Goal: Task Accomplishment & Management: Use online tool/utility

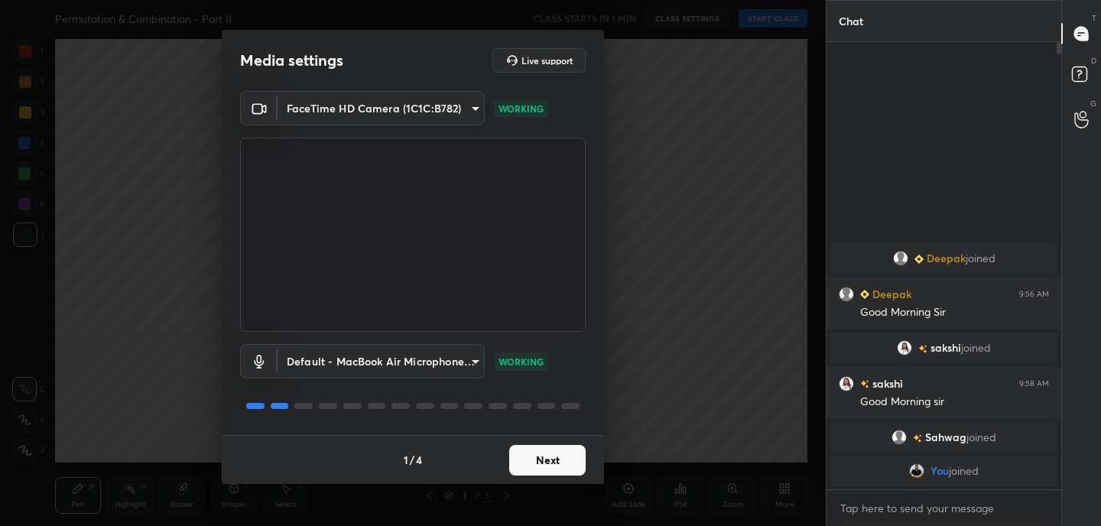
click at [568, 456] on button "Next" at bounding box center [547, 460] width 76 height 31
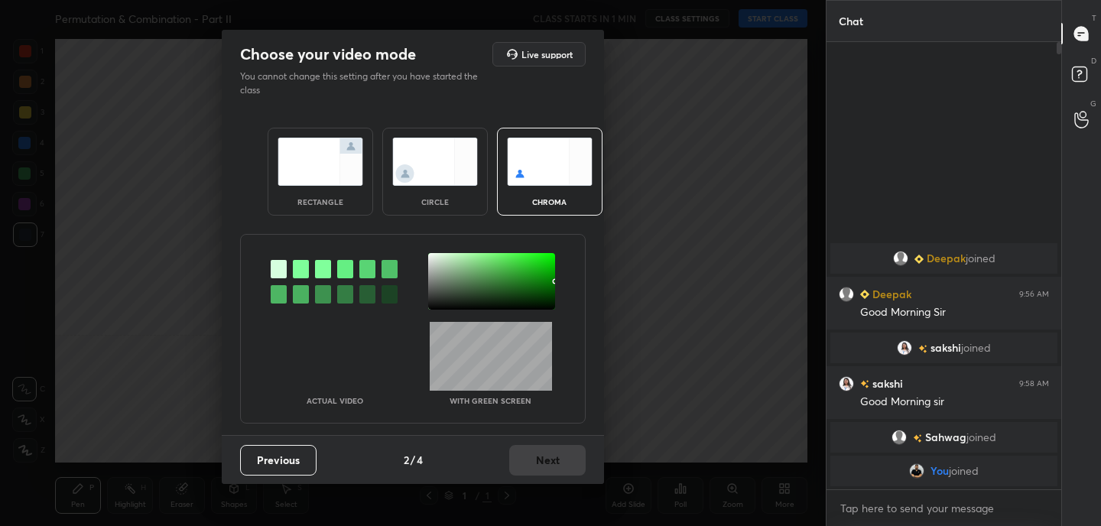
click at [317, 154] on img at bounding box center [320, 162] width 86 height 48
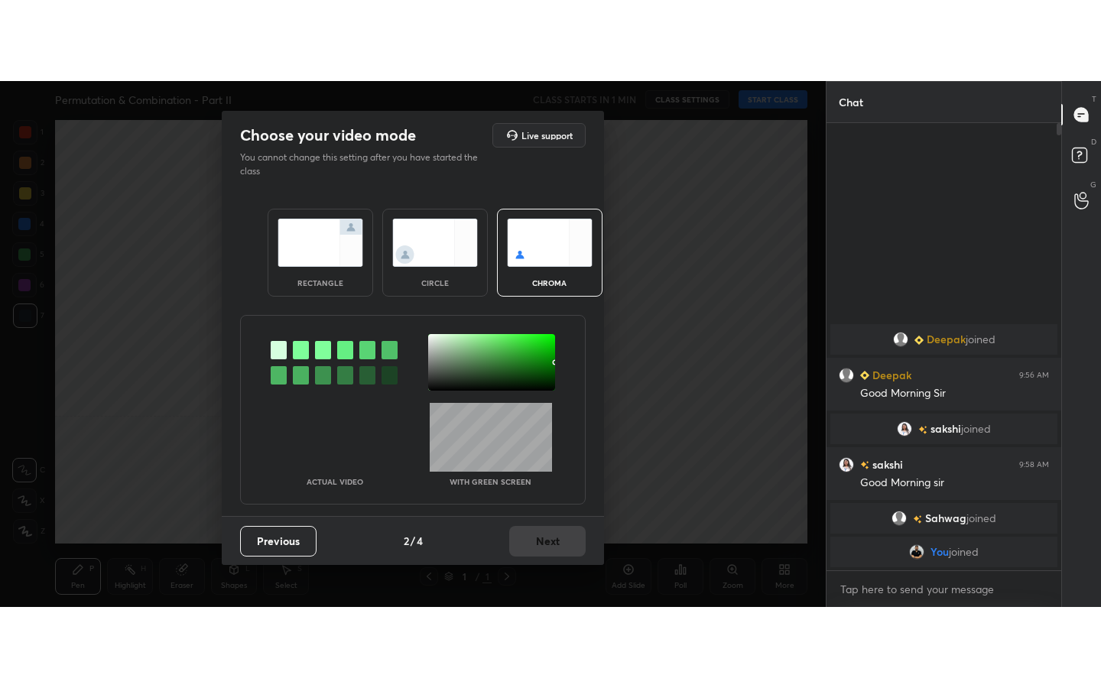
scroll to position [5, 5]
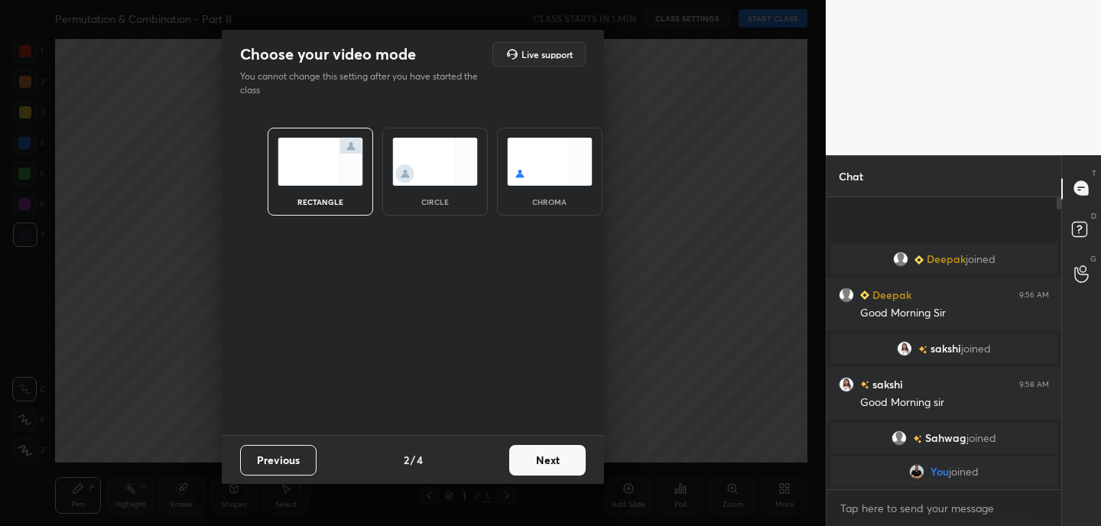
click at [570, 460] on button "Next" at bounding box center [547, 460] width 76 height 31
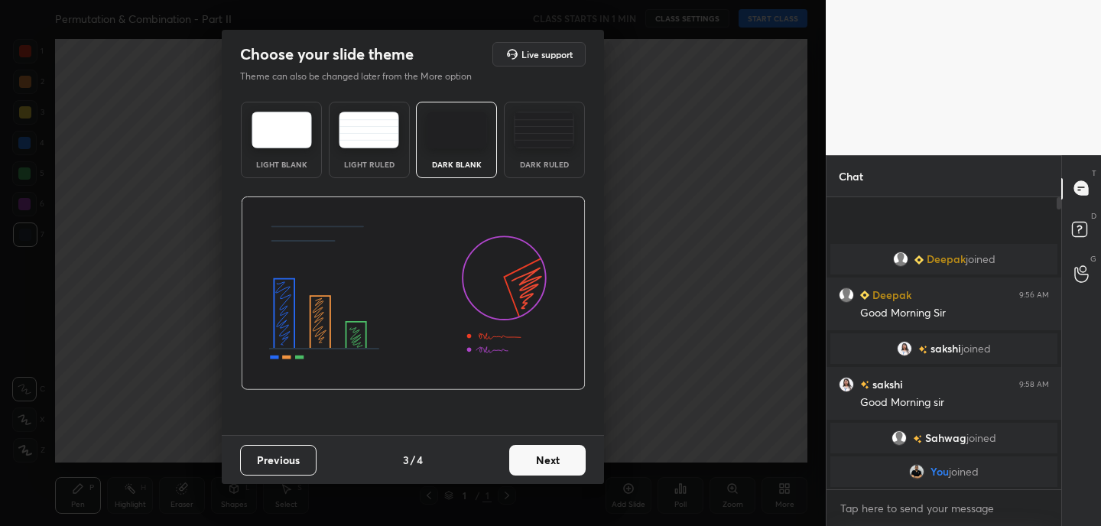
click at [570, 460] on button "Next" at bounding box center [547, 460] width 76 height 31
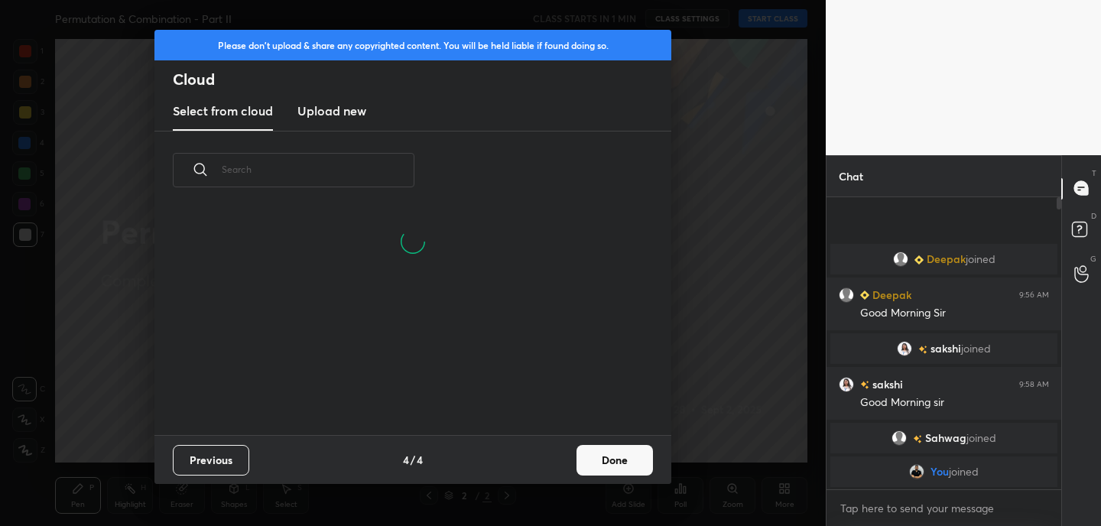
click at [633, 462] on button "Done" at bounding box center [614, 460] width 76 height 31
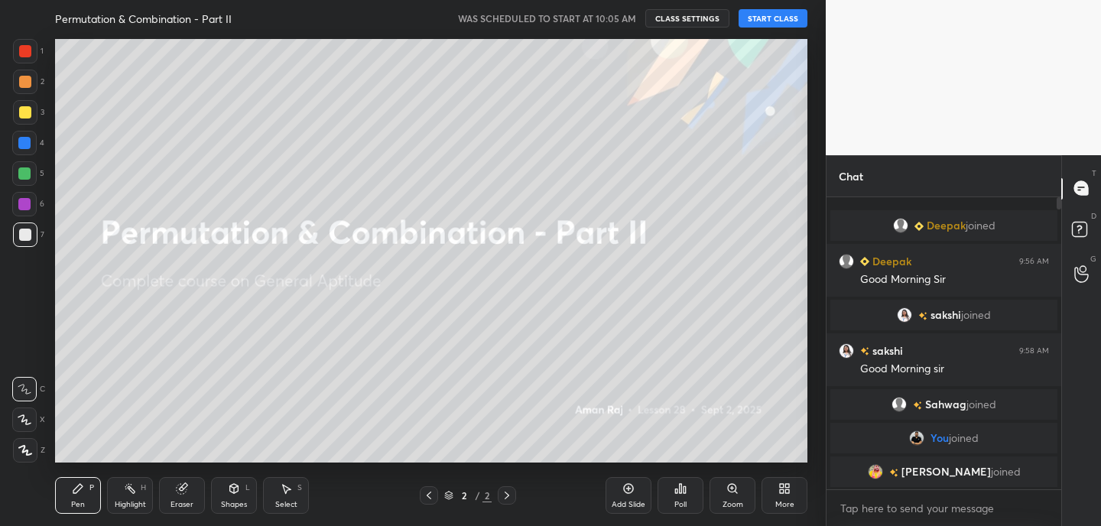
click at [782, 15] on button "START CLASS" at bounding box center [772, 18] width 69 height 18
click at [789, 495] on div "More" at bounding box center [784, 495] width 46 height 37
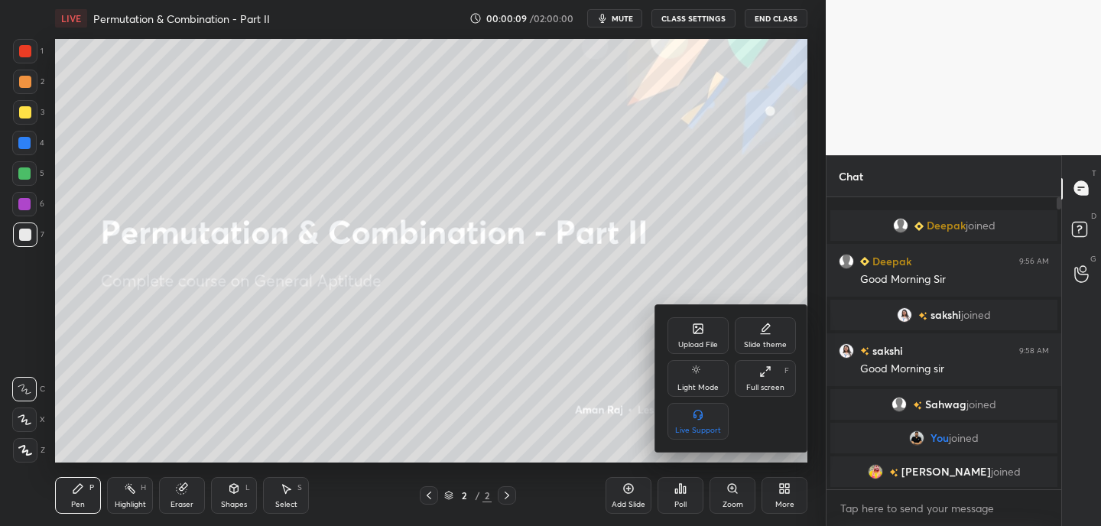
click at [778, 384] on div "Full screen" at bounding box center [765, 388] width 38 height 8
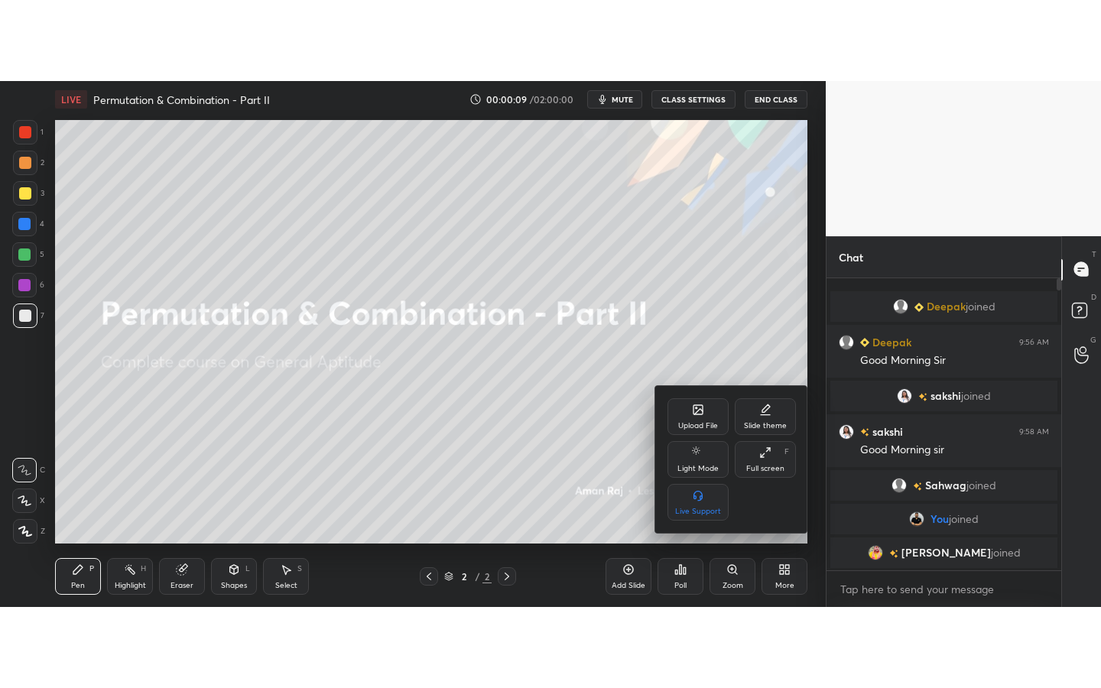
scroll to position [322, 230]
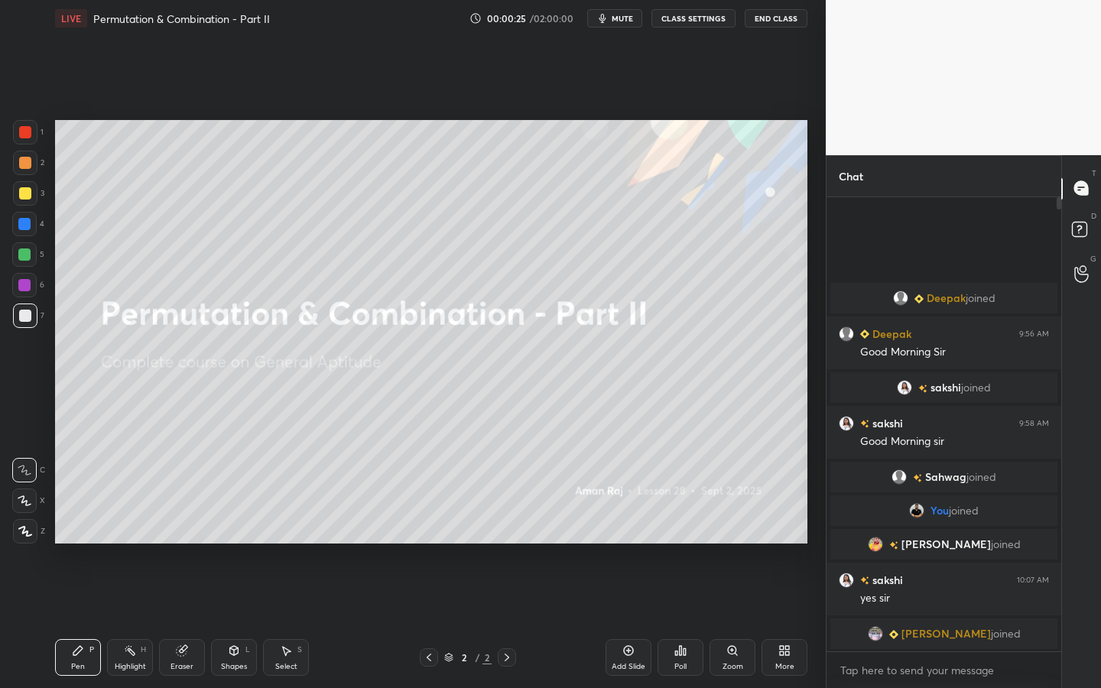
drag, startPoint x: 182, startPoint y: 651, endPoint x: 177, endPoint y: 628, distance: 23.4
click at [183, 525] on icon at bounding box center [182, 651] width 10 height 10
drag, startPoint x: 28, startPoint y: 501, endPoint x: 31, endPoint y: 487, distance: 14.1
click at [31, 495] on div at bounding box center [24, 500] width 24 height 24
drag, startPoint x: 83, startPoint y: 661, endPoint x: 89, endPoint y: 646, distance: 16.2
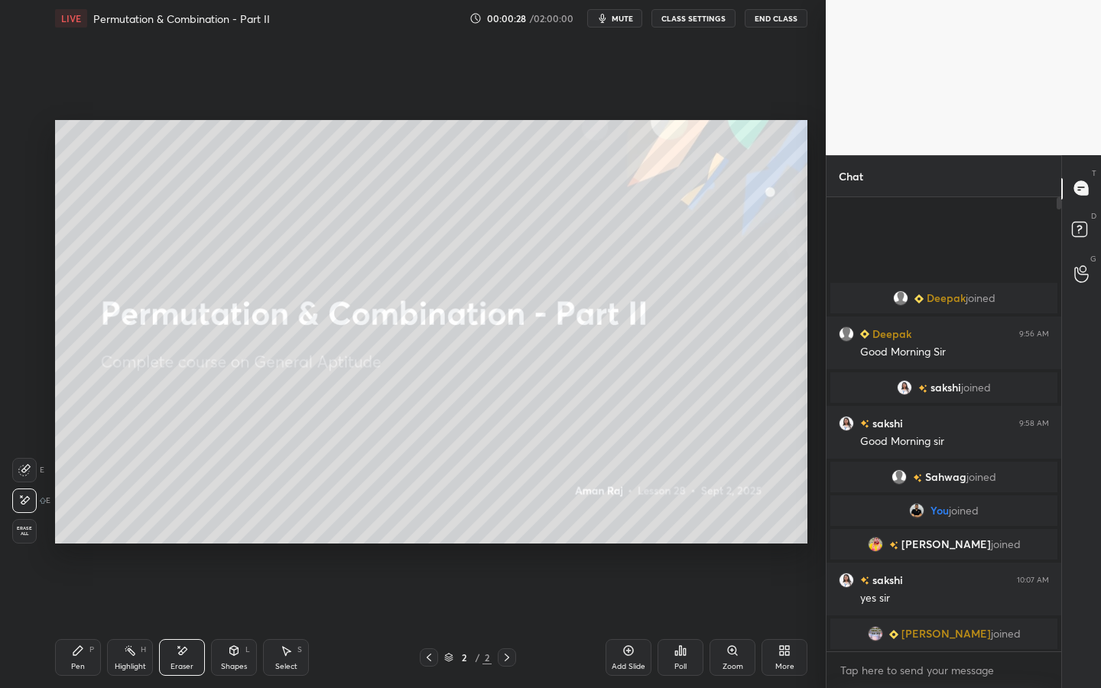
click at [83, 525] on div "Pen P" at bounding box center [78, 657] width 46 height 37
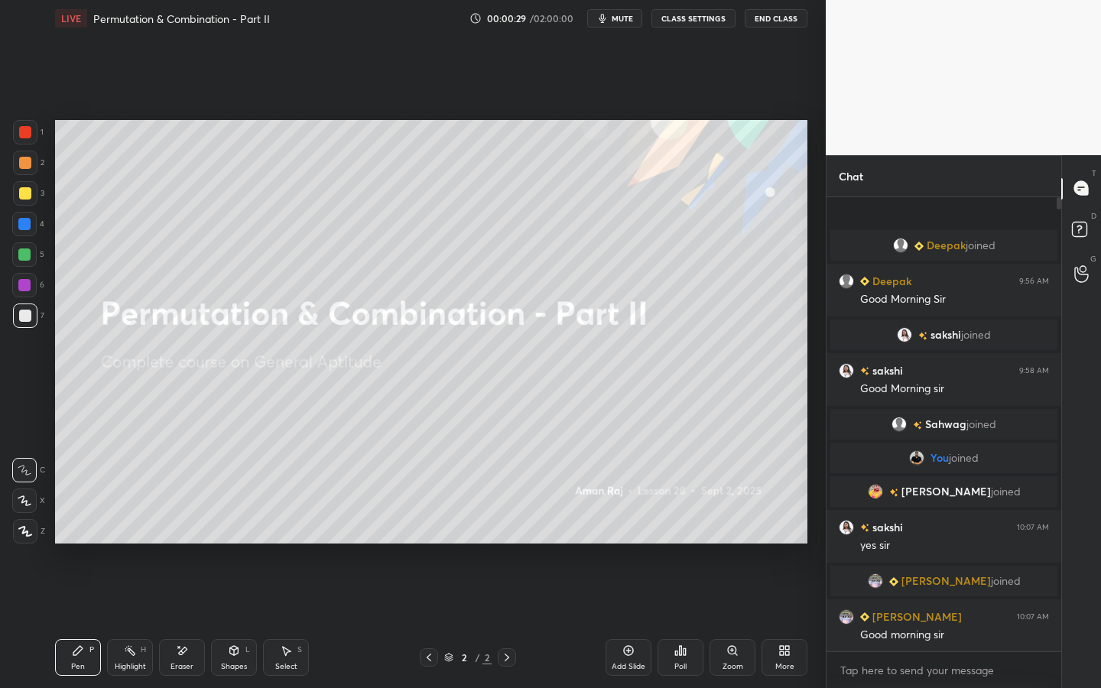
click at [245, 525] on div "Shapes" at bounding box center [234, 667] width 26 height 8
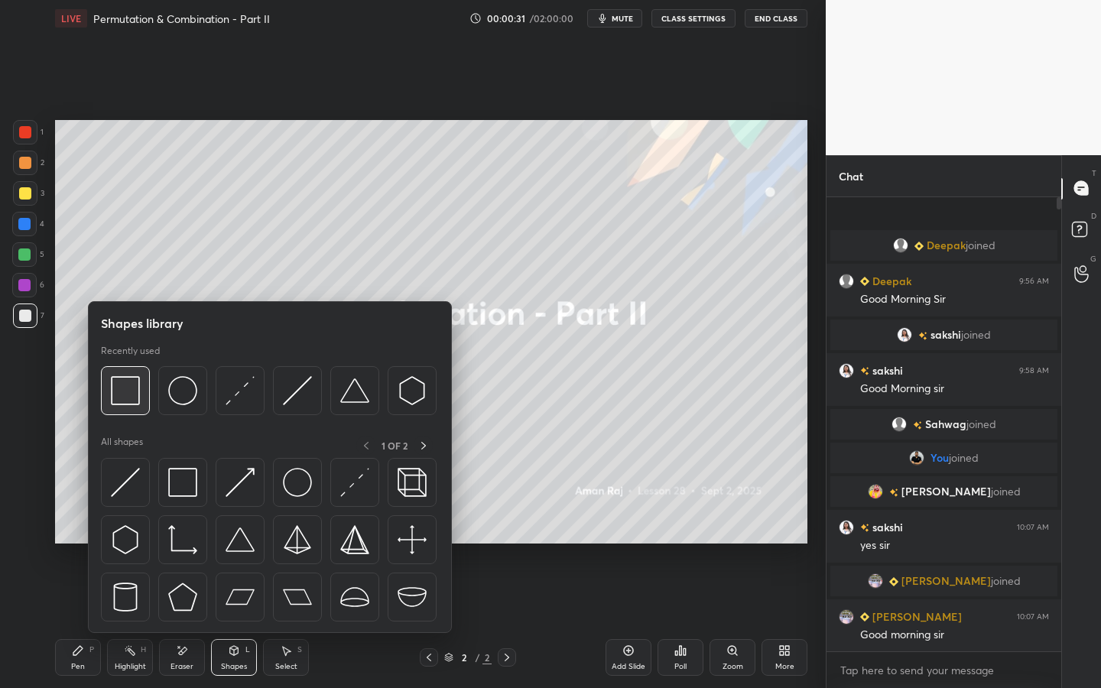
click at [131, 402] on img at bounding box center [125, 390] width 29 height 29
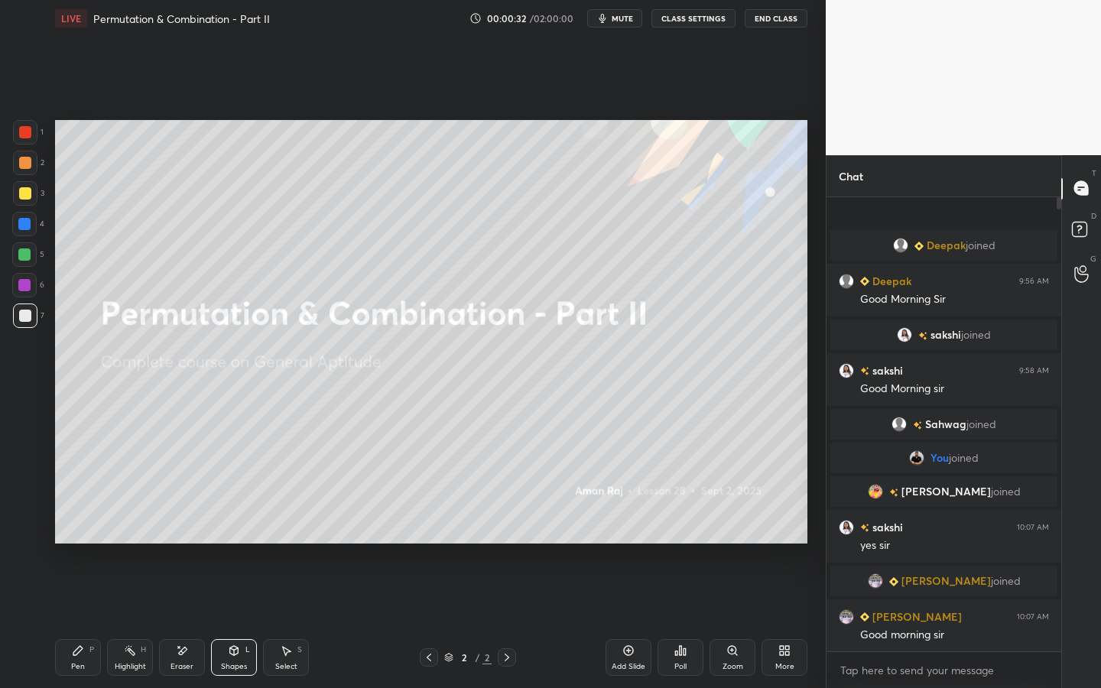
click at [30, 127] on div at bounding box center [25, 132] width 12 height 12
click at [30, 162] on div at bounding box center [25, 163] width 12 height 12
click at [80, 525] on div "Pen P" at bounding box center [78, 657] width 46 height 37
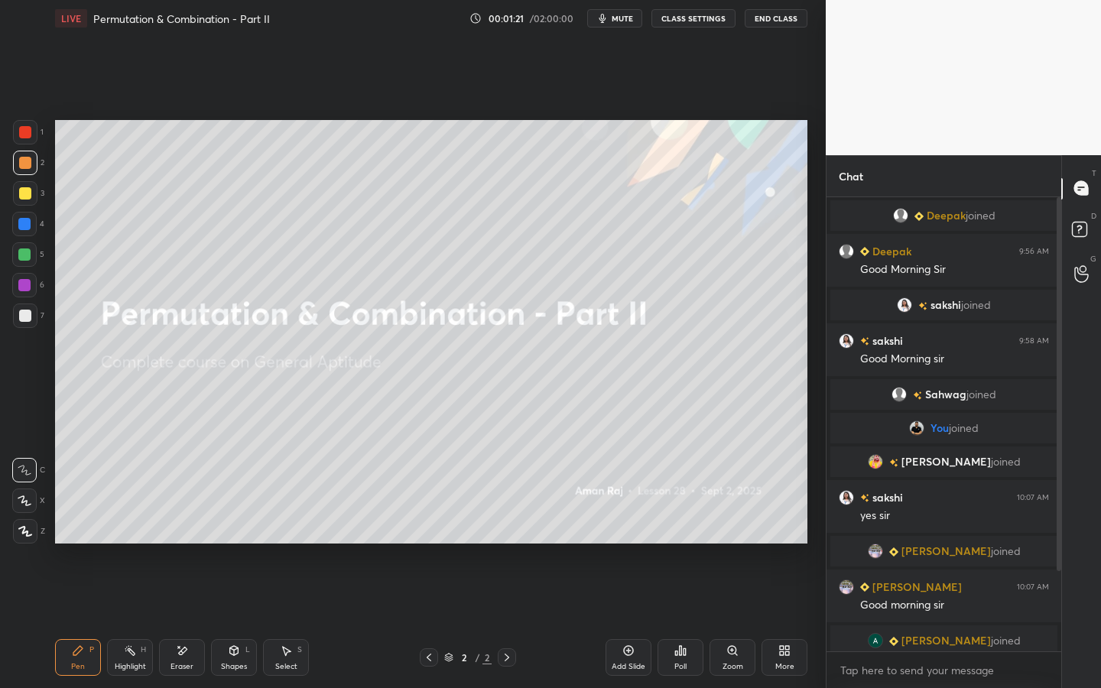
drag, startPoint x: 182, startPoint y: 664, endPoint x: 187, endPoint y: 652, distance: 12.7
click at [182, 525] on div "Eraser" at bounding box center [181, 667] width 23 height 8
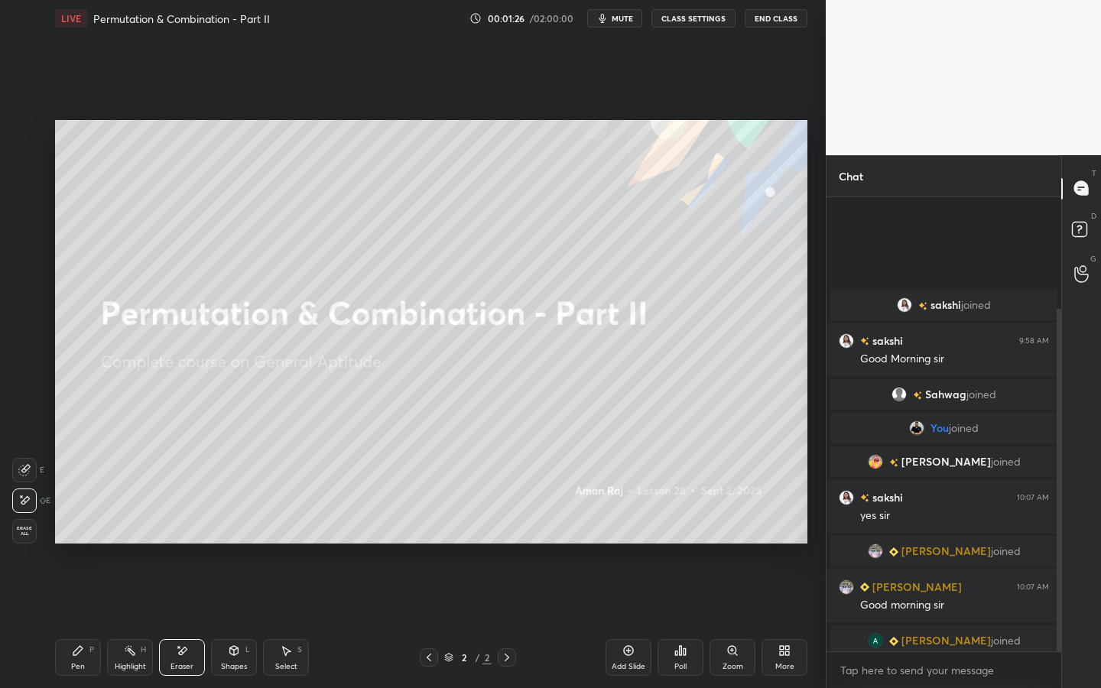
scroll to position [149, 0]
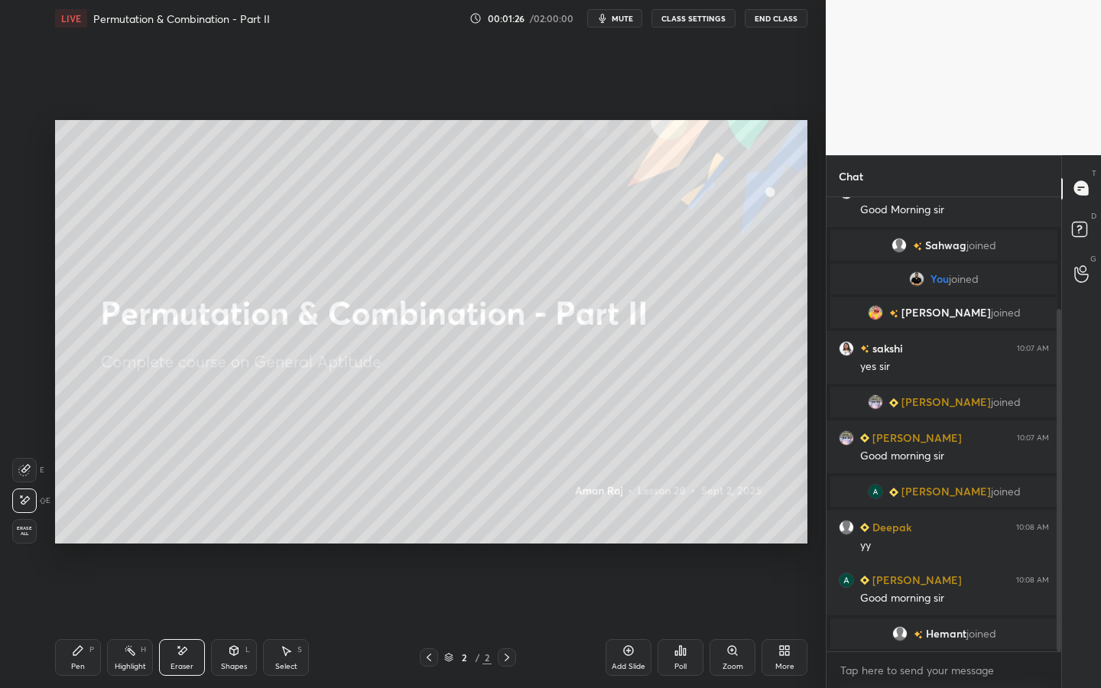
drag, startPoint x: 1058, startPoint y: 484, endPoint x: 1056, endPoint y: 515, distance: 31.4
click at [1056, 514] on div at bounding box center [1058, 480] width 5 height 342
click at [76, 525] on div "Pen P" at bounding box center [78, 657] width 46 height 37
click at [182, 525] on div "Eraser" at bounding box center [182, 657] width 46 height 37
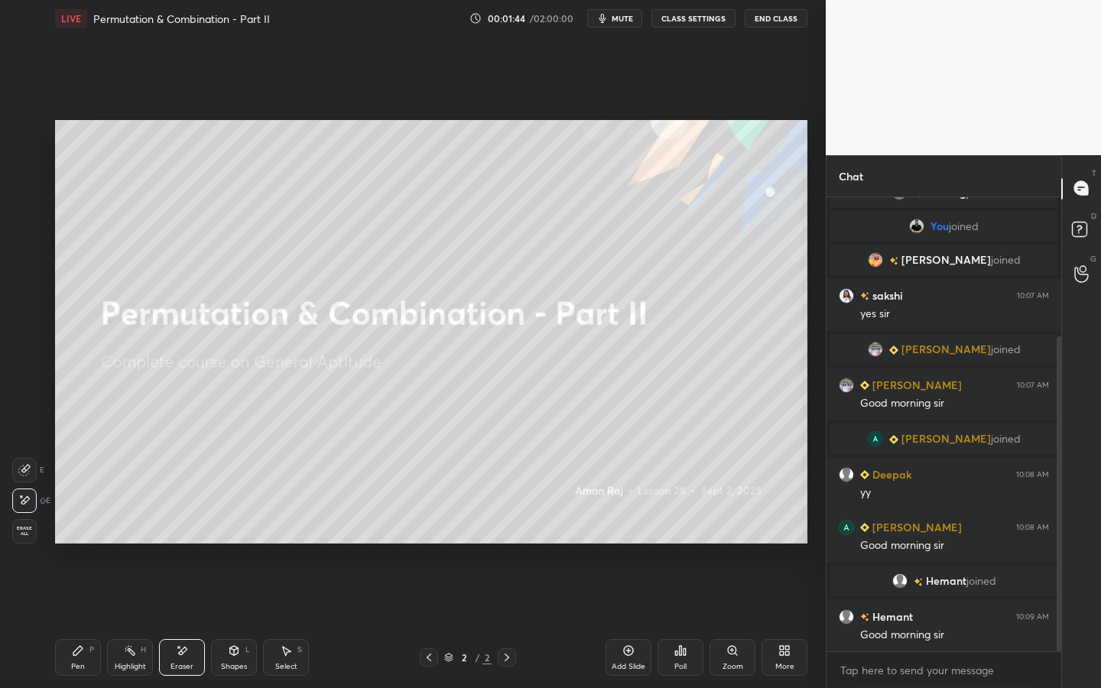
click at [74, 525] on div "Pen P" at bounding box center [78, 657] width 46 height 37
click at [635, 525] on div "Add Slide" at bounding box center [628, 657] width 46 height 37
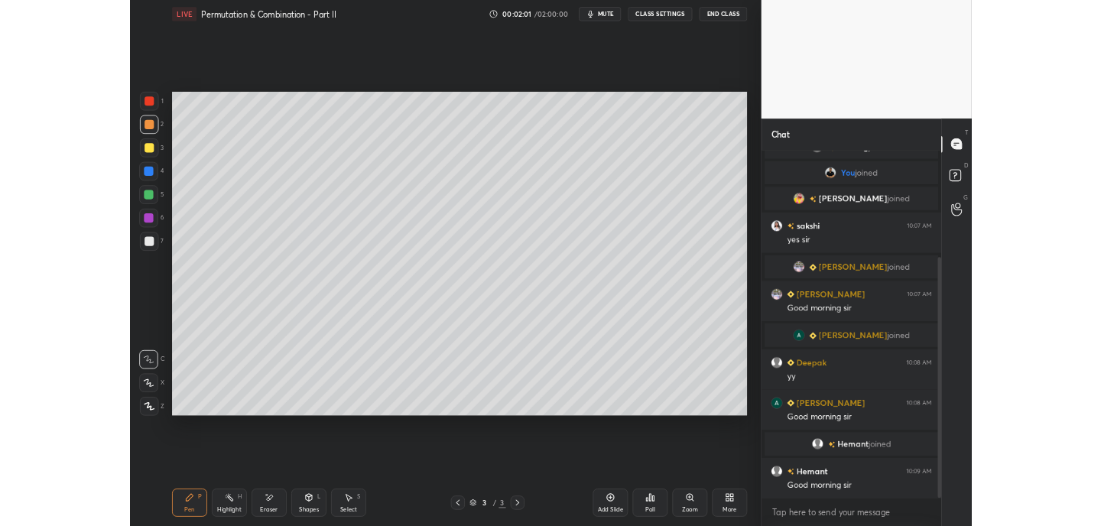
scroll to position [268, 0]
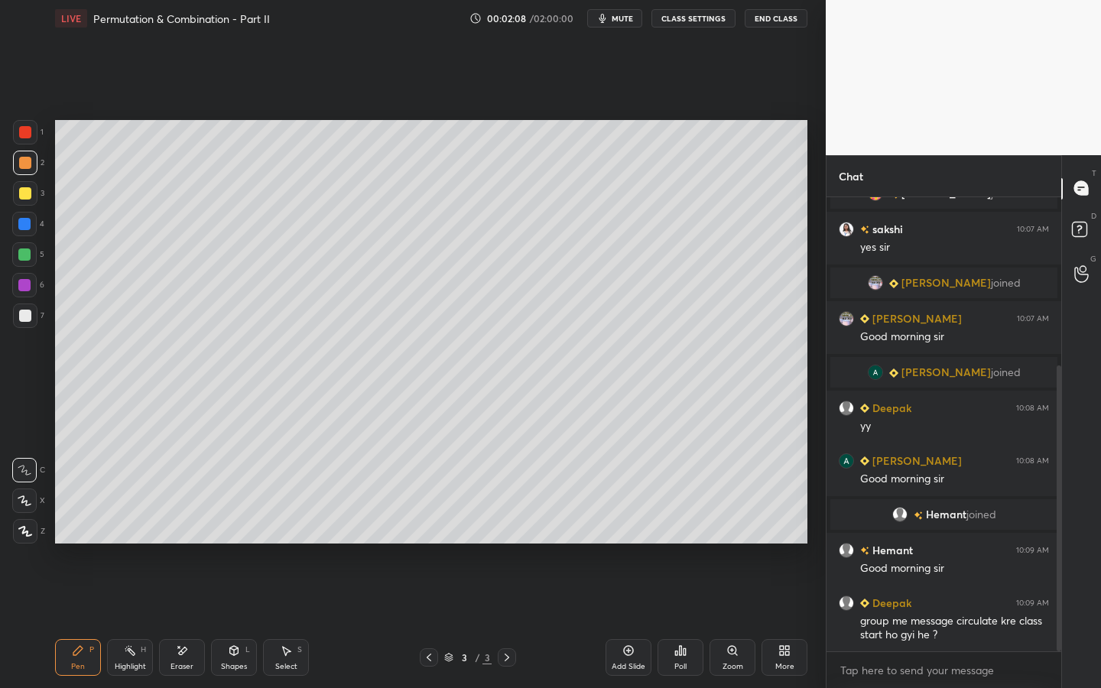
drag, startPoint x: 177, startPoint y: 660, endPoint x: 181, endPoint y: 622, distance: 38.5
click at [176, 525] on div "Eraser" at bounding box center [182, 657] width 46 height 37
drag, startPoint x: 73, startPoint y: 654, endPoint x: 78, endPoint y: 630, distance: 24.9
click at [74, 525] on div "Pen P" at bounding box center [78, 657] width 46 height 37
drag, startPoint x: 628, startPoint y: 18, endPoint x: 638, endPoint y: 15, distance: 11.1
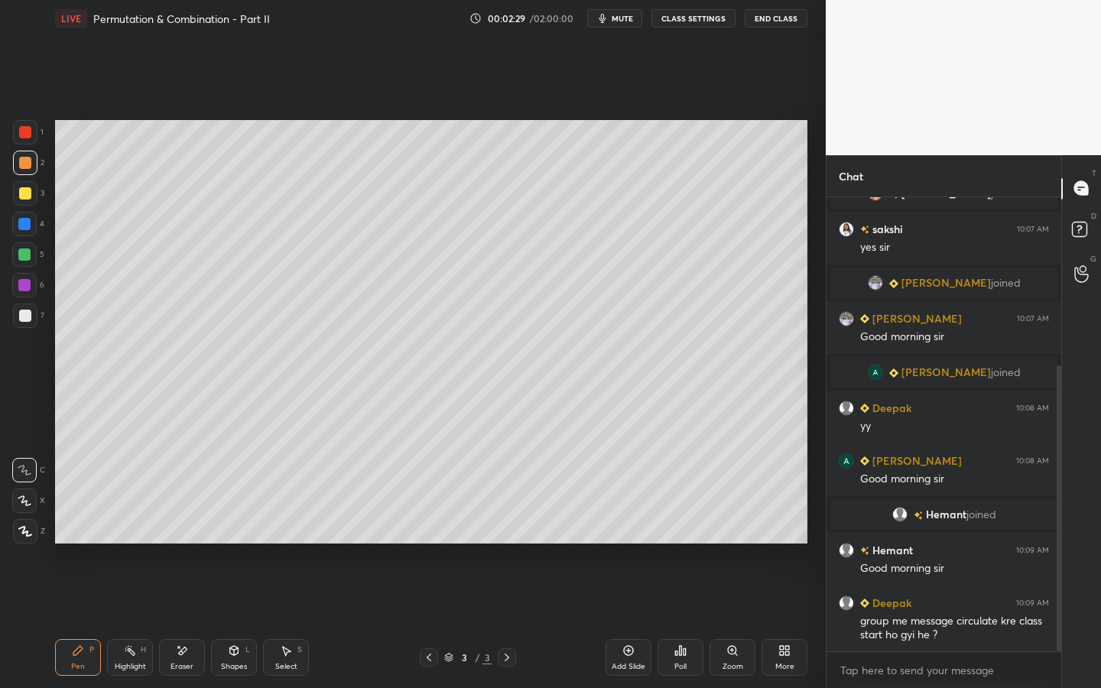
click at [628, 18] on span "mute" at bounding box center [622, 18] width 21 height 11
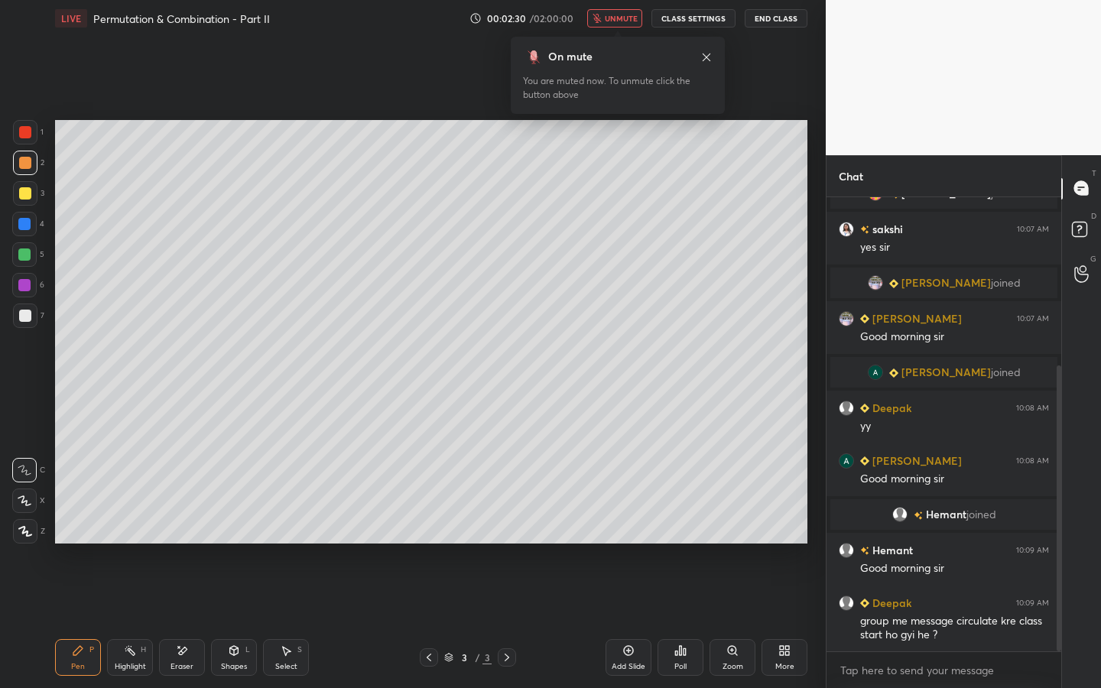
click at [790, 525] on div "More" at bounding box center [784, 667] width 19 height 8
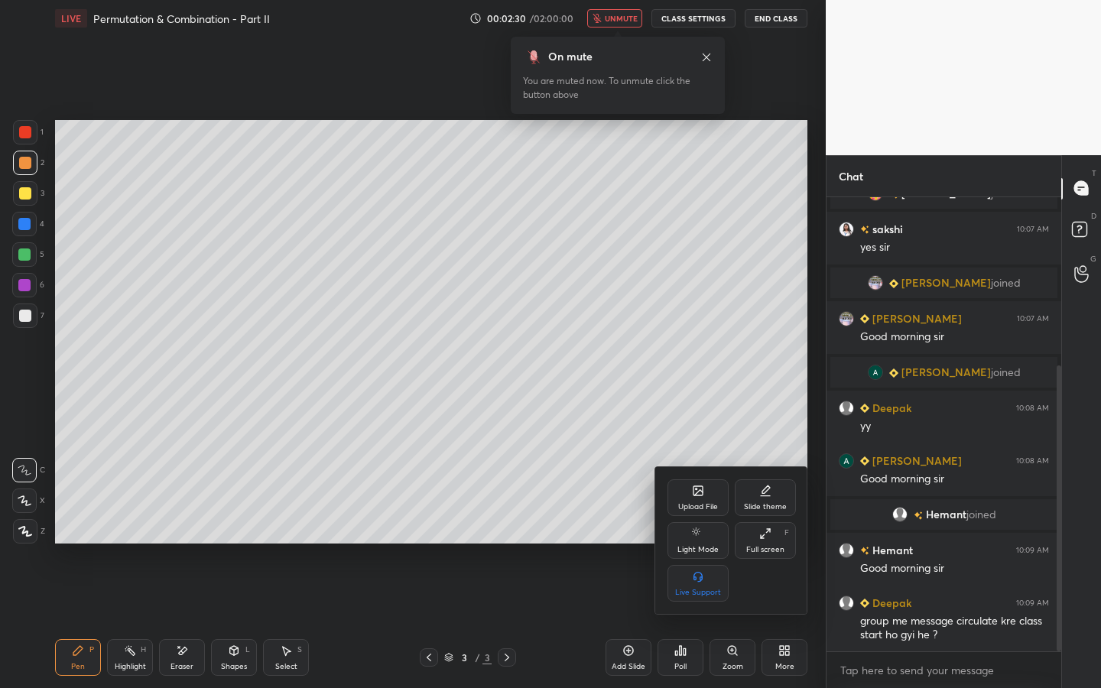
click at [766, 525] on icon at bounding box center [765, 533] width 12 height 12
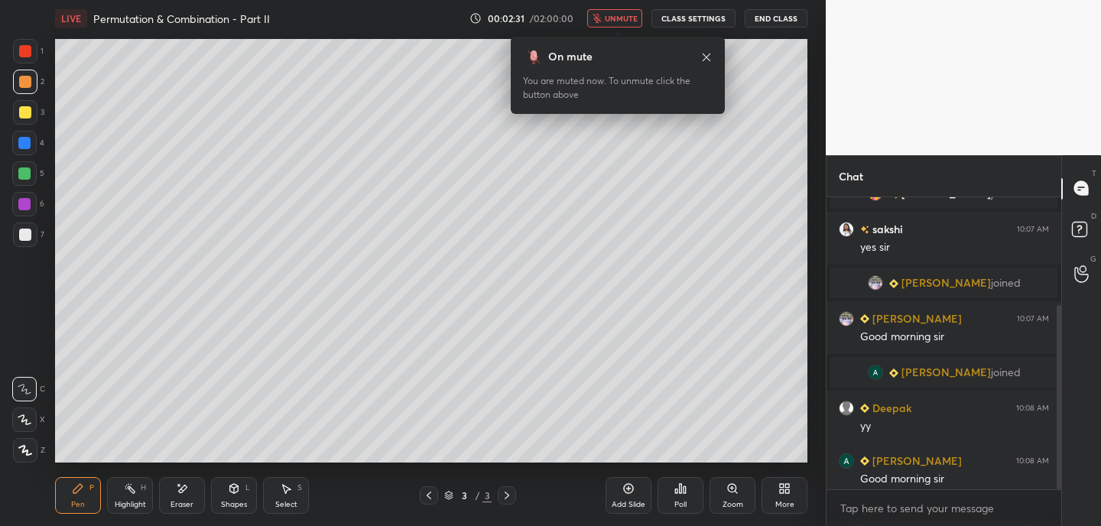
scroll to position [76016, 75680]
type textarea "x"
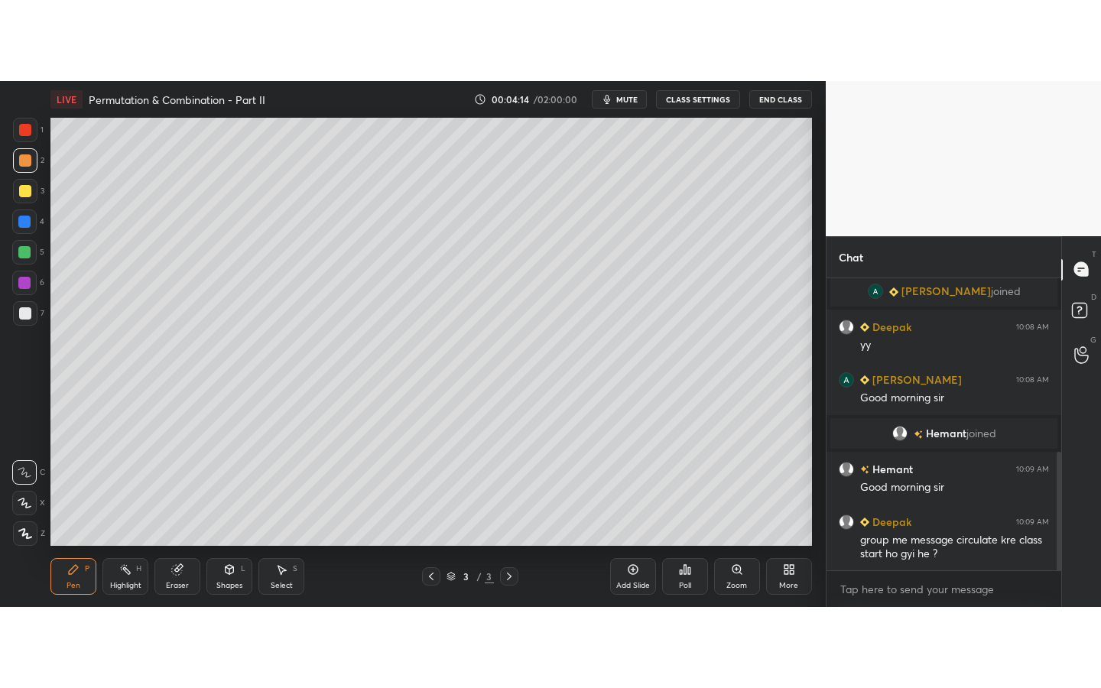
scroll to position [76016, 75680]
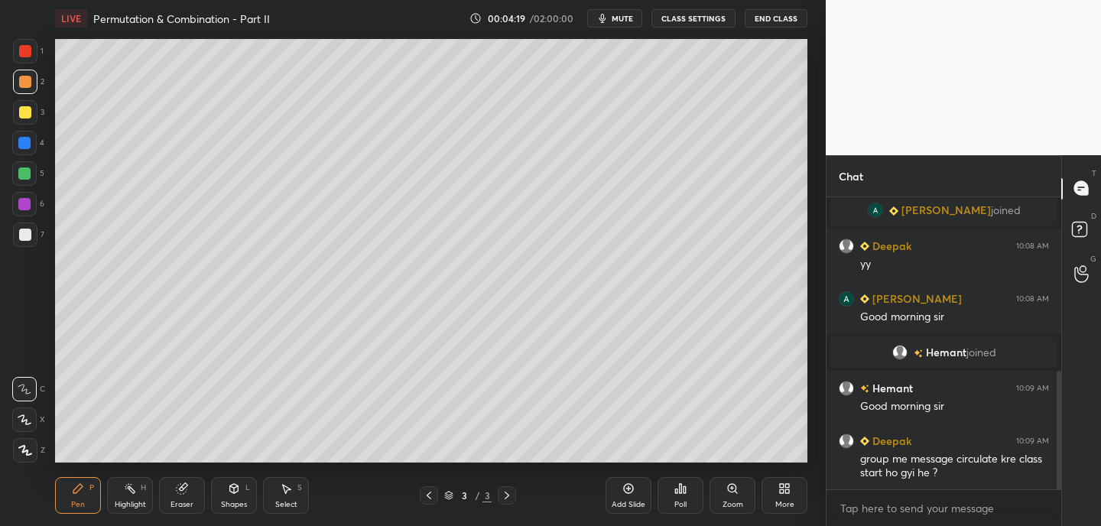
click at [790, 488] on div "More" at bounding box center [784, 495] width 46 height 37
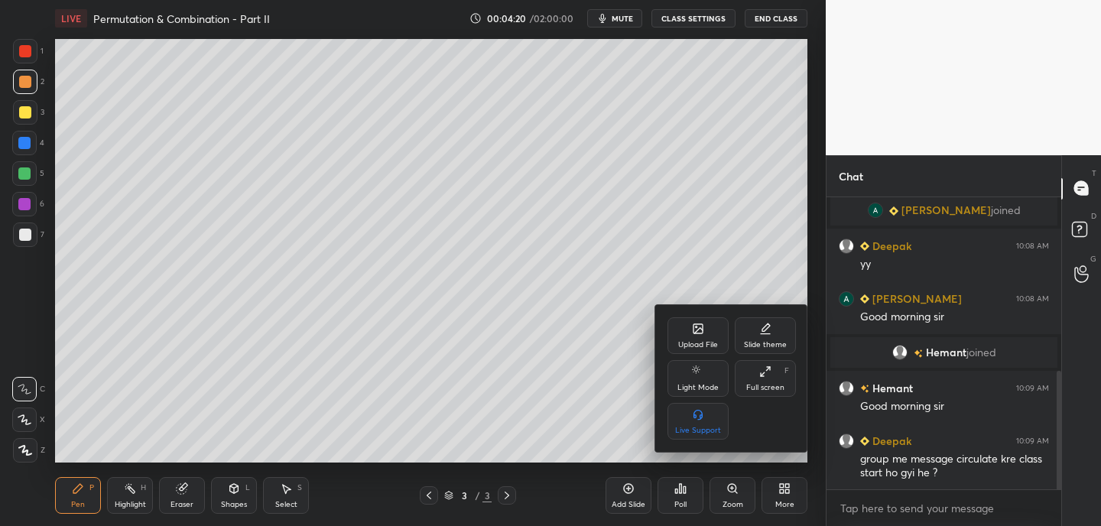
click at [774, 383] on div "Full screen F" at bounding box center [765, 378] width 61 height 37
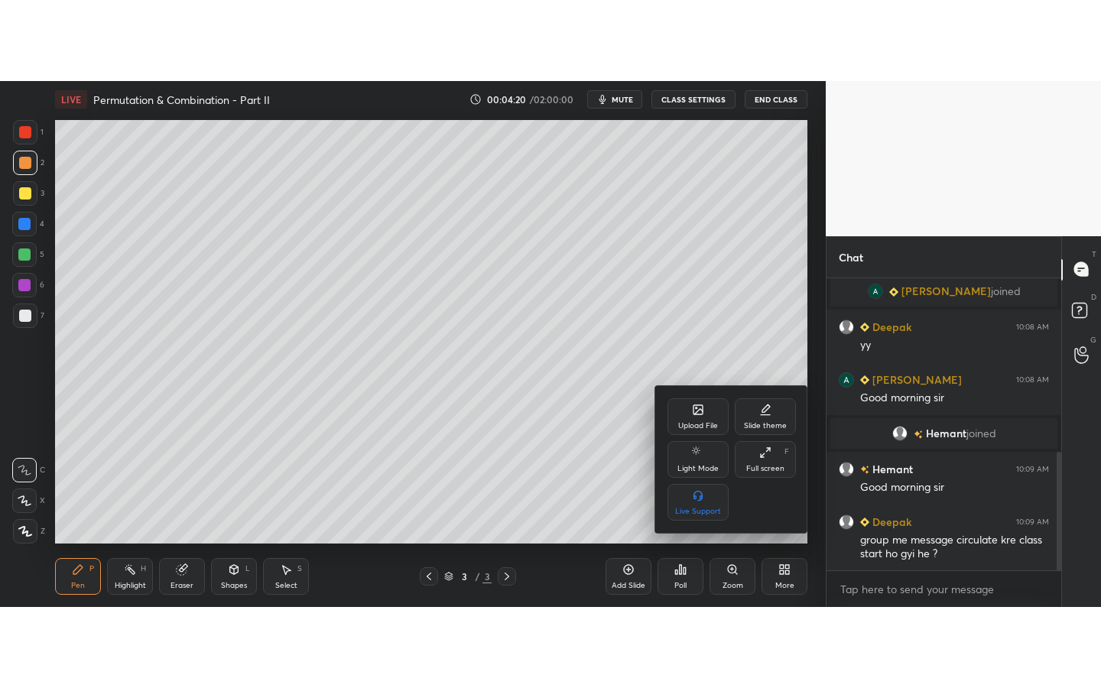
scroll to position [268, 0]
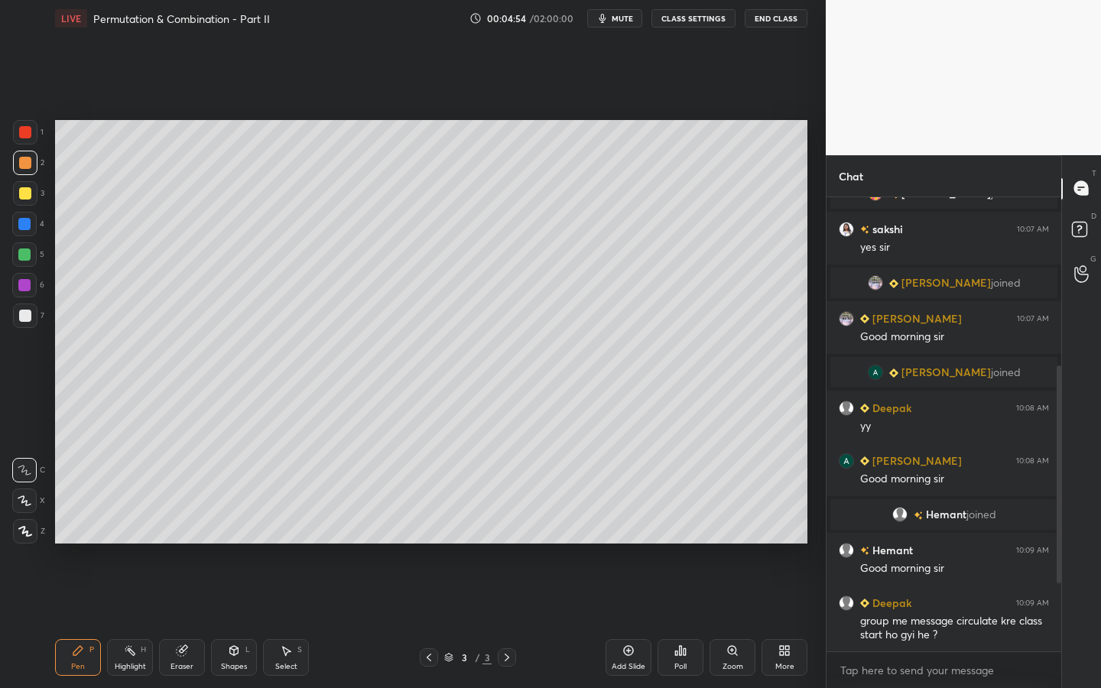
click at [28, 193] on div at bounding box center [25, 193] width 12 height 12
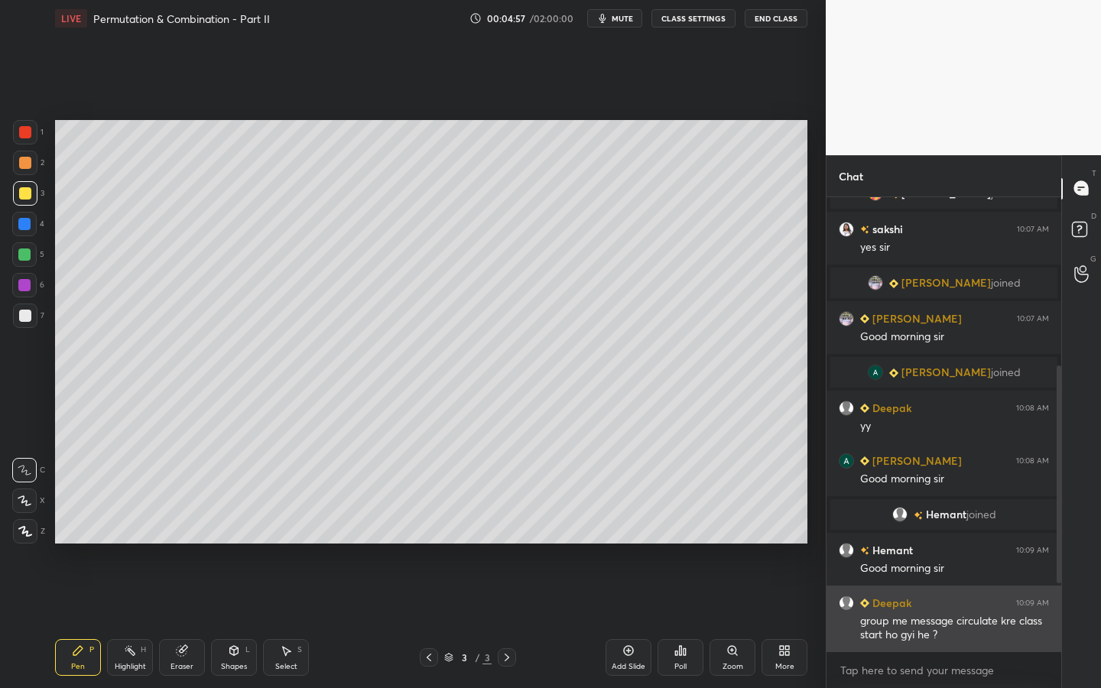
drag, startPoint x: 1057, startPoint y: 500, endPoint x: 1047, endPoint y: 599, distance: 99.1
click at [1053, 525] on div at bounding box center [1056, 424] width 9 height 455
drag, startPoint x: 1057, startPoint y: 573, endPoint x: 1050, endPoint y: 609, distance: 36.6
click at [1053, 525] on div at bounding box center [1056, 424] width 9 height 455
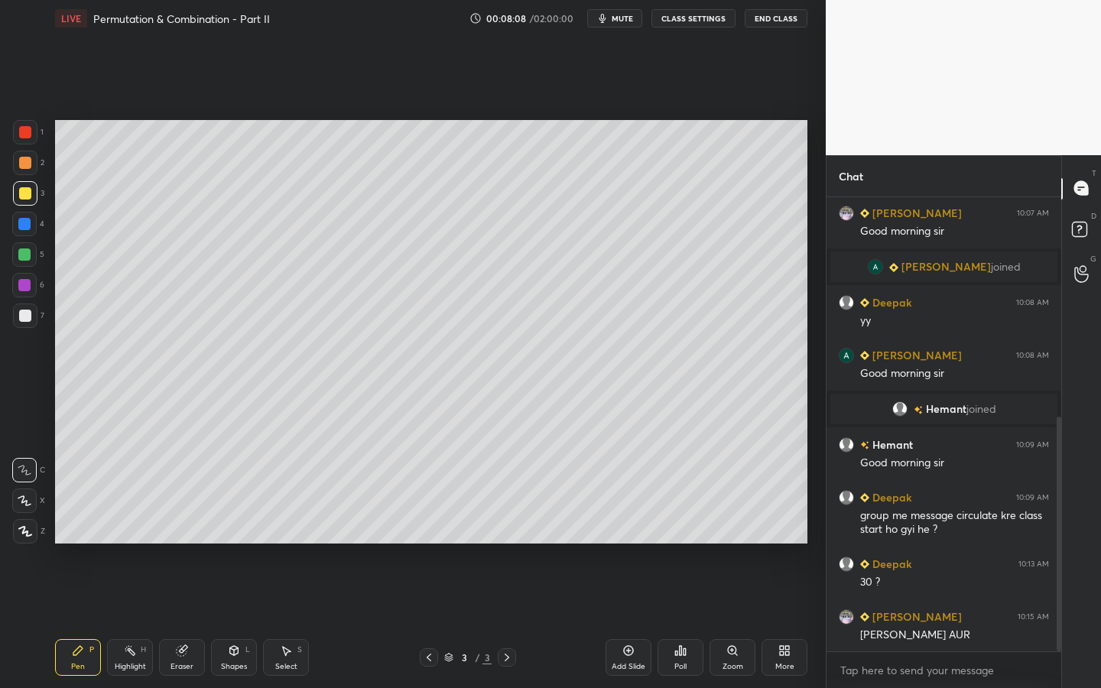
scroll to position [427, 0]
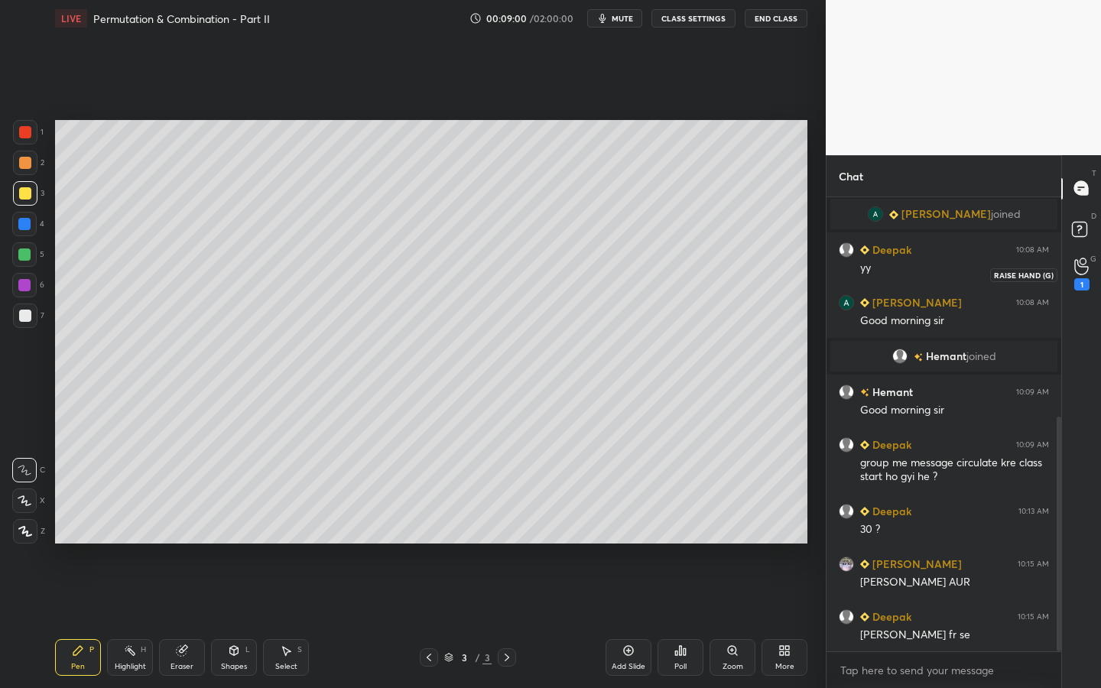
click at [1086, 271] on icon at bounding box center [1081, 267] width 15 height 18
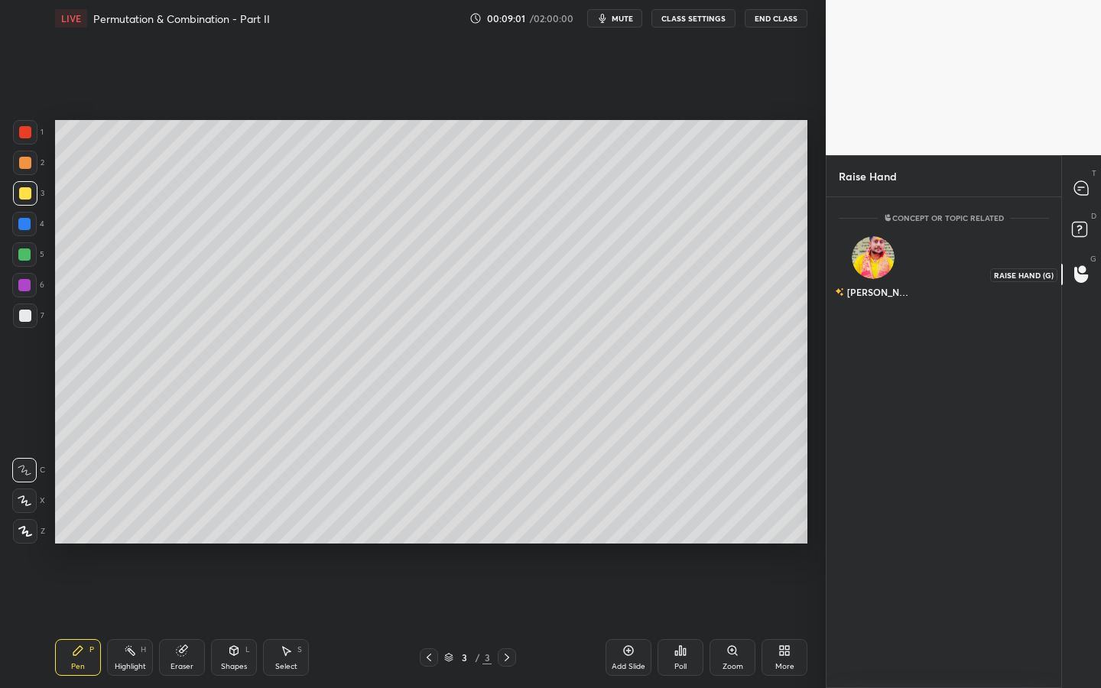
scroll to position [5, 5]
click at [882, 261] on img "grid" at bounding box center [873, 251] width 31 height 31
click at [882, 305] on button "INVITE" at bounding box center [873, 303] width 56 height 20
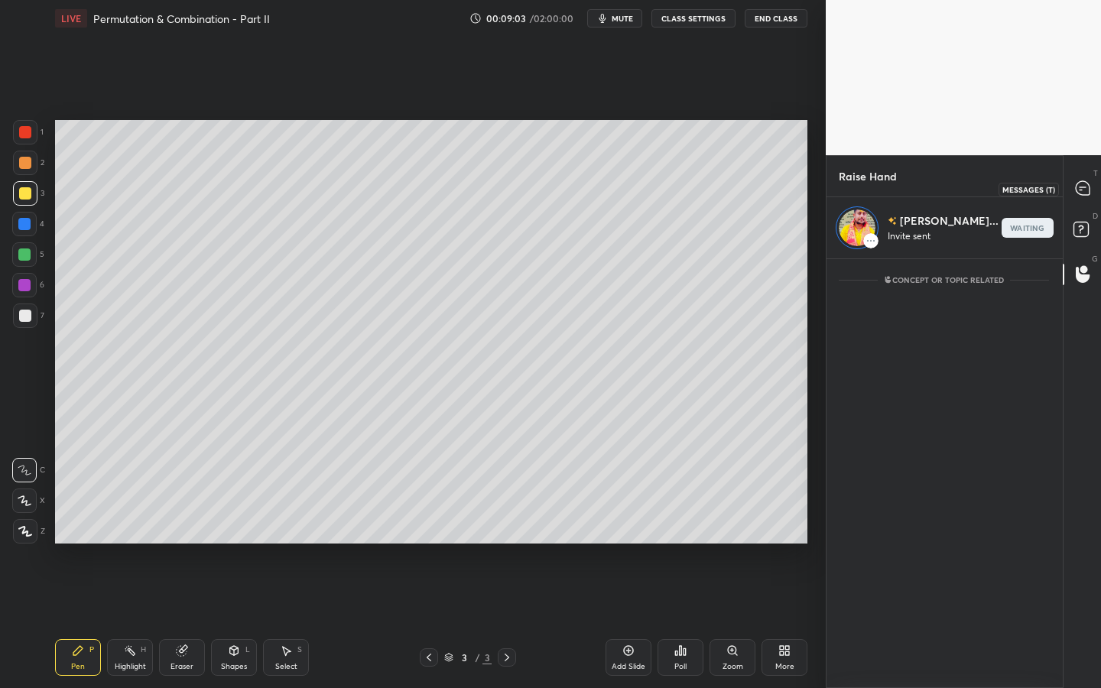
drag, startPoint x: 1080, startPoint y: 191, endPoint x: 1073, endPoint y: 188, distance: 8.2
click at [1080, 191] on icon at bounding box center [1083, 188] width 14 height 14
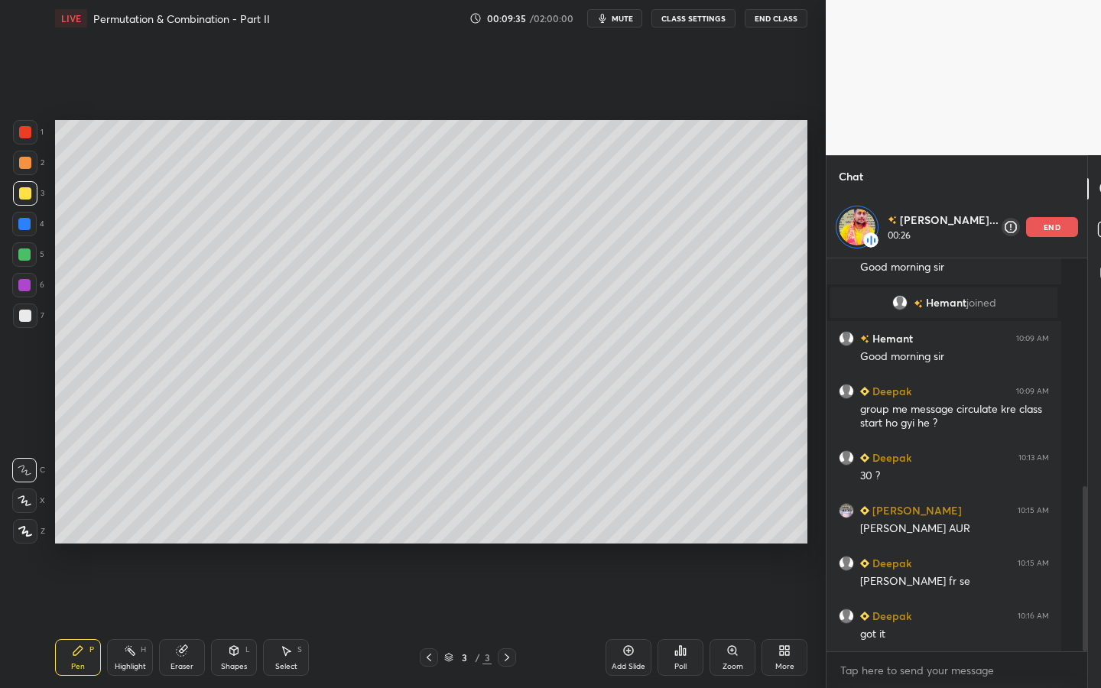
drag, startPoint x: 121, startPoint y: 651, endPoint x: 130, endPoint y: 587, distance: 64.1
click at [121, 525] on div "Highlight H" at bounding box center [130, 657] width 46 height 37
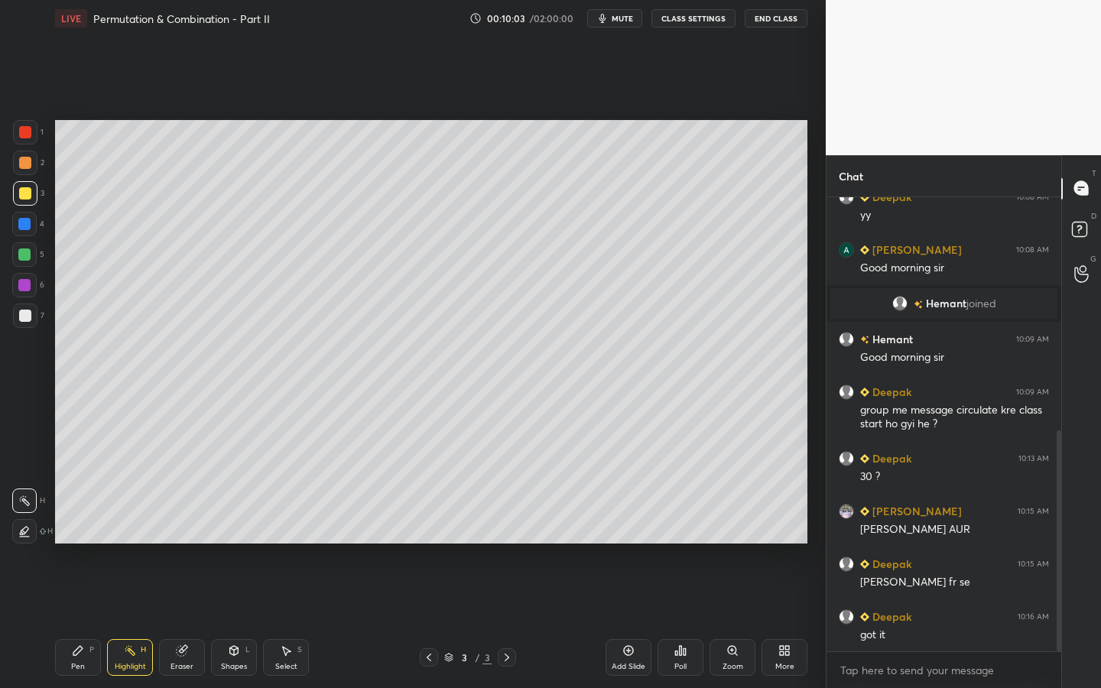
drag, startPoint x: 70, startPoint y: 644, endPoint x: 89, endPoint y: 624, distance: 28.7
click at [73, 525] on div "Pen P" at bounding box center [78, 657] width 46 height 37
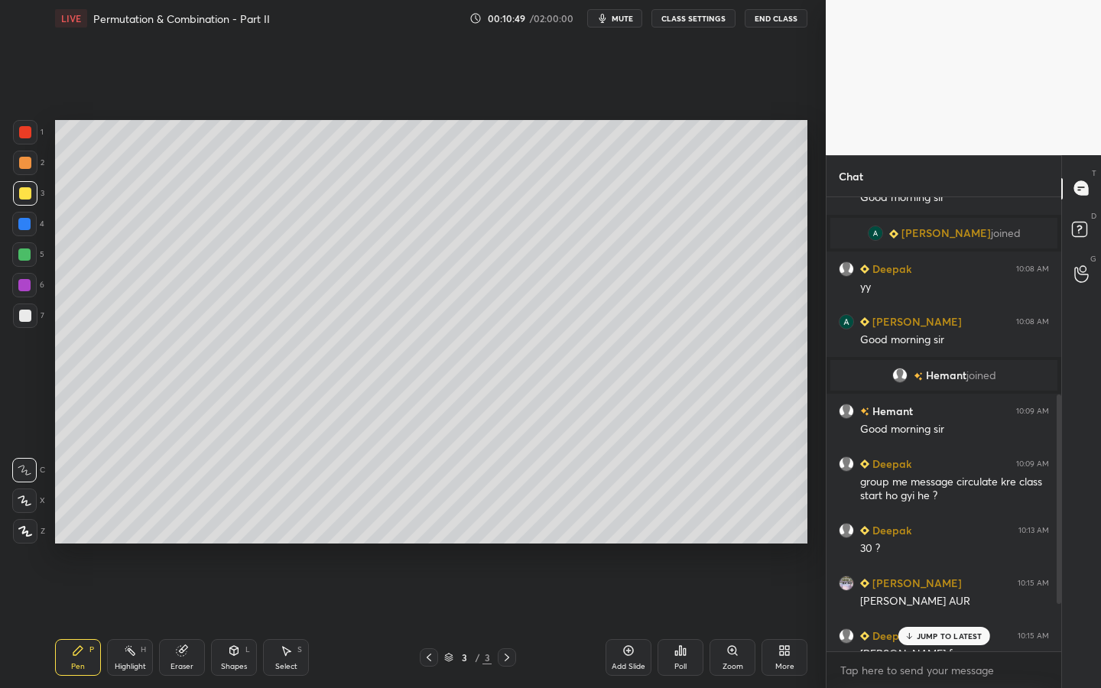
scroll to position [532, 0]
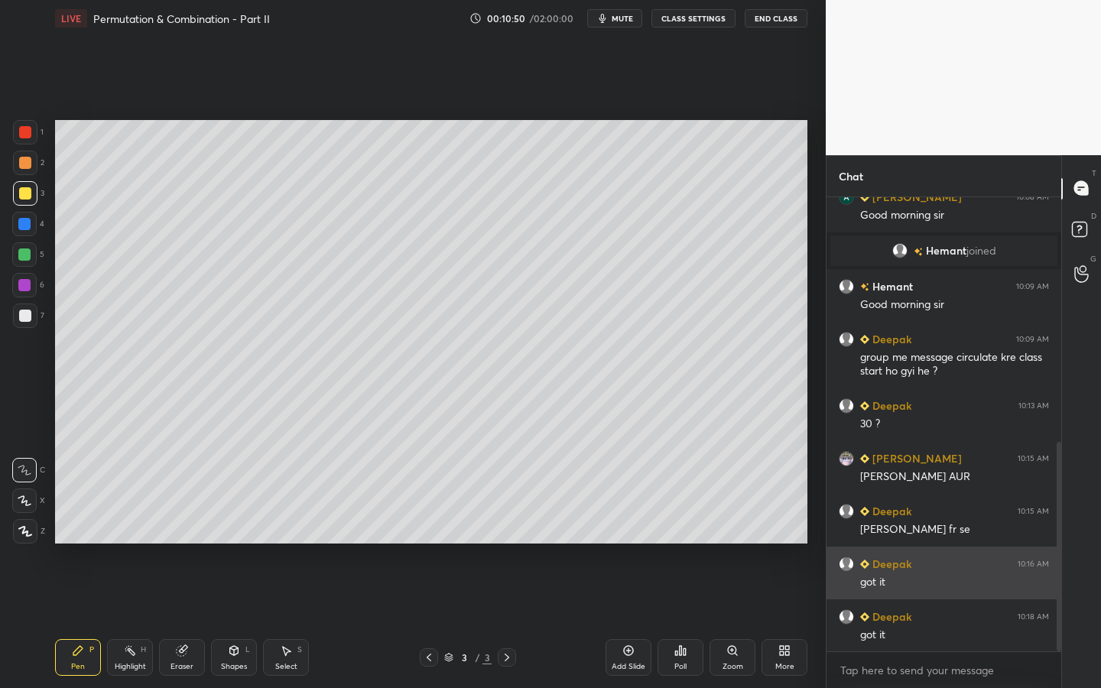
drag, startPoint x: 1057, startPoint y: 514, endPoint x: 1036, endPoint y: 590, distance: 78.6
click at [1045, 525] on div "Deepak 10:08 AM yy [PERSON_NAME] 10:08 AM Good morning [PERSON_NAME] joined Hem…" at bounding box center [943, 424] width 235 height 455
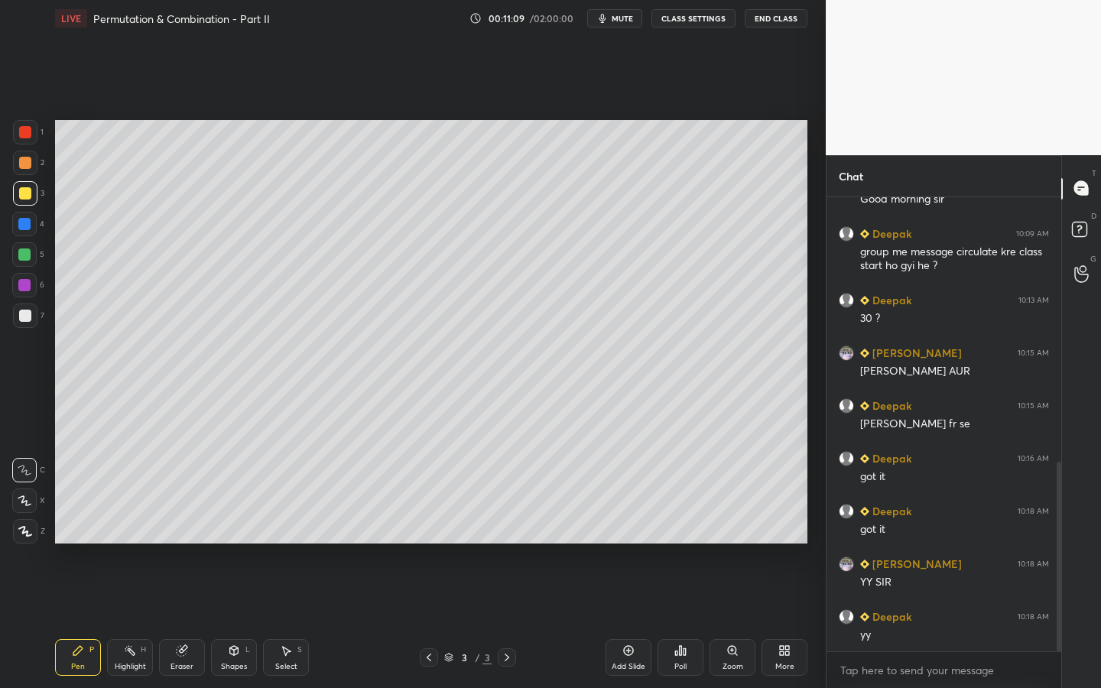
scroll to position [690, 0]
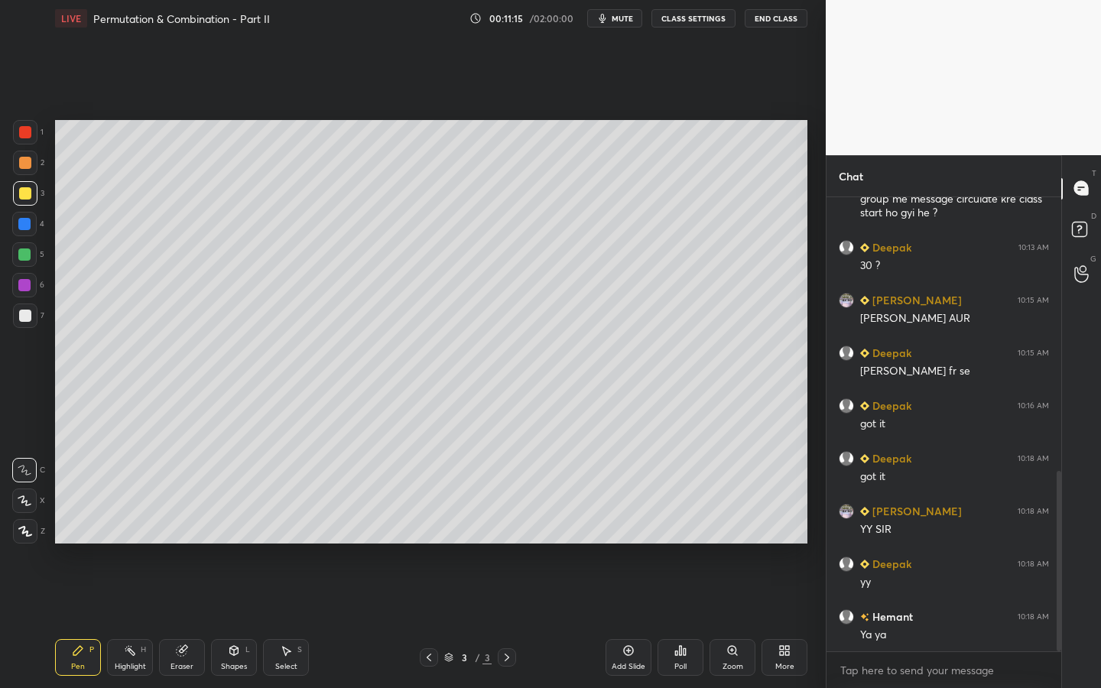
click at [634, 525] on div "Add Slide" at bounding box center [628, 657] width 46 height 37
click at [177, 525] on icon at bounding box center [182, 650] width 12 height 12
click at [80, 525] on icon at bounding box center [77, 650] width 9 height 9
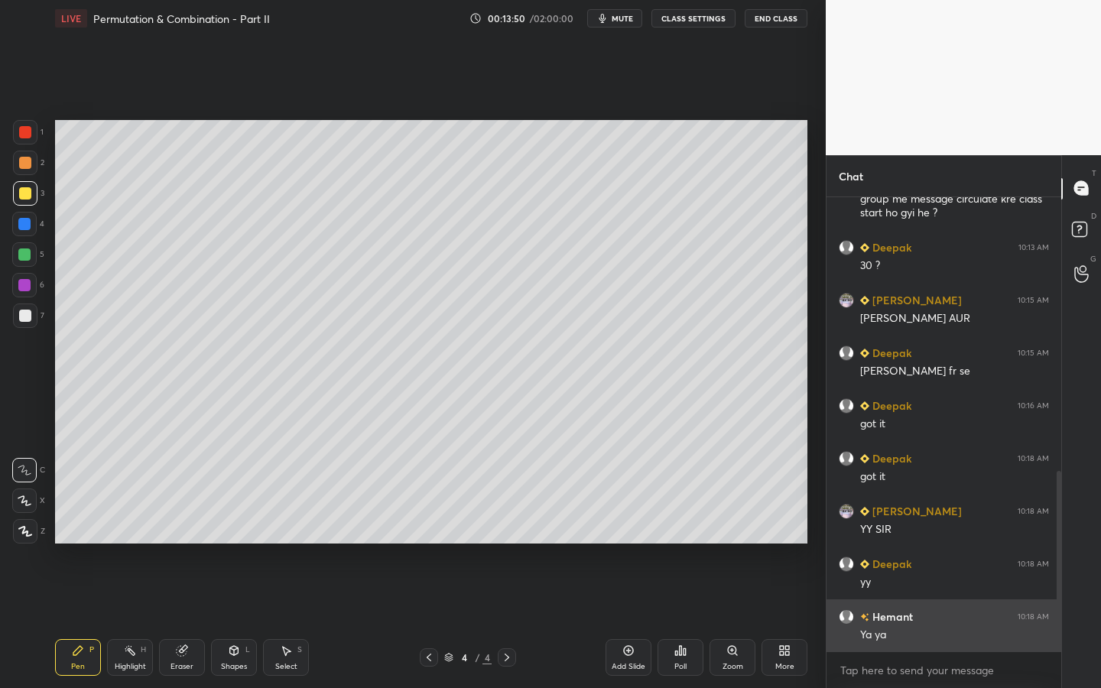
scroll to position [743, 0]
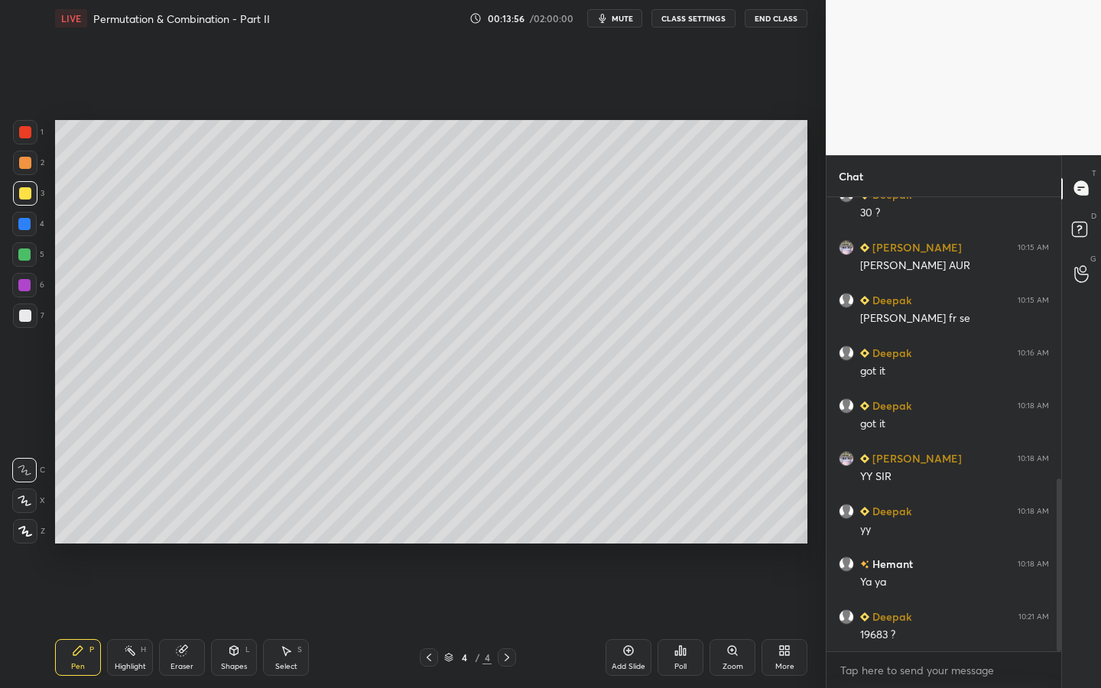
click at [30, 219] on div at bounding box center [24, 224] width 24 height 24
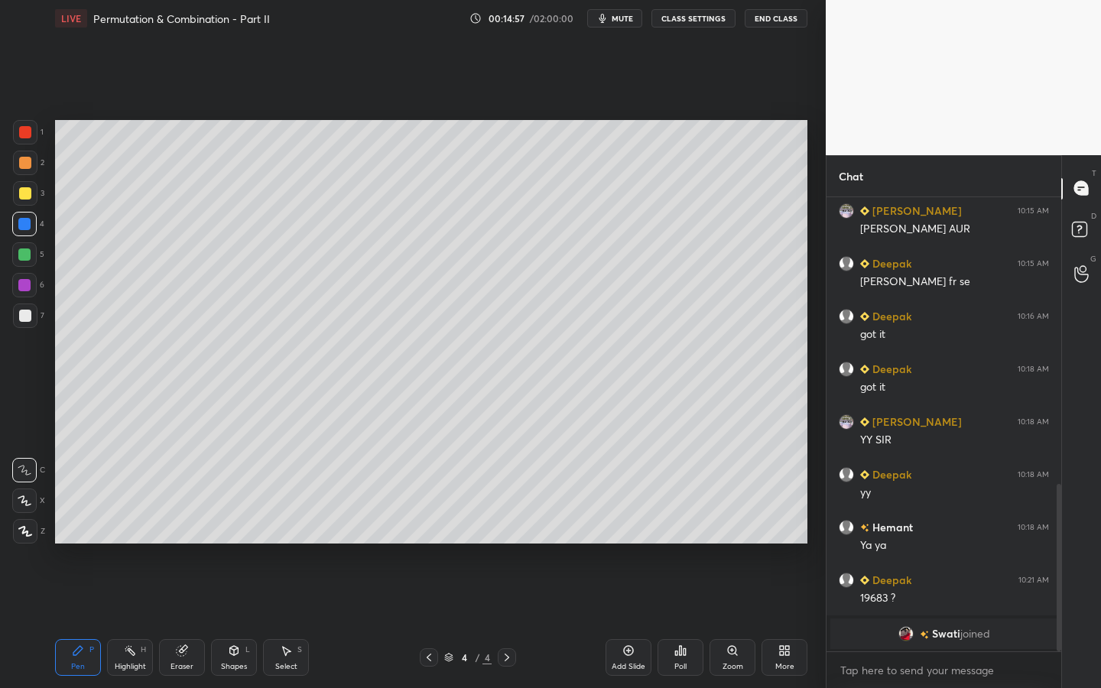
click at [939, 525] on span "Swati" at bounding box center [946, 634] width 28 height 12
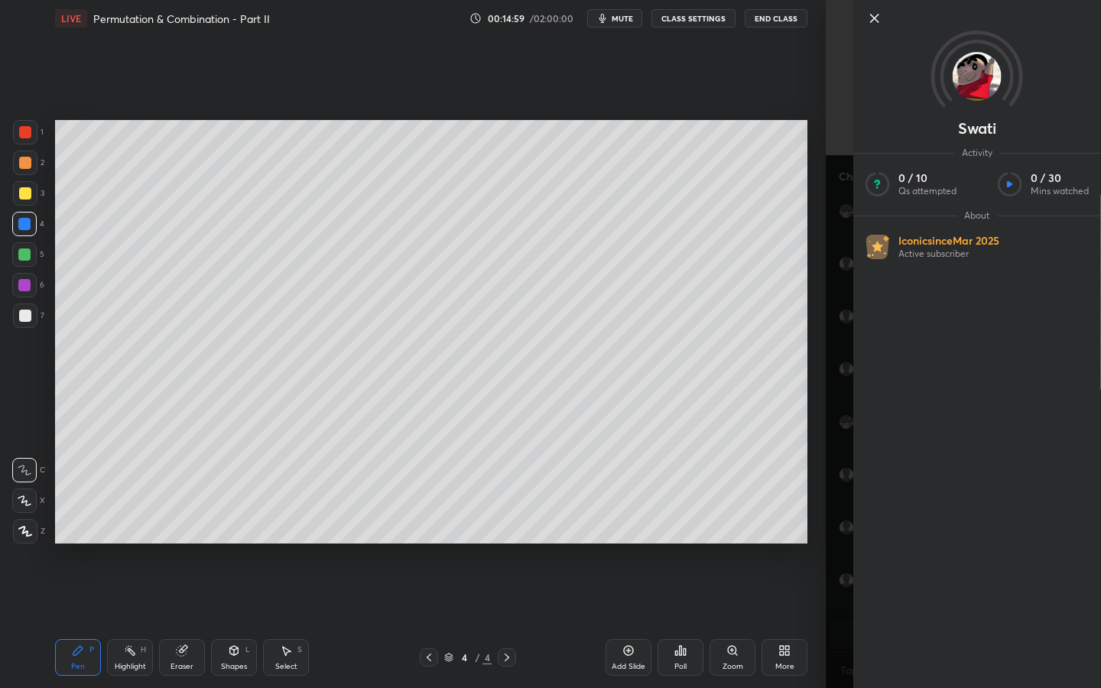
click at [875, 19] on icon at bounding box center [875, 19] width 8 height 8
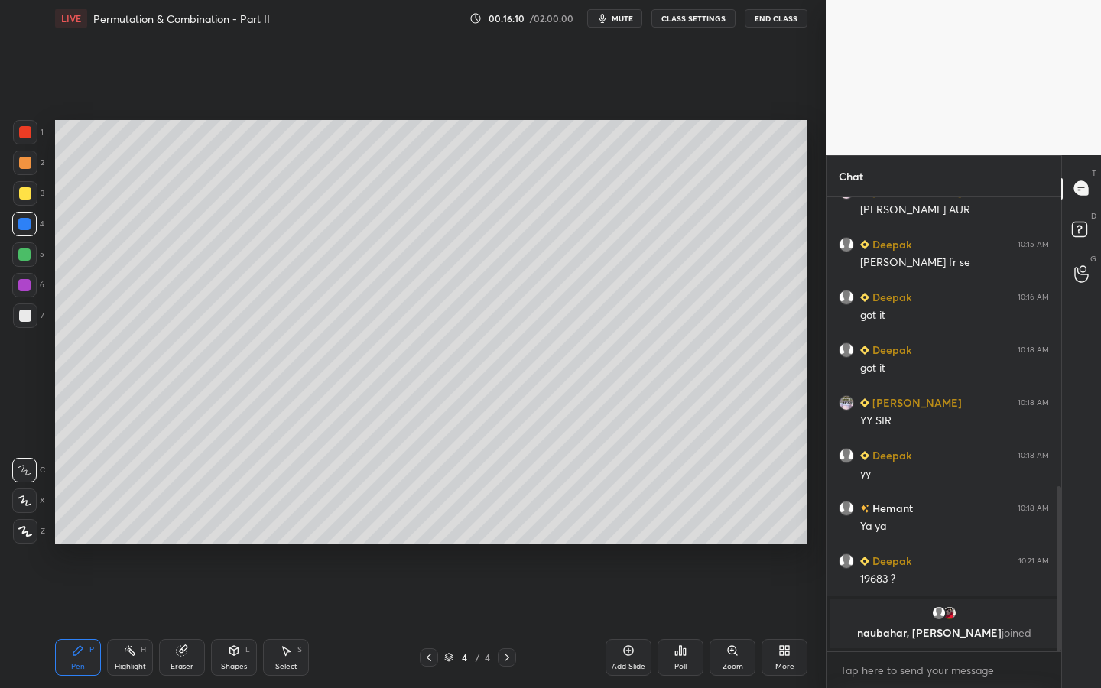
scroll to position [832, 0]
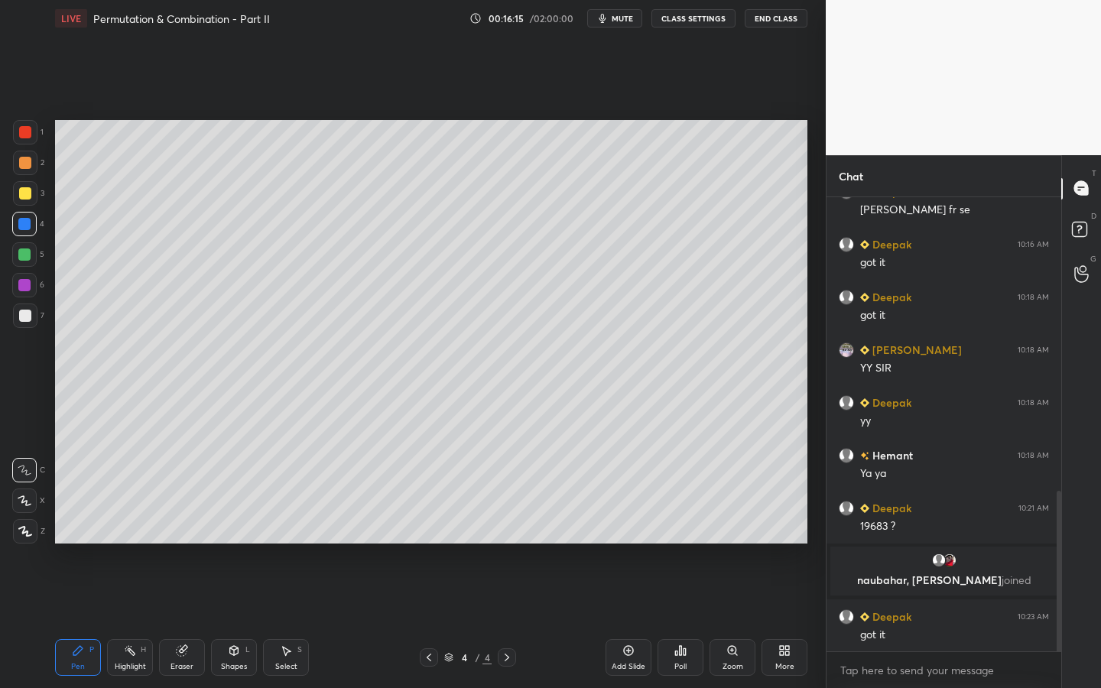
click at [629, 525] on icon at bounding box center [628, 650] width 12 height 12
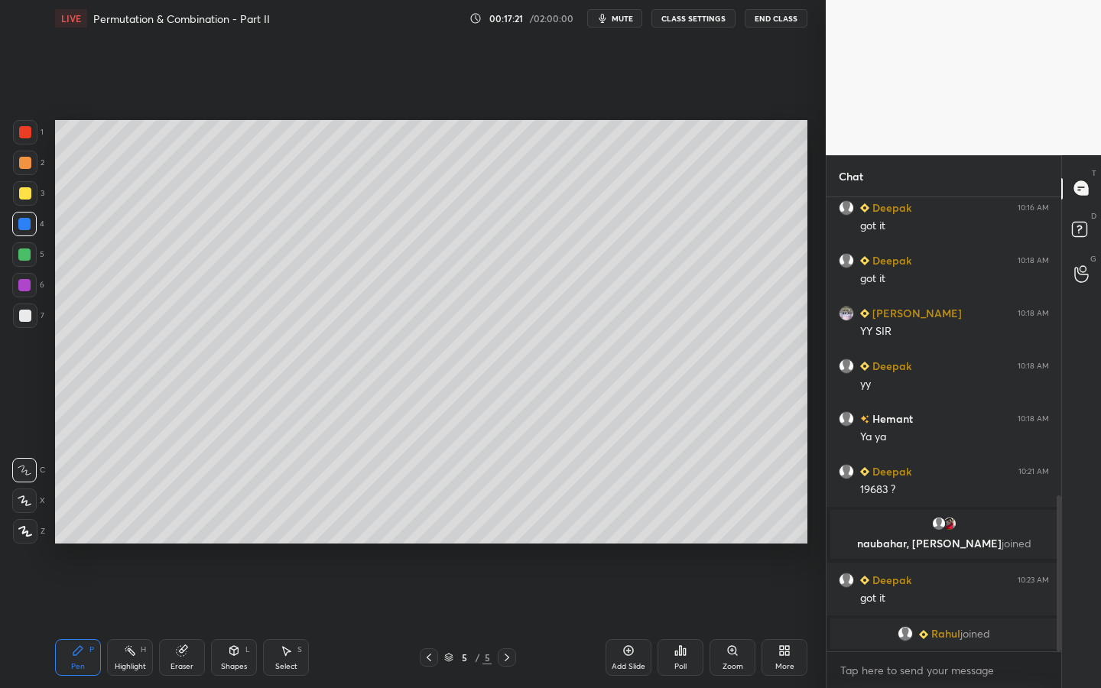
drag, startPoint x: 185, startPoint y: 654, endPoint x: 195, endPoint y: 599, distance: 56.7
click at [187, 525] on icon at bounding box center [182, 650] width 12 height 12
drag, startPoint x: 84, startPoint y: 647, endPoint x: 83, endPoint y: 622, distance: 24.5
click at [83, 525] on div "Pen P" at bounding box center [78, 657] width 46 height 37
drag, startPoint x: 37, startPoint y: 254, endPoint x: 41, endPoint y: 246, distance: 8.5
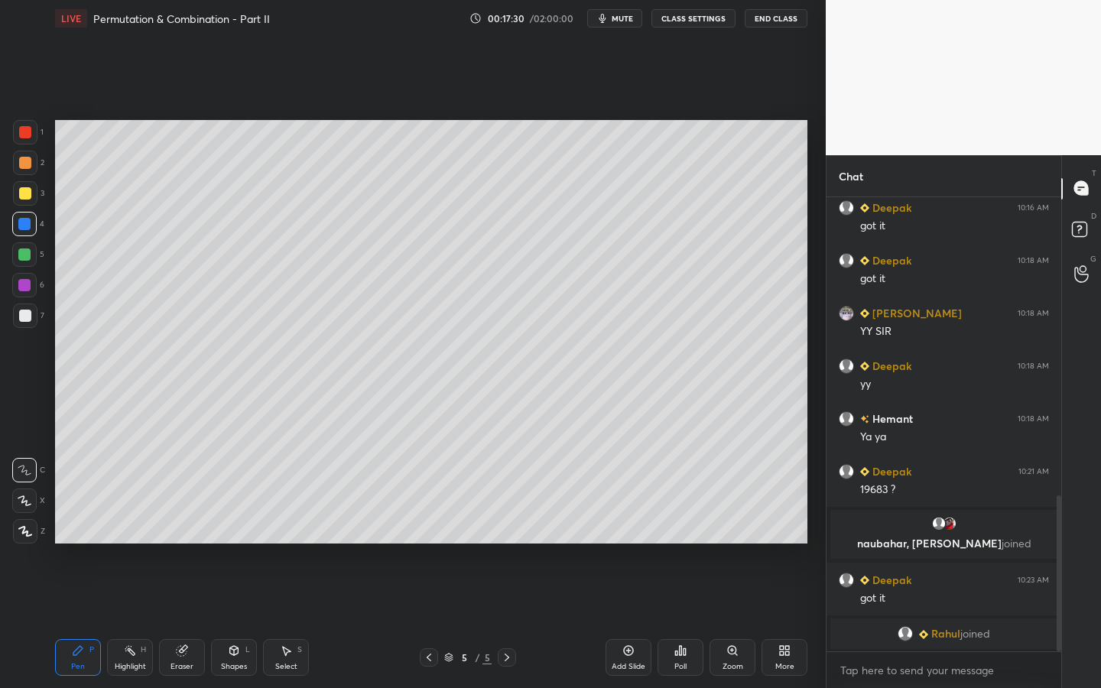
click at [37, 254] on div at bounding box center [24, 254] width 24 height 24
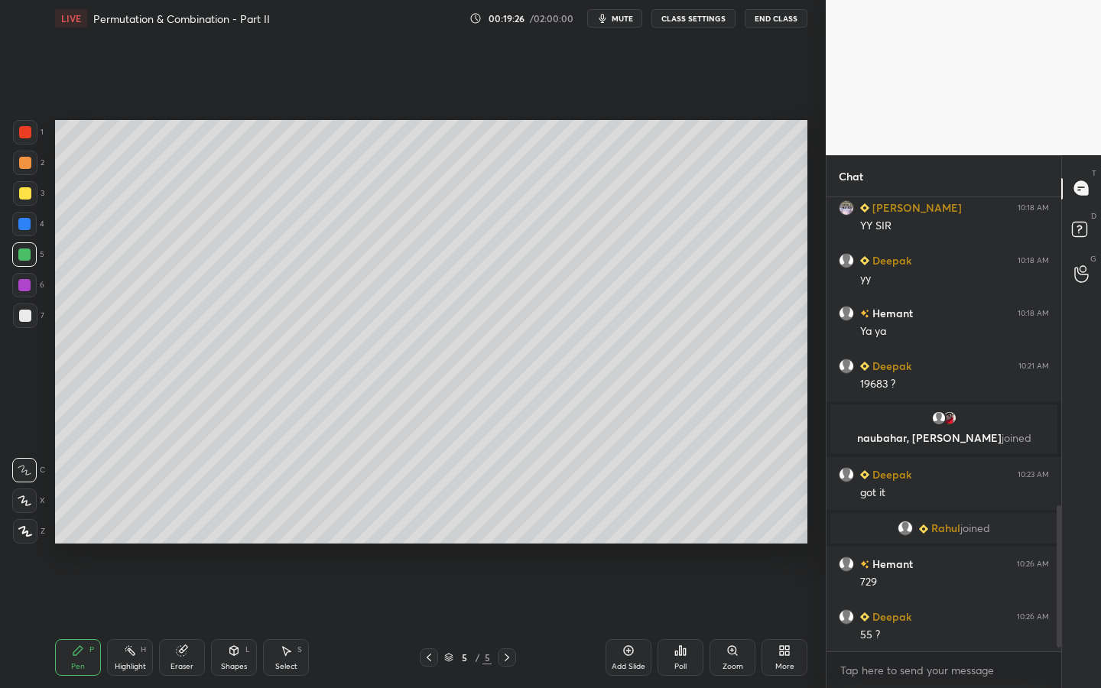
scroll to position [1017, 0]
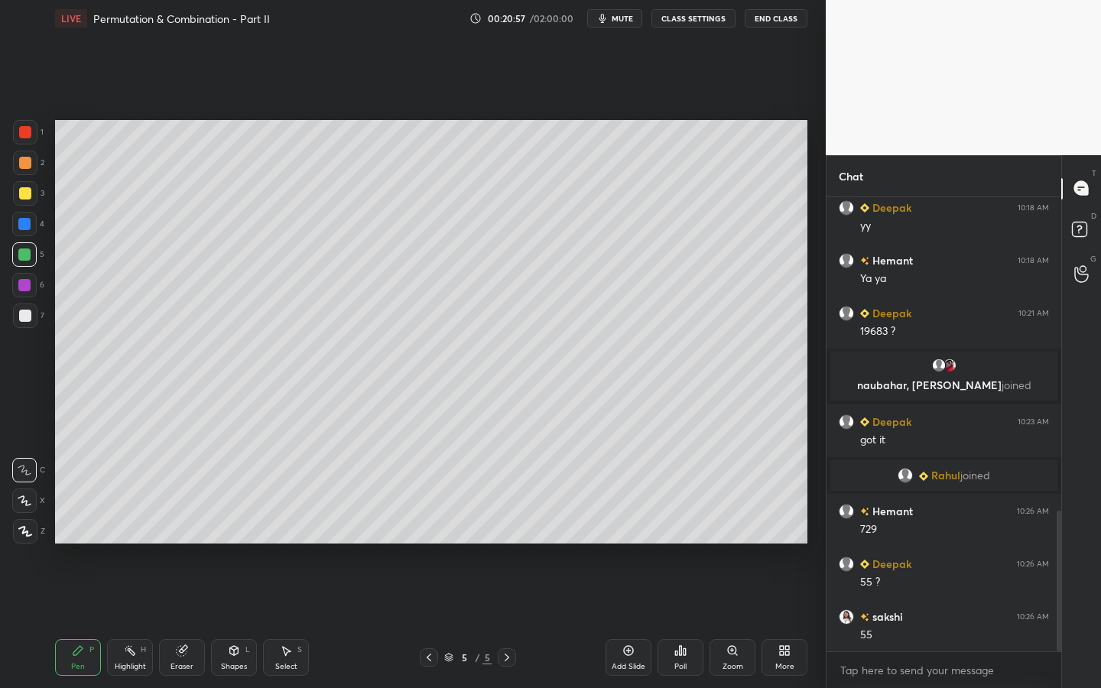
click at [186, 525] on div "Eraser" at bounding box center [182, 657] width 46 height 37
click at [36, 506] on div at bounding box center [24, 500] width 24 height 24
click at [89, 525] on div "Pen P" at bounding box center [78, 657] width 46 height 37
drag, startPoint x: 135, startPoint y: 660, endPoint x: 141, endPoint y: 602, distance: 58.3
click at [137, 525] on div "Highlight H" at bounding box center [130, 657] width 46 height 37
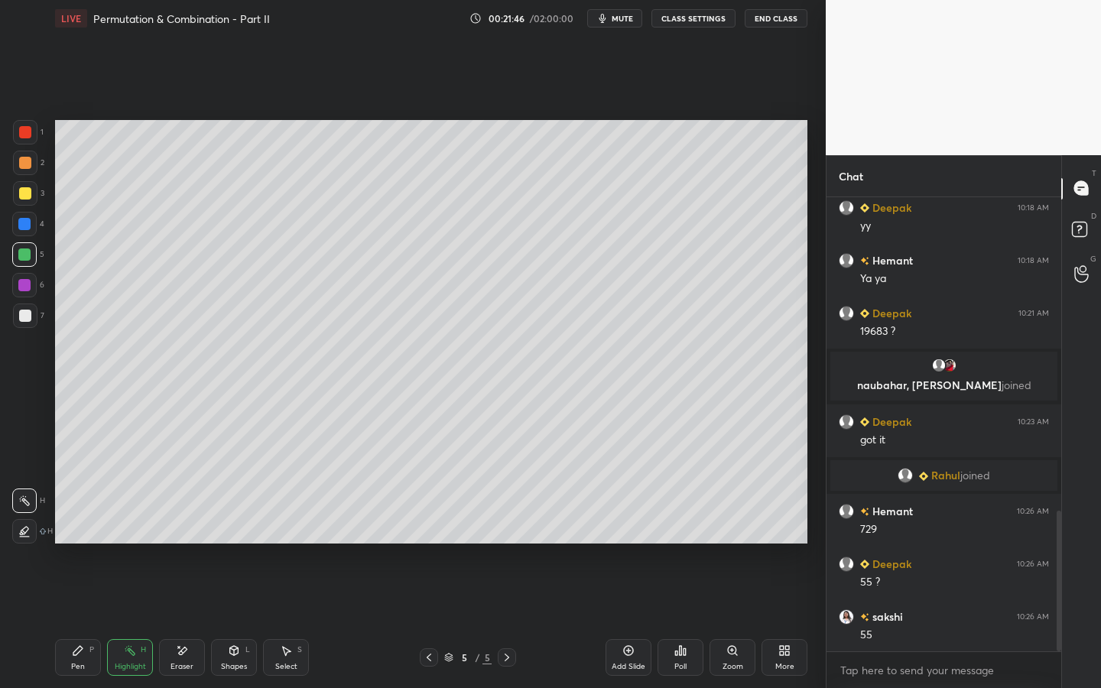
click at [83, 525] on icon at bounding box center [78, 650] width 12 height 12
click at [692, 525] on div "Poll" at bounding box center [680, 657] width 46 height 37
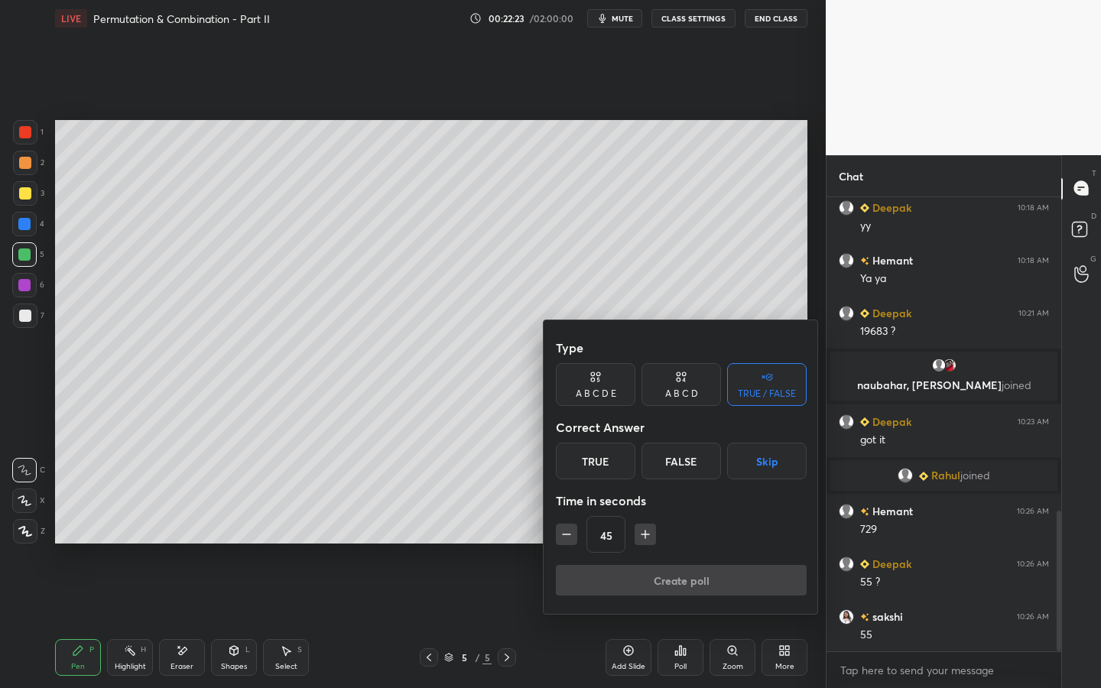
click at [606, 477] on div "True" at bounding box center [596, 461] width 80 height 37
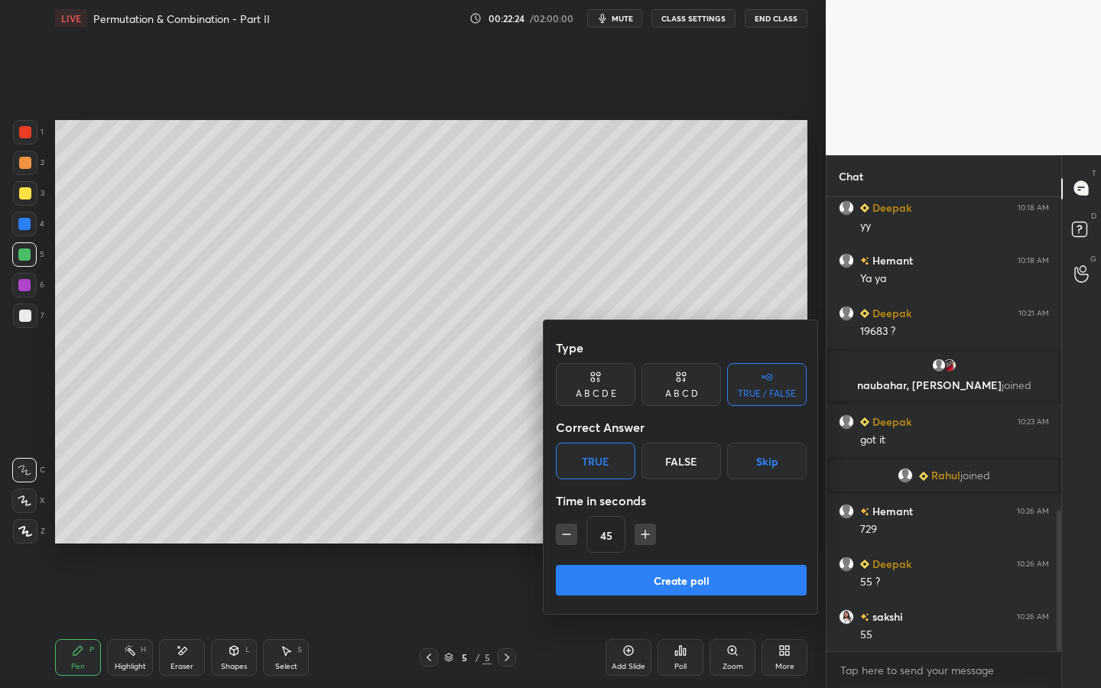
click at [632, 525] on button "Create poll" at bounding box center [681, 580] width 251 height 31
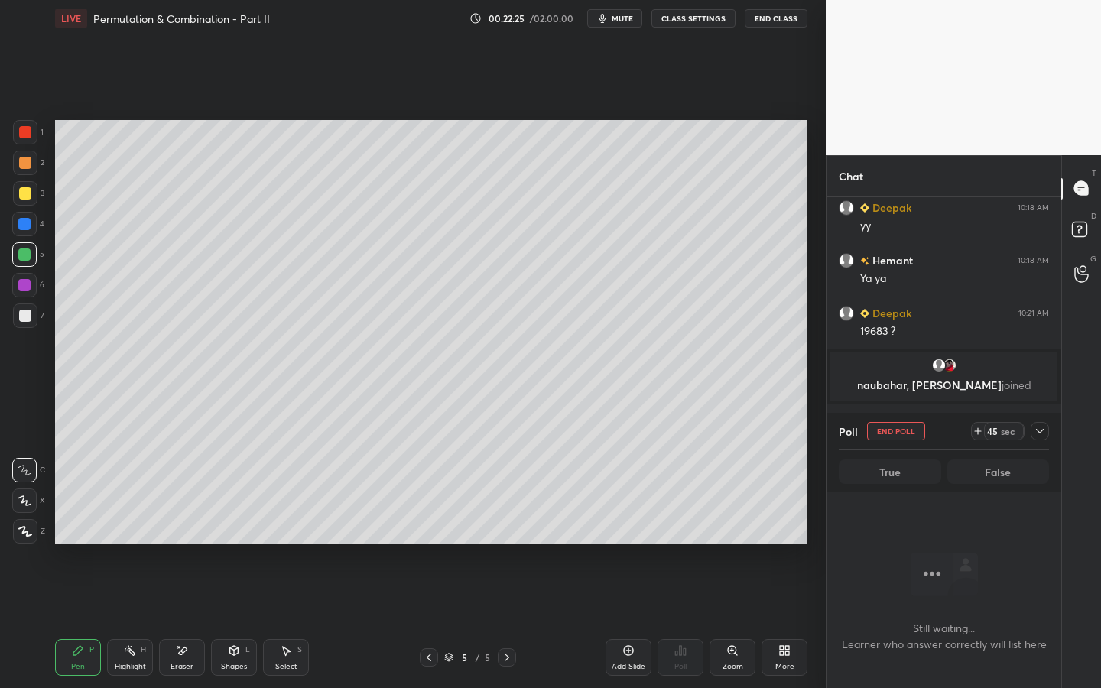
scroll to position [1149, 0]
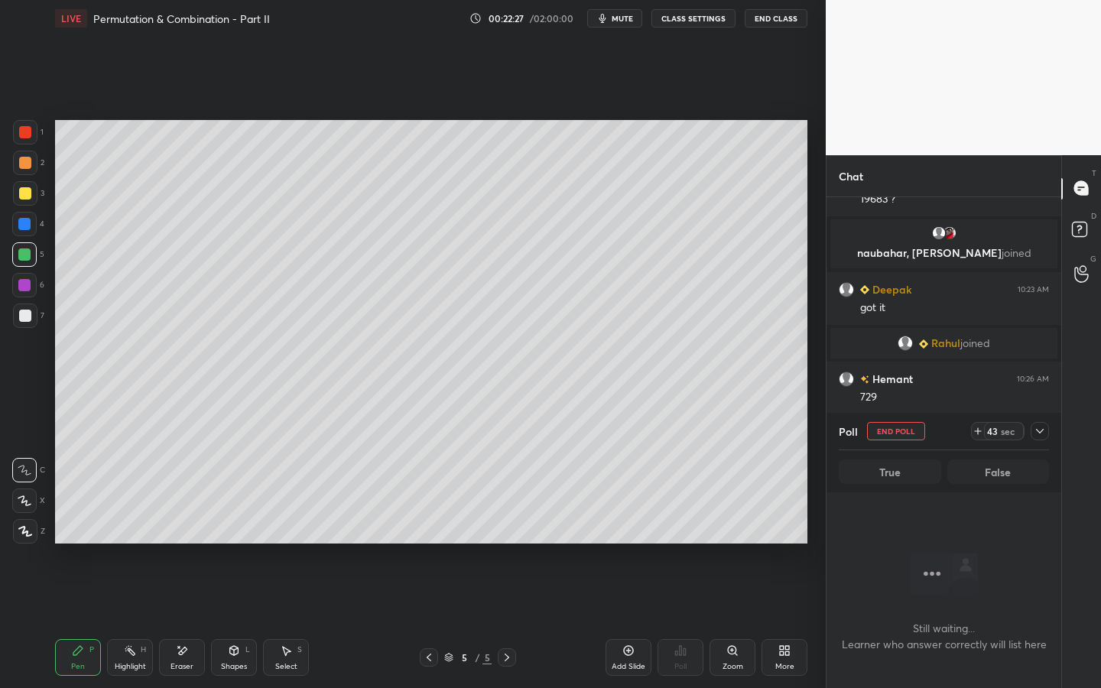
click at [296, 525] on div "Select S" at bounding box center [286, 657] width 46 height 37
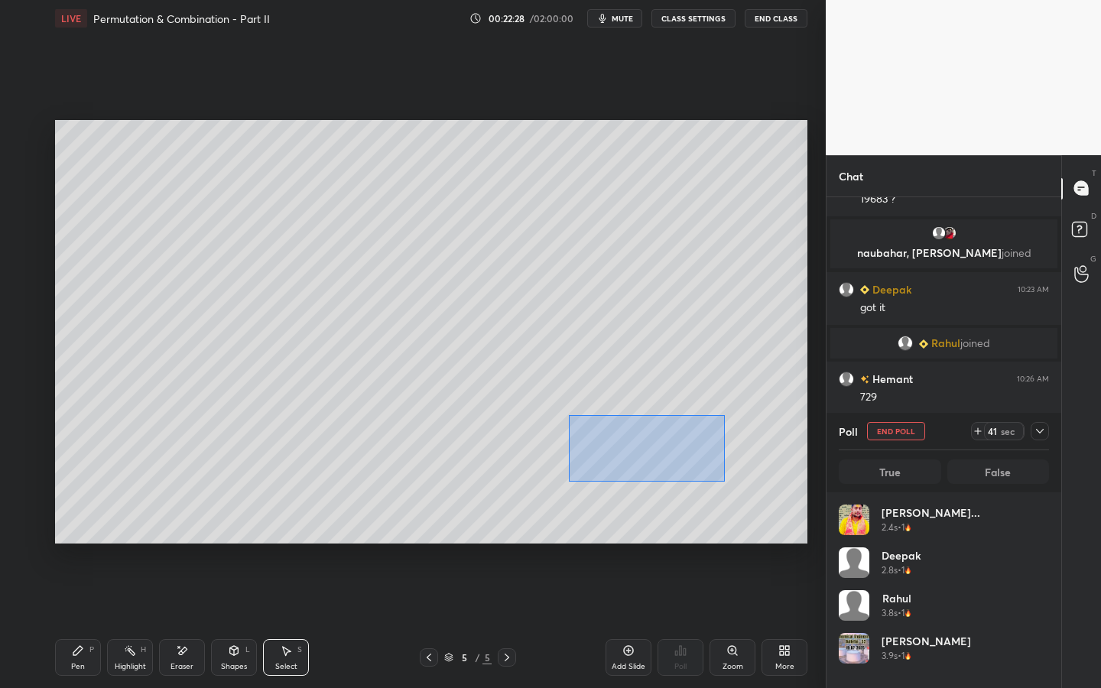
scroll to position [179, 206]
drag, startPoint x: 568, startPoint y: 415, endPoint x: 719, endPoint y: 479, distance: 163.7
click at [723, 482] on div "0 ° Undo Copy Duplicate Duplicate to new slide Delete" at bounding box center [431, 332] width 752 height 424
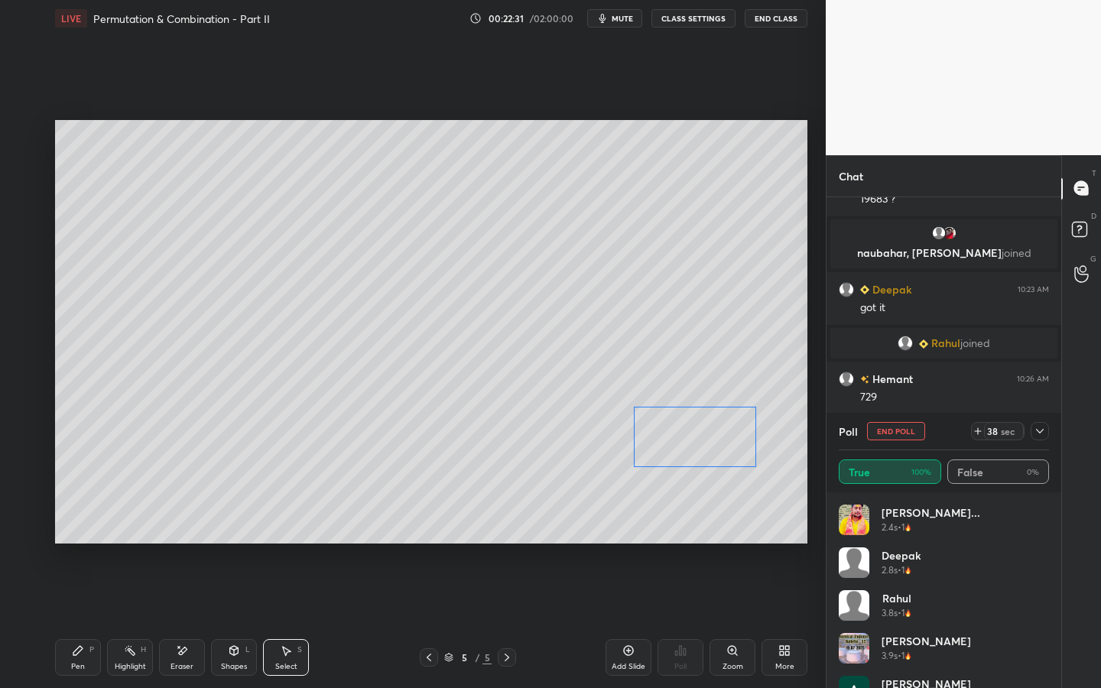
drag, startPoint x: 680, startPoint y: 462, endPoint x: 744, endPoint y: 433, distance: 69.8
click at [732, 439] on div "0 ° Undo Copy Duplicate Duplicate to new slide Delete" at bounding box center [431, 332] width 752 height 424
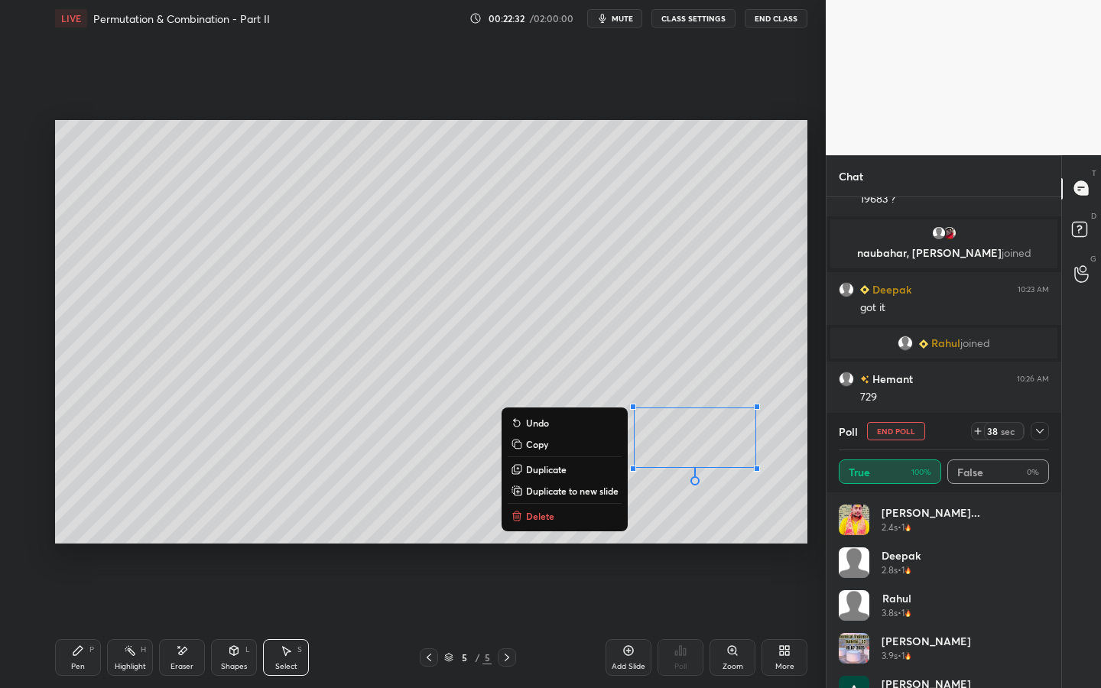
click at [774, 398] on div "0 ° Undo Copy Duplicate Duplicate to new slide Delete" at bounding box center [431, 332] width 752 height 424
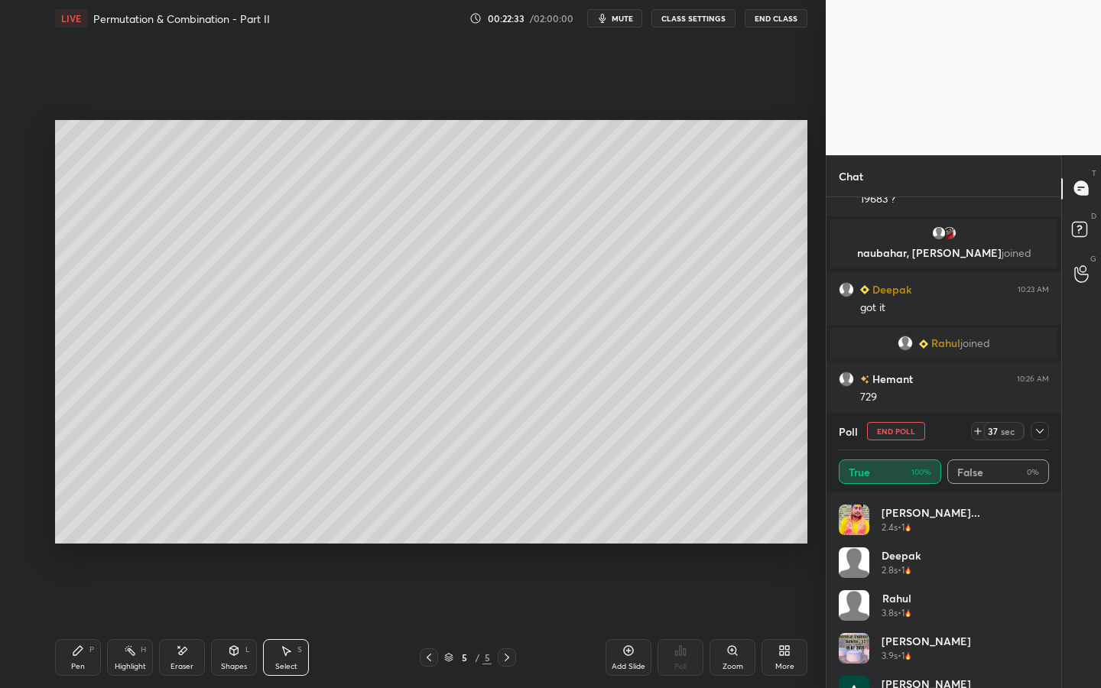
click at [232, 525] on div "Shapes L" at bounding box center [234, 657] width 46 height 37
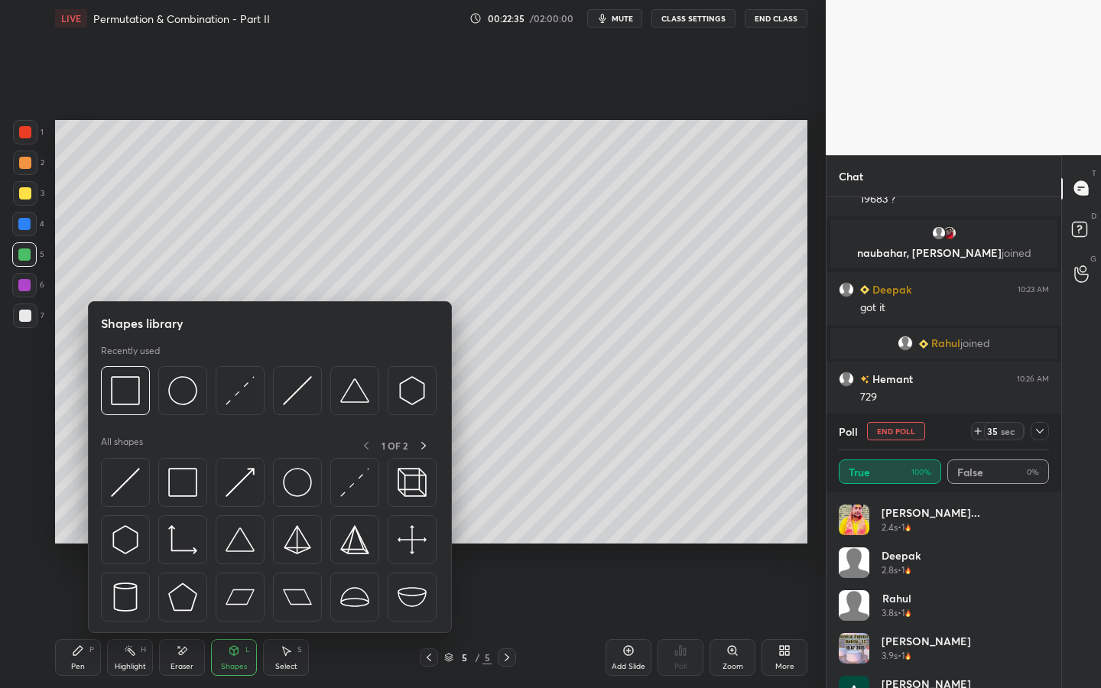
click at [24, 190] on div at bounding box center [25, 193] width 12 height 12
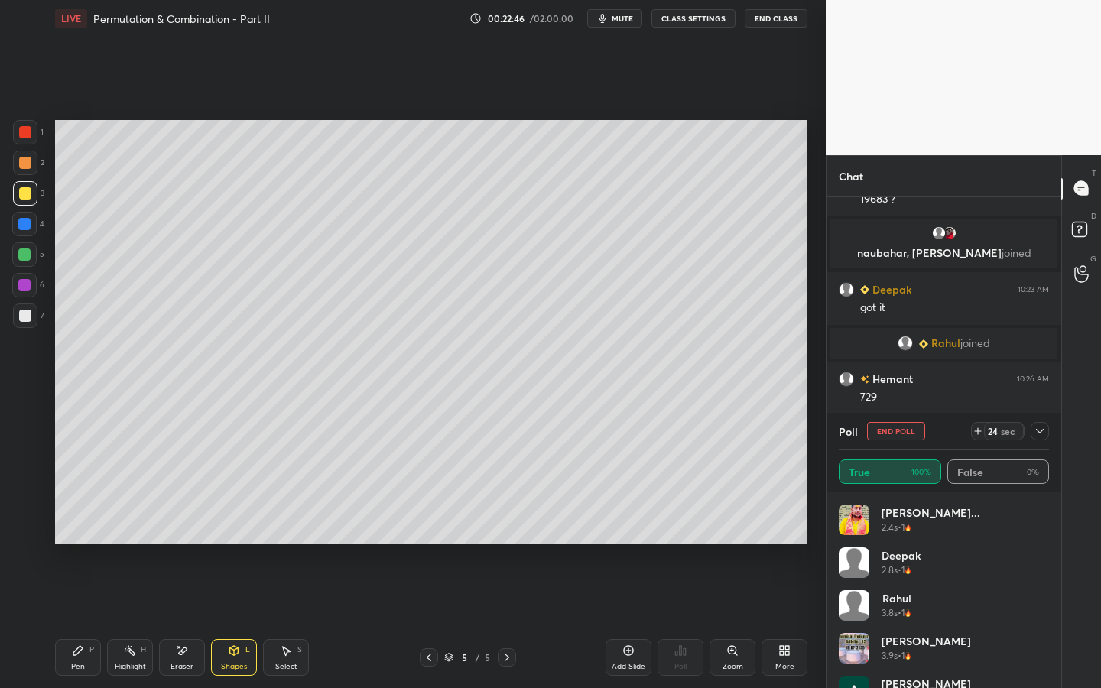
drag, startPoint x: 83, startPoint y: 650, endPoint x: 180, endPoint y: 602, distance: 107.7
click at [84, 525] on div "Pen P" at bounding box center [78, 657] width 46 height 37
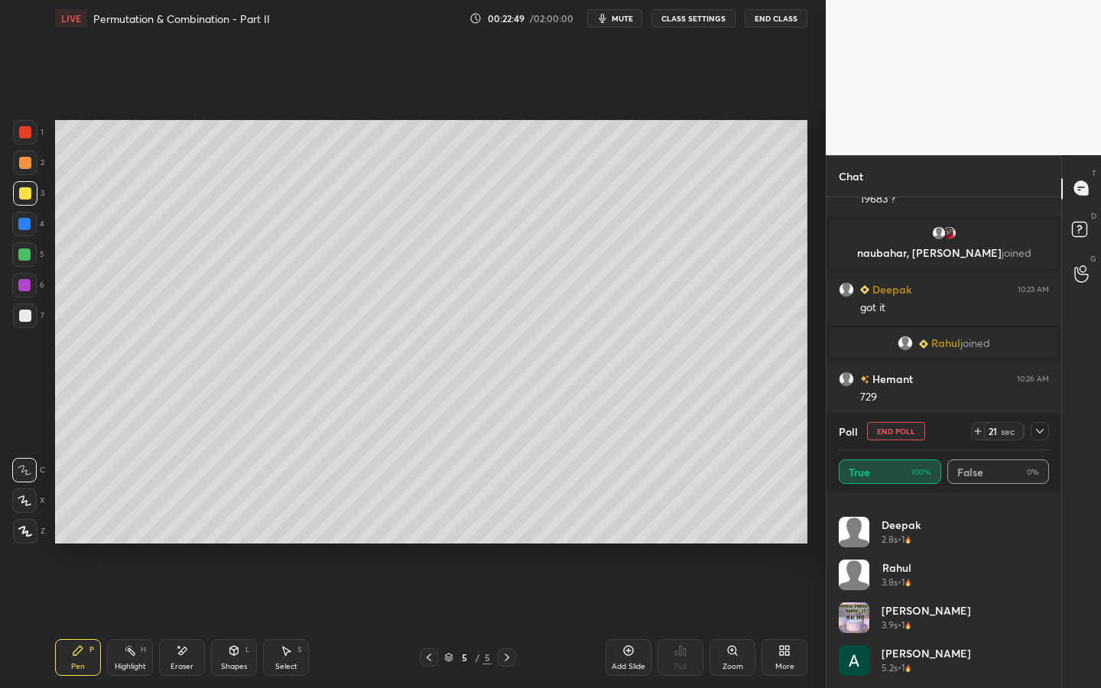
drag, startPoint x: 908, startPoint y: 429, endPoint x: 903, endPoint y: 416, distance: 14.1
click at [909, 429] on button "End Poll" at bounding box center [896, 431] width 58 height 18
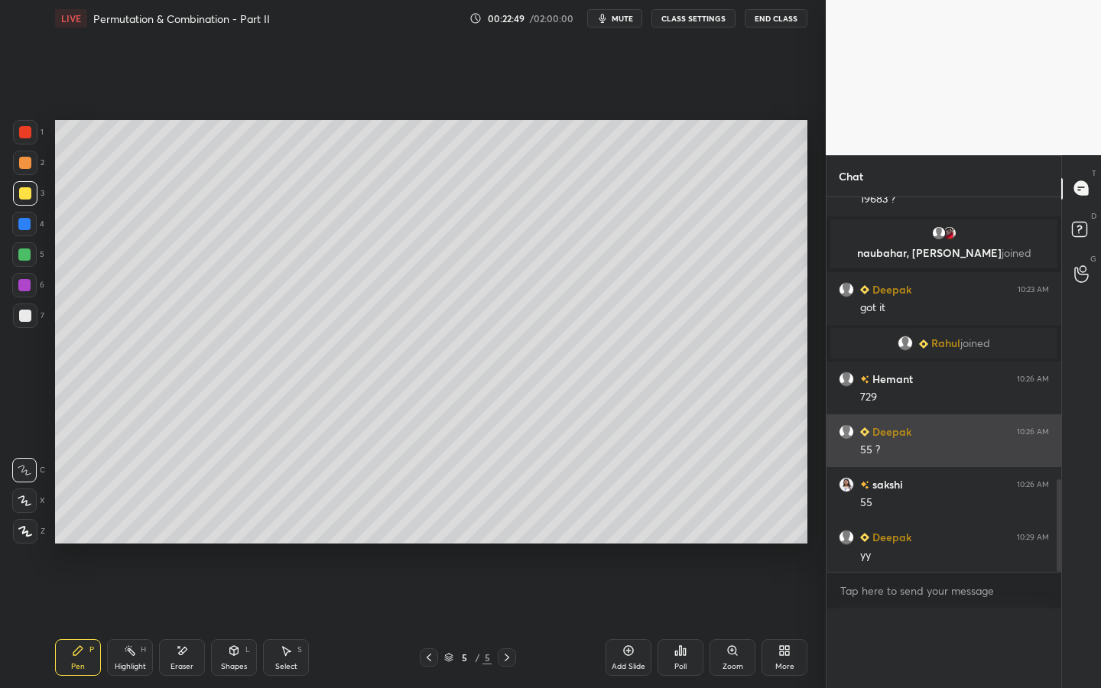
scroll to position [1117, 0]
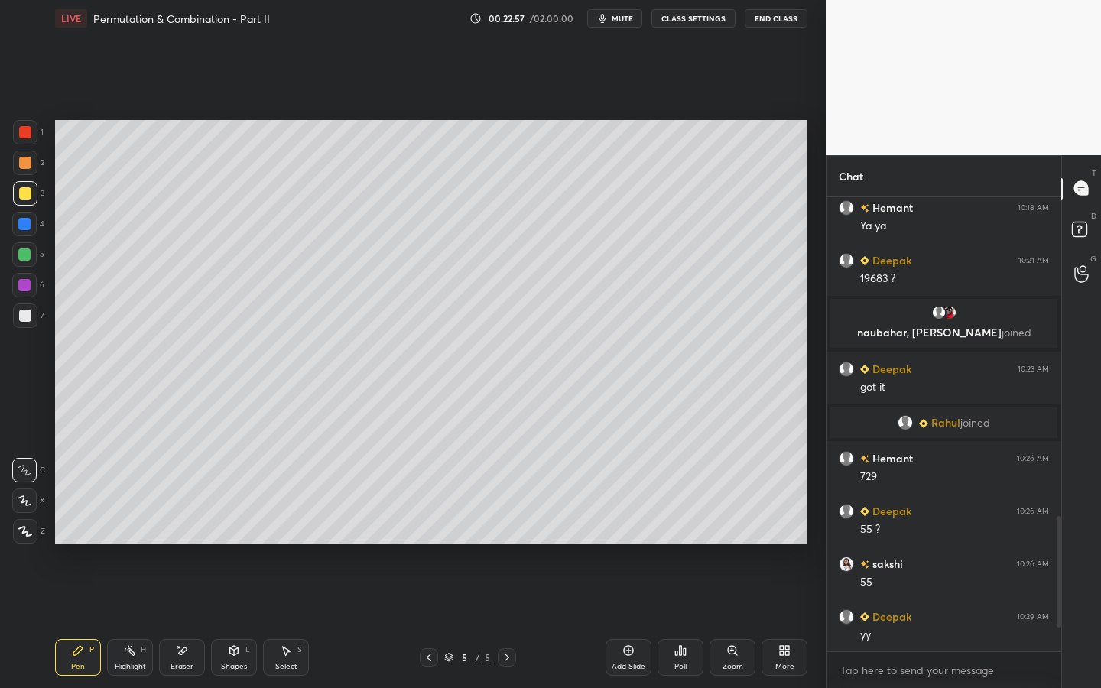
click at [630, 525] on div "Add Slide" at bounding box center [628, 657] width 46 height 37
click at [32, 226] on div at bounding box center [24, 224] width 24 height 24
click at [630, 19] on span "mute" at bounding box center [622, 18] width 21 height 11
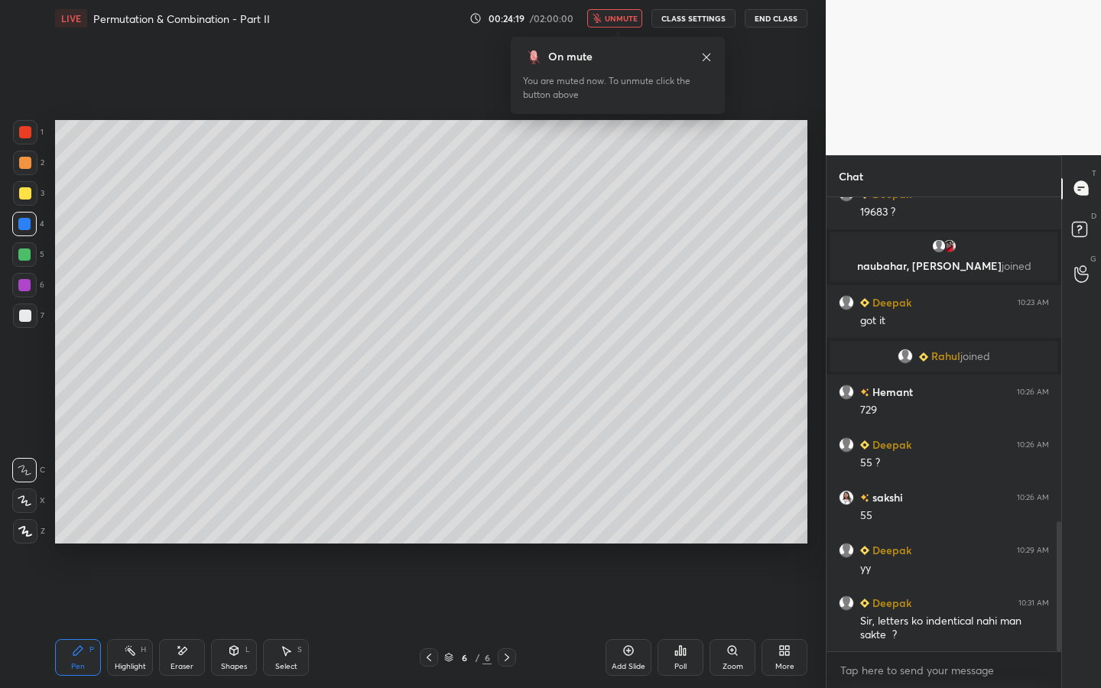
click at [428, 525] on icon at bounding box center [429, 657] width 12 height 12
click at [508, 525] on icon at bounding box center [507, 657] width 12 height 12
click at [509, 525] on icon at bounding box center [507, 657] width 12 height 12
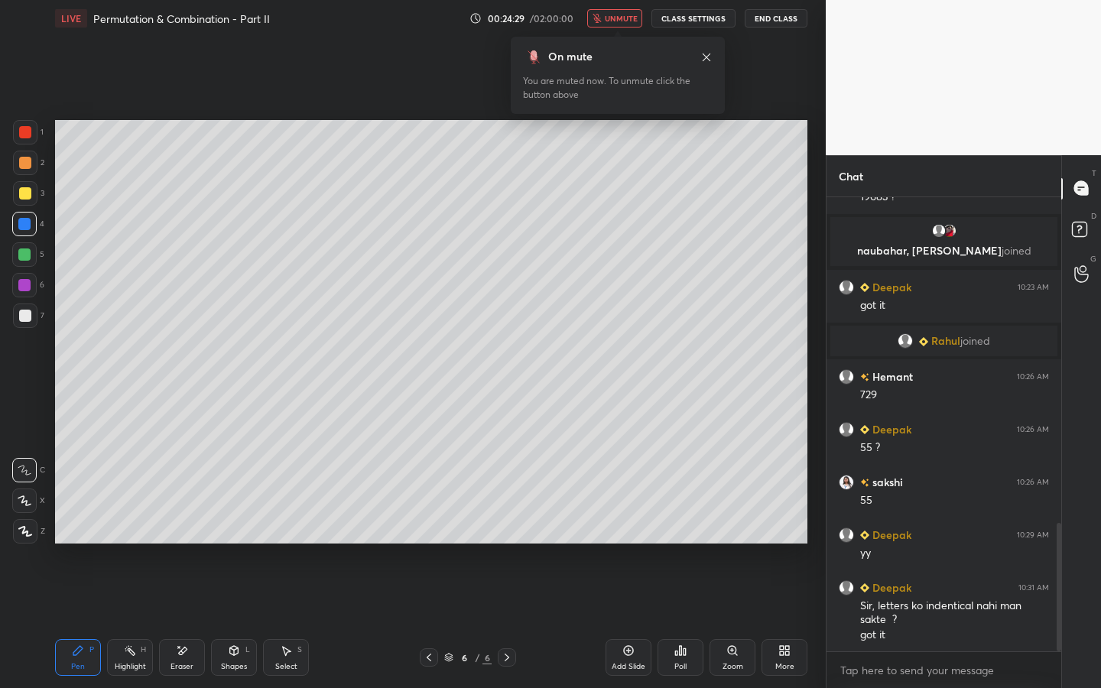
click at [708, 54] on icon at bounding box center [706, 57] width 12 height 12
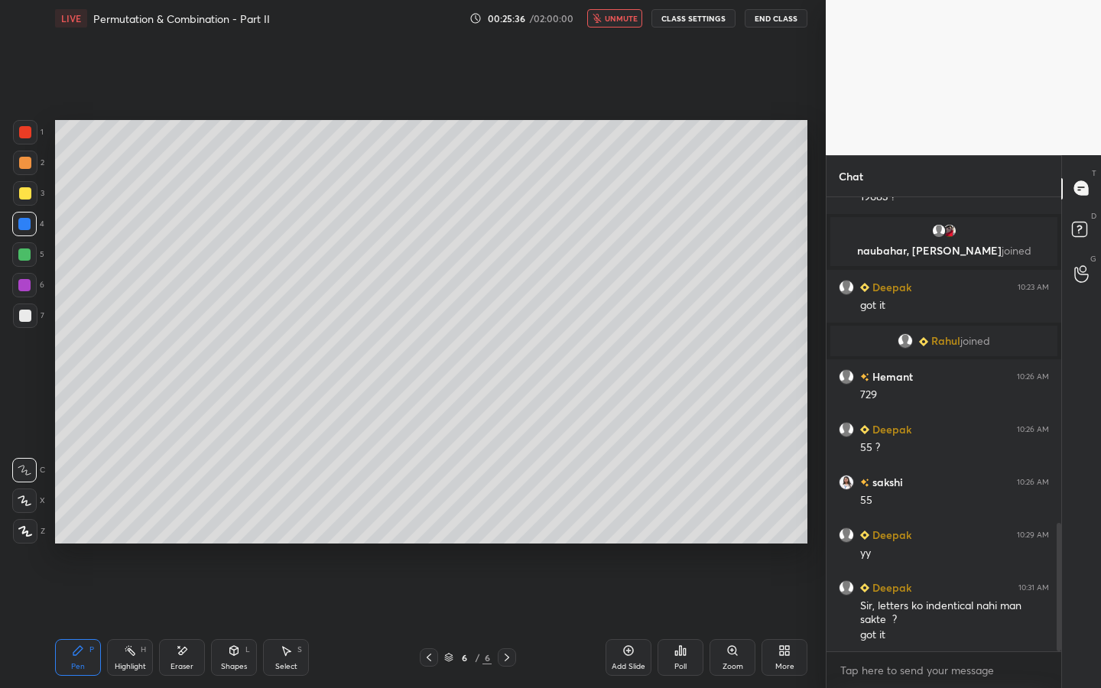
click at [633, 21] on span "unmute" at bounding box center [621, 18] width 33 height 11
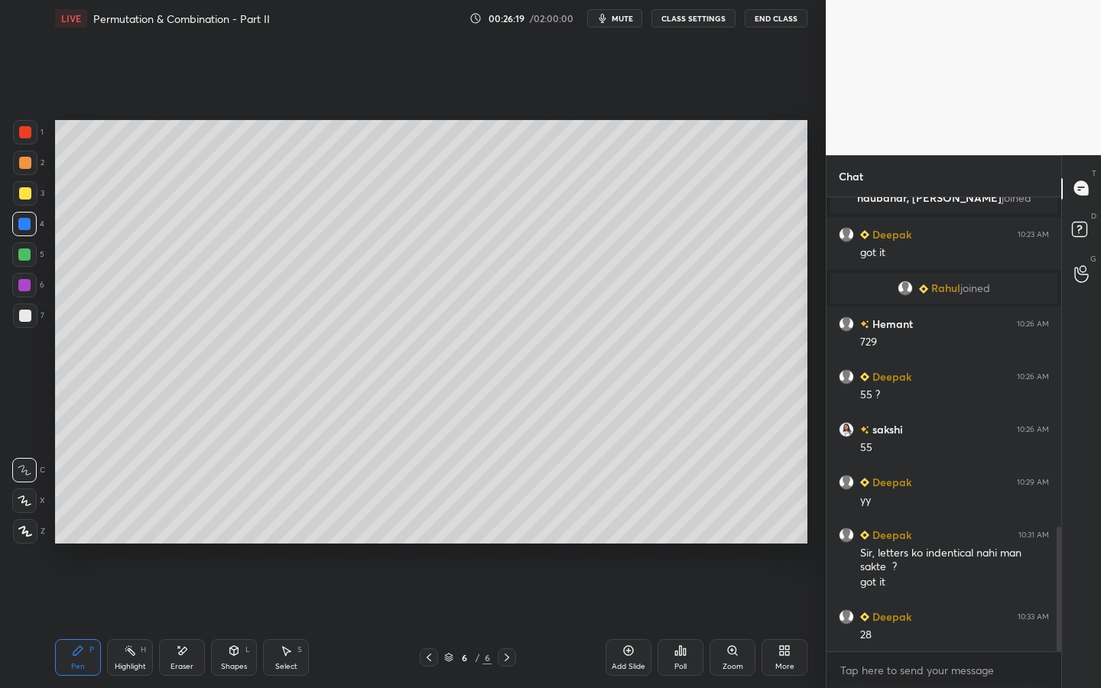
scroll to position [1257, 0]
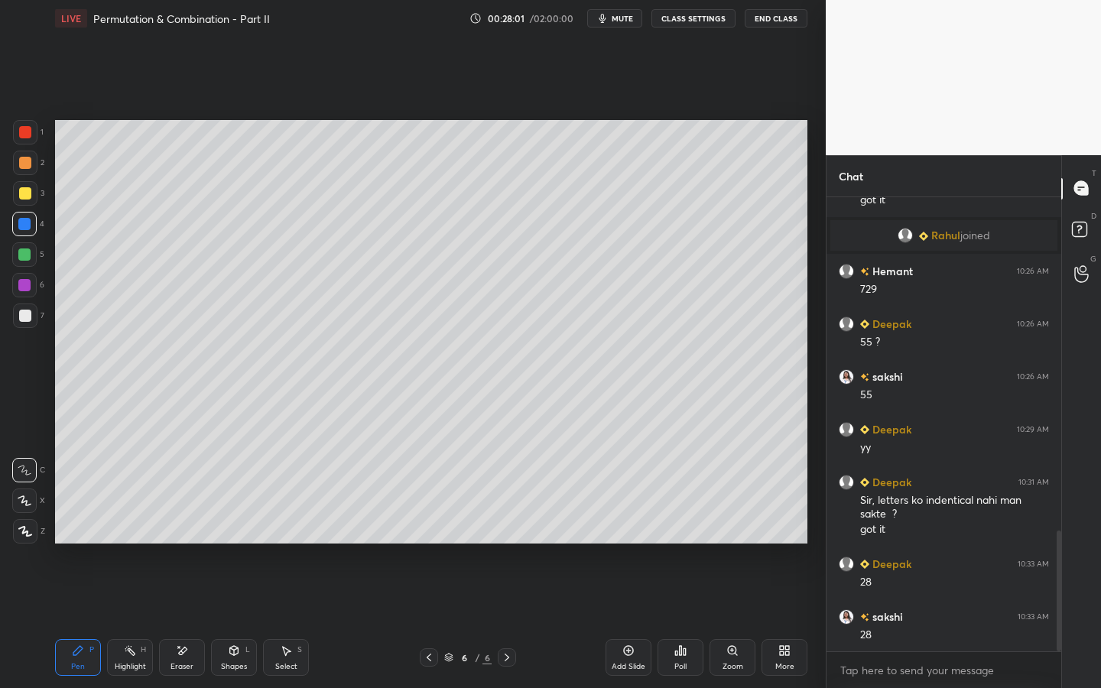
click at [176, 525] on div "Eraser" at bounding box center [182, 657] width 46 height 37
drag, startPoint x: 79, startPoint y: 660, endPoint x: 191, endPoint y: 618, distance: 120.0
click at [79, 525] on div "Pen P" at bounding box center [78, 657] width 46 height 37
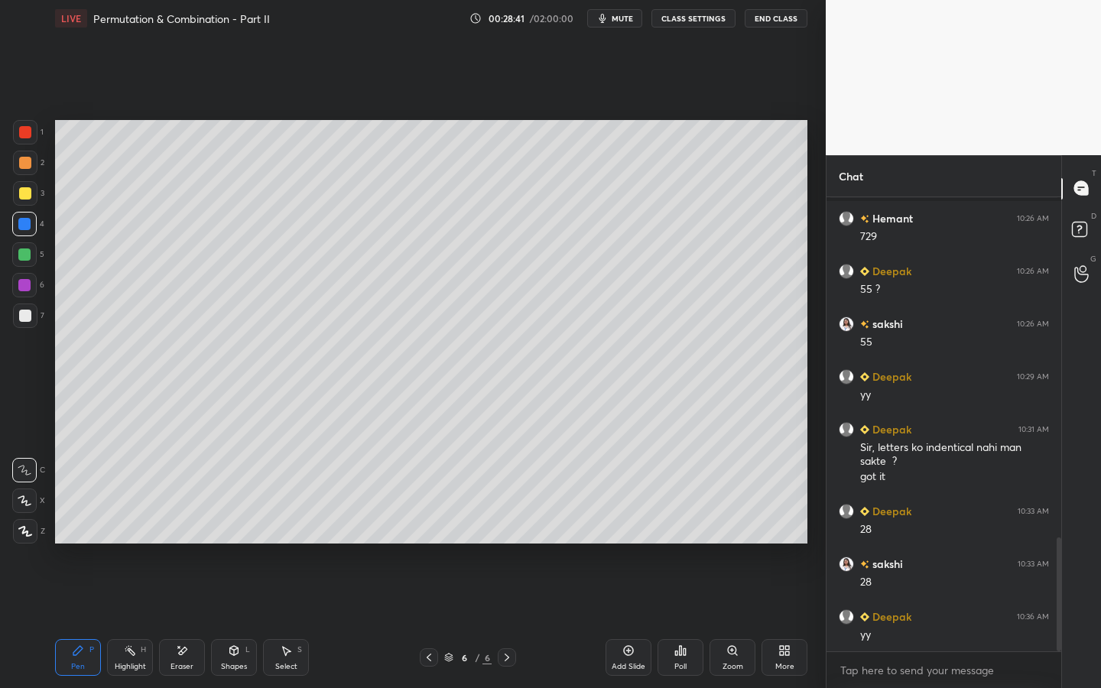
scroll to position [1362, 0]
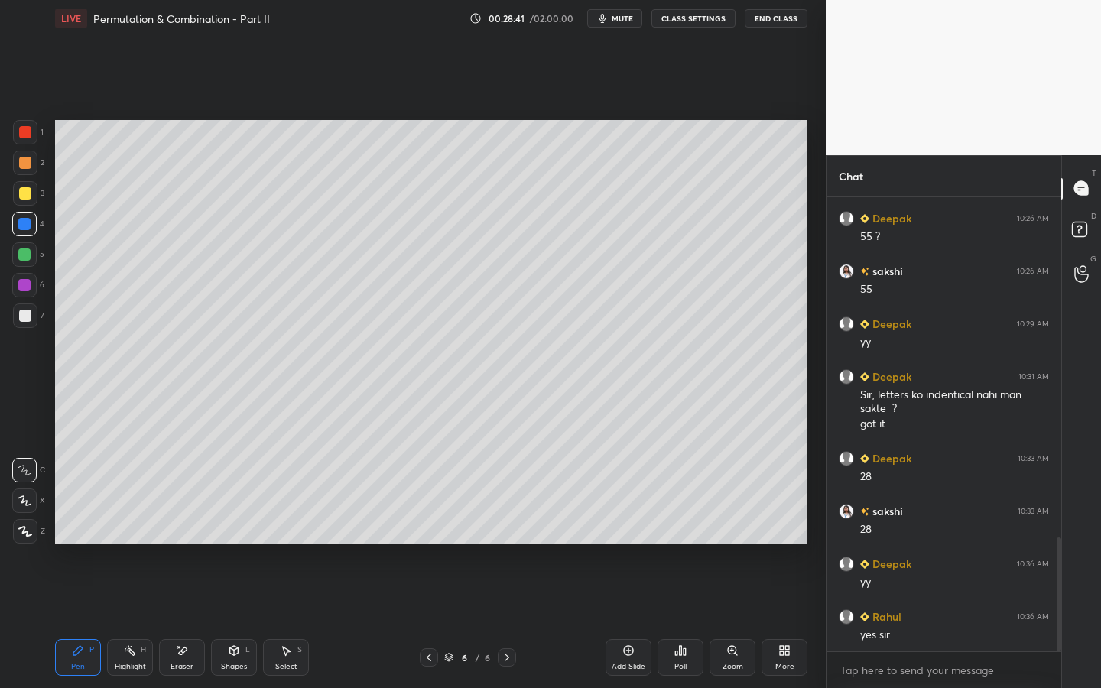
drag, startPoint x: 625, startPoint y: 660, endPoint x: 625, endPoint y: 648, distance: 12.2
click at [624, 525] on div "Add Slide" at bounding box center [628, 657] width 46 height 37
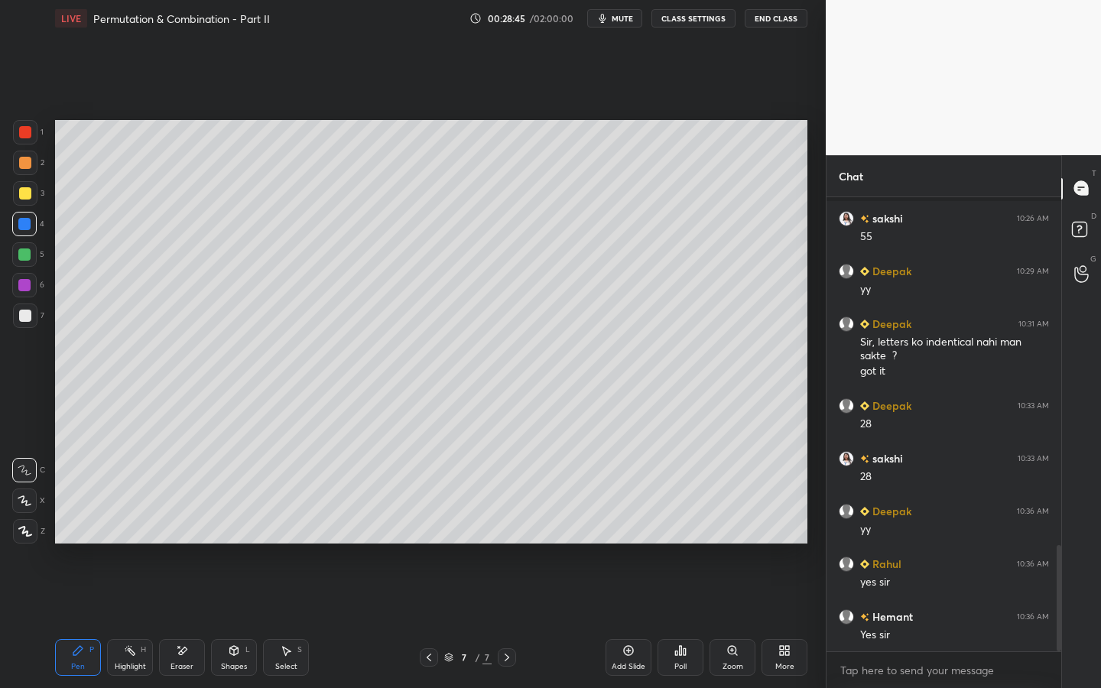
scroll to position [1495, 0]
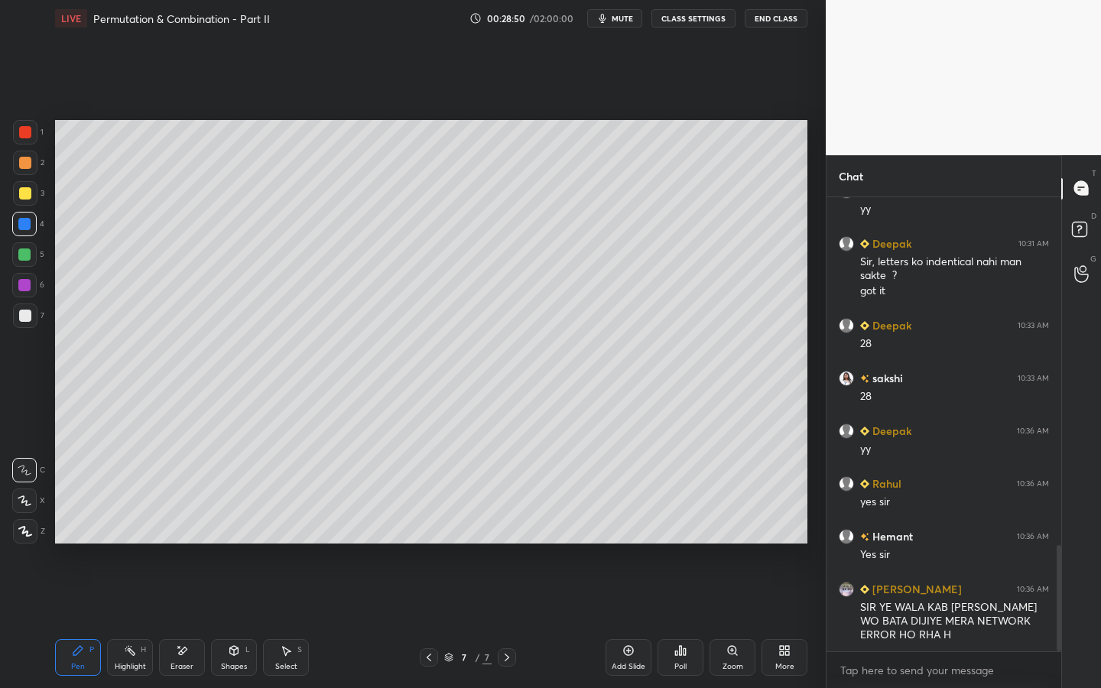
click at [427, 525] on icon at bounding box center [429, 657] width 12 height 12
click at [508, 525] on icon at bounding box center [507, 657] width 12 height 12
click at [181, 525] on icon at bounding box center [182, 650] width 12 height 13
drag, startPoint x: 80, startPoint y: 658, endPoint x: 81, endPoint y: 642, distance: 16.1
click at [81, 525] on div "Pen P" at bounding box center [78, 657] width 46 height 37
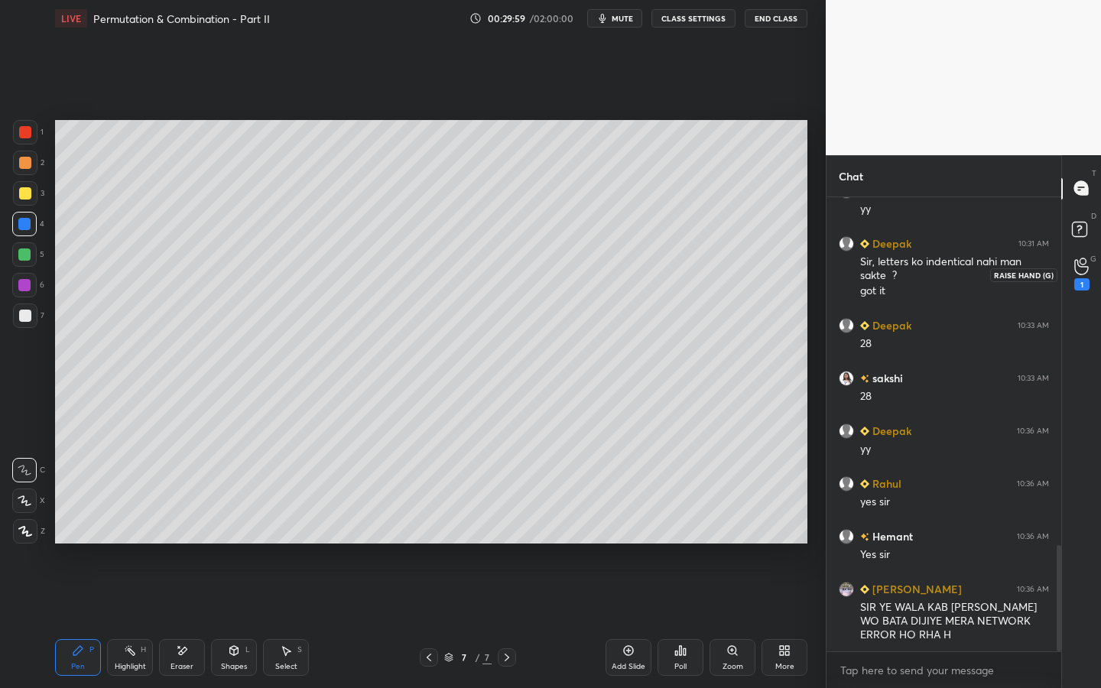
click at [1076, 273] on icon at bounding box center [1081, 267] width 15 height 18
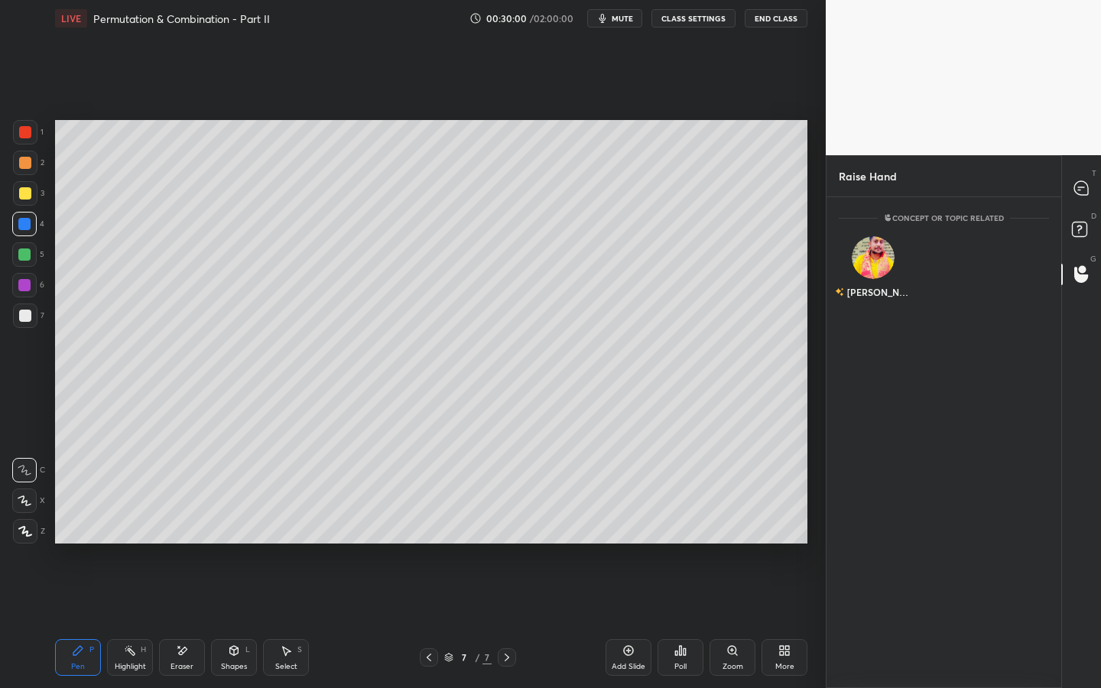
scroll to position [5, 5]
click at [902, 261] on div "[PERSON_NAME]" at bounding box center [874, 270] width 70 height 89
click at [883, 301] on button "INVITE" at bounding box center [873, 303] width 56 height 20
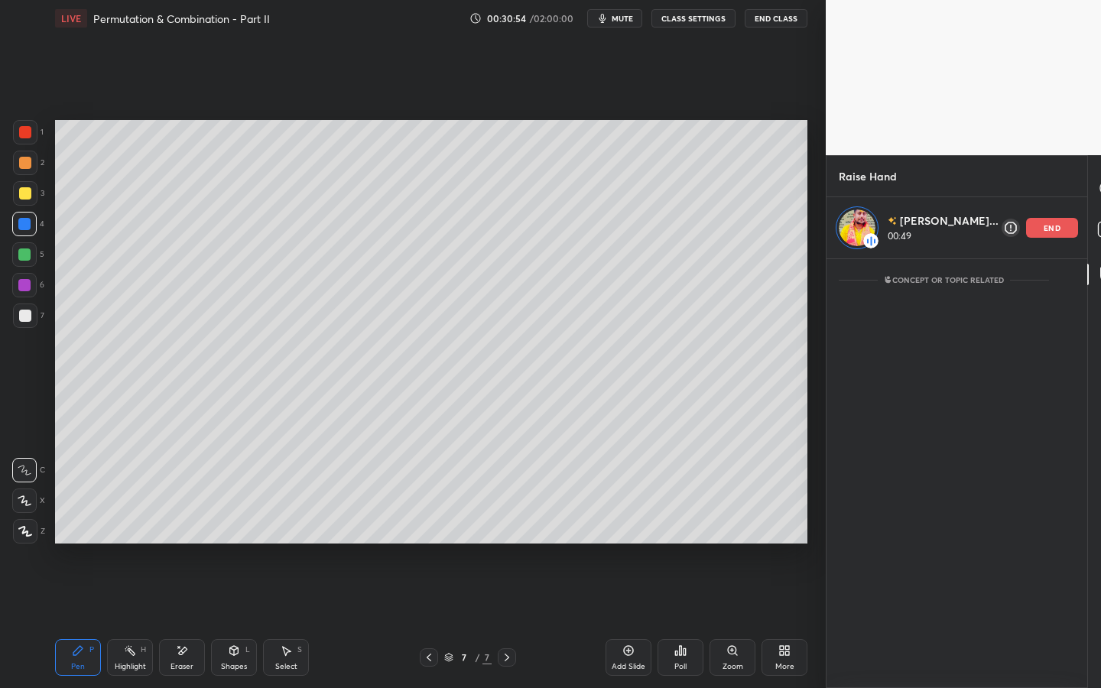
click at [229, 525] on div "Shapes L" at bounding box center [234, 657] width 46 height 37
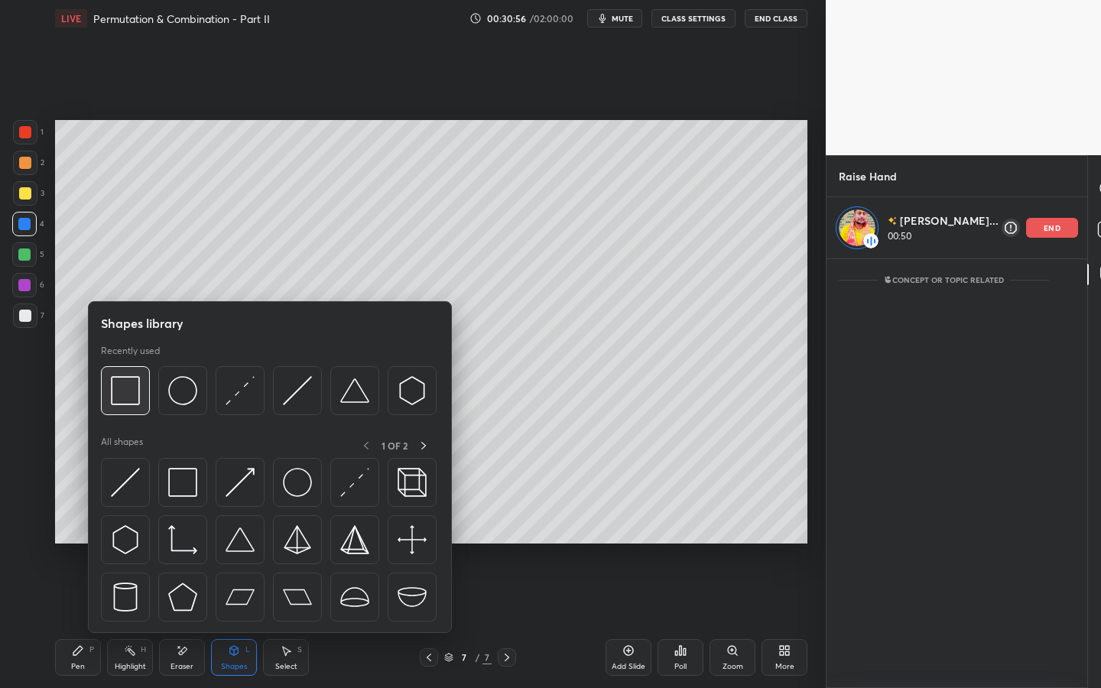
drag, startPoint x: 132, startPoint y: 395, endPoint x: 99, endPoint y: 383, distance: 35.8
click at [137, 394] on img at bounding box center [125, 390] width 29 height 29
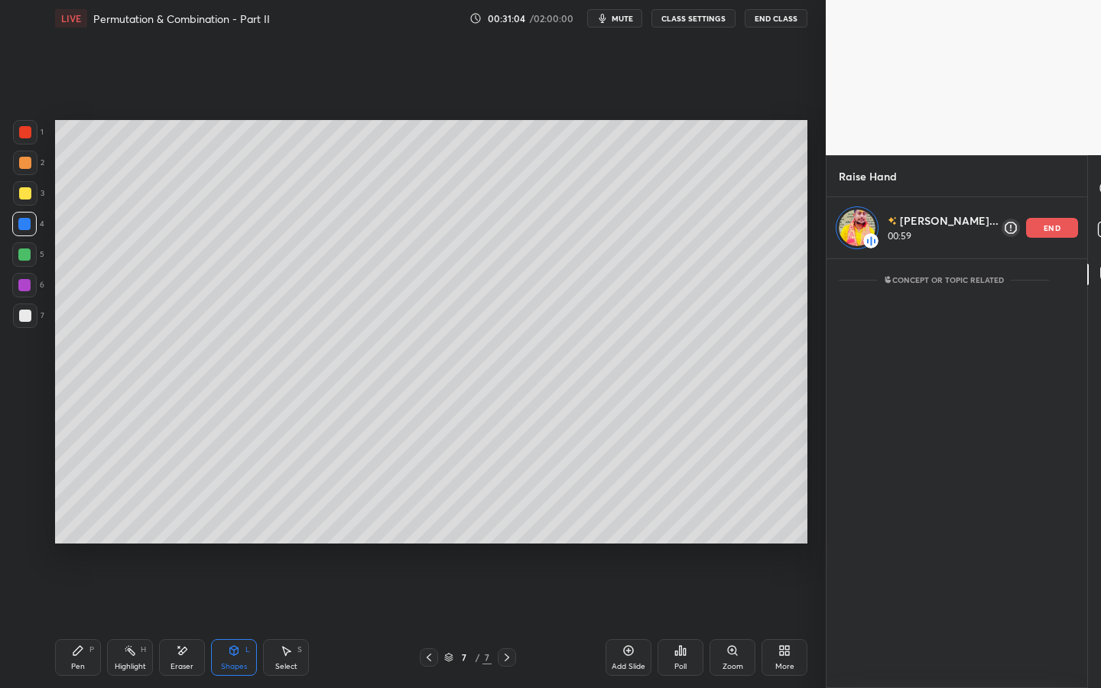
click at [239, 525] on icon at bounding box center [234, 650] width 12 height 12
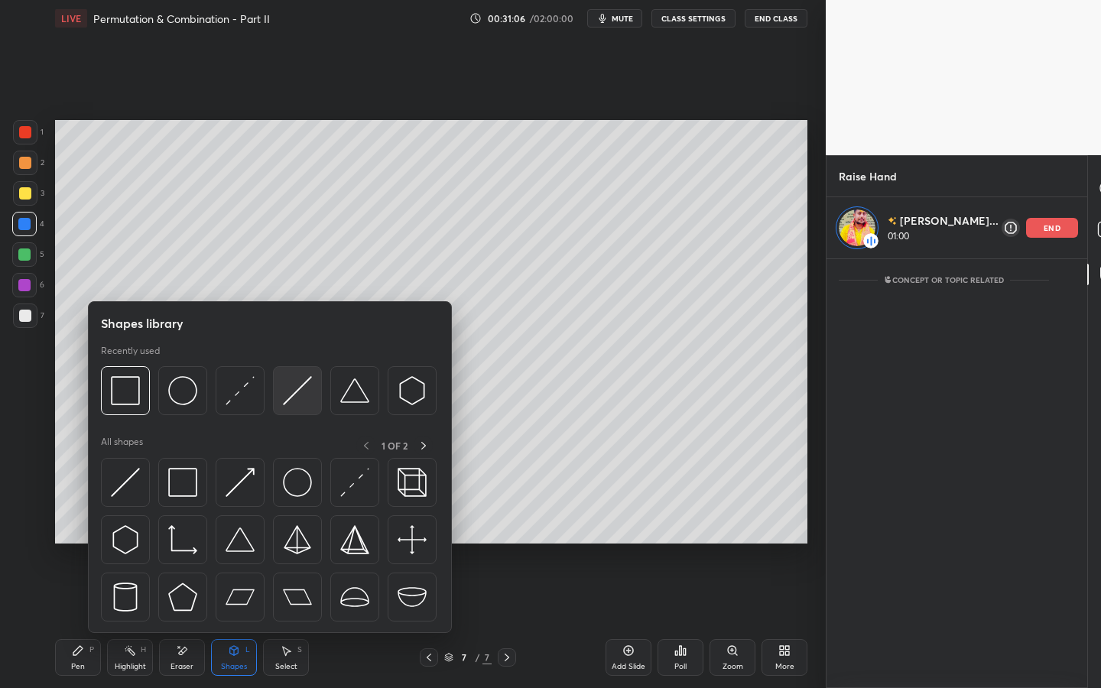
click at [297, 393] on img at bounding box center [297, 390] width 29 height 29
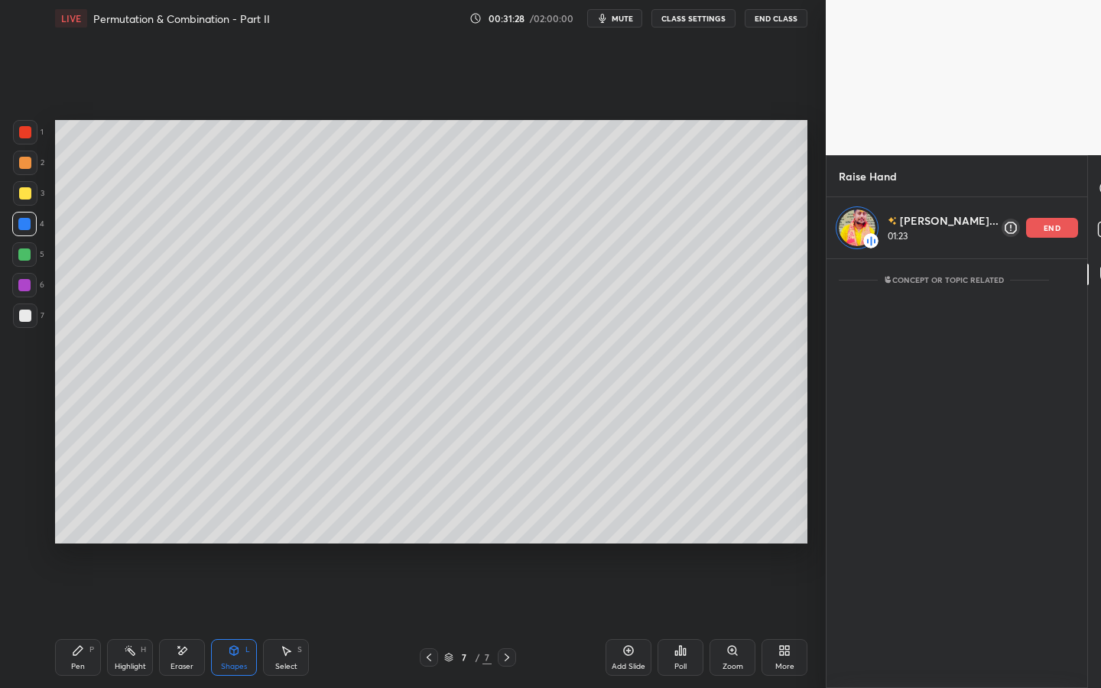
drag, startPoint x: 77, startPoint y: 657, endPoint x: 82, endPoint y: 649, distance: 8.9
click at [77, 525] on div "Pen P" at bounding box center [78, 657] width 46 height 37
drag, startPoint x: 28, startPoint y: 258, endPoint x: 40, endPoint y: 239, distance: 22.0
click at [29, 257] on div at bounding box center [24, 254] width 12 height 12
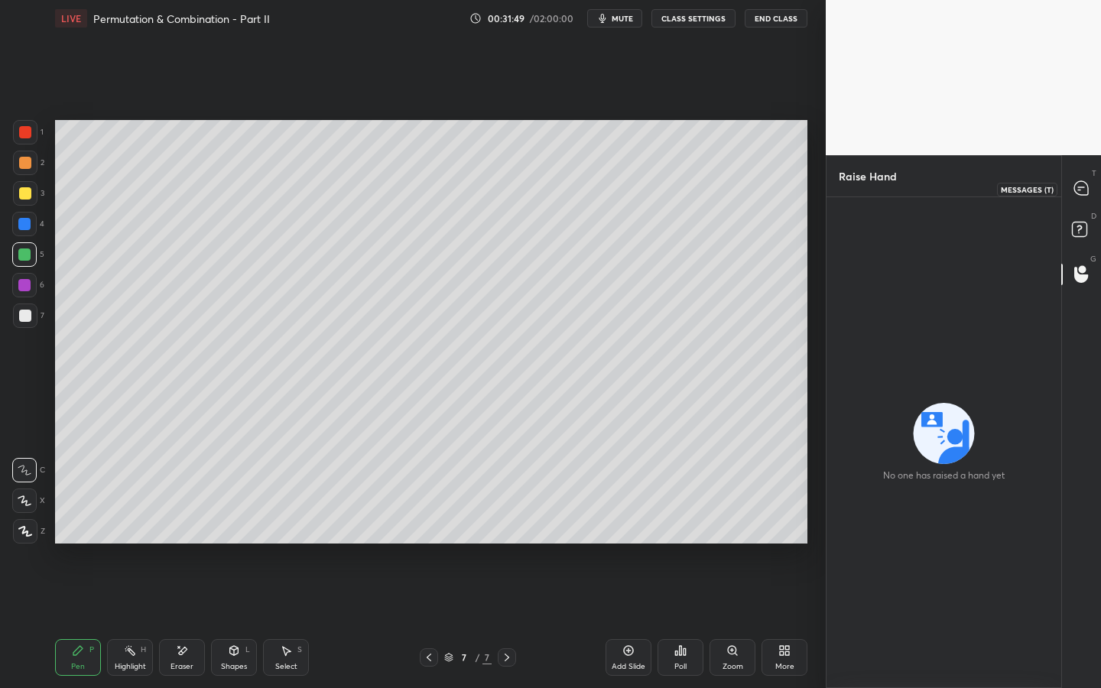
click at [1085, 180] on icon at bounding box center [1081, 188] width 16 height 16
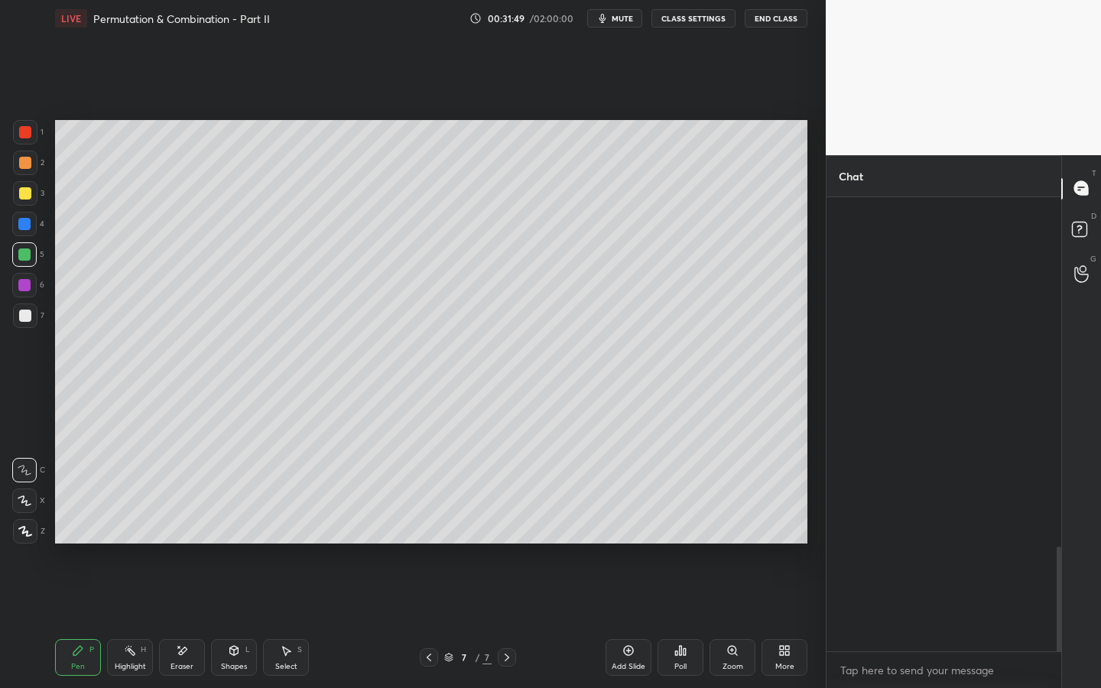
scroll to position [449, 230]
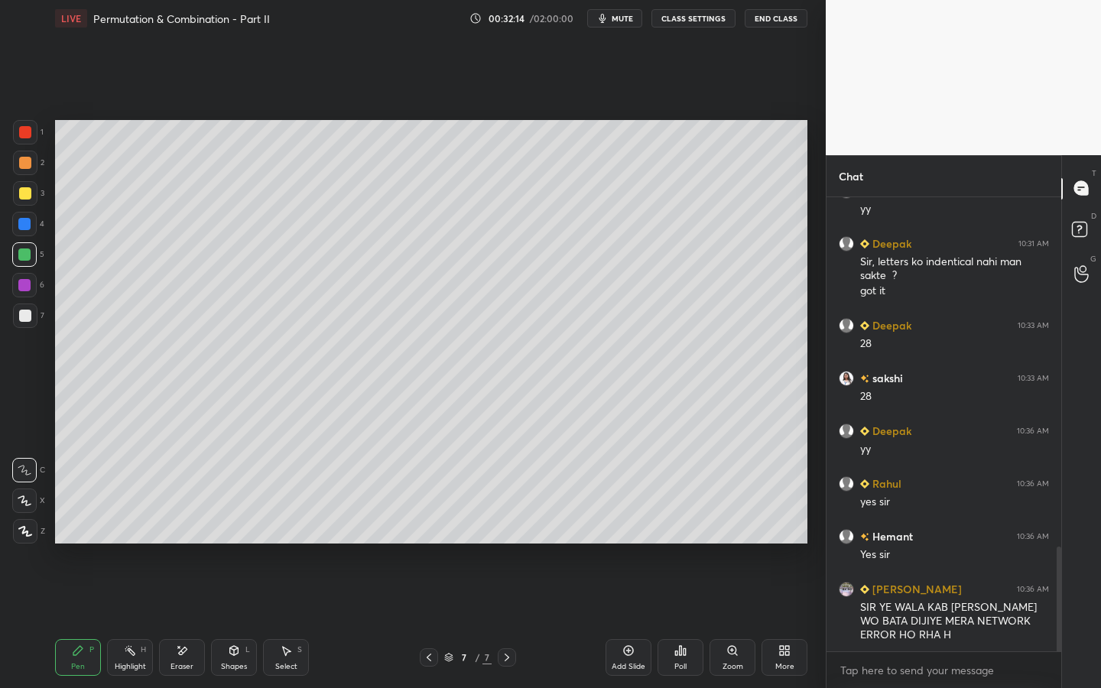
click at [625, 18] on span "mute" at bounding box center [622, 18] width 21 height 11
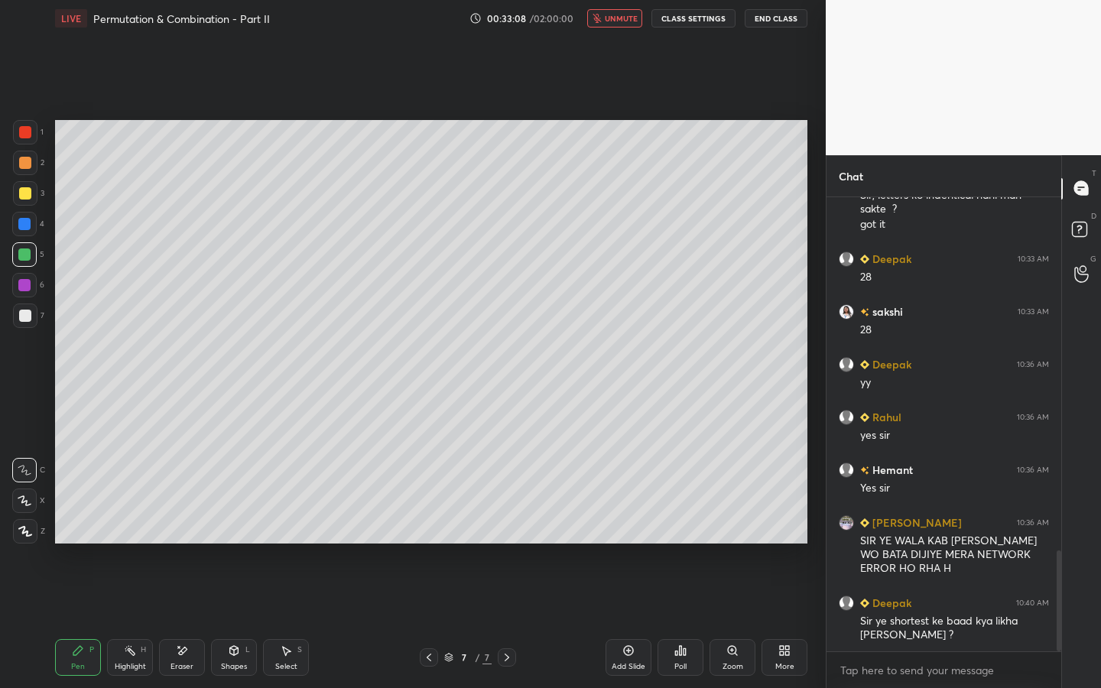
click at [619, 24] on button "unmute" at bounding box center [614, 18] width 55 height 18
click at [182, 525] on div "Eraser" at bounding box center [182, 657] width 46 height 37
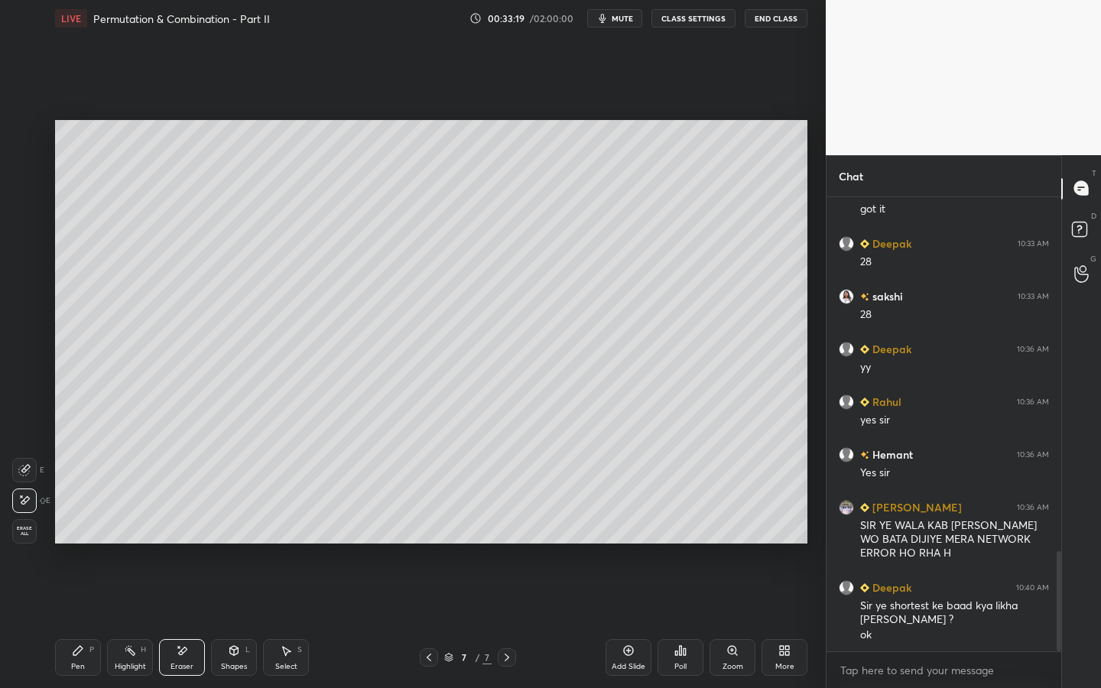
drag, startPoint x: 83, startPoint y: 653, endPoint x: 85, endPoint y: 643, distance: 10.1
click at [83, 525] on icon at bounding box center [78, 650] width 12 height 12
click at [29, 231] on div at bounding box center [24, 224] width 24 height 24
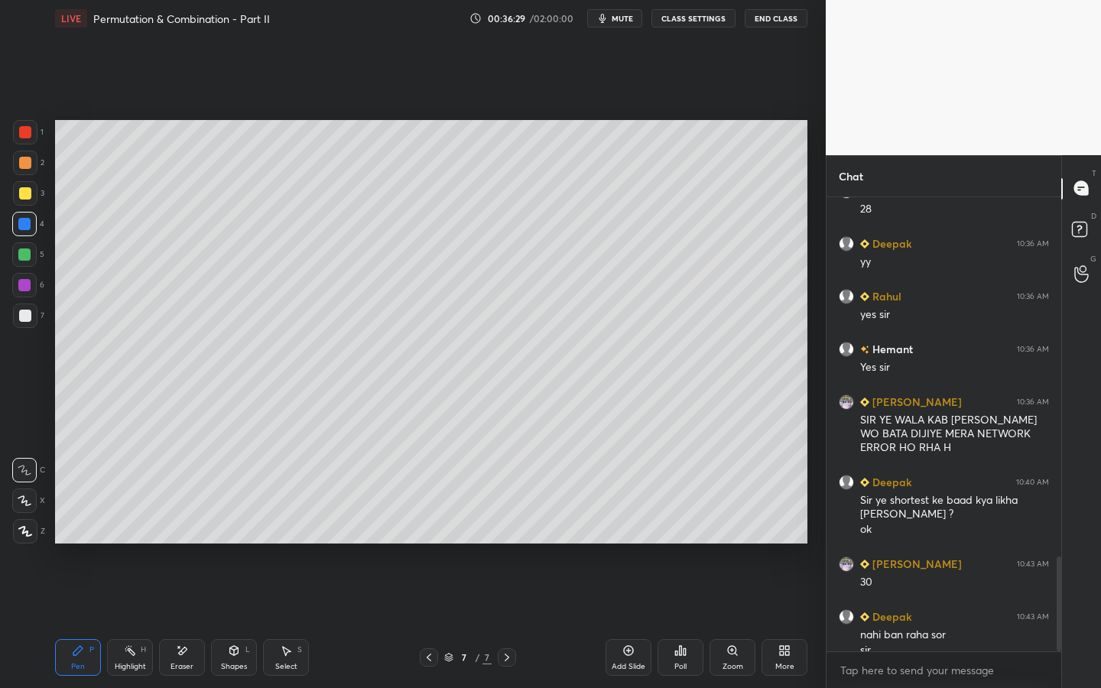
scroll to position [1728, 0]
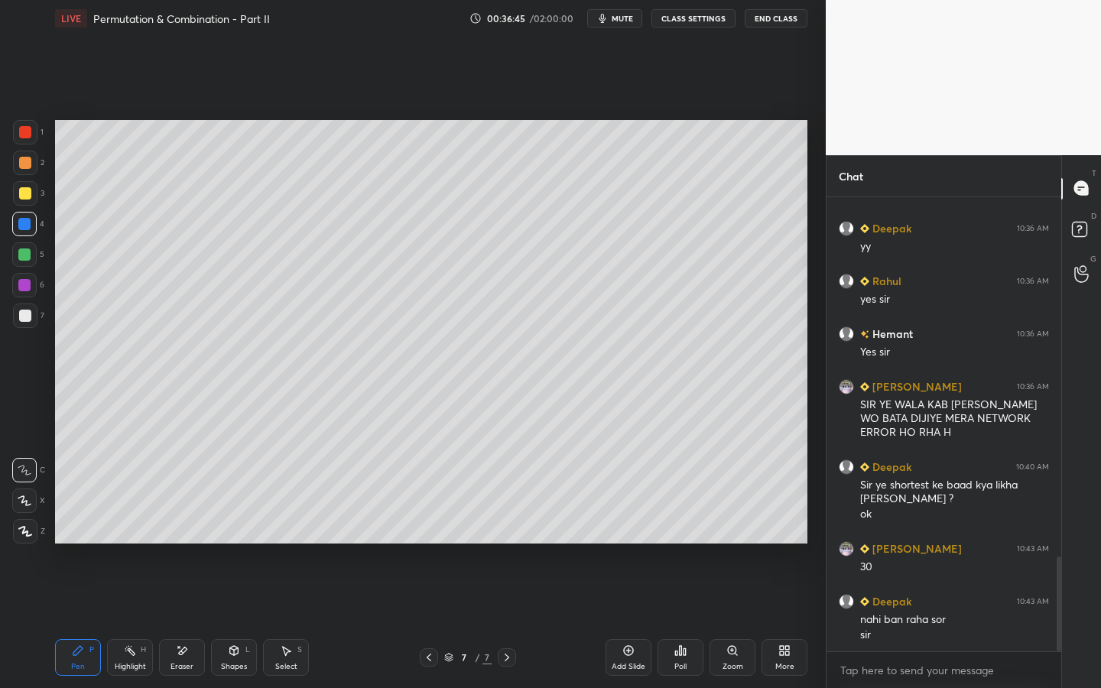
drag, startPoint x: 135, startPoint y: 658, endPoint x: 202, endPoint y: 589, distance: 95.7
click at [135, 525] on div "Highlight H" at bounding box center [130, 657] width 46 height 37
click at [92, 525] on div "P" at bounding box center [91, 650] width 5 height 8
click at [235, 525] on icon at bounding box center [234, 650] width 8 height 9
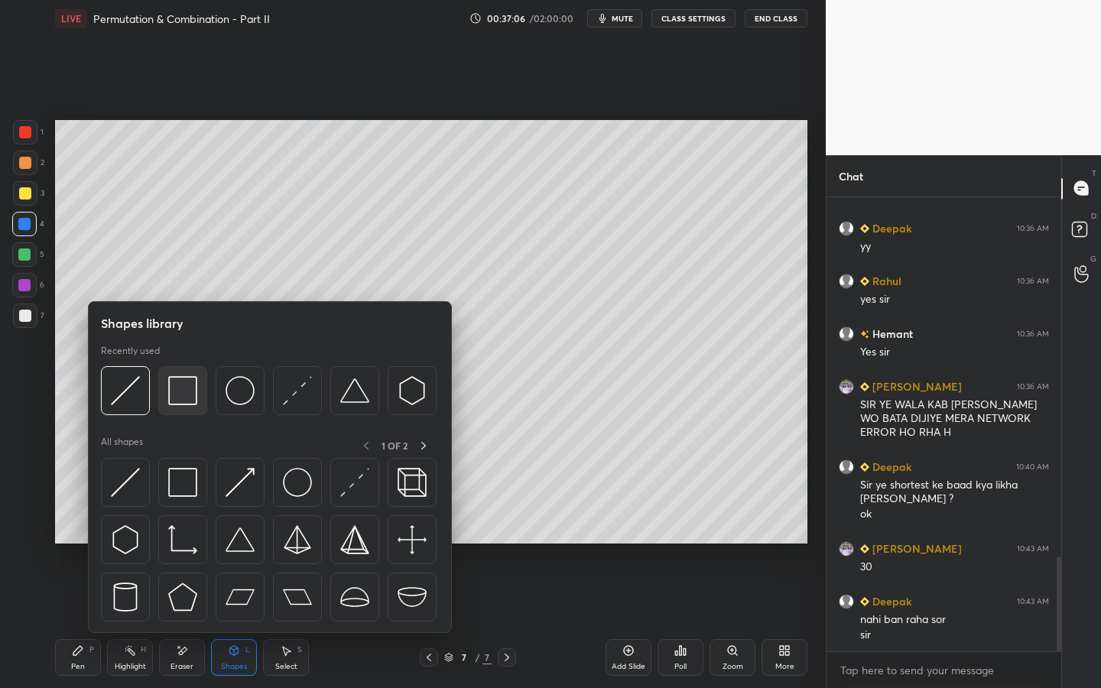
click at [186, 385] on img at bounding box center [182, 390] width 29 height 29
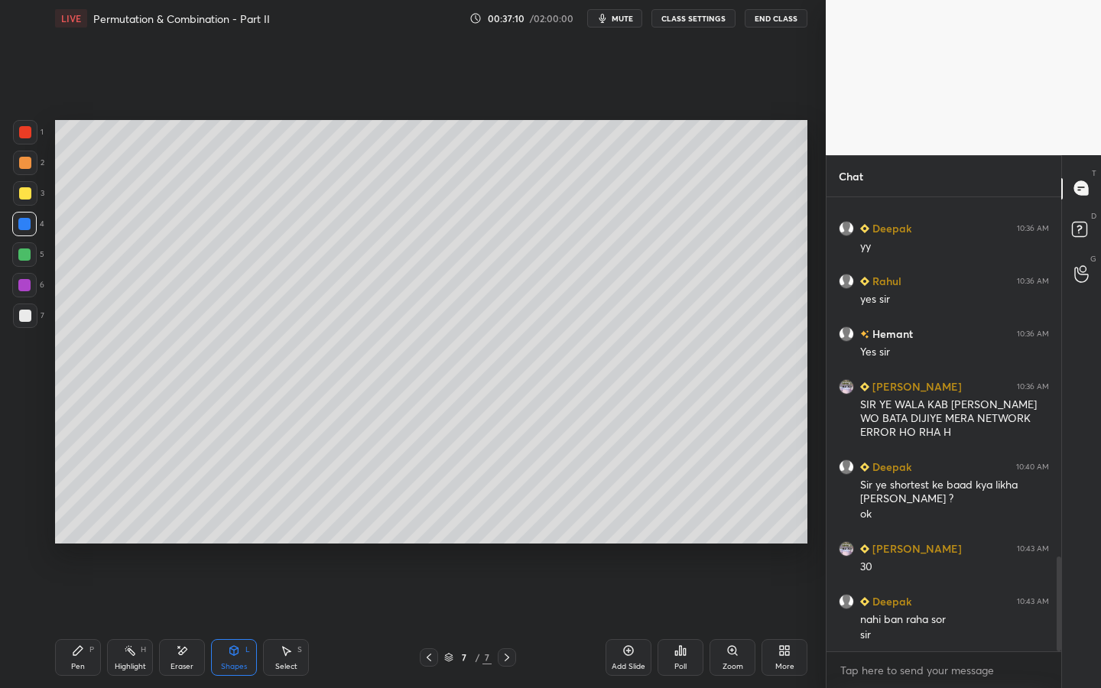
drag, startPoint x: 229, startPoint y: 654, endPoint x: 227, endPoint y: 637, distance: 17.7
click at [229, 525] on icon at bounding box center [234, 650] width 12 height 12
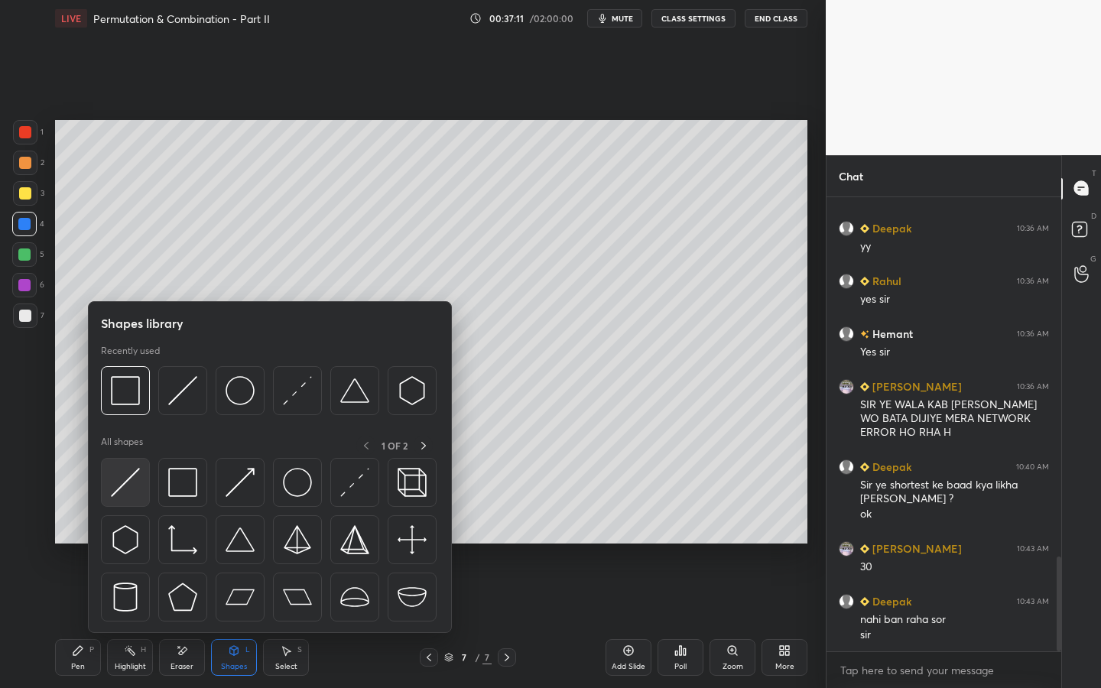
click at [134, 475] on img at bounding box center [125, 482] width 29 height 29
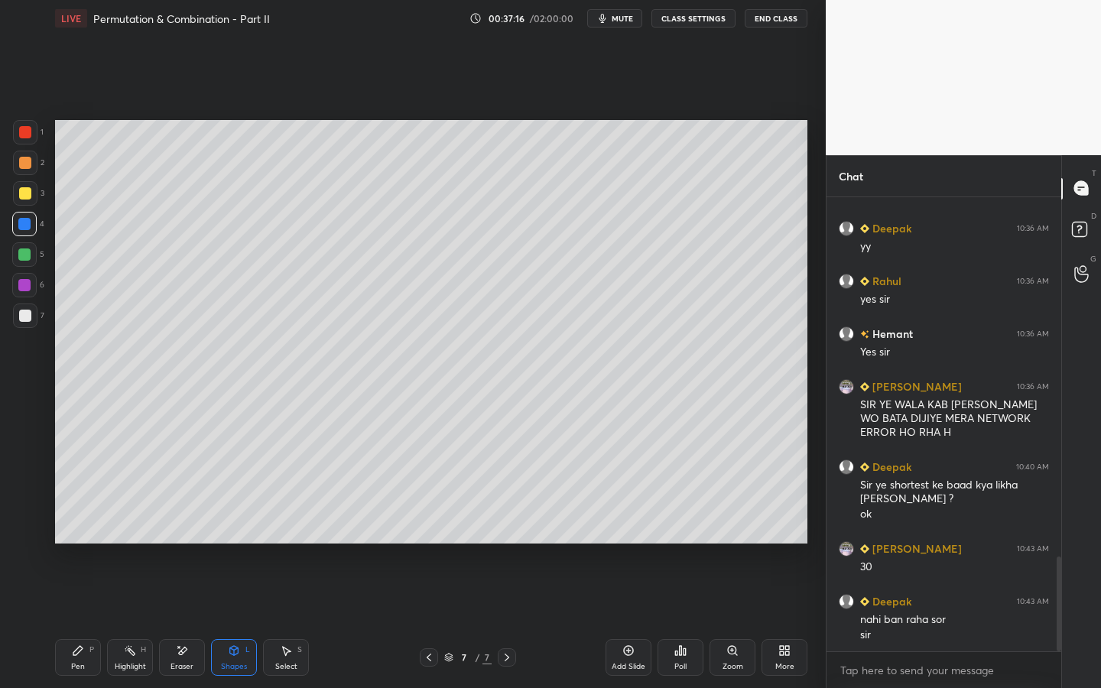
click at [24, 254] on div at bounding box center [24, 254] width 12 height 12
click at [75, 525] on icon at bounding box center [77, 650] width 9 height 9
drag, startPoint x: 134, startPoint y: 647, endPoint x: 129, endPoint y: 558, distance: 89.6
click at [134, 525] on icon at bounding box center [130, 650] width 12 height 12
click at [88, 525] on div "Pen P" at bounding box center [78, 657] width 46 height 37
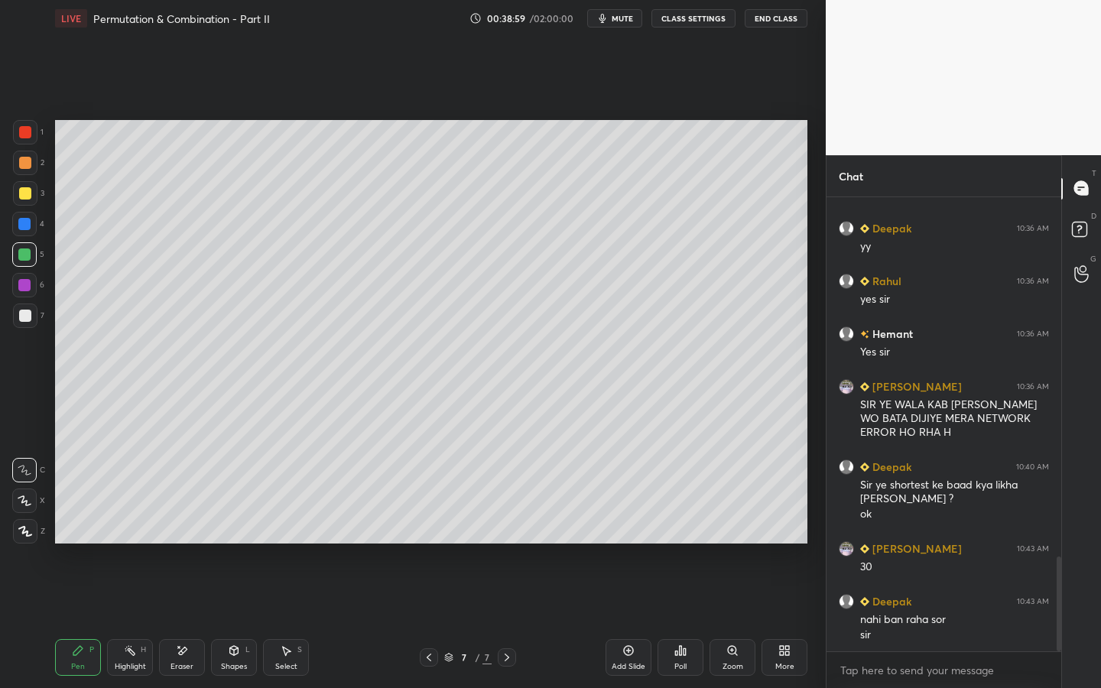
drag, startPoint x: 172, startPoint y: 657, endPoint x: 167, endPoint y: 633, distance: 24.9
click at [174, 525] on div "Eraser" at bounding box center [182, 657] width 46 height 37
click at [63, 525] on div "Pen P" at bounding box center [78, 657] width 46 height 37
click at [193, 525] on div "Eraser" at bounding box center [182, 657] width 46 height 37
click at [83, 525] on div "Pen P" at bounding box center [78, 657] width 46 height 37
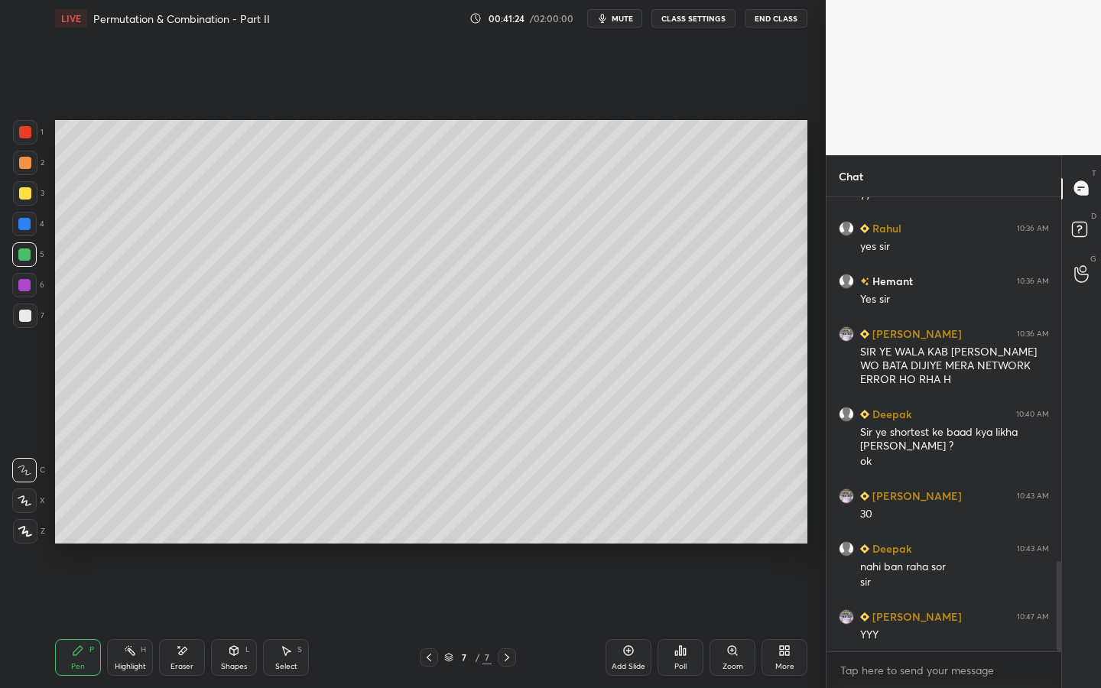
scroll to position [1833, 0]
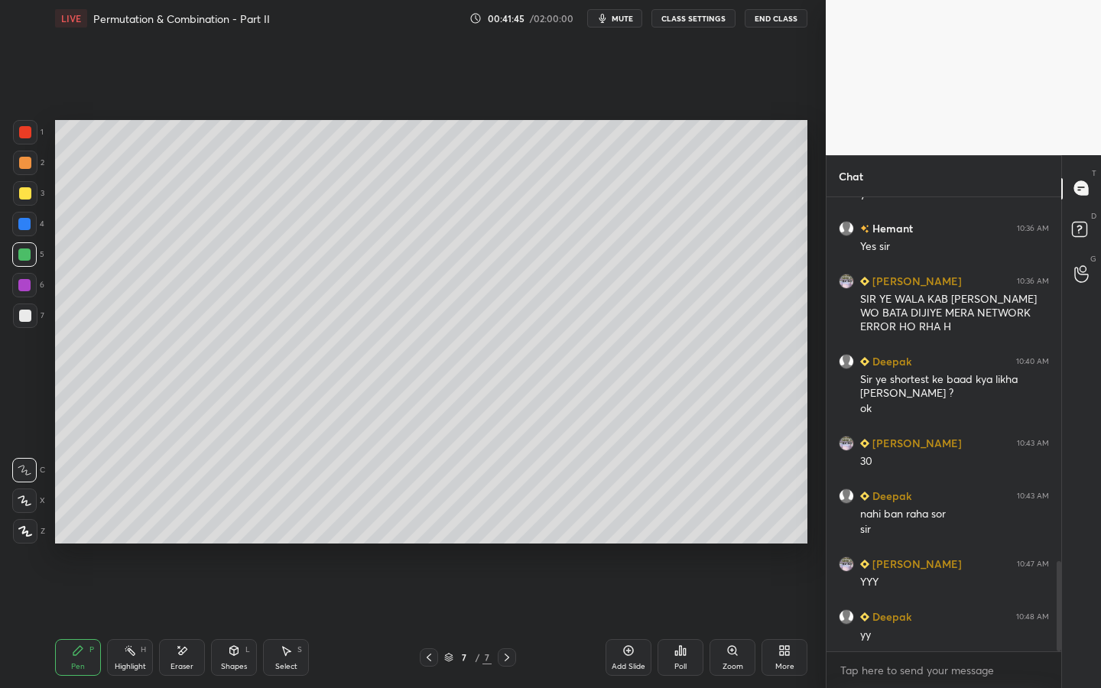
click at [636, 525] on div "Add Slide" at bounding box center [628, 657] width 46 height 37
click at [172, 525] on div "Eraser" at bounding box center [182, 657] width 46 height 37
click at [73, 525] on icon at bounding box center [78, 650] width 12 height 12
click at [33, 290] on div at bounding box center [24, 285] width 24 height 24
click at [1077, 267] on icon at bounding box center [1081, 267] width 15 height 18
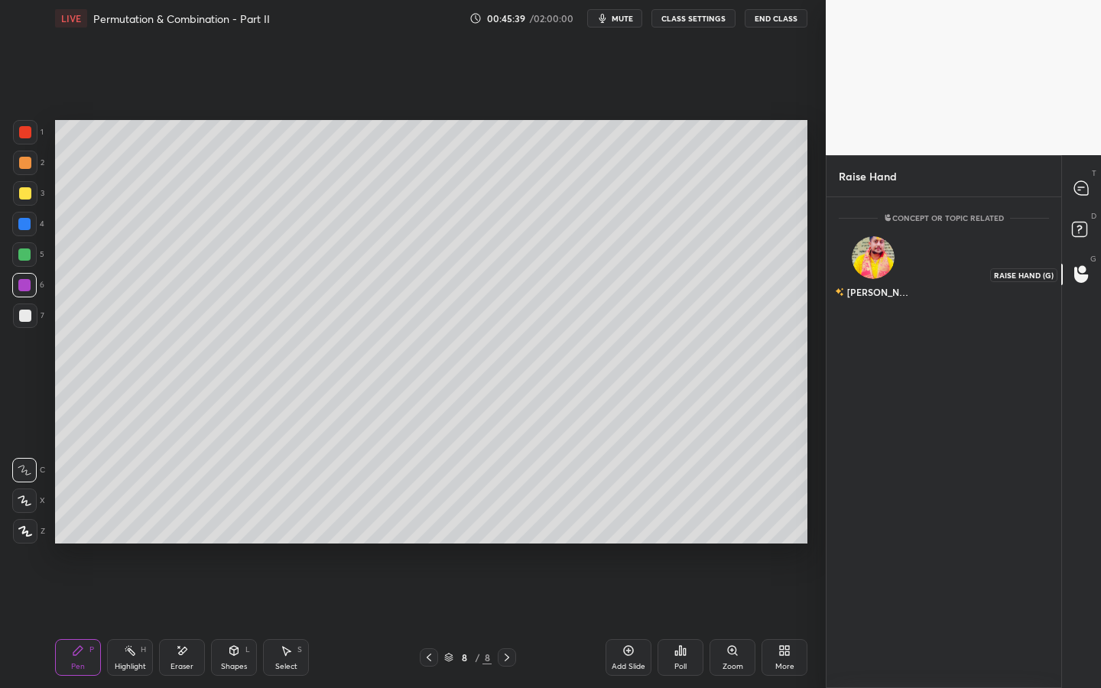
scroll to position [5, 5]
click at [883, 294] on button "INVITE" at bounding box center [873, 303] width 56 height 20
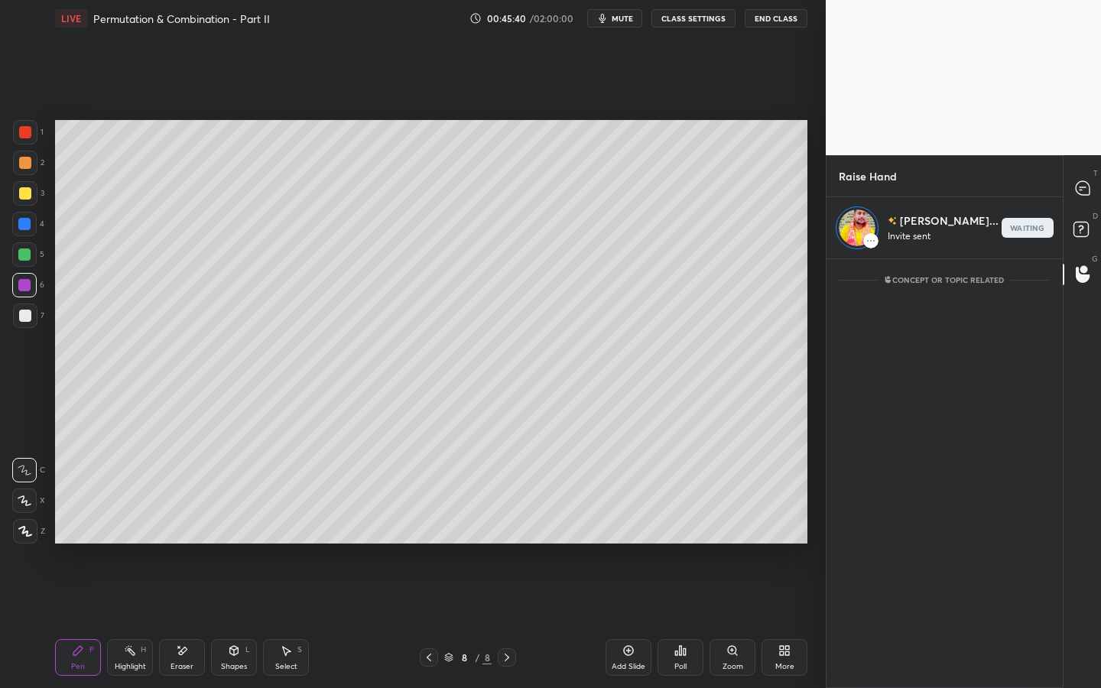
scroll to position [424, 230]
click at [1085, 180] on div at bounding box center [1083, 189] width 31 height 28
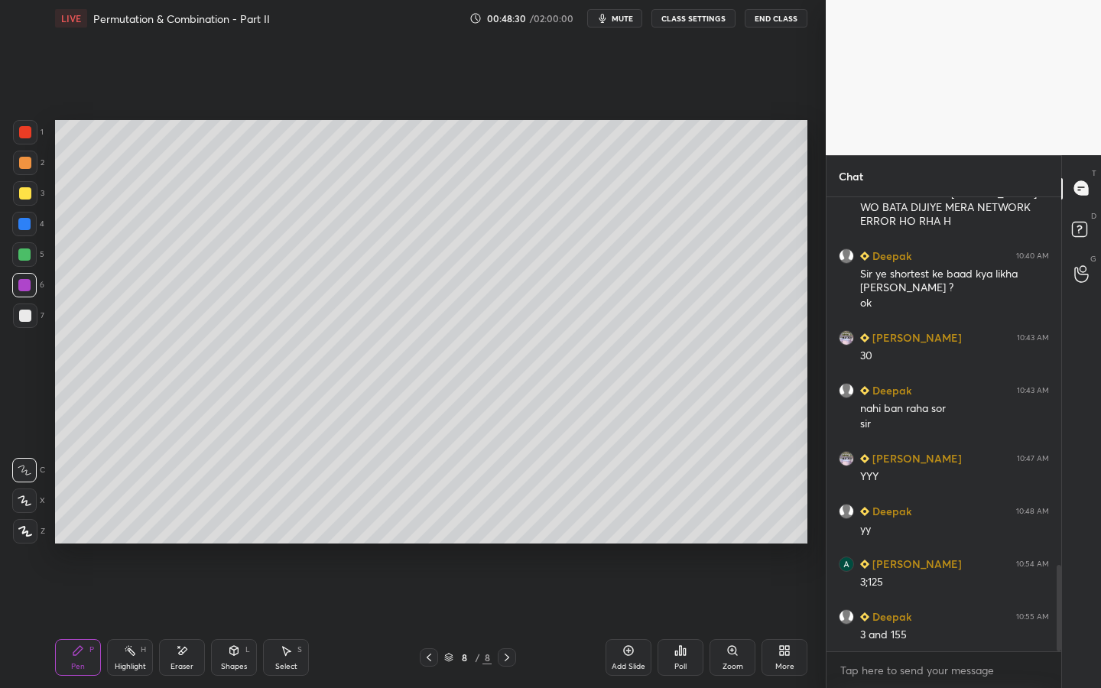
scroll to position [1975, 0]
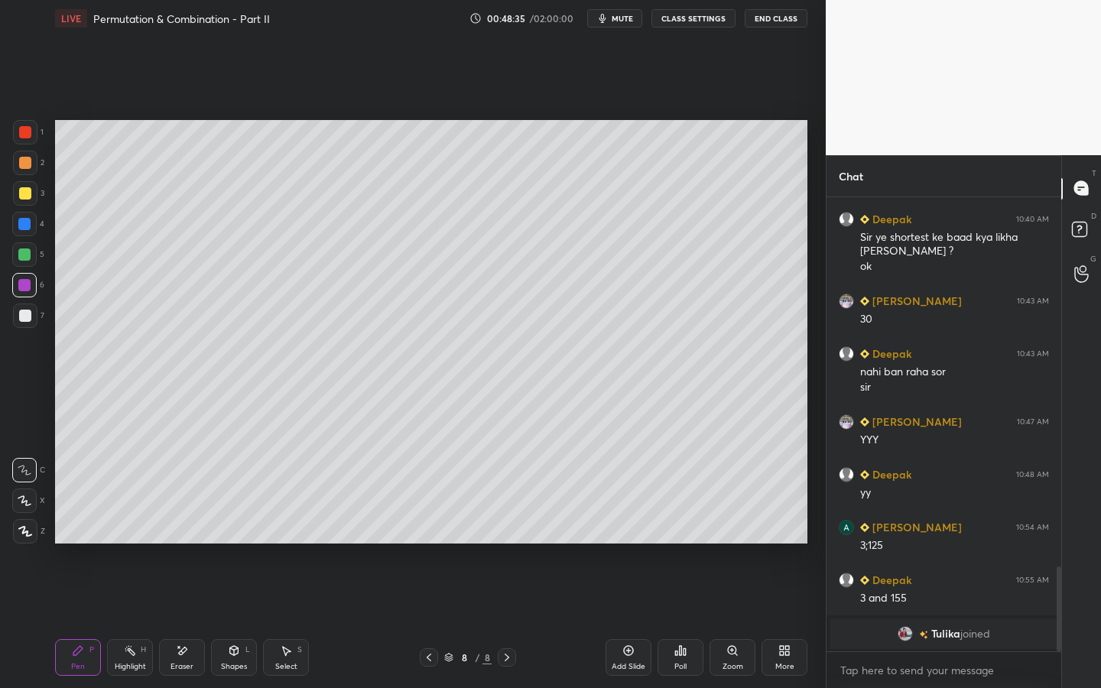
click at [941, 525] on span "Tulika" at bounding box center [945, 634] width 29 height 12
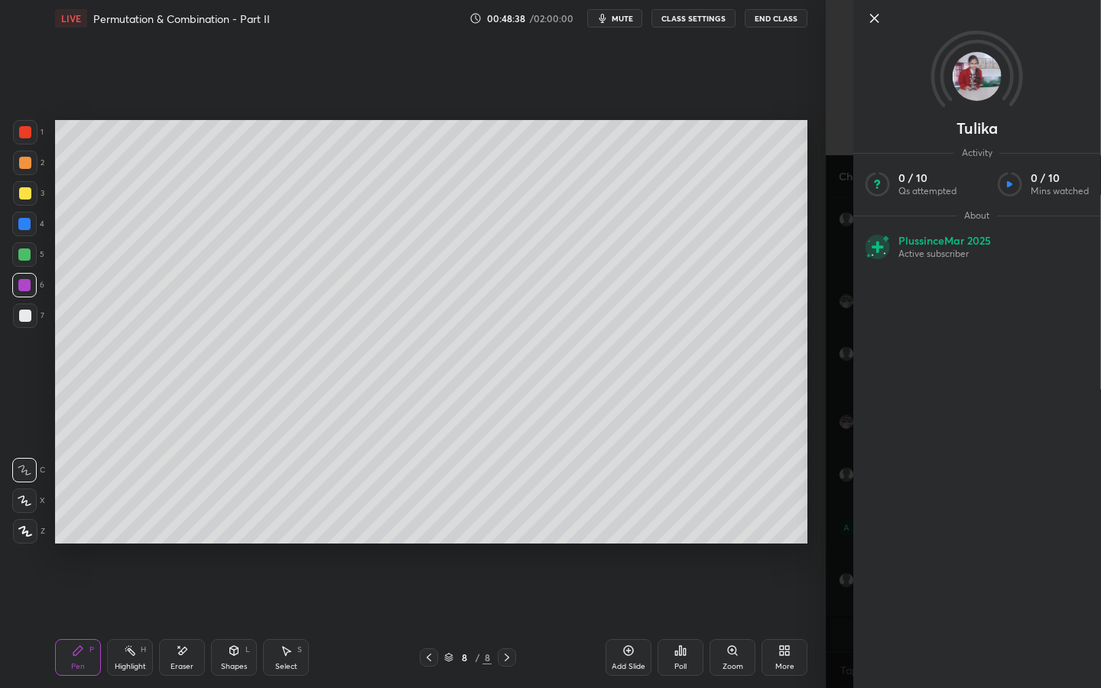
click at [874, 17] on icon at bounding box center [874, 18] width 18 height 18
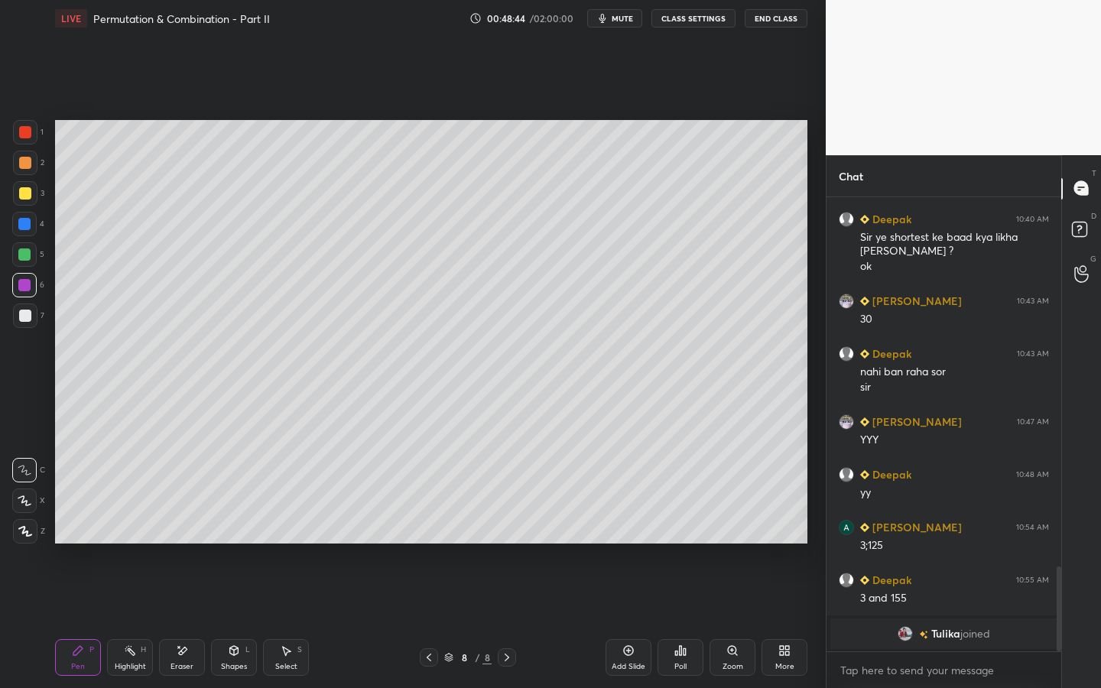
scroll to position [1754, 0]
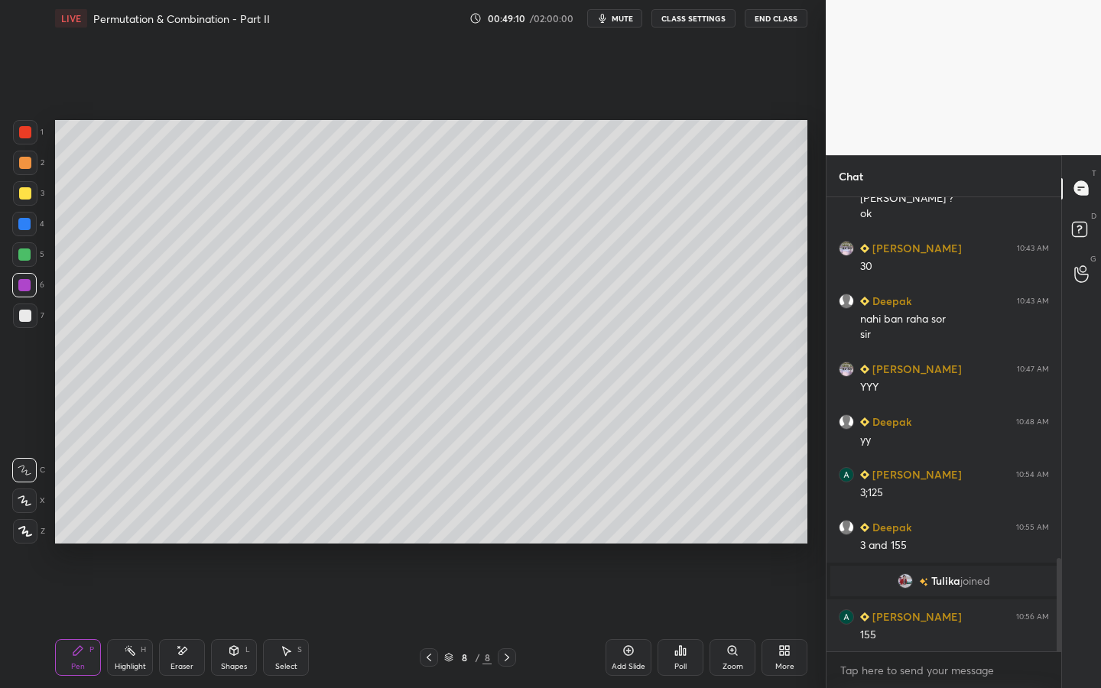
click at [680, 525] on icon at bounding box center [681, 650] width 2 height 9
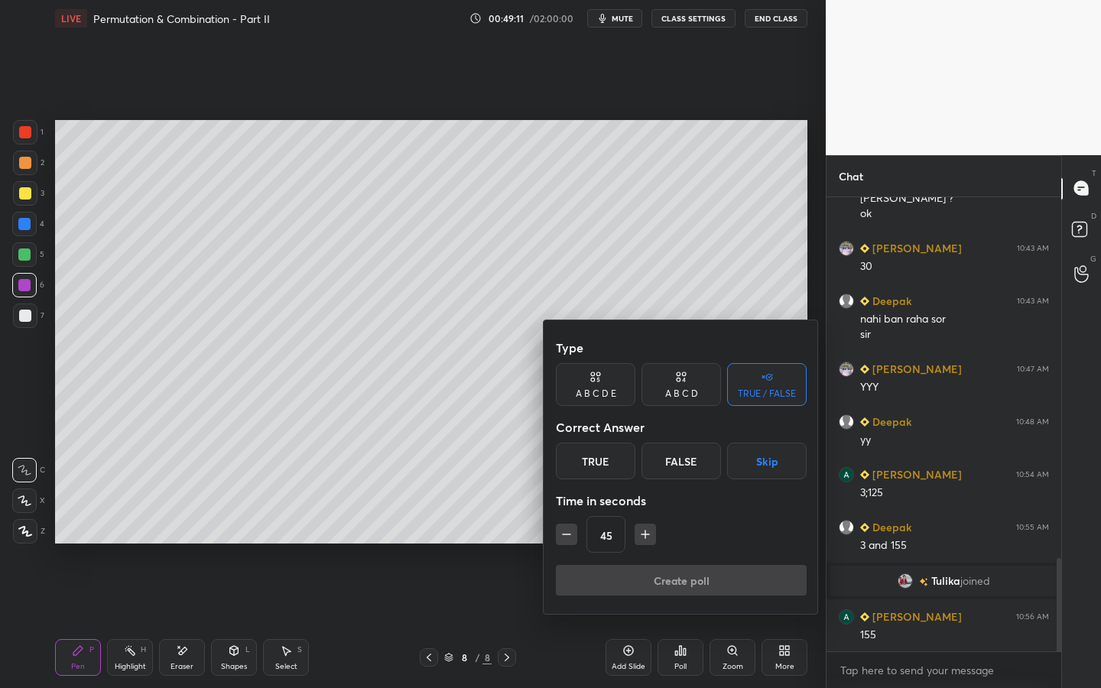
click at [607, 454] on div "True" at bounding box center [596, 461] width 80 height 37
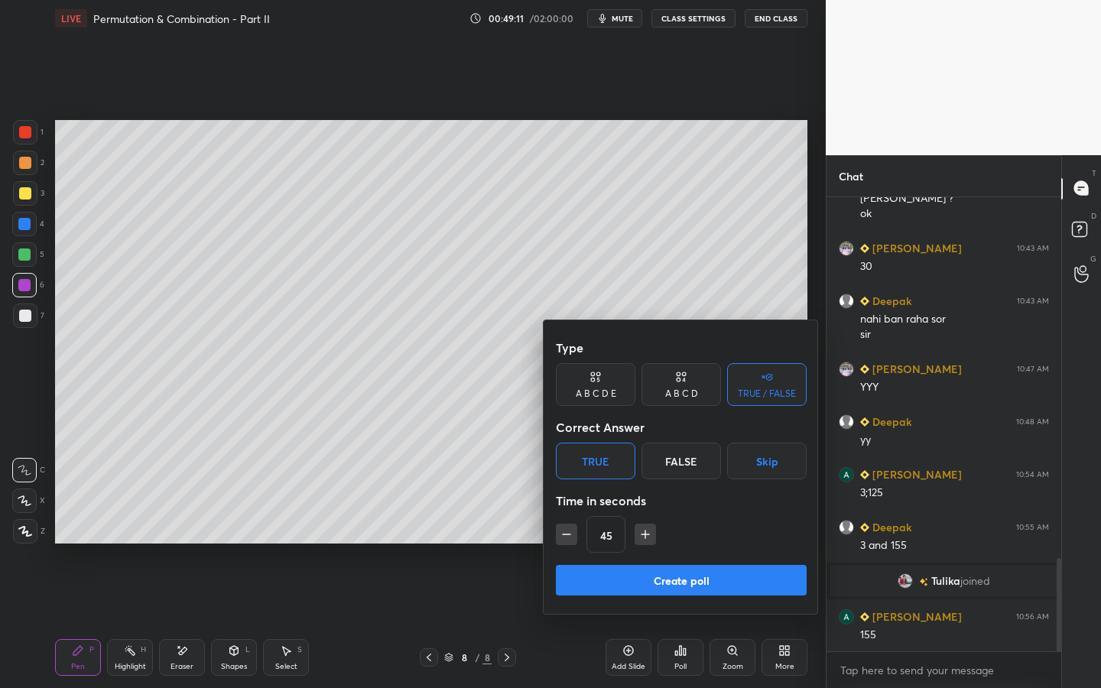
click at [618, 525] on button "Create poll" at bounding box center [681, 580] width 251 height 31
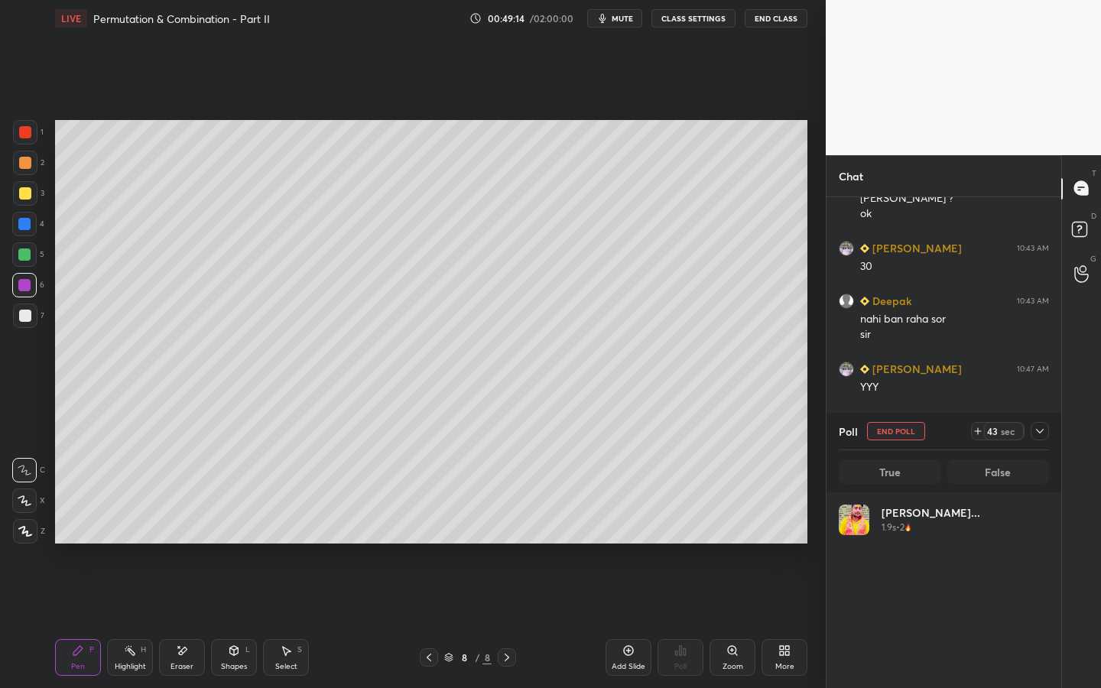
scroll to position [179, 206]
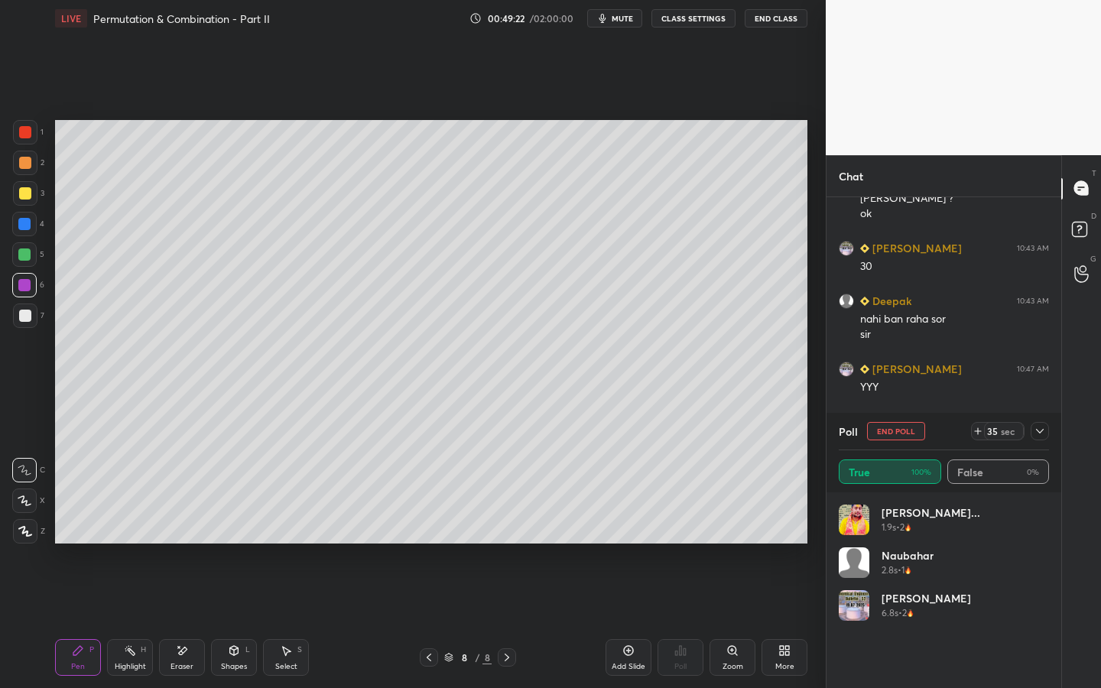
click at [982, 432] on icon at bounding box center [978, 431] width 12 height 12
click at [1043, 525] on div "[PERSON_NAME]... 1.9s • 2" at bounding box center [944, 526] width 210 height 43
click at [1043, 525] on div "naubahar 2.8s • 1" at bounding box center [944, 568] width 210 height 43
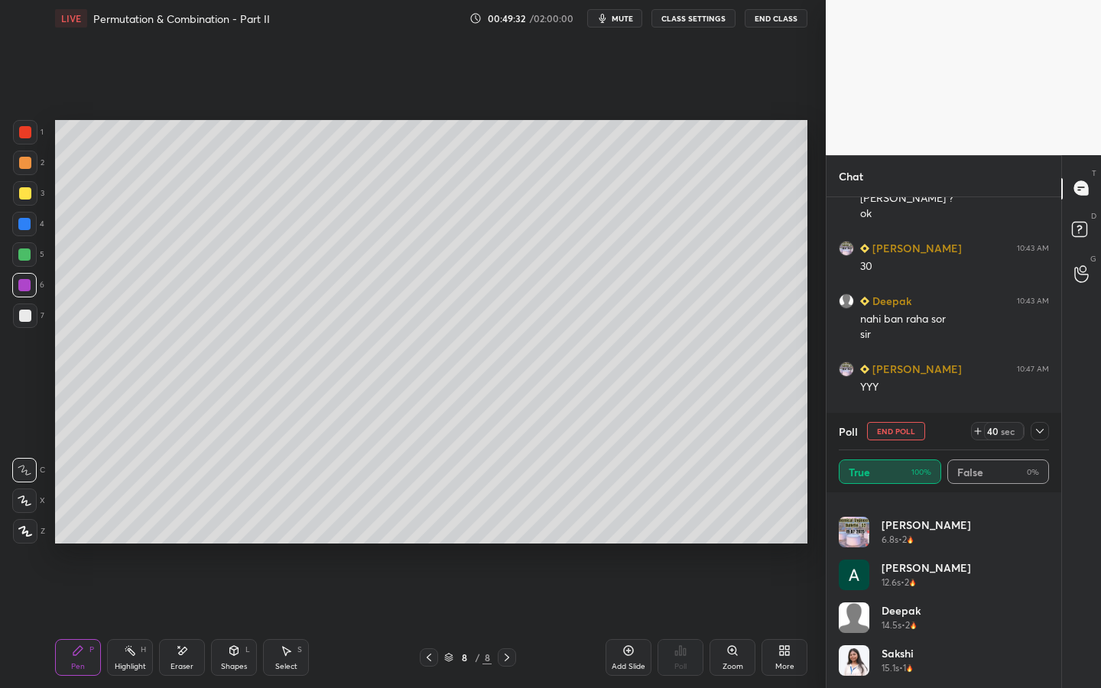
drag, startPoint x: 904, startPoint y: 435, endPoint x: 914, endPoint y: 433, distance: 9.3
click at [904, 435] on button "End Poll" at bounding box center [896, 431] width 58 height 18
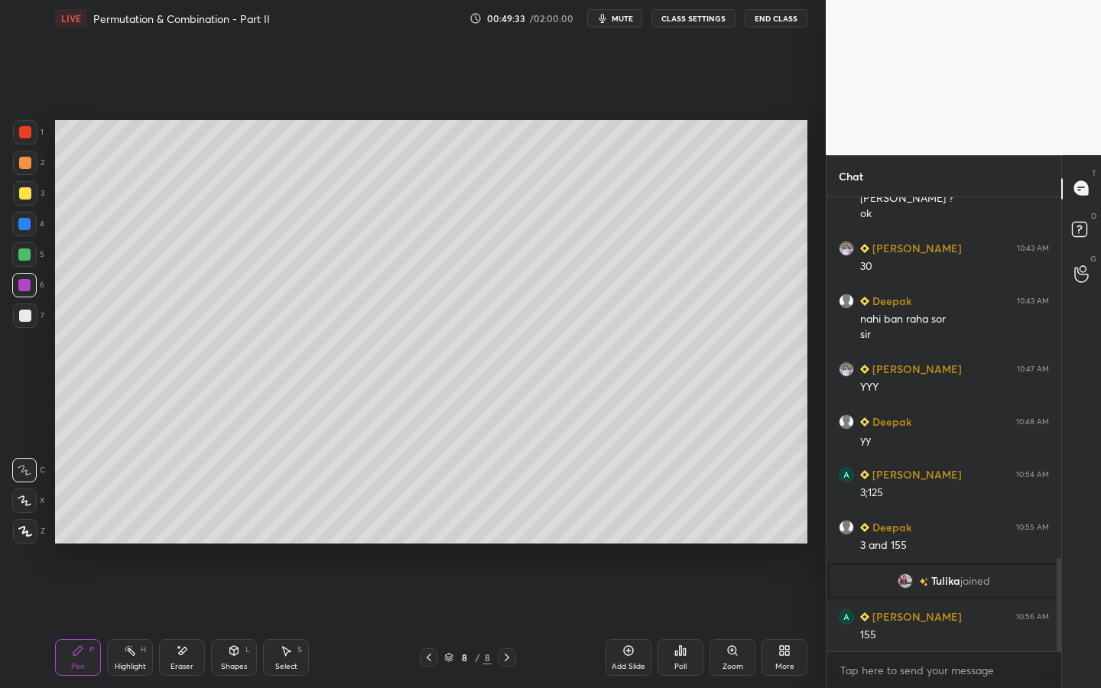
scroll to position [5, 5]
click at [624, 525] on div "Add Slide" at bounding box center [629, 667] width 34 height 8
drag, startPoint x: 183, startPoint y: 652, endPoint x: 193, endPoint y: 562, distance: 90.7
click at [183, 525] on icon at bounding box center [183, 651] width 8 height 8
drag, startPoint x: 72, startPoint y: 653, endPoint x: 73, endPoint y: 643, distance: 10.1
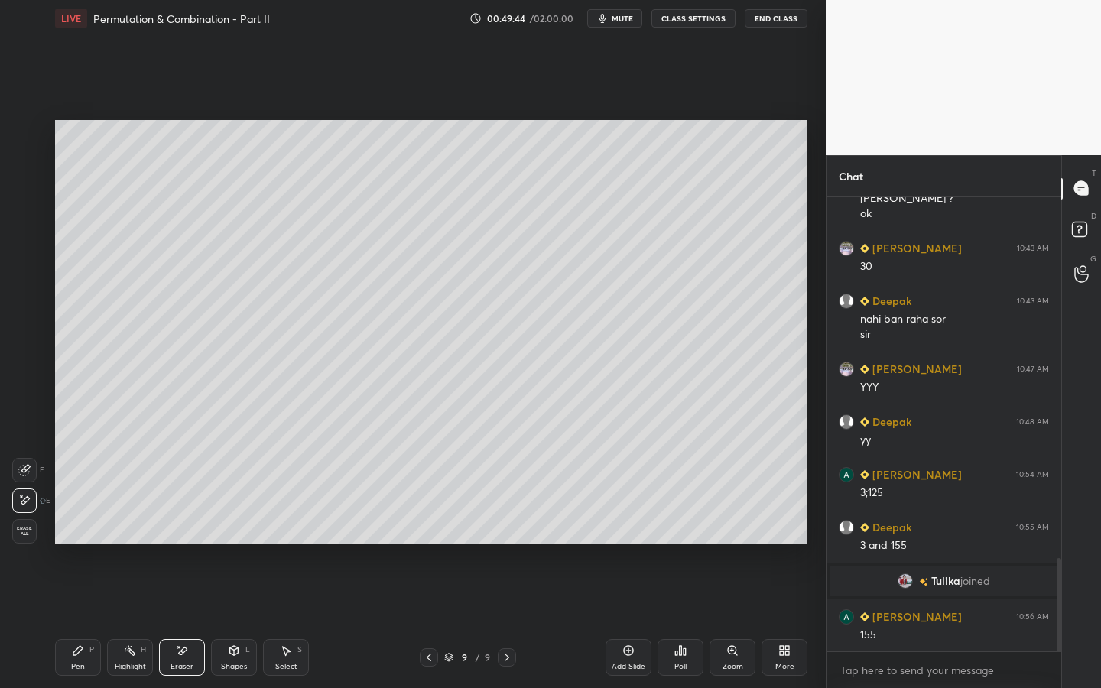
click at [73, 525] on icon at bounding box center [78, 650] width 12 height 12
drag, startPoint x: 24, startPoint y: 325, endPoint x: 37, endPoint y: 318, distance: 14.0
click at [27, 323] on div at bounding box center [25, 315] width 24 height 24
drag, startPoint x: 610, startPoint y: 18, endPoint x: 610, endPoint y: 615, distance: 597.0
click at [608, 18] on icon "button" at bounding box center [602, 18] width 12 height 12
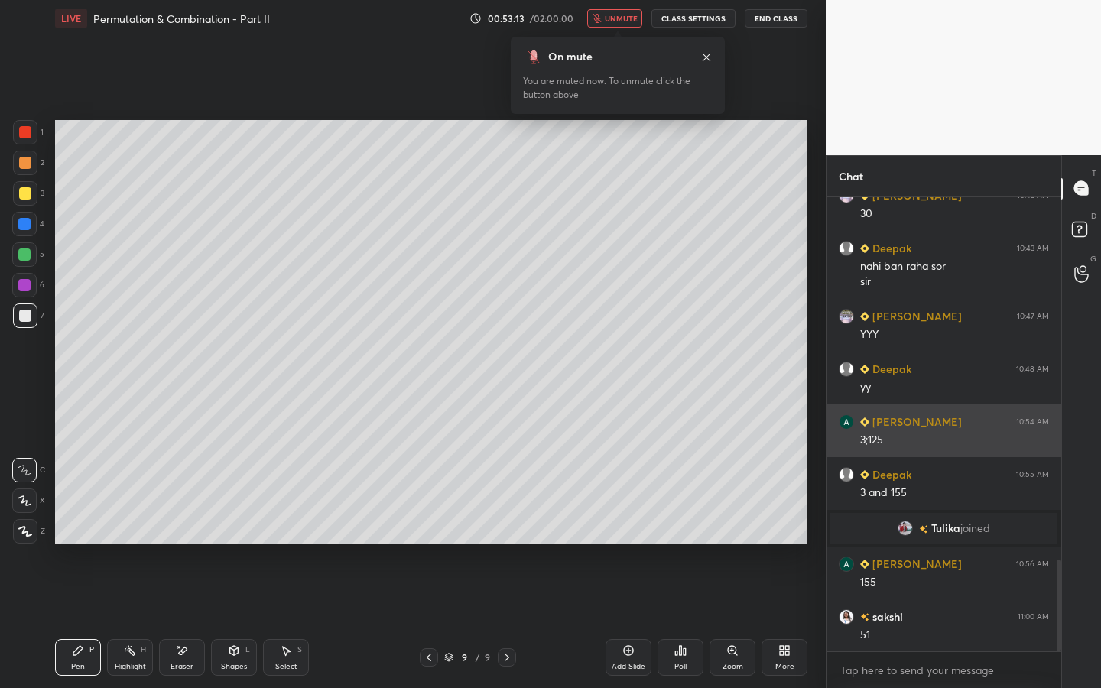
scroll to position [1859, 0]
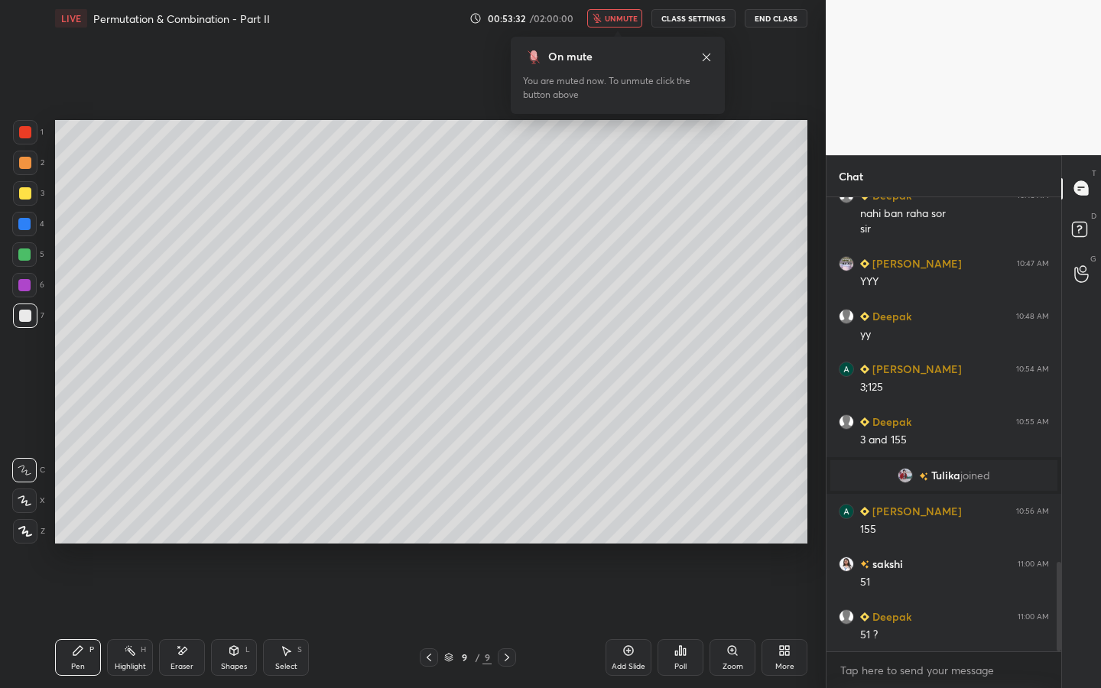
click at [704, 57] on icon at bounding box center [706, 57] width 12 height 12
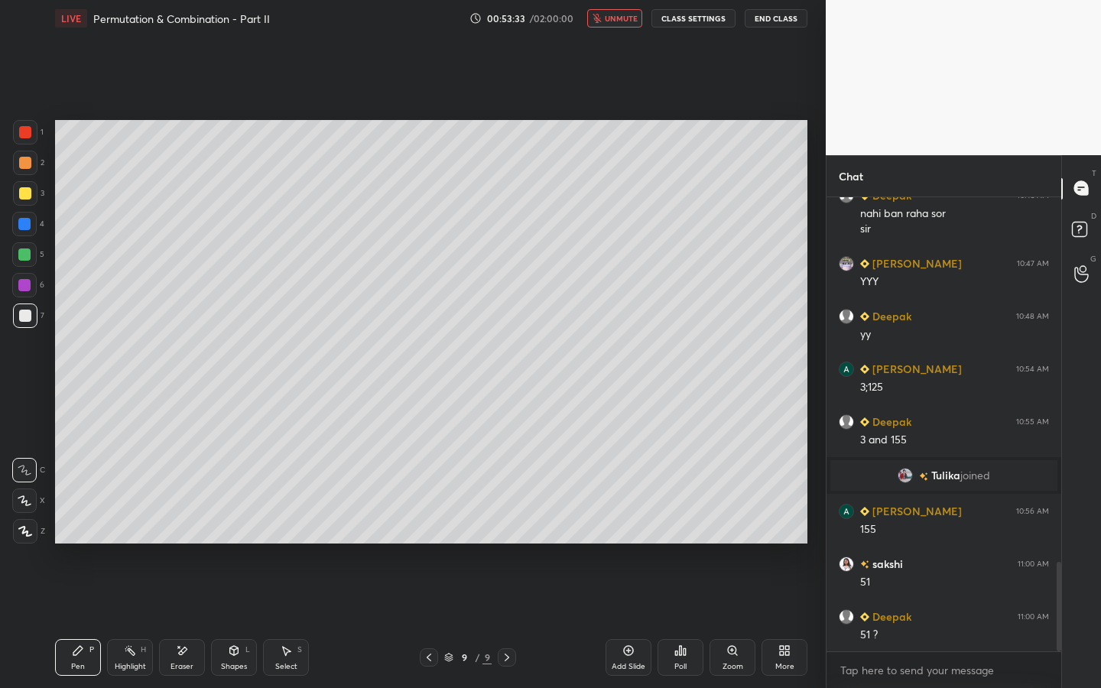
click at [614, 20] on span "unmute" at bounding box center [621, 18] width 33 height 11
click at [180, 525] on div "Eraser" at bounding box center [181, 667] width 23 height 8
drag, startPoint x: 81, startPoint y: 660, endPoint x: 102, endPoint y: 577, distance: 86.0
click at [83, 525] on div "Pen P" at bounding box center [78, 657] width 46 height 37
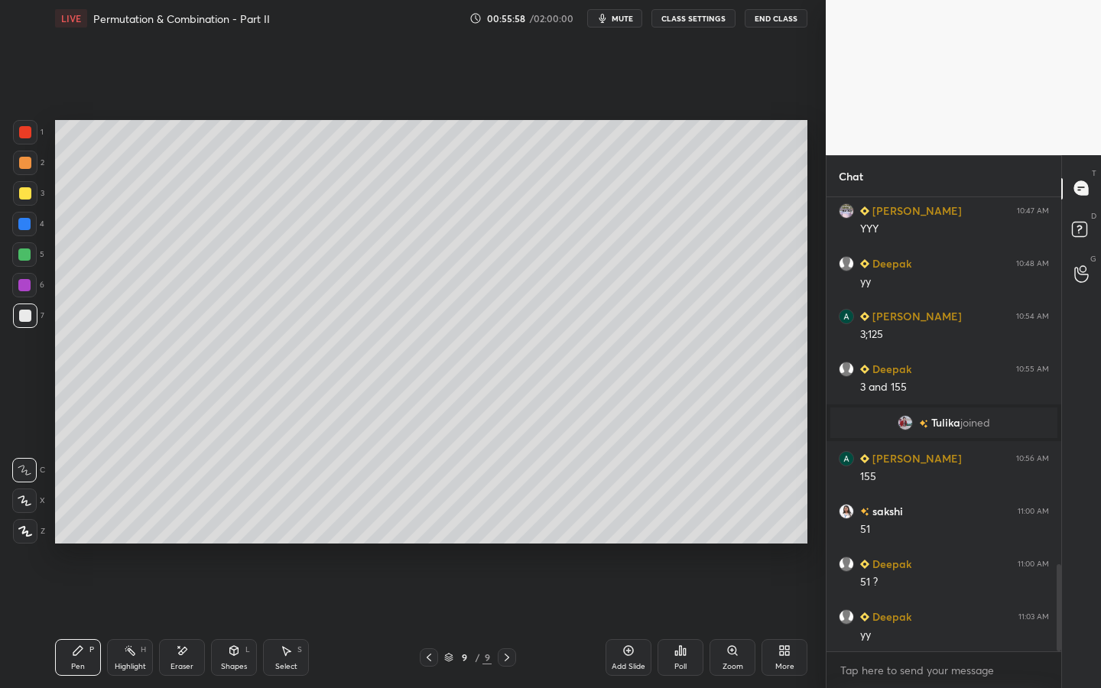
scroll to position [1965, 0]
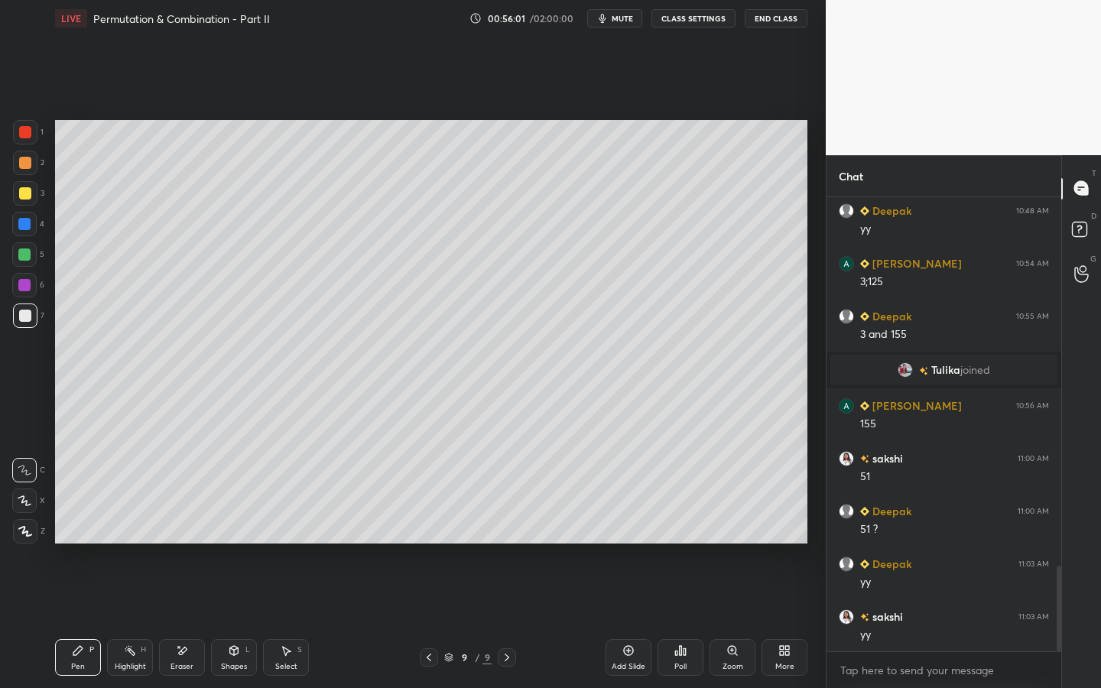
drag, startPoint x: 625, startPoint y: 662, endPoint x: 620, endPoint y: 651, distance: 12.0
click at [625, 525] on div "Add Slide" at bounding box center [629, 667] width 34 height 8
click at [27, 137] on div at bounding box center [25, 132] width 12 height 12
drag, startPoint x: 604, startPoint y: 18, endPoint x: 604, endPoint y: 615, distance: 597.0
click at [604, 18] on icon "button" at bounding box center [602, 18] width 7 height 9
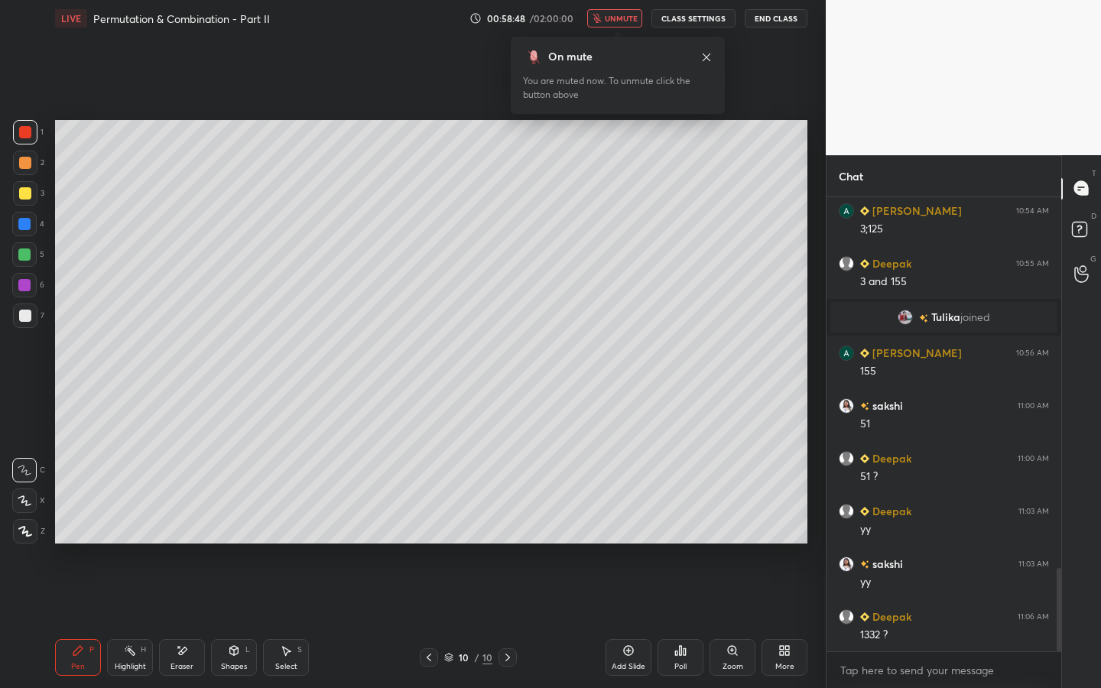
scroll to position [2070, 0]
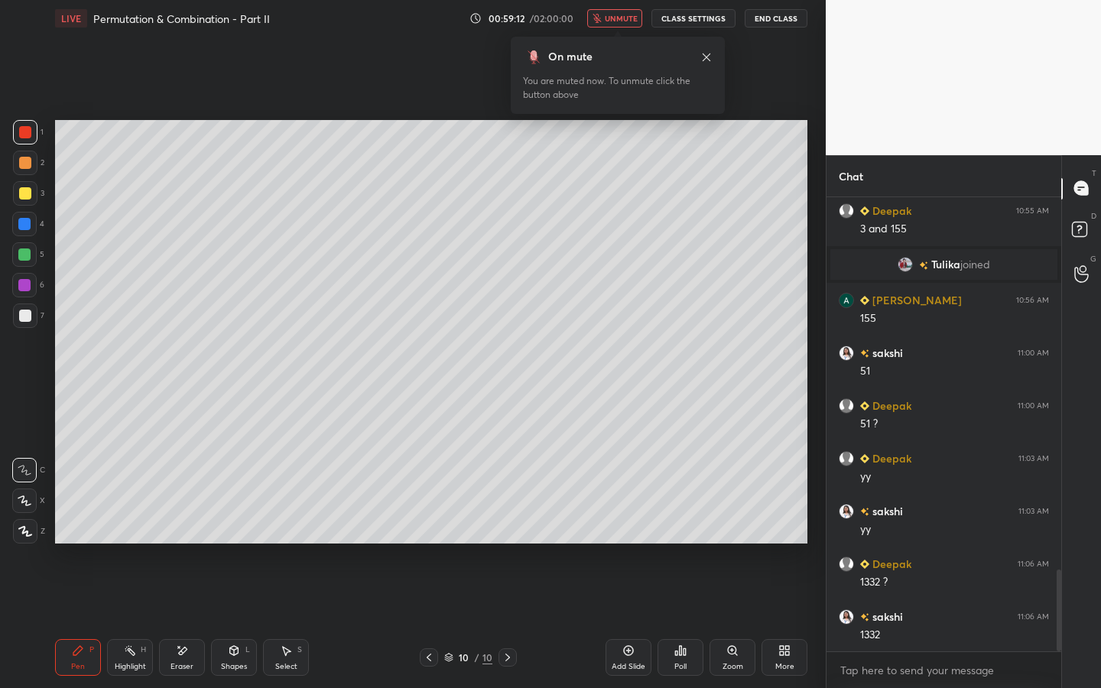
click at [706, 57] on icon at bounding box center [706, 57] width 12 height 12
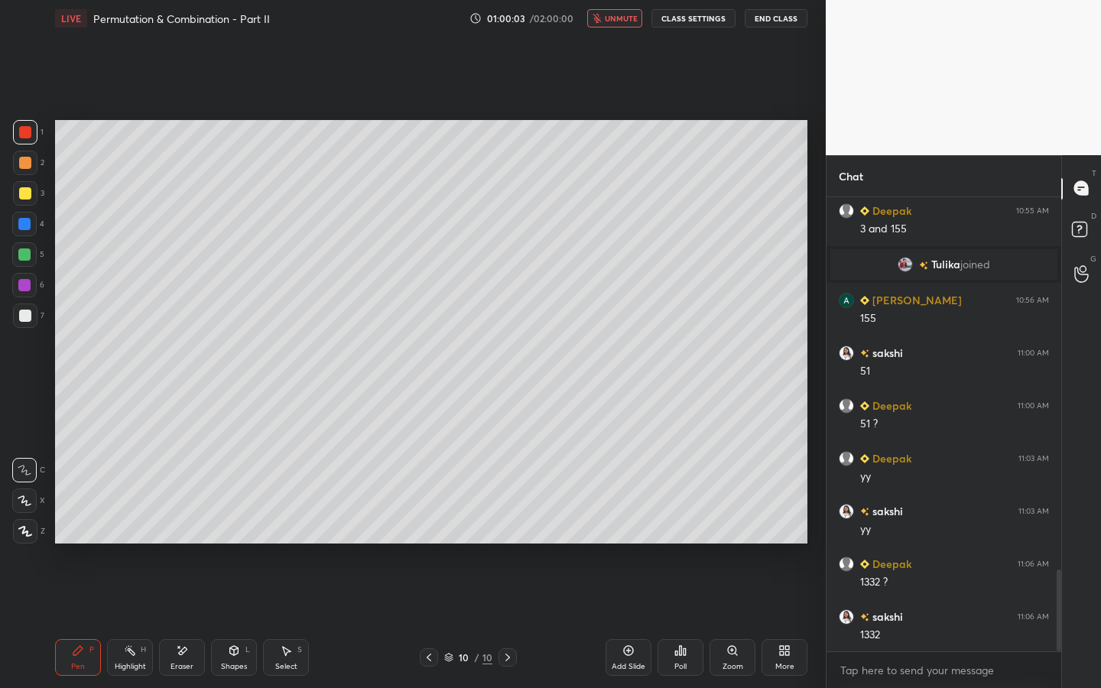
drag, startPoint x: 602, startPoint y: 17, endPoint x: 600, endPoint y: 27, distance: 10.1
click at [602, 17] on icon "button" at bounding box center [596, 18] width 9 height 9
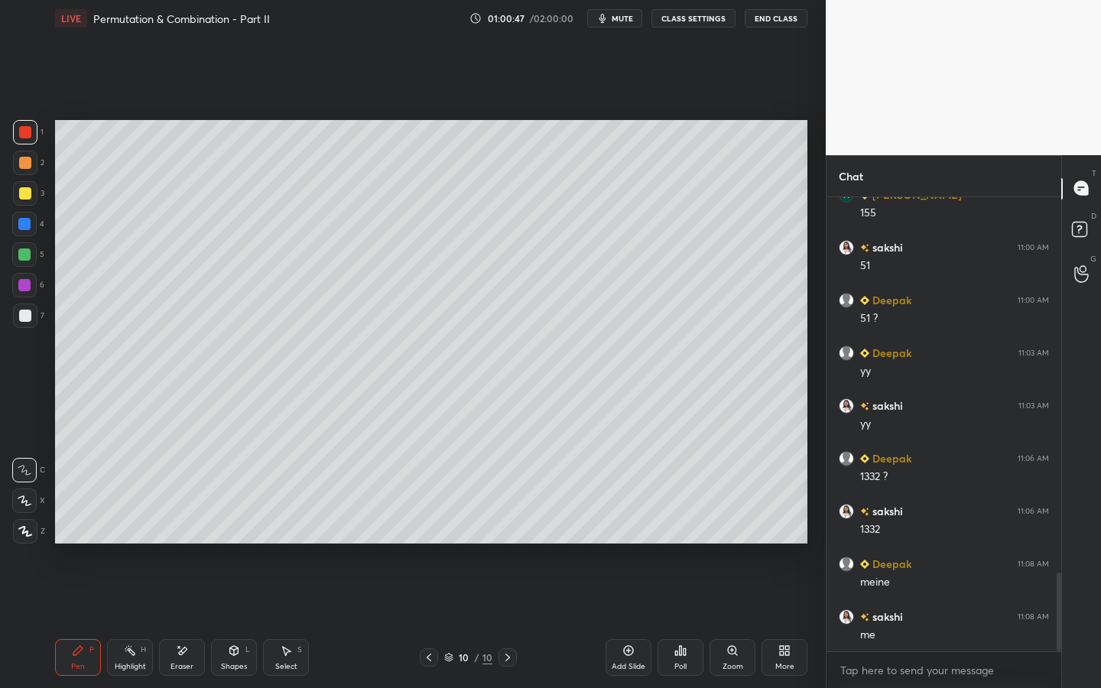
scroll to position [2228, 0]
click at [31, 164] on div at bounding box center [25, 163] width 24 height 24
drag, startPoint x: 195, startPoint y: 664, endPoint x: 269, endPoint y: 572, distance: 118.0
click at [195, 525] on div "Eraser" at bounding box center [182, 657] width 46 height 37
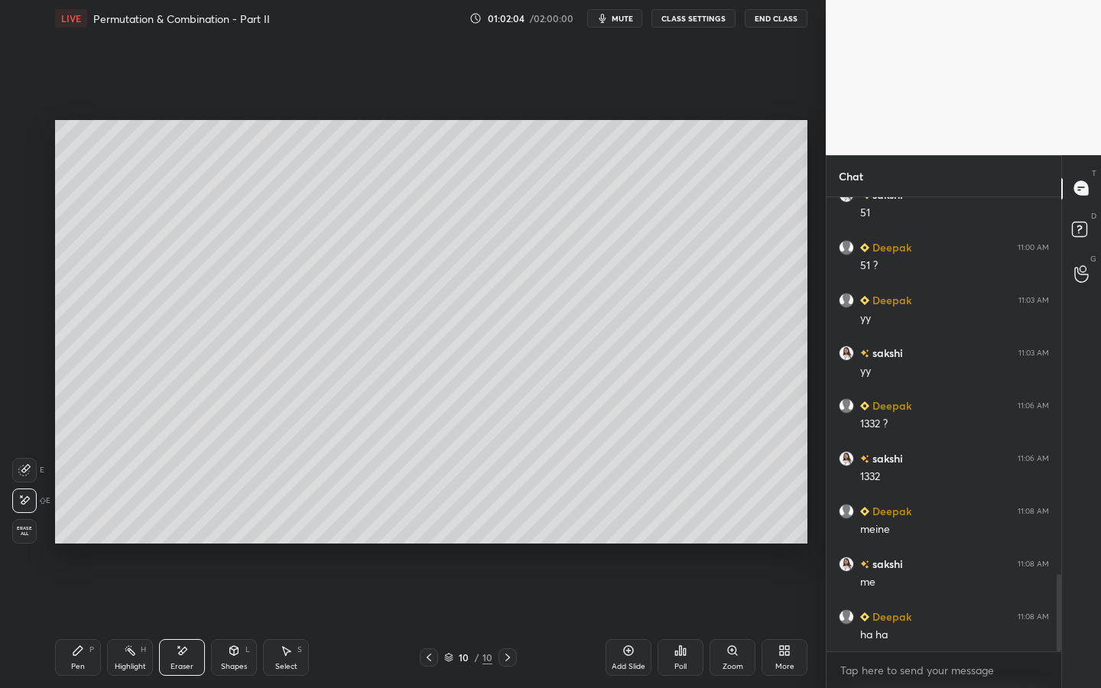
click at [89, 525] on div "Pen P" at bounding box center [78, 657] width 46 height 37
click at [188, 525] on div "Eraser" at bounding box center [182, 657] width 46 height 37
drag, startPoint x: 78, startPoint y: 651, endPoint x: 96, endPoint y: 645, distance: 18.6
click at [82, 525] on icon at bounding box center [78, 650] width 12 height 12
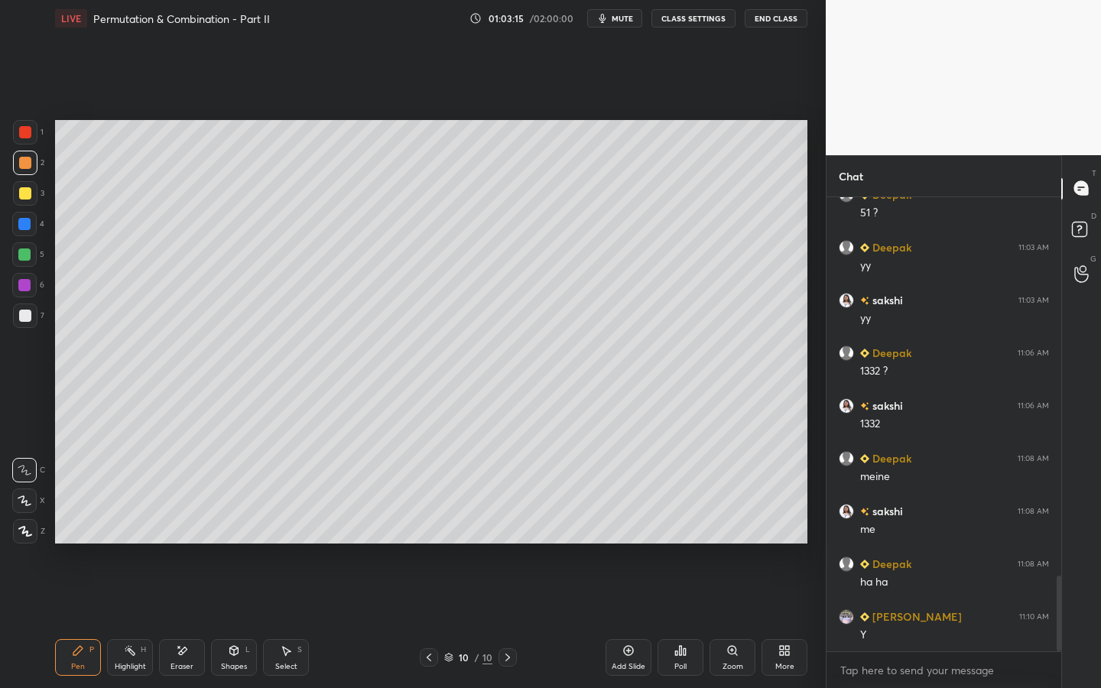
scroll to position [2334, 0]
click at [615, 18] on span "mute" at bounding box center [622, 18] width 21 height 11
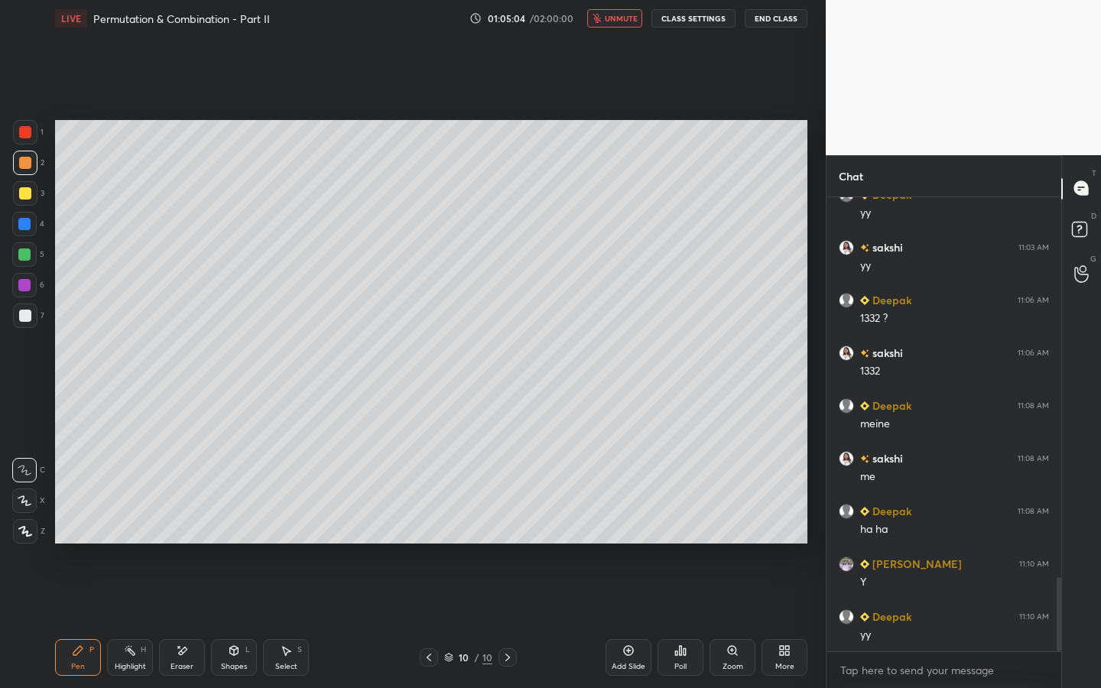
click at [617, 16] on span "unmute" at bounding box center [621, 18] width 33 height 11
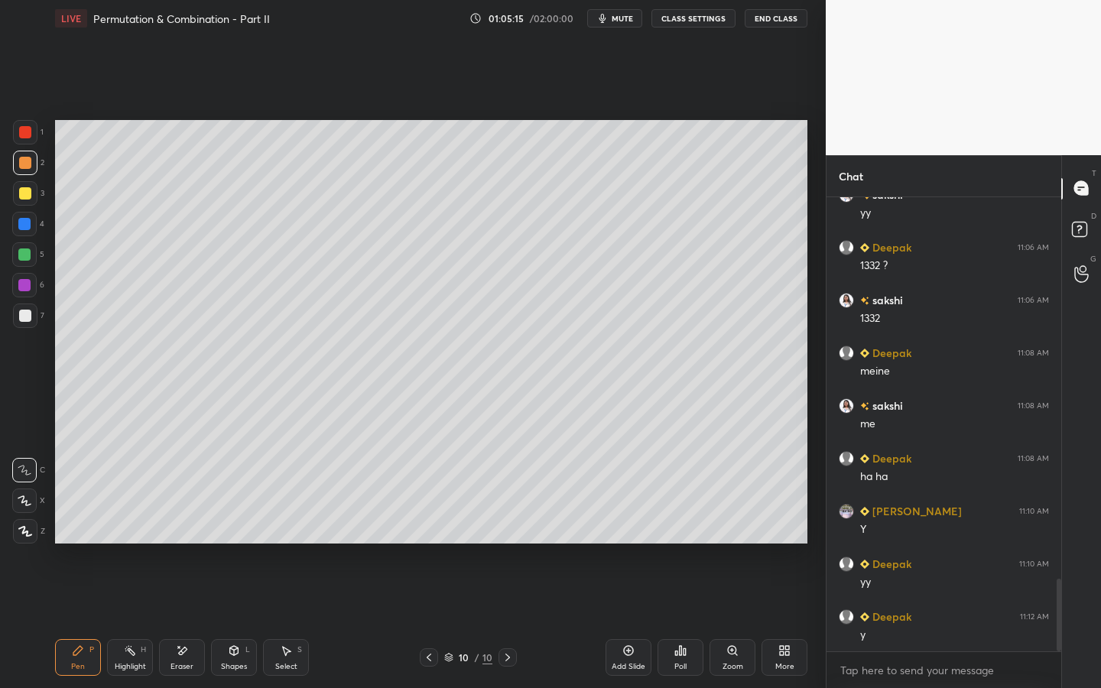
click at [624, 525] on div "Add Slide" at bounding box center [628, 657] width 46 height 37
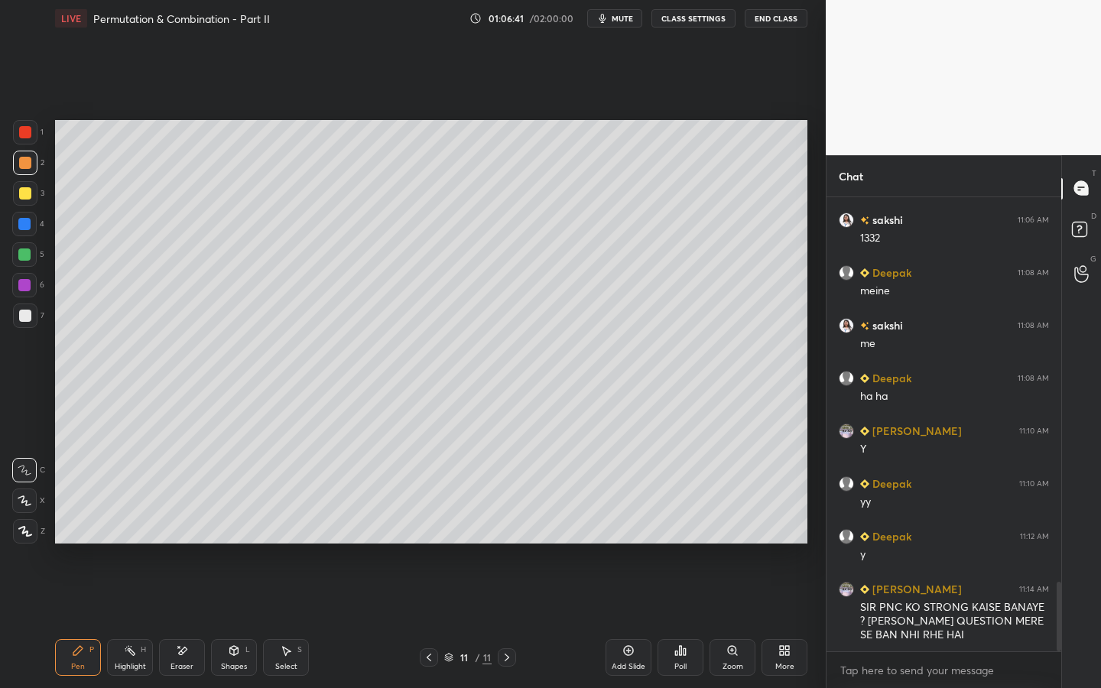
scroll to position [2504, 0]
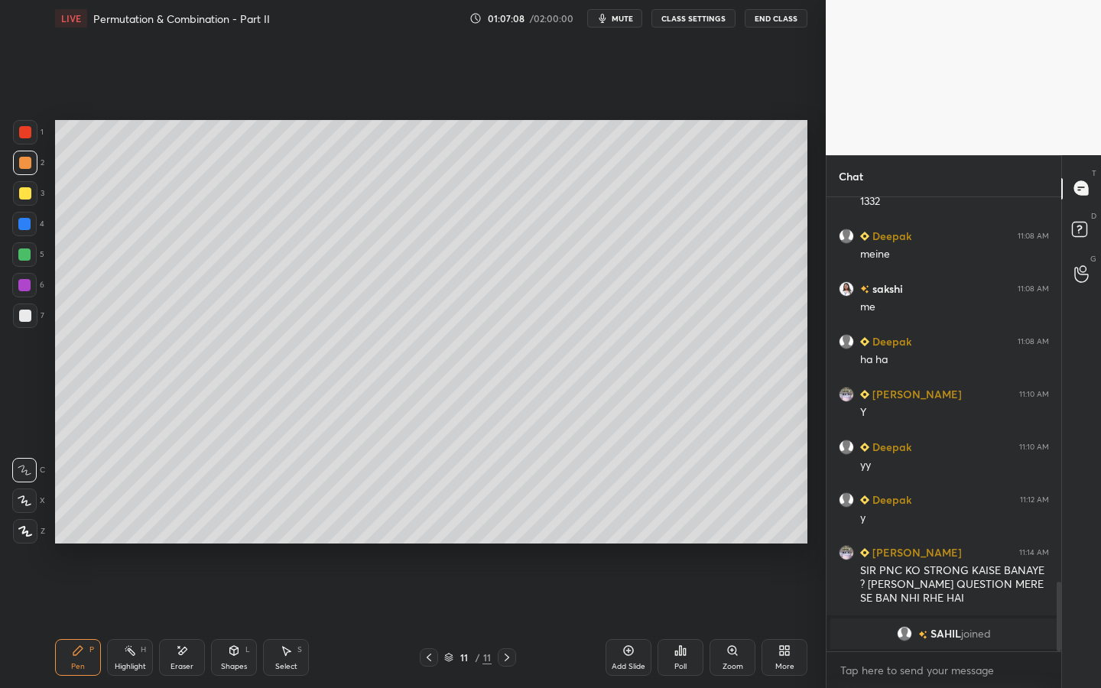
drag, startPoint x: 26, startPoint y: 195, endPoint x: 51, endPoint y: 183, distance: 28.0
click at [26, 195] on div at bounding box center [25, 193] width 12 height 12
click at [621, 18] on span "mute" at bounding box center [622, 18] width 21 height 11
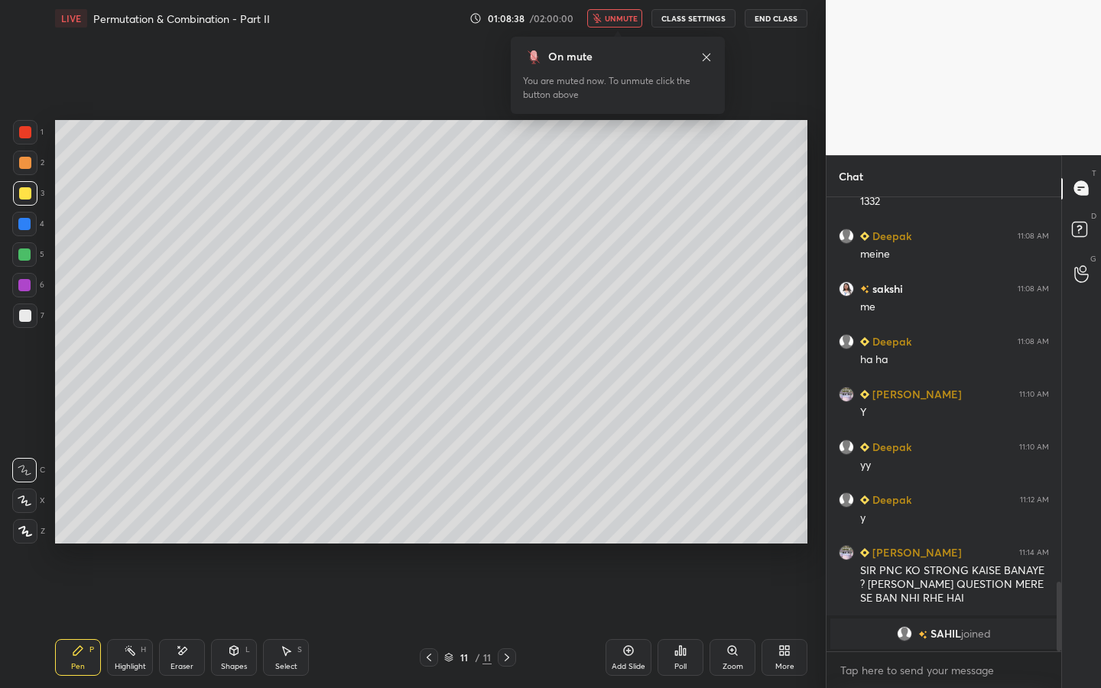
click at [711, 57] on icon at bounding box center [706, 57] width 12 height 12
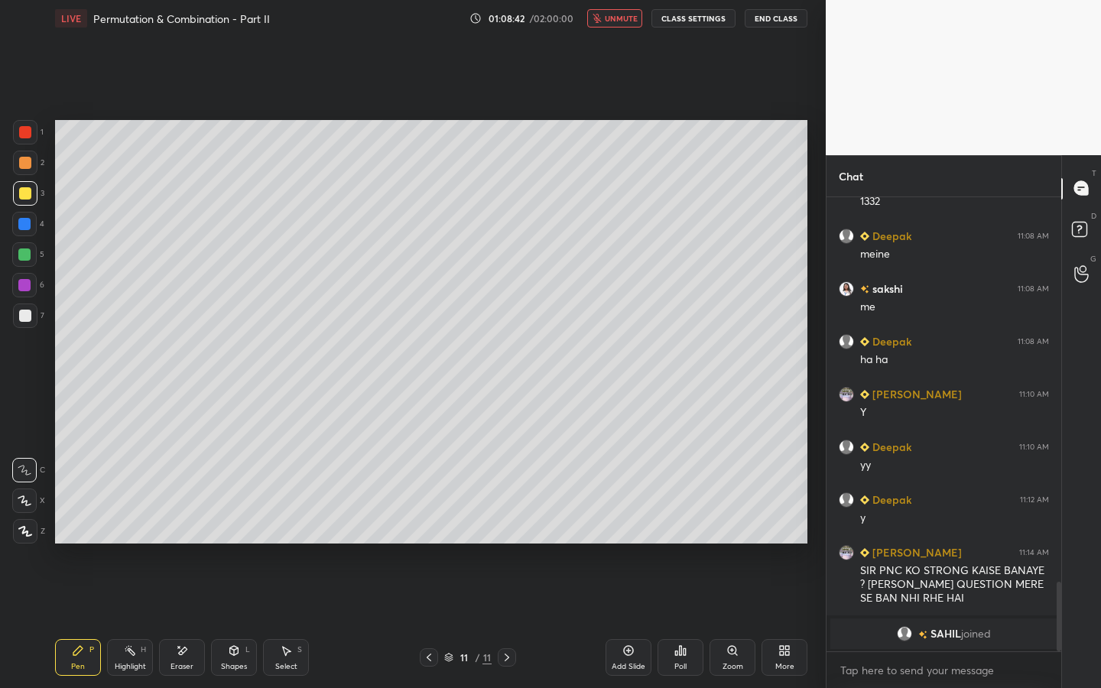
click at [179, 525] on icon at bounding box center [182, 650] width 12 height 13
drag, startPoint x: 76, startPoint y: 659, endPoint x: 82, endPoint y: 635, distance: 24.3
click at [77, 525] on div "Pen P" at bounding box center [78, 657] width 46 height 37
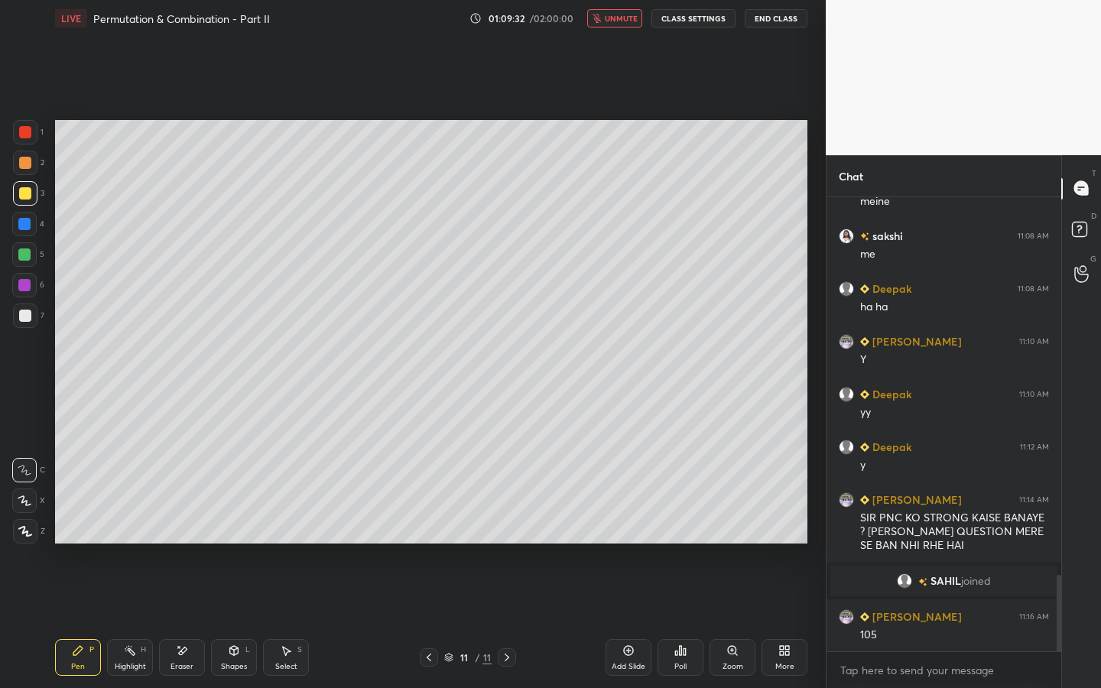
click at [633, 16] on span "unmute" at bounding box center [621, 18] width 33 height 11
click at [195, 525] on div "Eraser" at bounding box center [182, 657] width 46 height 37
click at [78, 525] on icon at bounding box center [77, 650] width 9 height 9
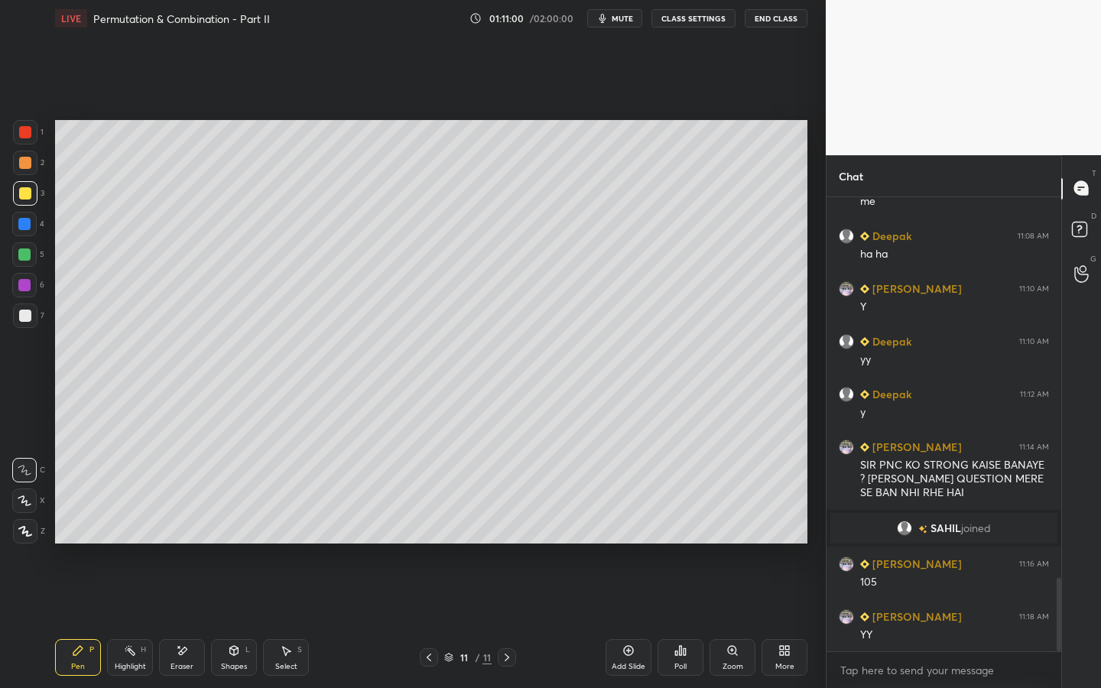
scroll to position [2359, 0]
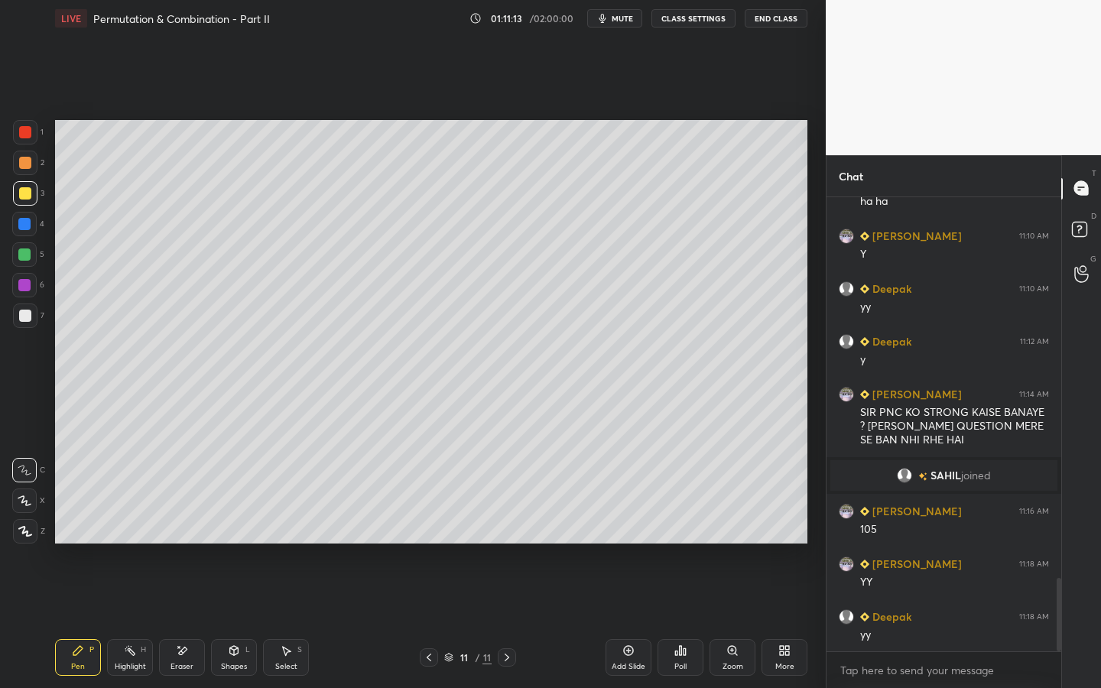
click at [636, 525] on div "Add Slide" at bounding box center [628, 657] width 46 height 37
click at [235, 525] on icon at bounding box center [234, 650] width 12 height 12
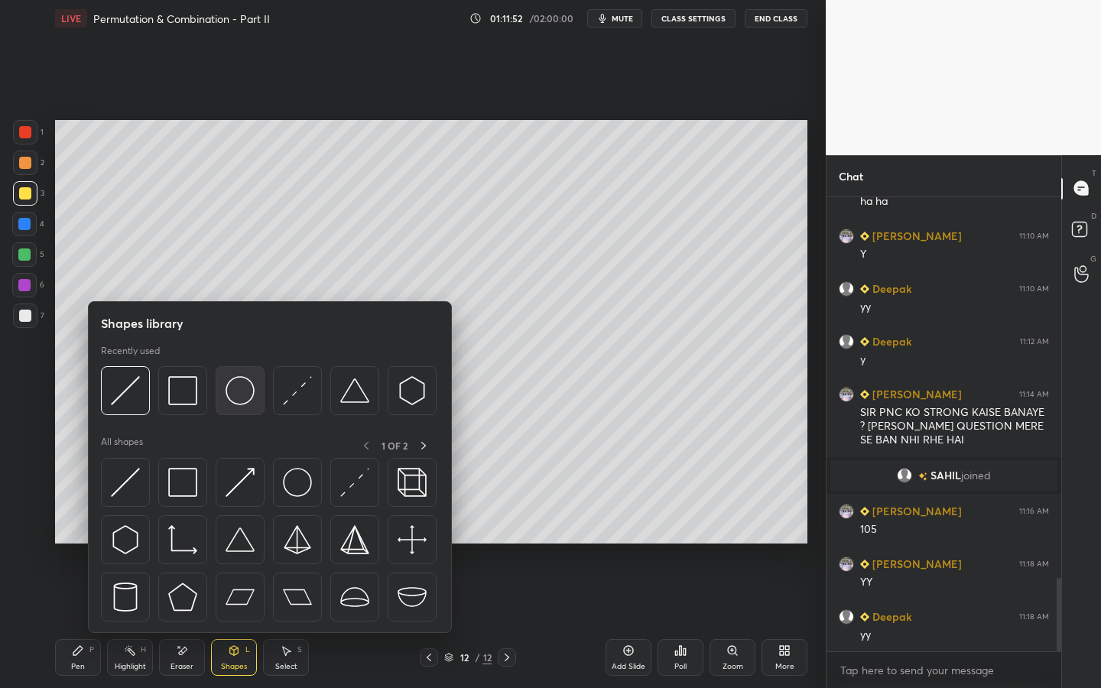
click at [242, 389] on img at bounding box center [240, 390] width 29 height 29
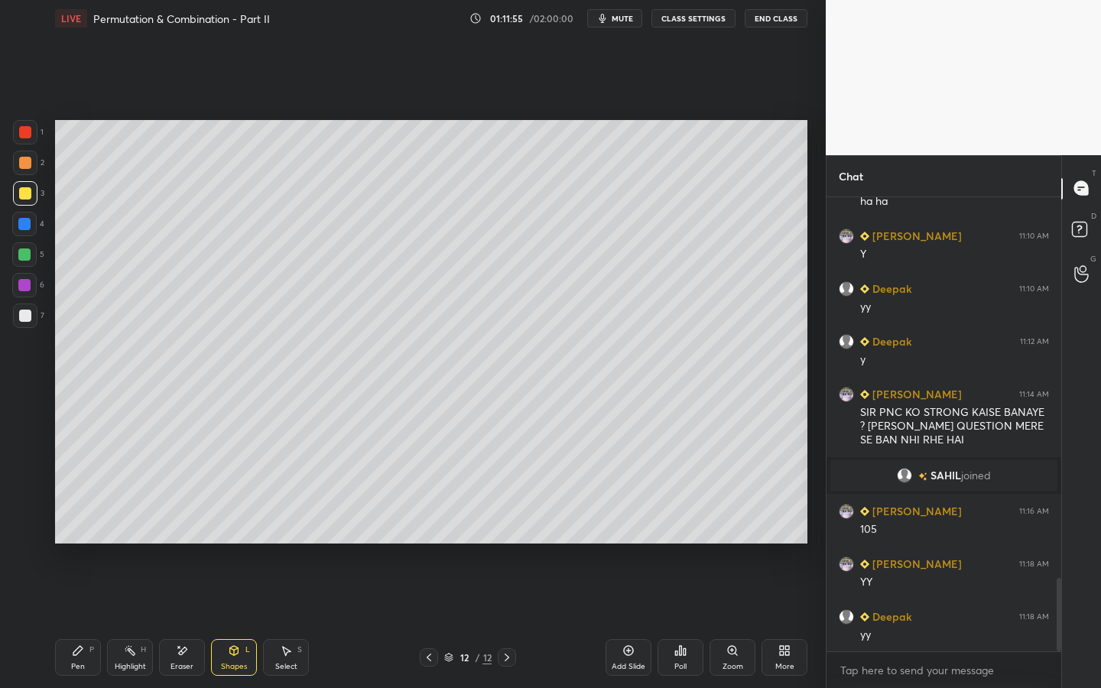
drag, startPoint x: 23, startPoint y: 224, endPoint x: 29, endPoint y: 235, distance: 13.0
click at [23, 224] on div at bounding box center [24, 224] width 12 height 12
click at [76, 525] on icon at bounding box center [77, 650] width 9 height 9
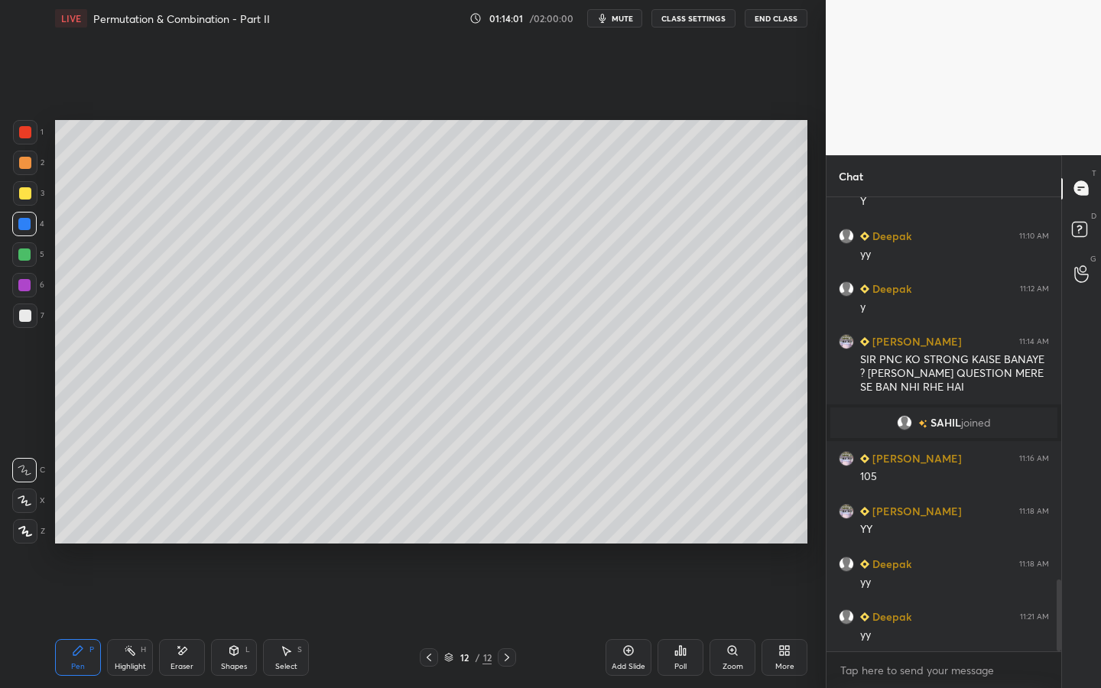
drag, startPoint x: 23, startPoint y: 254, endPoint x: 50, endPoint y: 248, distance: 28.2
click at [24, 254] on div at bounding box center [24, 254] width 12 height 12
click at [197, 525] on div "Eraser" at bounding box center [182, 657] width 46 height 37
click at [70, 525] on div "Pen P" at bounding box center [78, 657] width 46 height 37
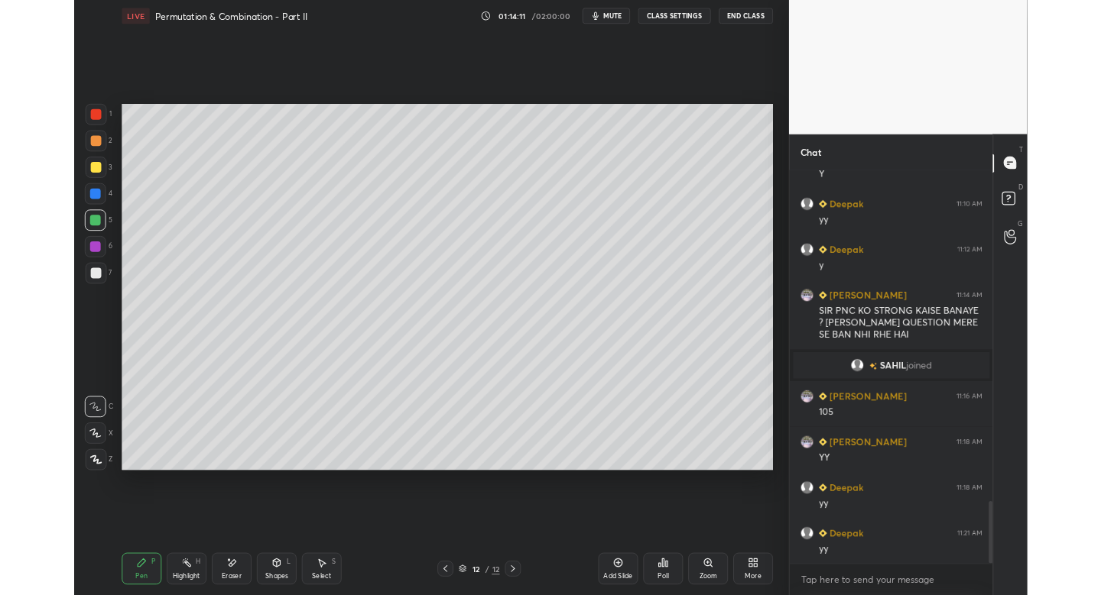
scroll to position [2427, 0]
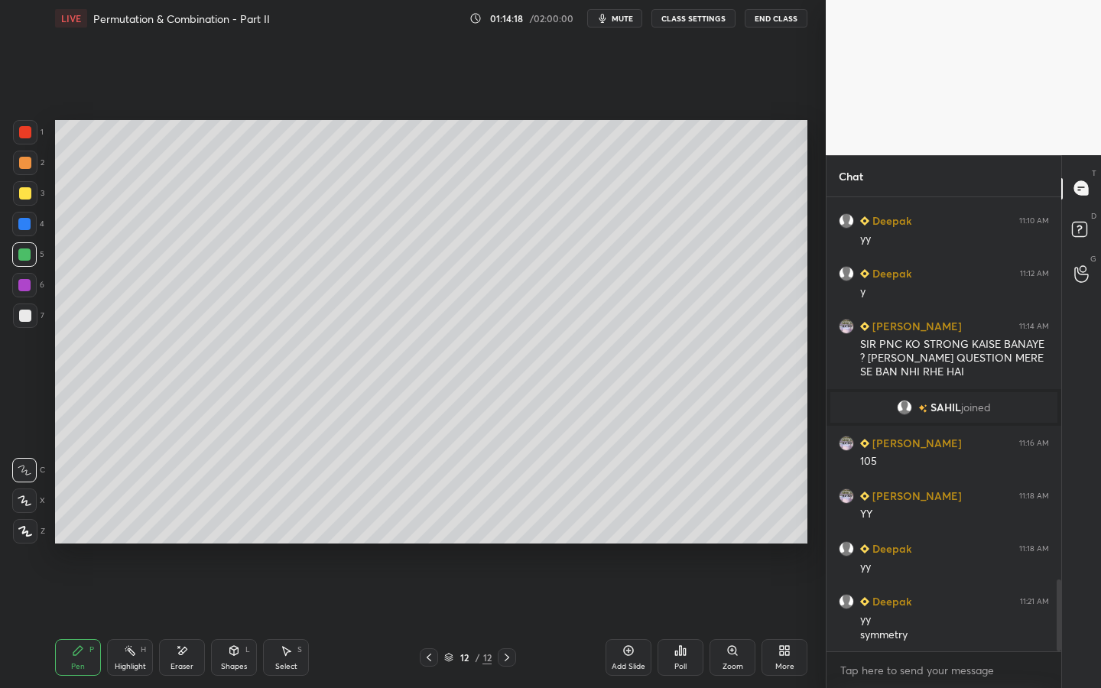
click at [677, 525] on icon at bounding box center [680, 650] width 12 height 12
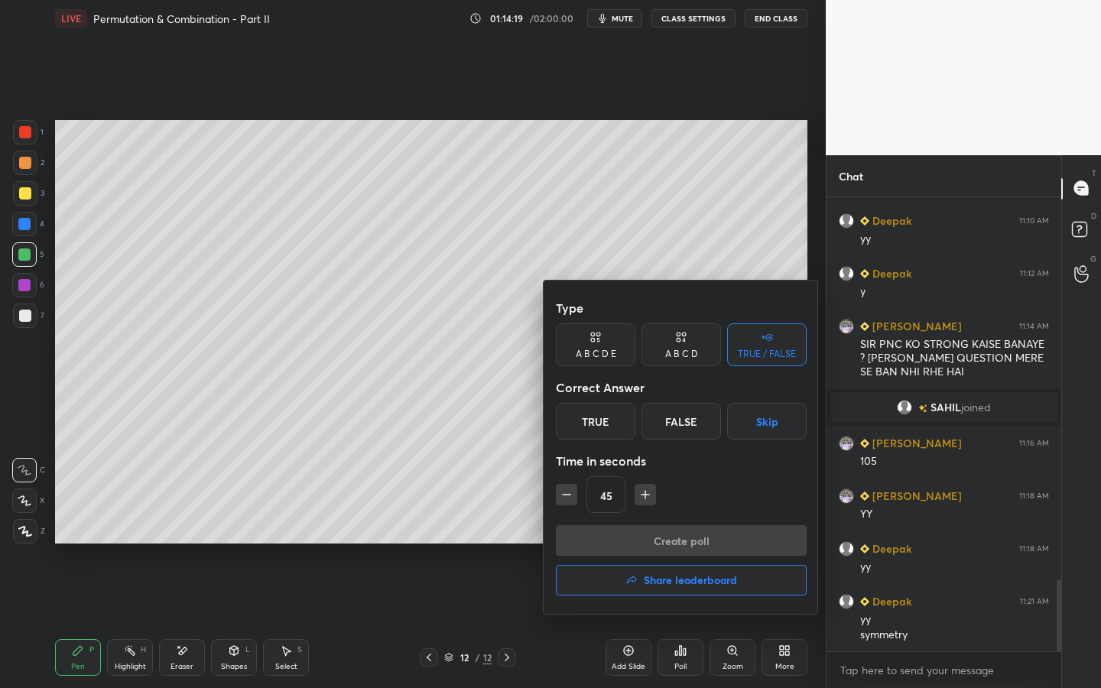
click at [784, 525] on div at bounding box center [550, 344] width 1101 height 688
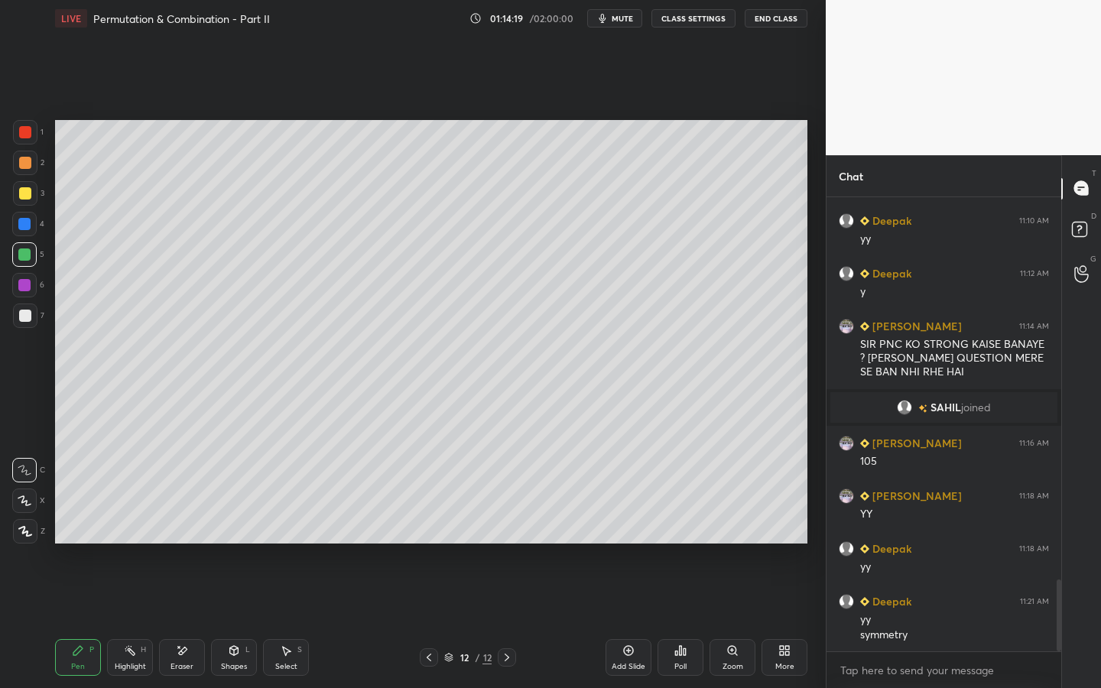
click at [775, 525] on div "More" at bounding box center [784, 667] width 19 height 8
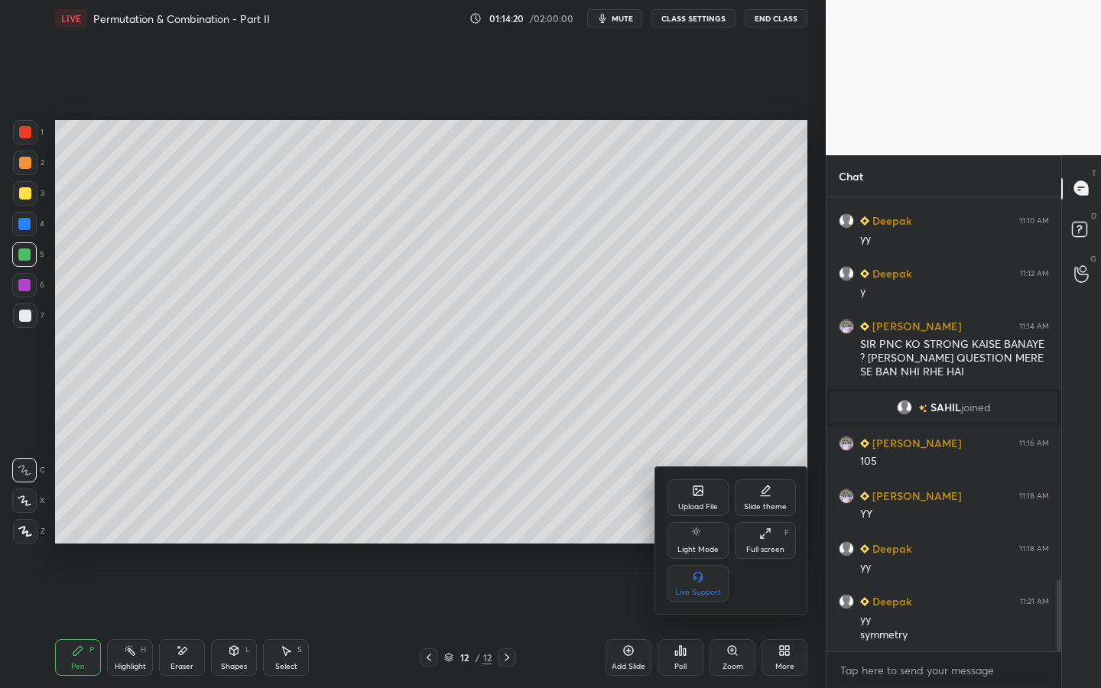
click at [693, 498] on div "Upload File" at bounding box center [697, 497] width 61 height 37
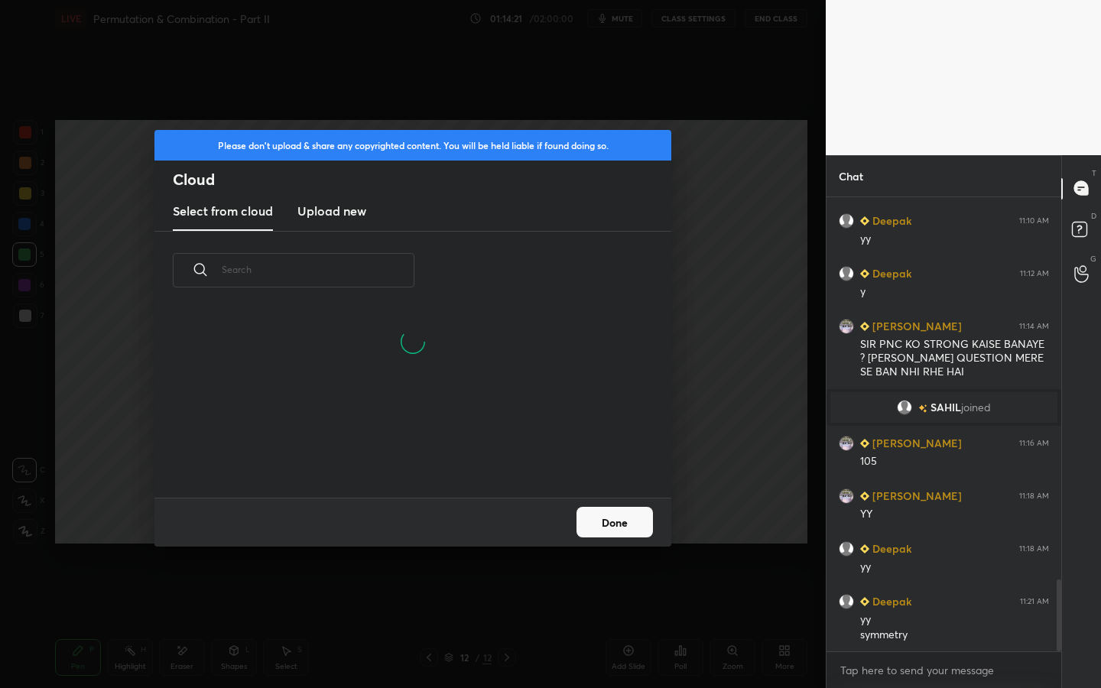
click at [336, 203] on h3 "Upload new" at bounding box center [331, 211] width 69 height 18
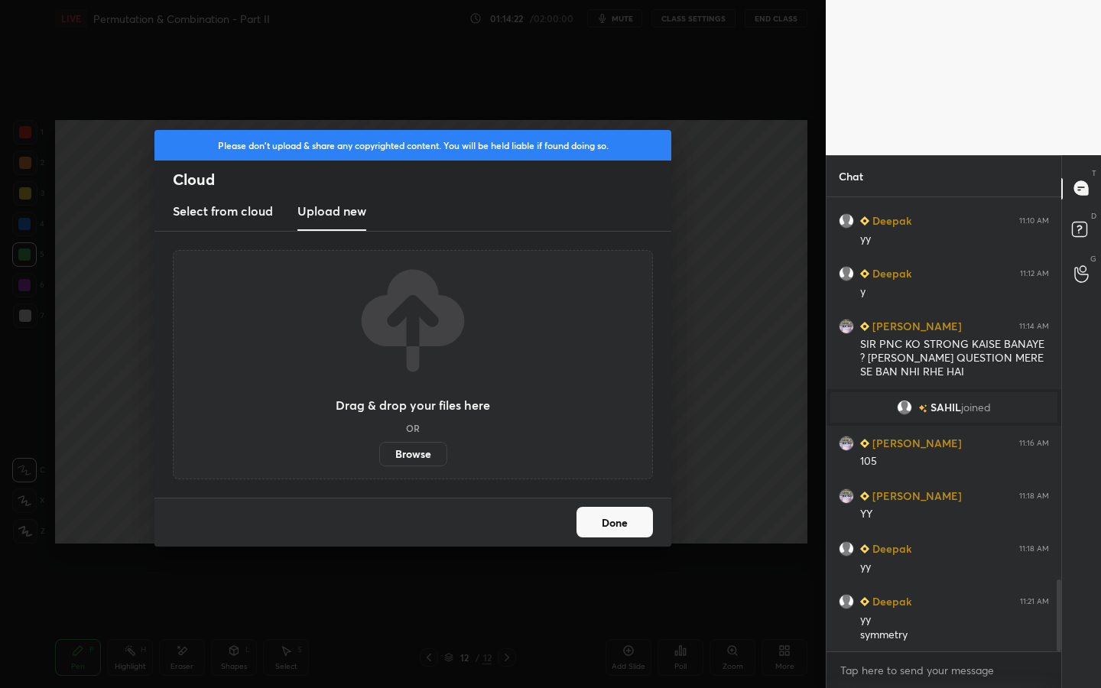
click at [423, 454] on label "Browse" at bounding box center [413, 454] width 68 height 24
click at [379, 454] on input "Browse" at bounding box center [379, 454] width 0 height 24
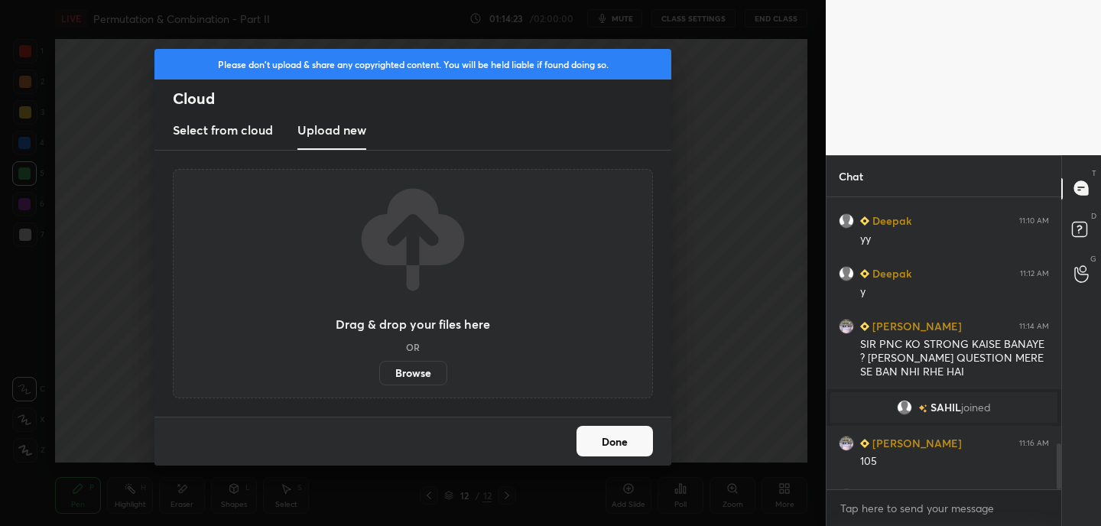
scroll to position [76016, 75680]
type textarea "x"
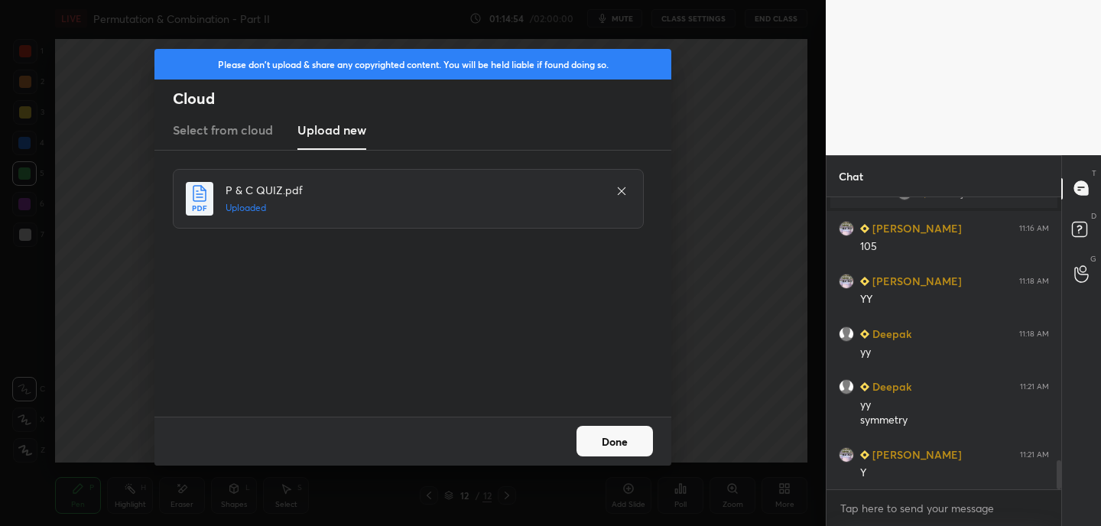
click at [634, 440] on button "Done" at bounding box center [614, 441] width 76 height 31
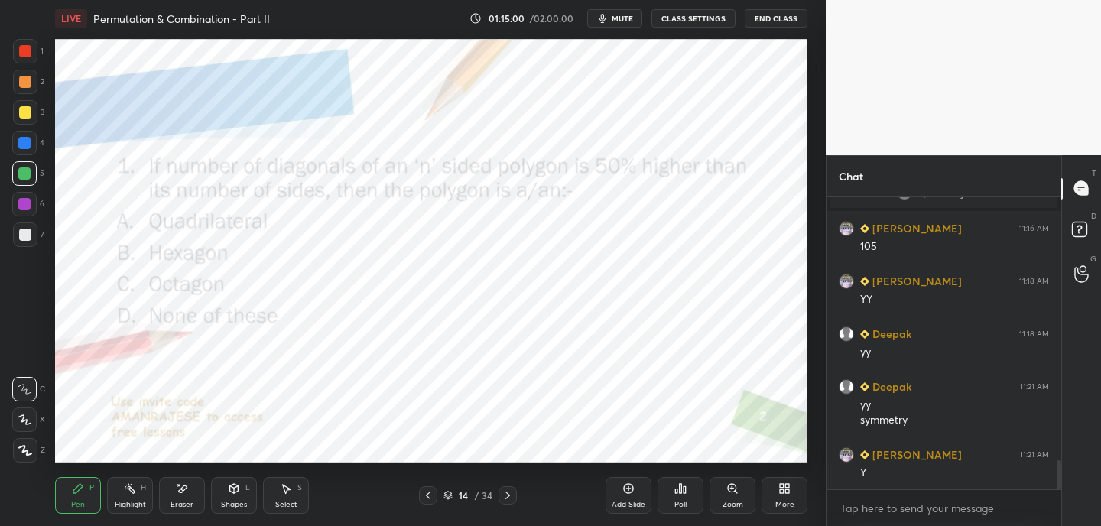
click at [683, 501] on div "Poll" at bounding box center [680, 505] width 12 height 8
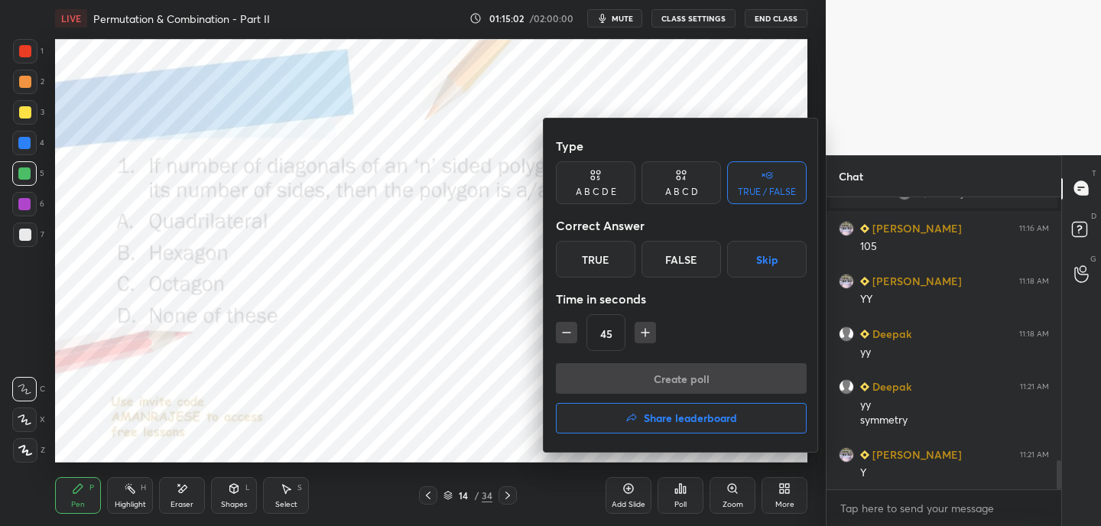
click at [684, 190] on div "A B C D" at bounding box center [681, 191] width 33 height 9
click at [634, 261] on div "B" at bounding box center [629, 259] width 45 height 37
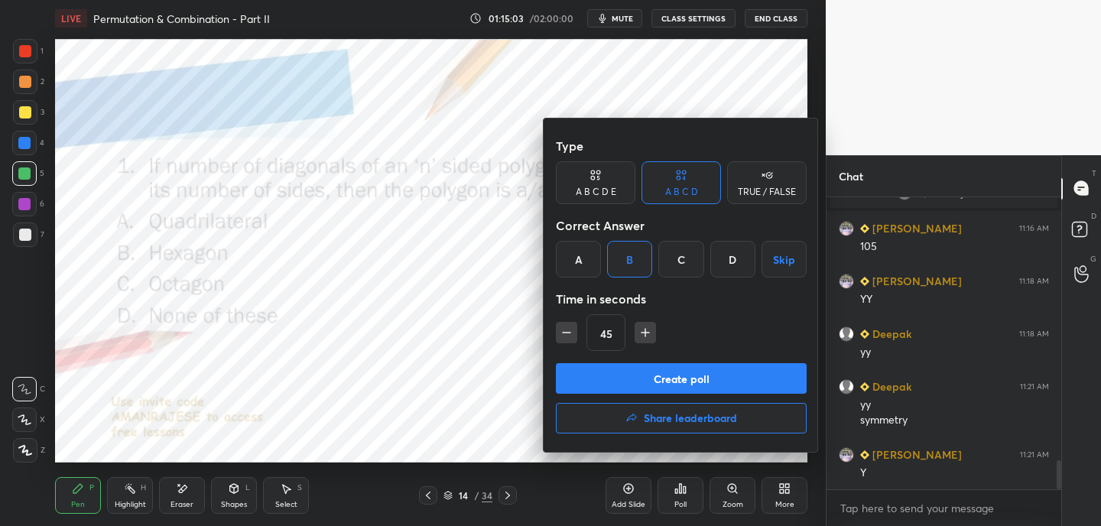
click at [645, 332] on icon "button" at bounding box center [645, 332] width 15 height 15
type input "60"
drag, startPoint x: 644, startPoint y: 379, endPoint x: 647, endPoint y: 369, distance: 10.4
click at [644, 378] on button "Create poll" at bounding box center [681, 378] width 251 height 31
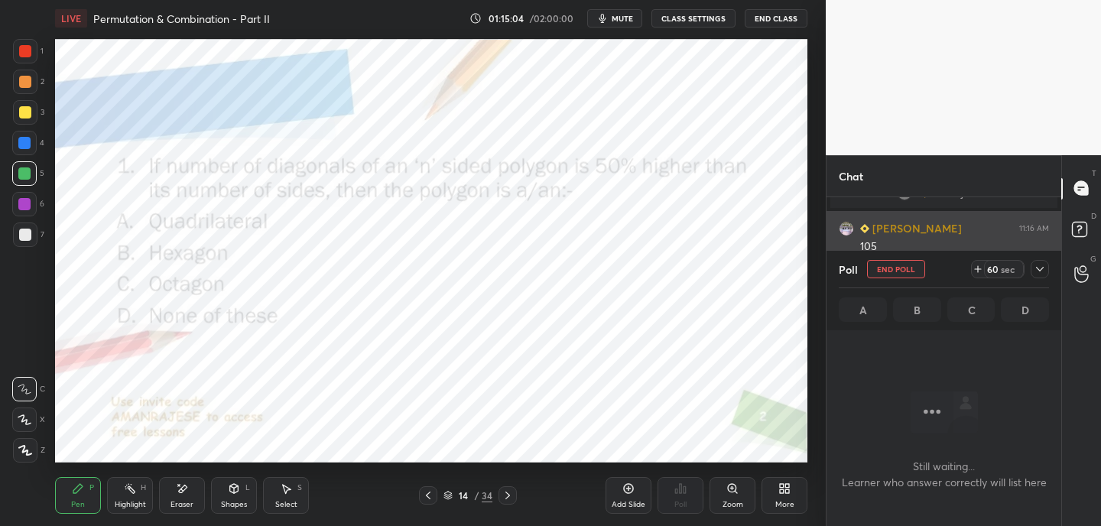
scroll to position [80, 230]
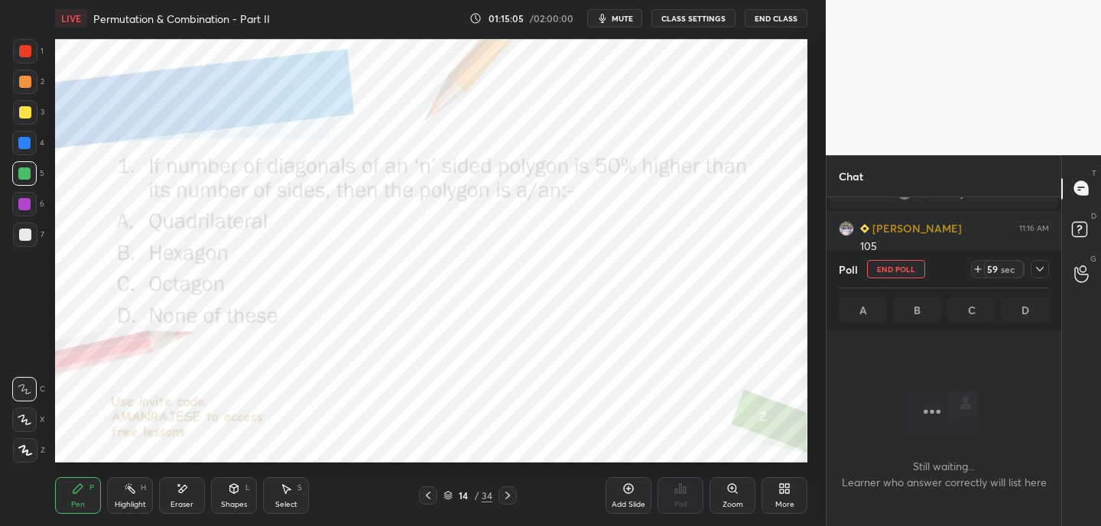
click at [976, 268] on icon at bounding box center [978, 269] width 12 height 12
click at [977, 270] on icon at bounding box center [978, 269] width 12 height 12
drag, startPoint x: 977, startPoint y: 268, endPoint x: 972, endPoint y: 257, distance: 12.7
click at [978, 268] on icon at bounding box center [978, 269] width 0 height 6
click at [627, 19] on span "mute" at bounding box center [622, 18] width 21 height 11
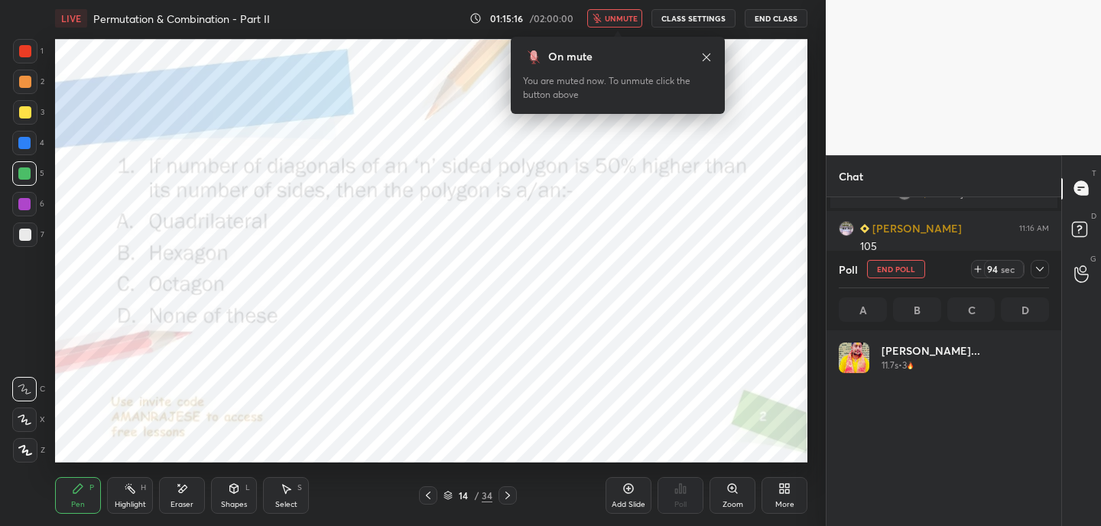
scroll to position [179, 206]
click at [709, 57] on icon at bounding box center [706, 57] width 12 height 12
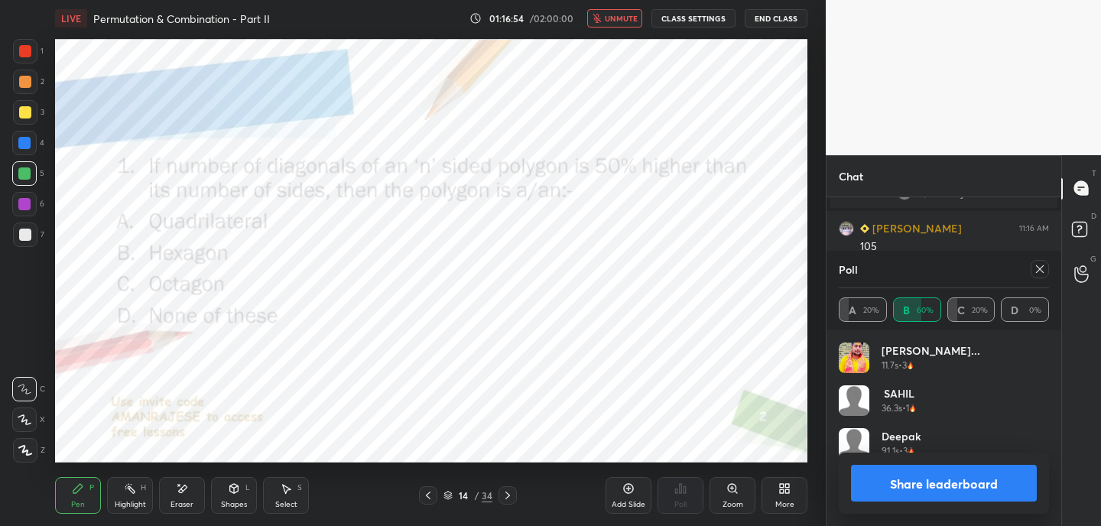
drag, startPoint x: 1041, startPoint y: 269, endPoint x: 1035, endPoint y: 274, distance: 8.1
click at [1041, 269] on icon at bounding box center [1040, 269] width 12 height 12
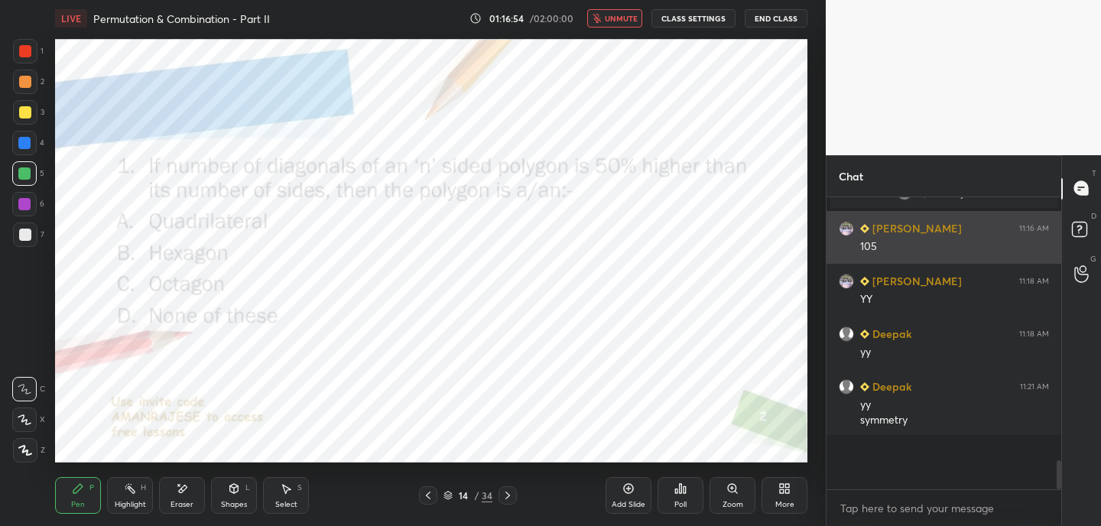
scroll to position [160, 230]
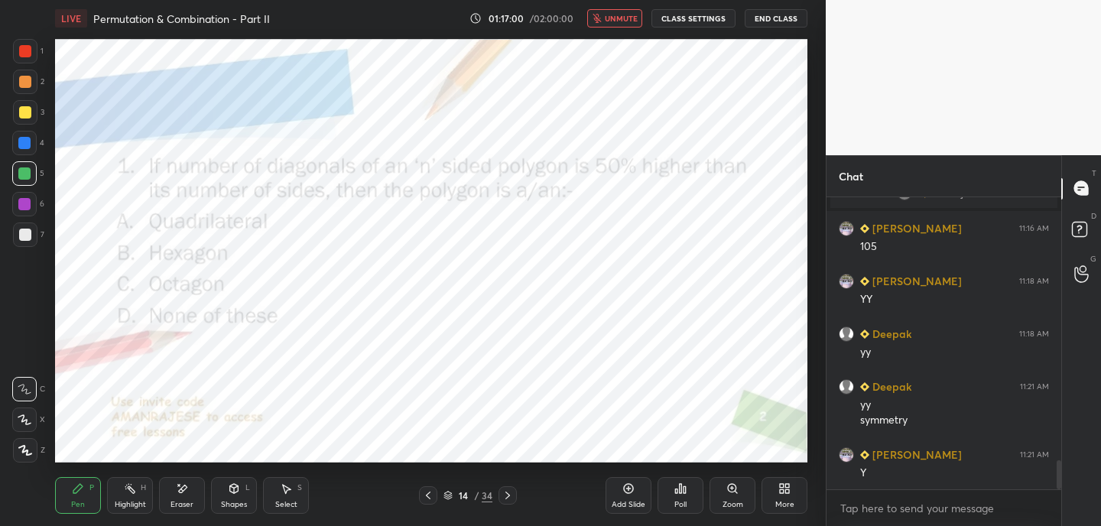
click at [618, 12] on button "unmute" at bounding box center [614, 18] width 55 height 18
drag, startPoint x: 23, startPoint y: 50, endPoint x: 35, endPoint y: 36, distance: 18.4
click at [23, 53] on div at bounding box center [25, 51] width 12 height 12
click at [30, 421] on icon at bounding box center [25, 419] width 14 height 11
click at [177, 501] on div "Eraser" at bounding box center [181, 505] width 23 height 8
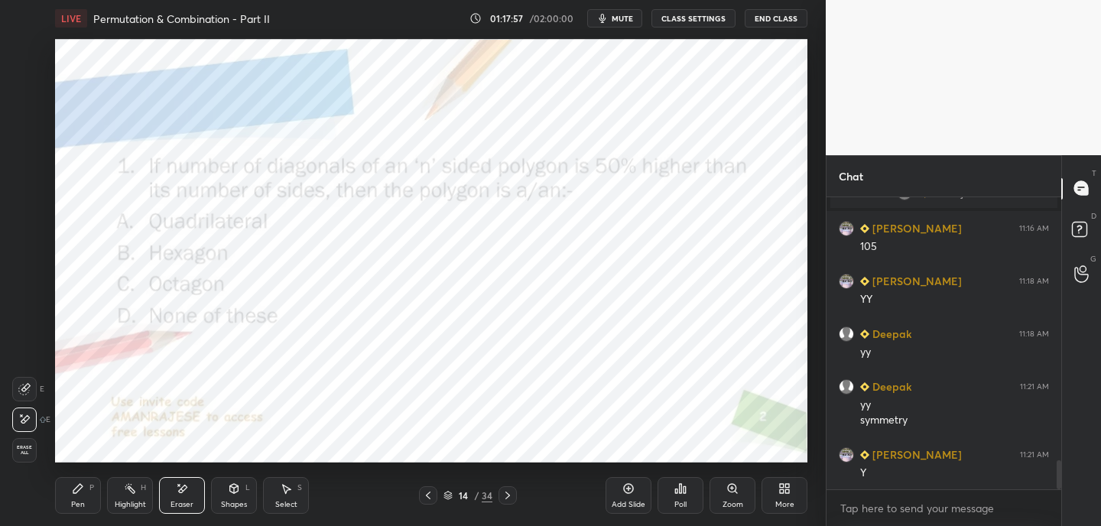
click at [70, 491] on div "Pen P" at bounding box center [78, 495] width 46 height 37
click at [510, 491] on icon at bounding box center [507, 495] width 12 height 12
click at [688, 501] on div "Poll" at bounding box center [680, 495] width 46 height 37
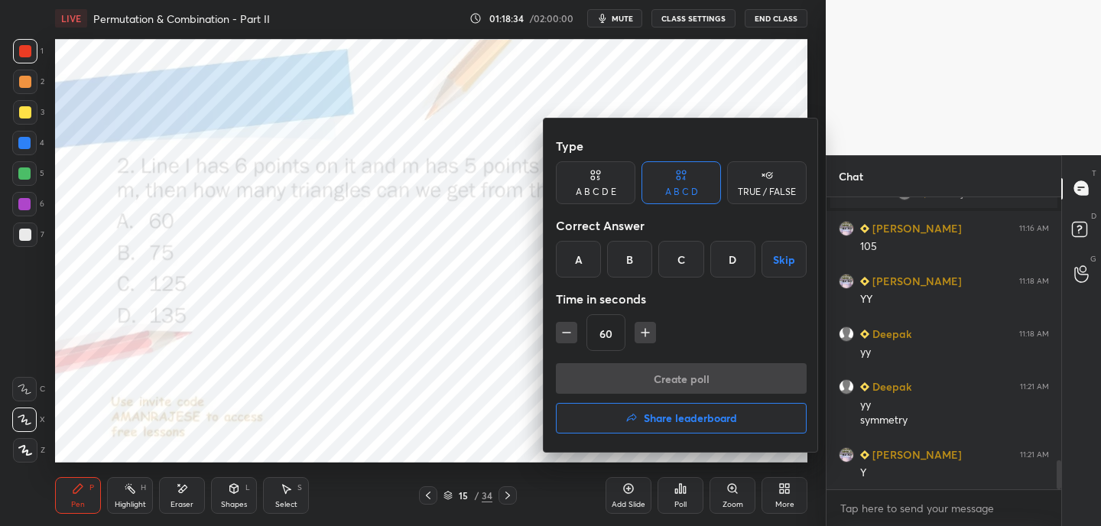
drag, startPoint x: 727, startPoint y: 261, endPoint x: 703, endPoint y: 317, distance: 61.3
click at [726, 260] on div "D" at bounding box center [732, 259] width 45 height 37
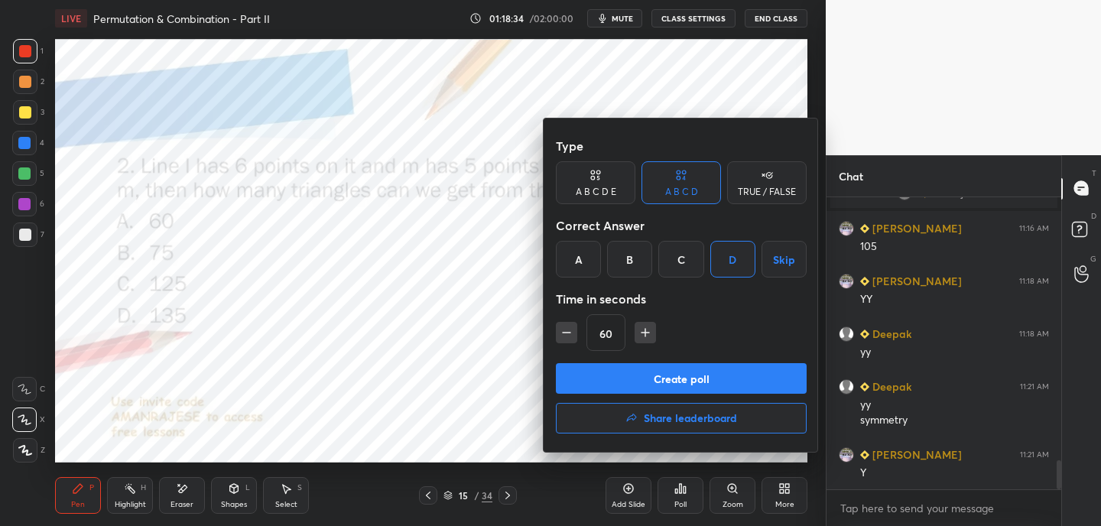
drag, startPoint x: 673, startPoint y: 387, endPoint x: 711, endPoint y: 384, distance: 38.3
click at [673, 386] on button "Create poll" at bounding box center [681, 378] width 251 height 31
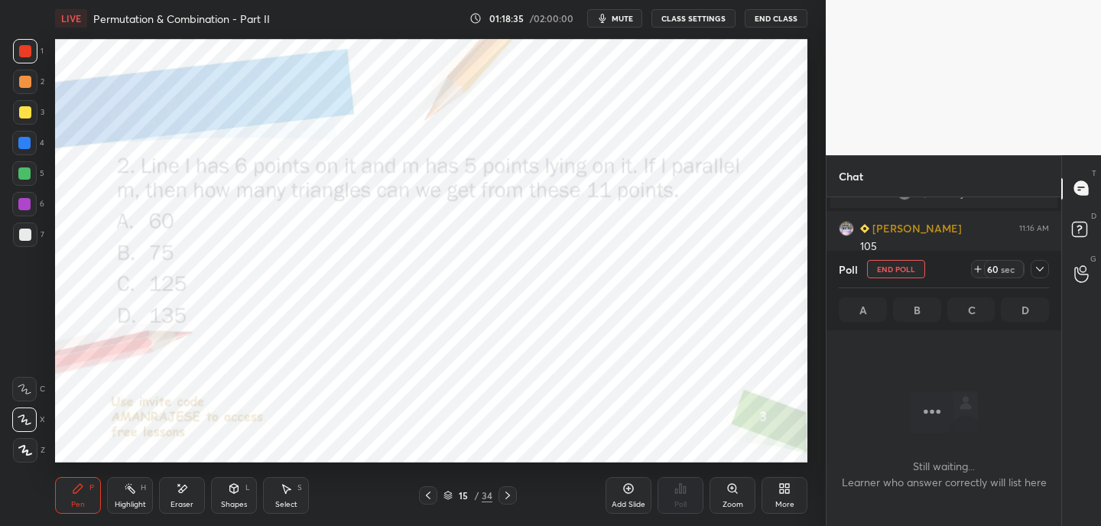
scroll to position [208, 230]
click at [978, 268] on icon at bounding box center [978, 269] width 12 height 12
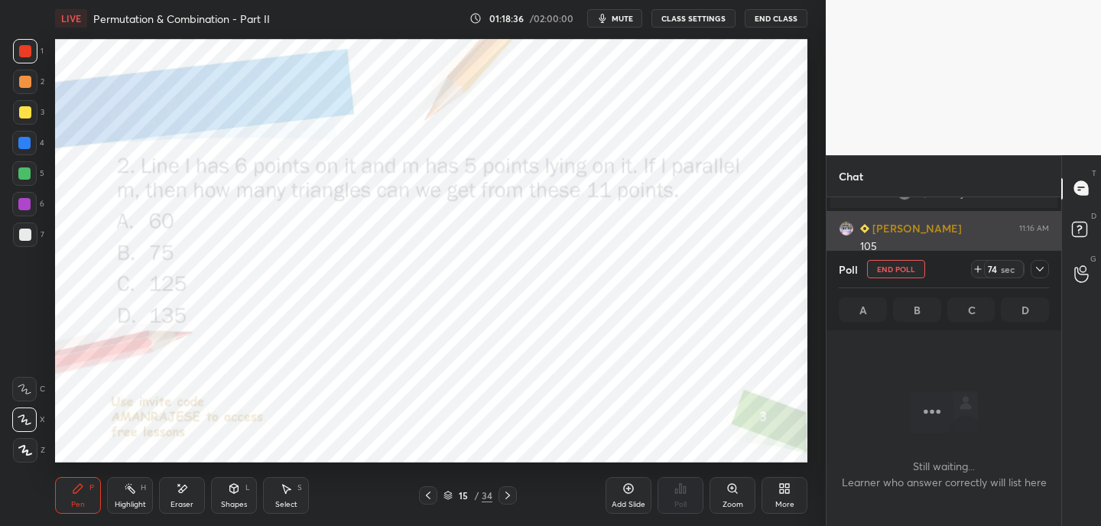
drag, startPoint x: 978, startPoint y: 270, endPoint x: 981, endPoint y: 229, distance: 40.6
click at [978, 271] on icon at bounding box center [978, 269] width 12 height 12
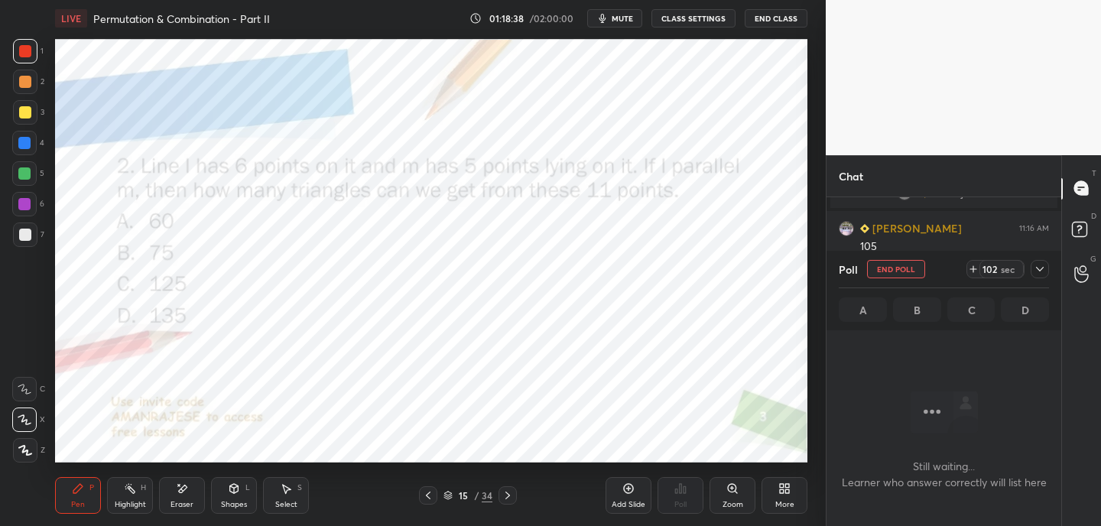
drag, startPoint x: 625, startPoint y: 18, endPoint x: 618, endPoint y: 5, distance: 15.7
click at [626, 18] on span "mute" at bounding box center [622, 18] width 21 height 11
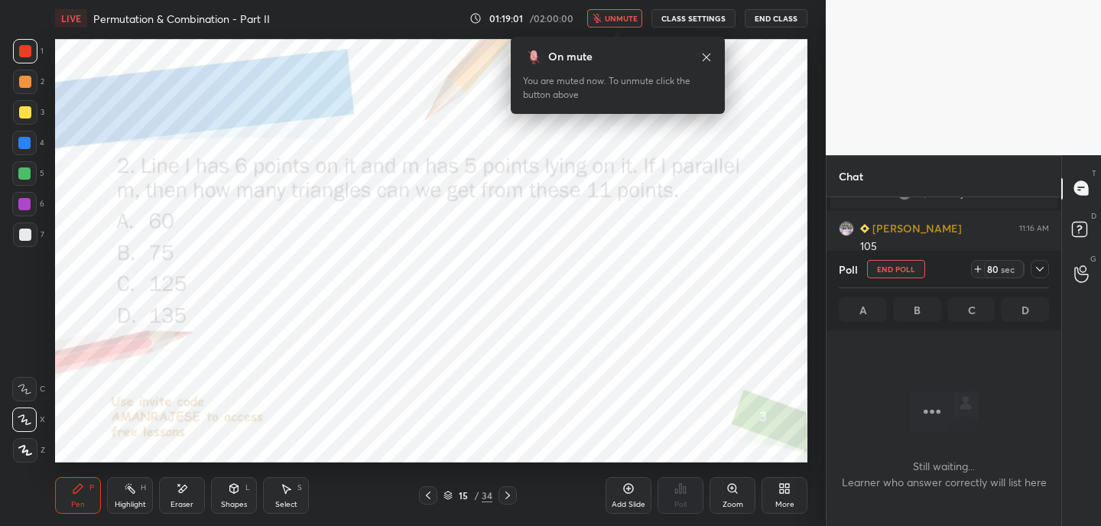
click at [706, 61] on icon at bounding box center [706, 57] width 12 height 12
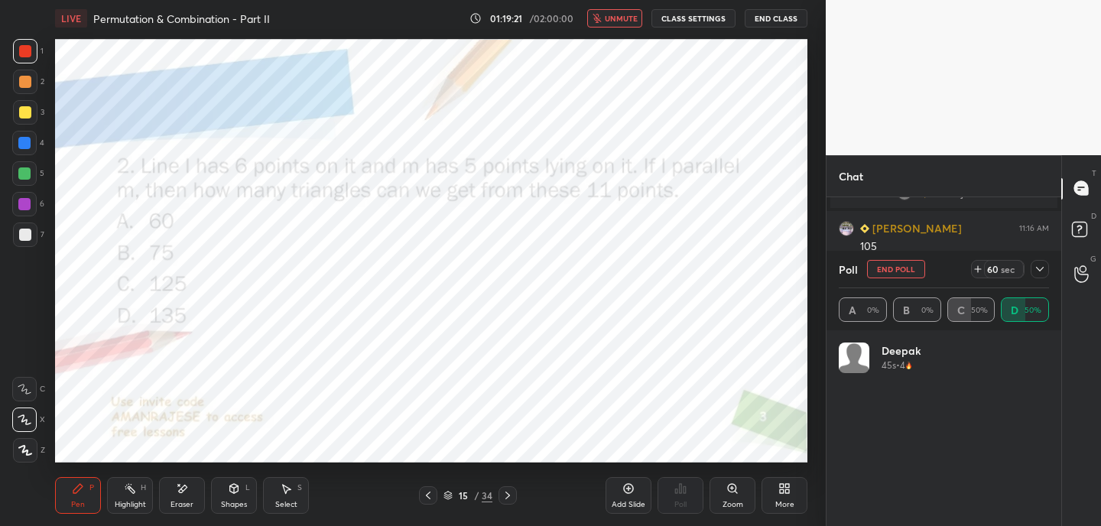
scroll to position [179, 206]
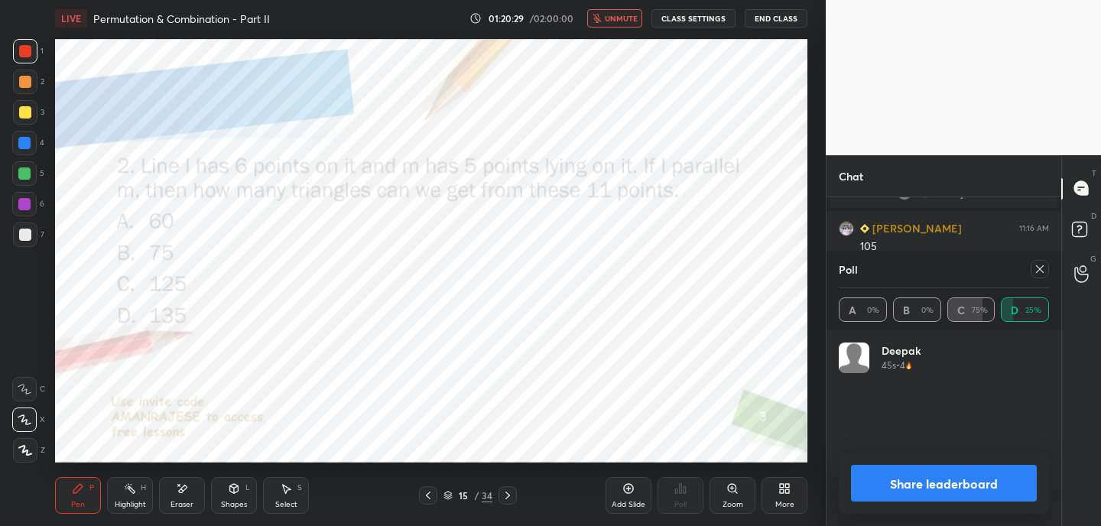
click at [1043, 272] on icon at bounding box center [1040, 269] width 12 height 12
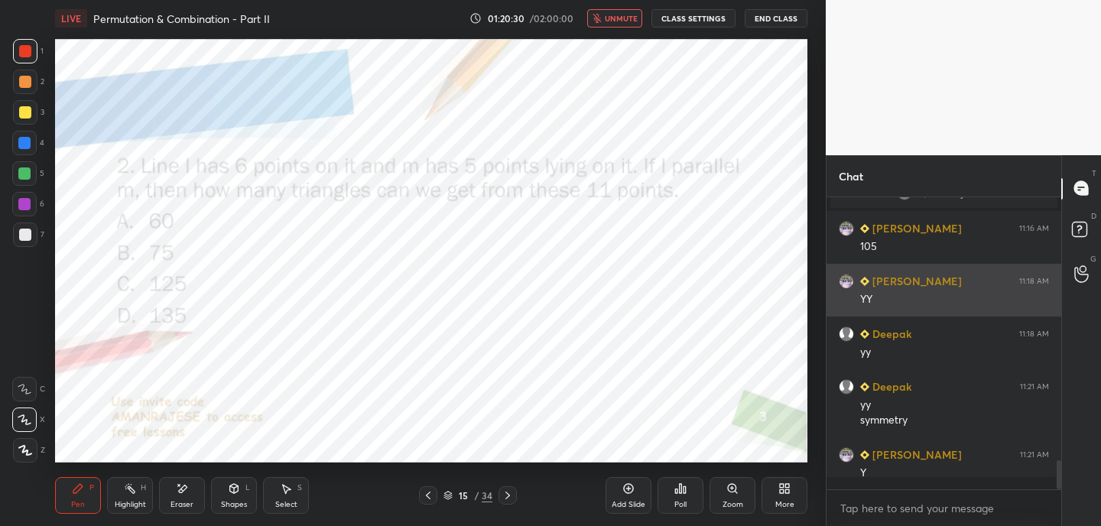
scroll to position [156, 230]
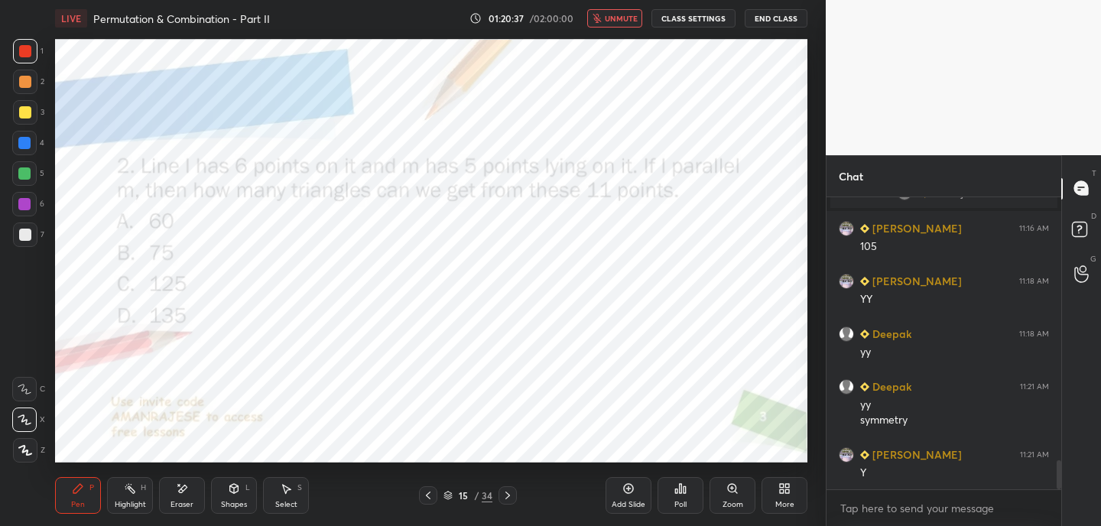
click at [615, 18] on span "unmute" at bounding box center [621, 18] width 33 height 11
click at [507, 496] on icon at bounding box center [507, 495] width 12 height 12
click at [682, 501] on div "Poll" at bounding box center [680, 505] width 12 height 8
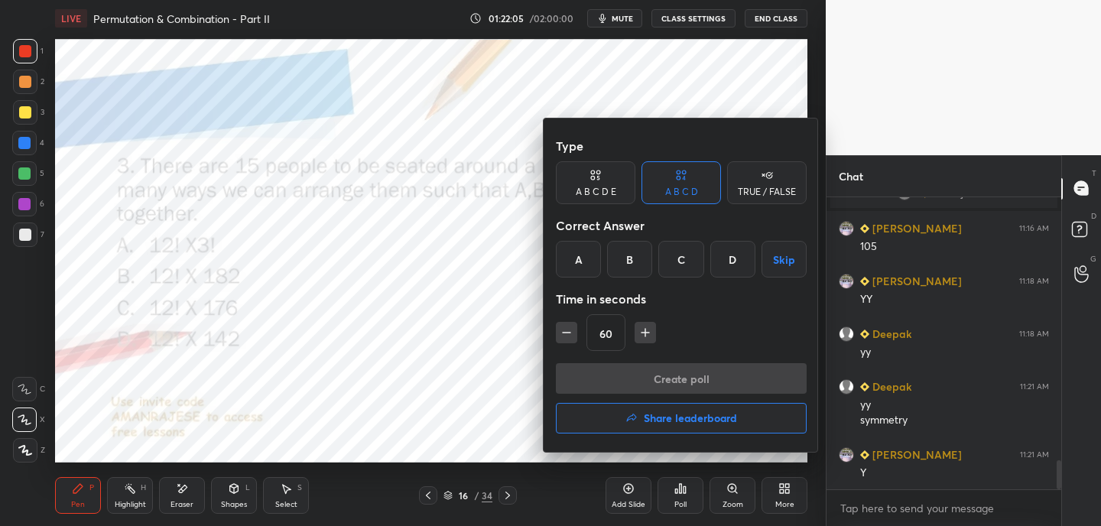
drag, startPoint x: 691, startPoint y: 255, endPoint x: 699, endPoint y: 300, distance: 45.0
click at [691, 255] on div "C" at bounding box center [680, 259] width 45 height 37
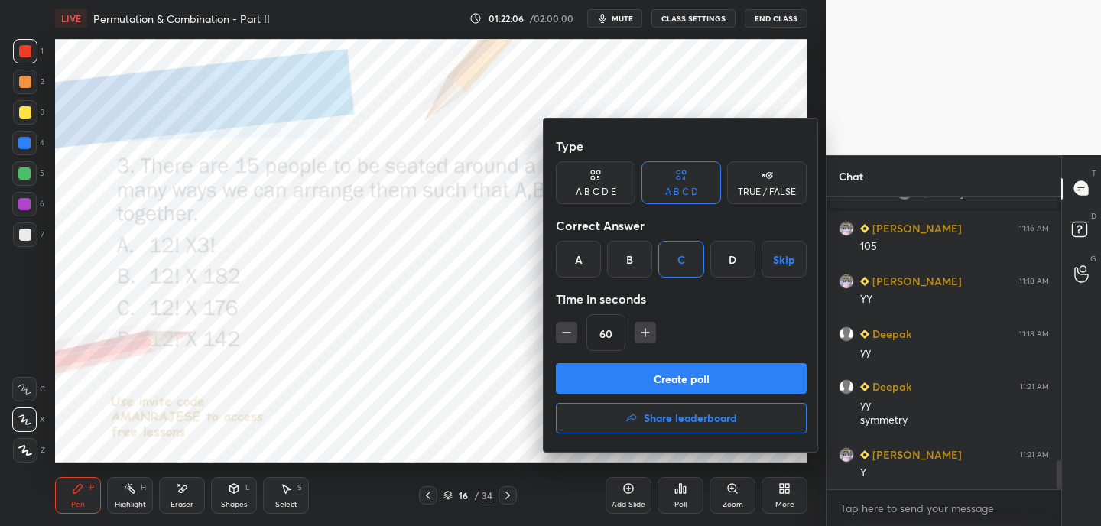
click at [695, 389] on button "Create poll" at bounding box center [681, 378] width 251 height 31
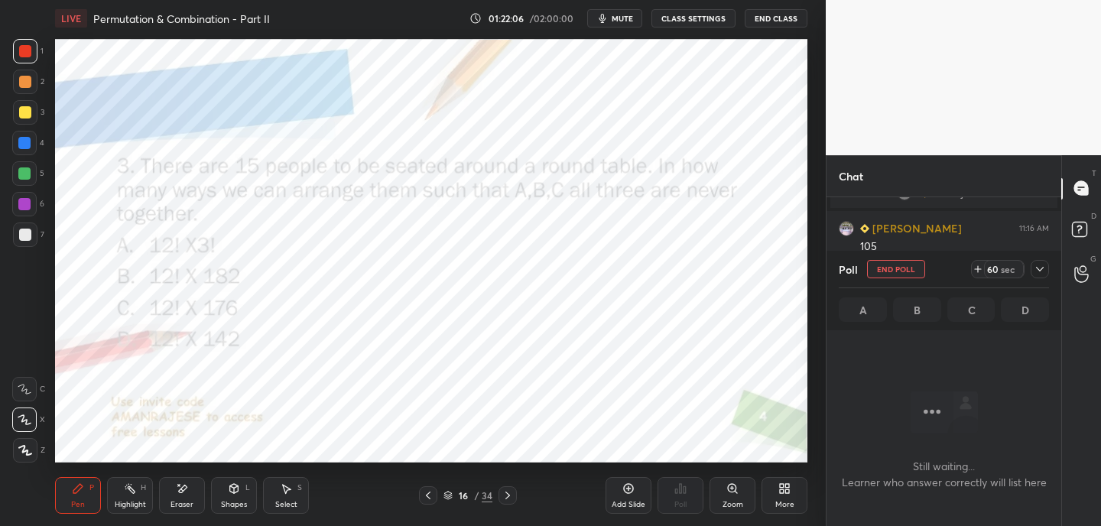
scroll to position [5, 5]
click at [976, 271] on icon at bounding box center [978, 269] width 12 height 12
click at [980, 272] on icon at bounding box center [978, 269] width 12 height 12
click at [631, 16] on span "mute" at bounding box center [622, 18] width 21 height 11
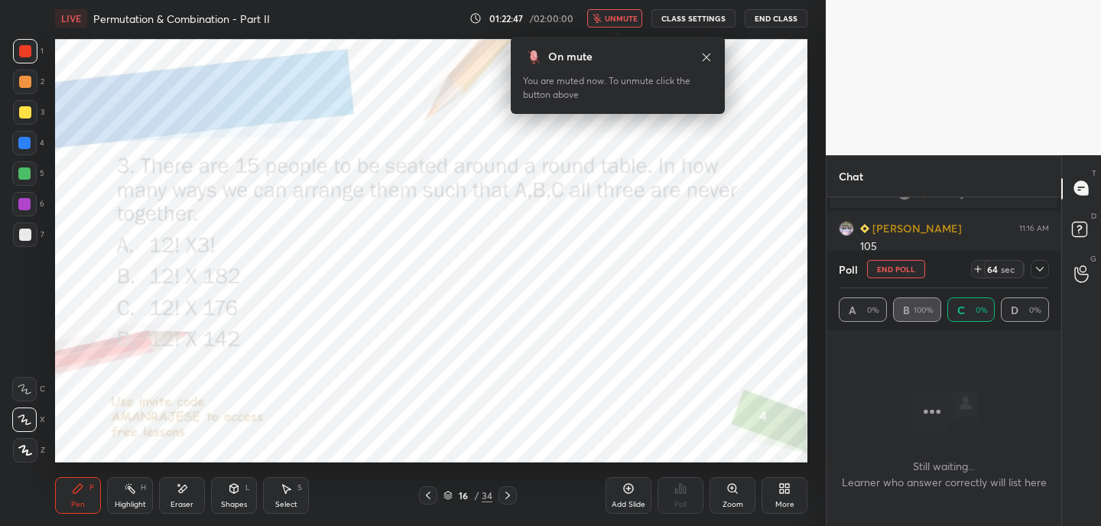
click at [705, 55] on icon at bounding box center [706, 57] width 12 height 12
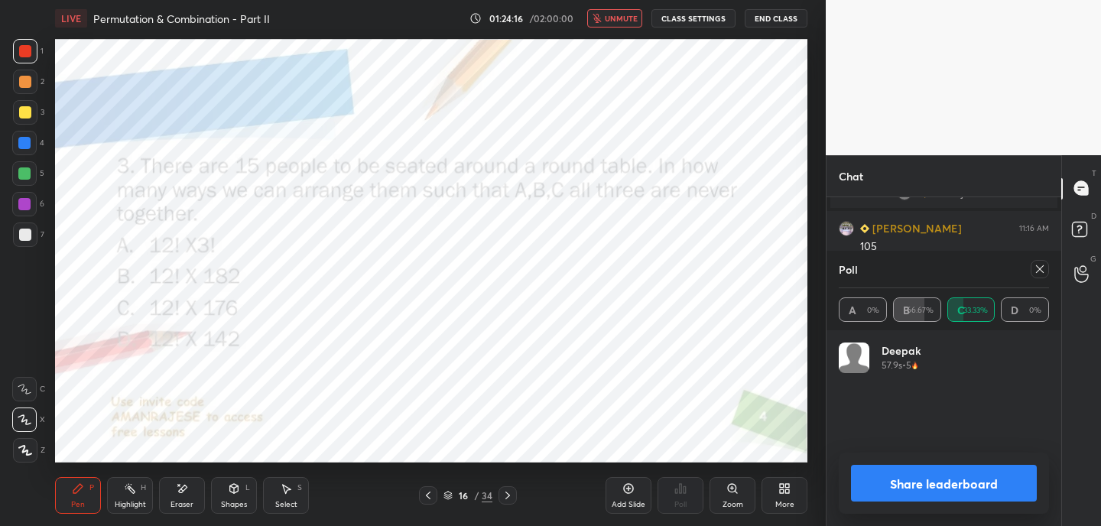
click at [1042, 271] on icon at bounding box center [1040, 269] width 12 height 12
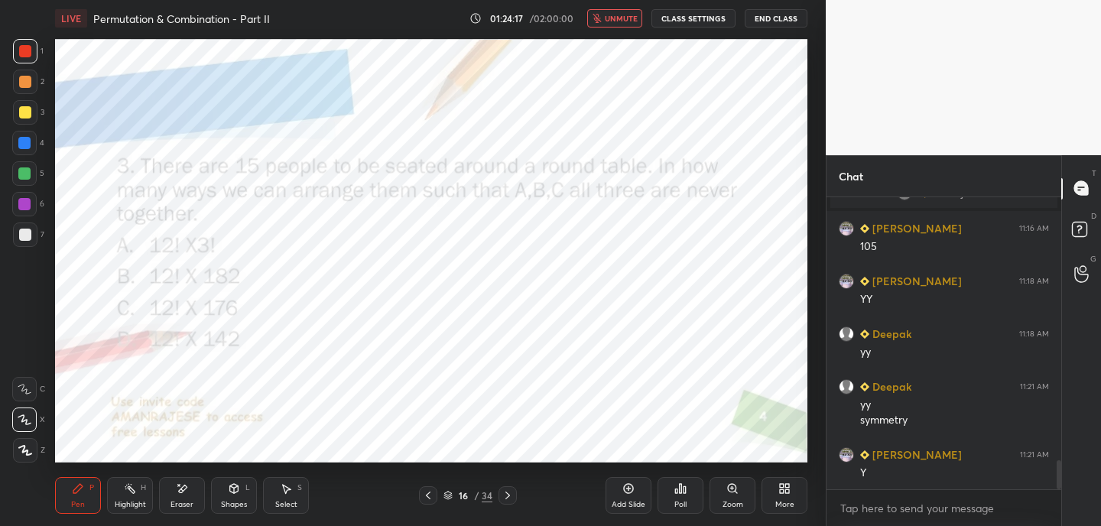
click at [627, 26] on button "unmute" at bounding box center [614, 18] width 55 height 18
drag, startPoint x: 226, startPoint y: 503, endPoint x: 218, endPoint y: 489, distance: 16.1
click at [226, 503] on div "Shapes" at bounding box center [234, 505] width 26 height 8
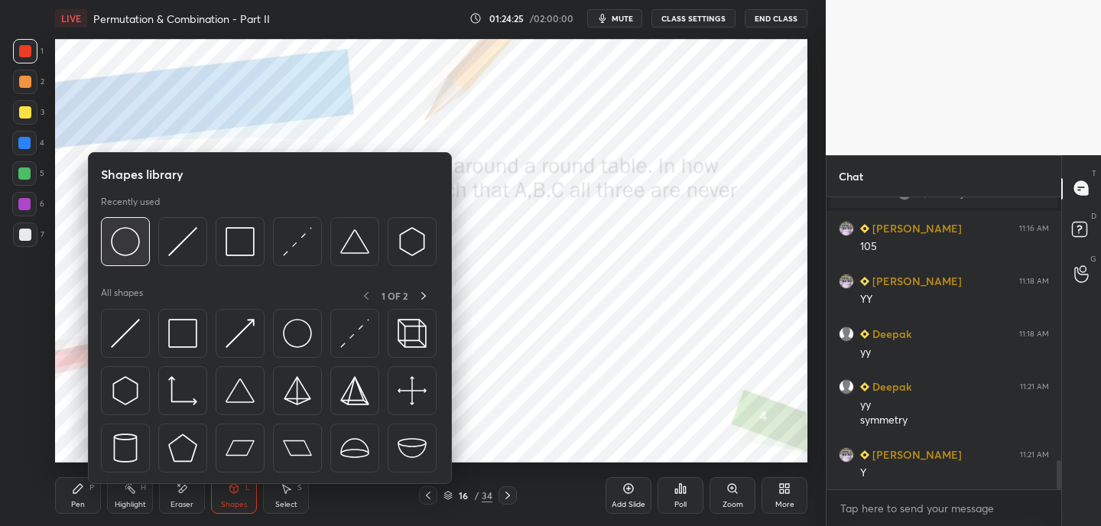
click at [129, 240] on img at bounding box center [125, 241] width 29 height 29
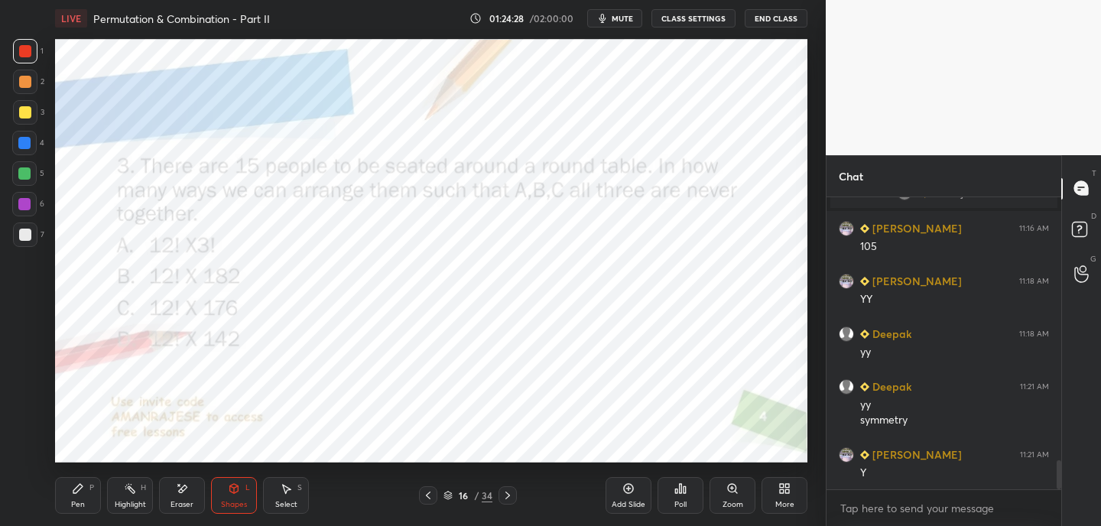
drag, startPoint x: 80, startPoint y: 494, endPoint x: 99, endPoint y: 464, distance: 35.4
click at [80, 494] on icon at bounding box center [78, 488] width 12 height 12
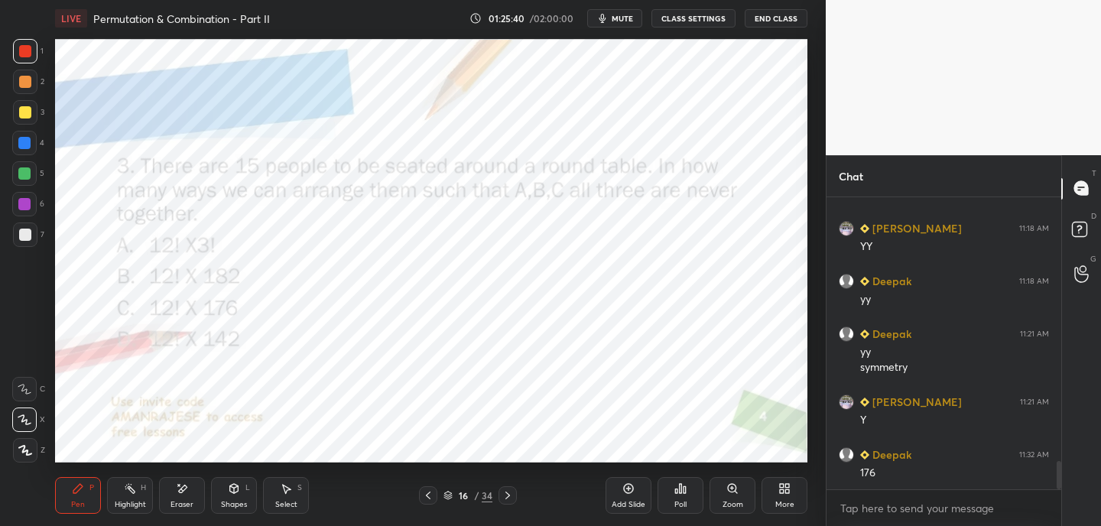
scroll to position [2747, 0]
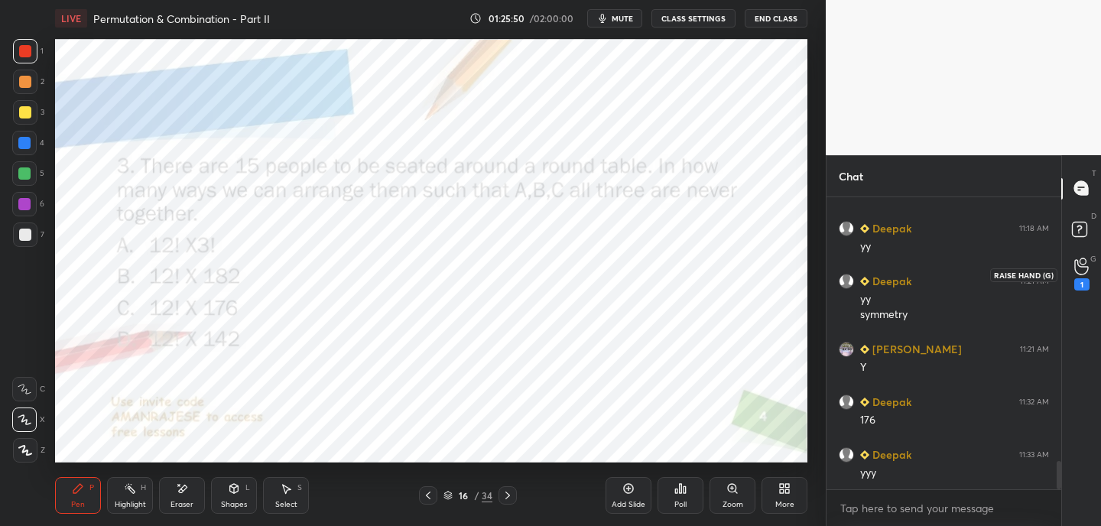
click at [1084, 278] on div "1" at bounding box center [1081, 284] width 15 height 12
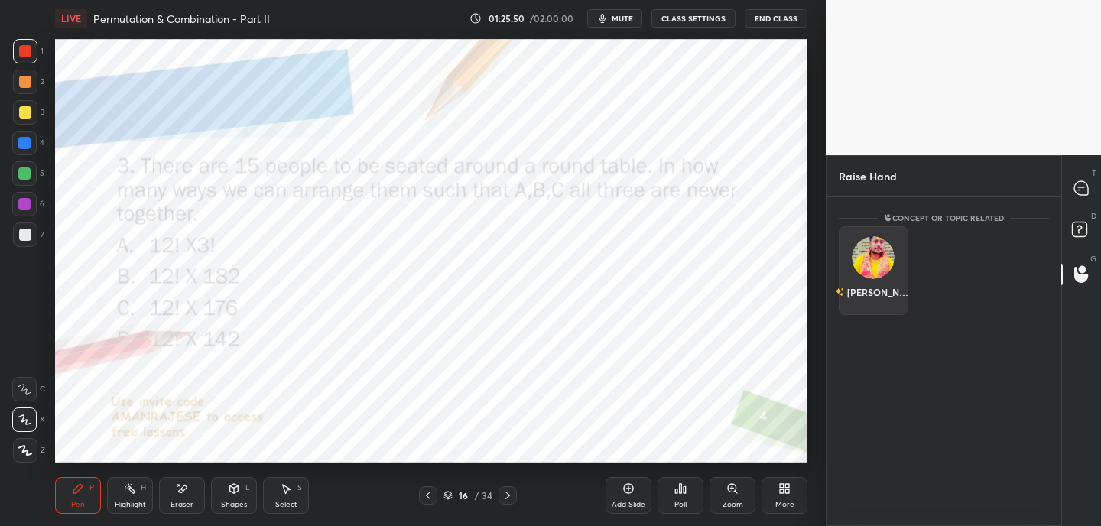
click at [868, 255] on img "grid" at bounding box center [873, 257] width 43 height 43
click at [879, 305] on button "INVITE" at bounding box center [873, 303] width 56 height 20
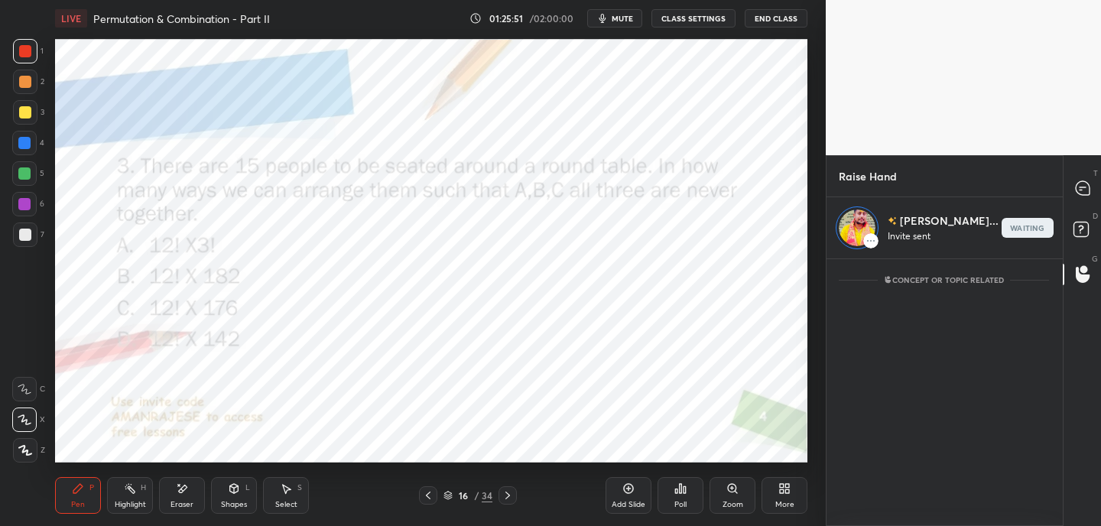
scroll to position [262, 230]
click at [1085, 226] on rect at bounding box center [1080, 229] width 15 height 15
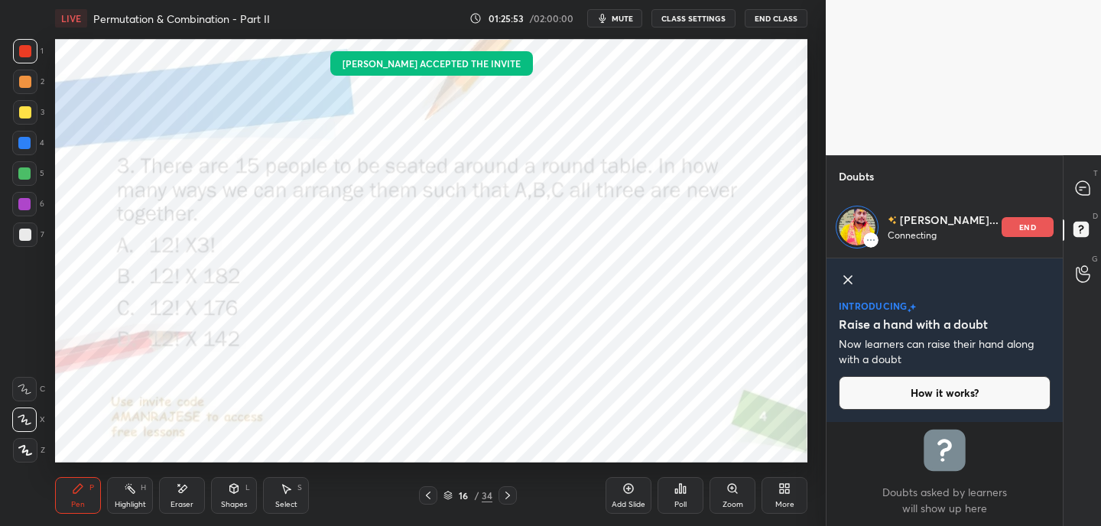
click at [1084, 201] on div at bounding box center [1083, 189] width 31 height 28
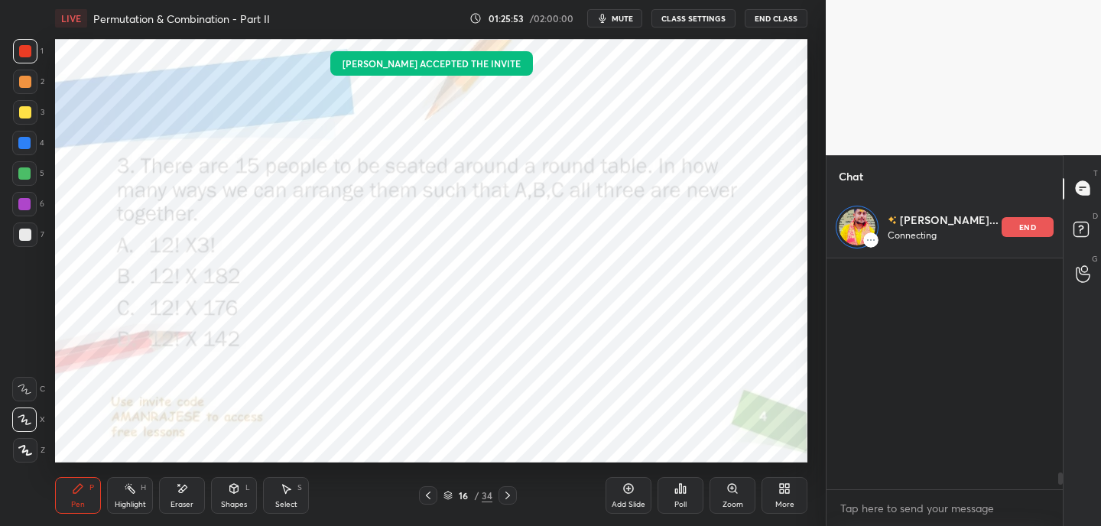
scroll to position [226, 230]
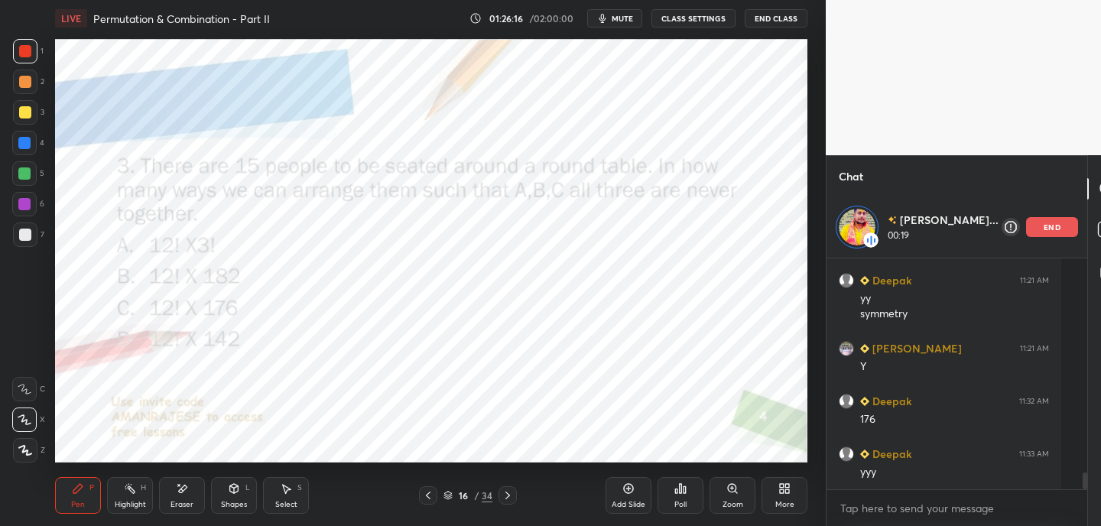
drag, startPoint x: 136, startPoint y: 499, endPoint x: 149, endPoint y: 482, distance: 21.3
click at [136, 501] on div "Highlight" at bounding box center [130, 505] width 31 height 8
drag, startPoint x: 64, startPoint y: 490, endPoint x: 67, endPoint y: 481, distance: 9.5
click at [66, 487] on div "Pen P" at bounding box center [78, 495] width 46 height 37
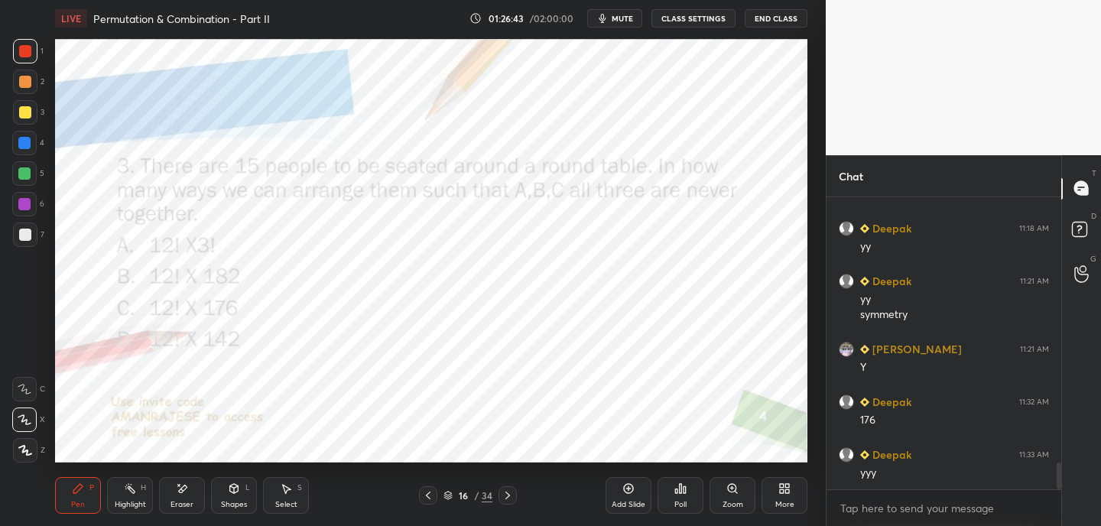
scroll to position [2874, 0]
click at [507, 495] on icon at bounding box center [507, 495] width 12 height 12
click at [687, 492] on div "Poll" at bounding box center [680, 495] width 46 height 37
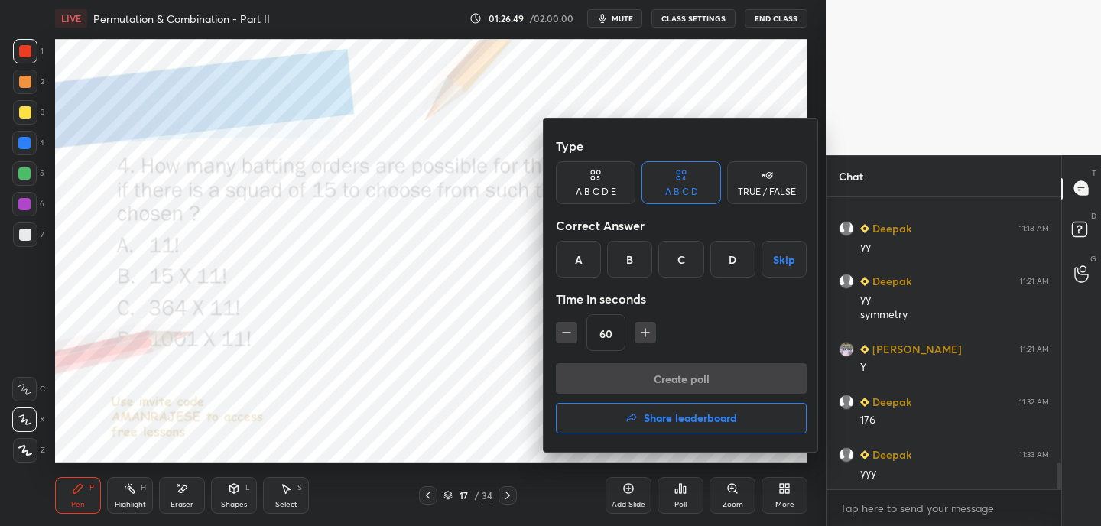
click at [739, 262] on div "D" at bounding box center [732, 259] width 45 height 37
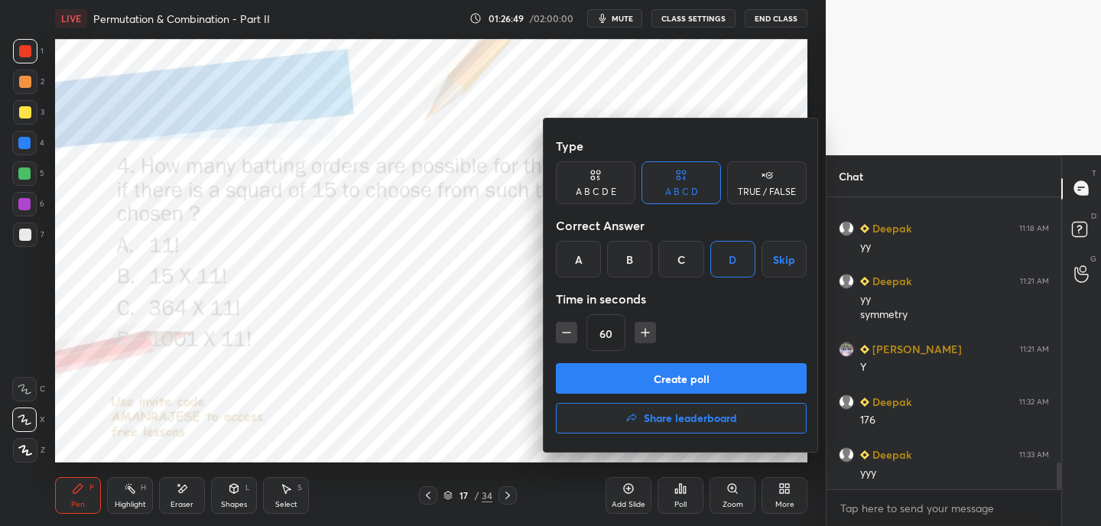
click at [699, 378] on button "Create poll" at bounding box center [681, 378] width 251 height 31
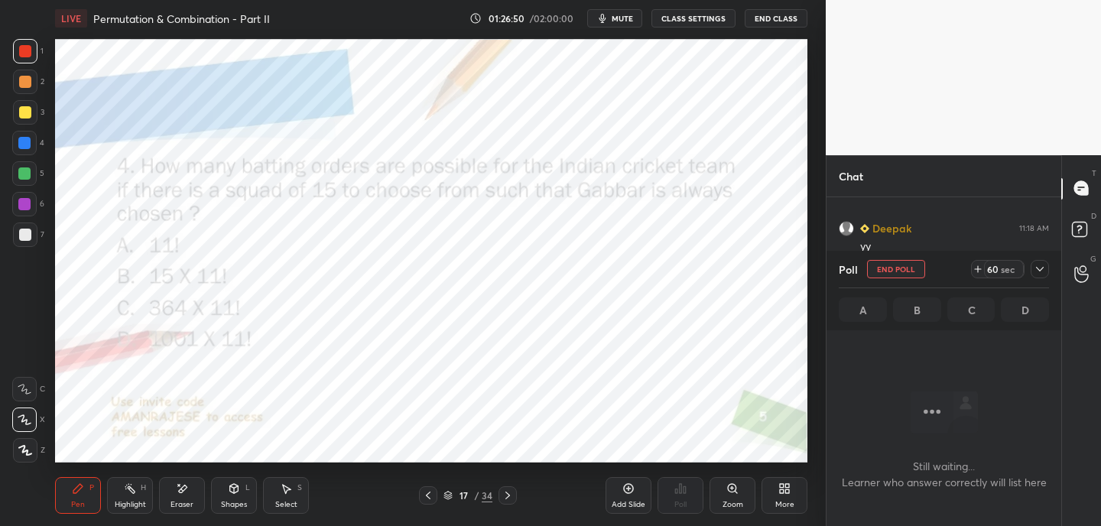
scroll to position [5, 5]
click at [613, 23] on button "mute" at bounding box center [614, 18] width 55 height 18
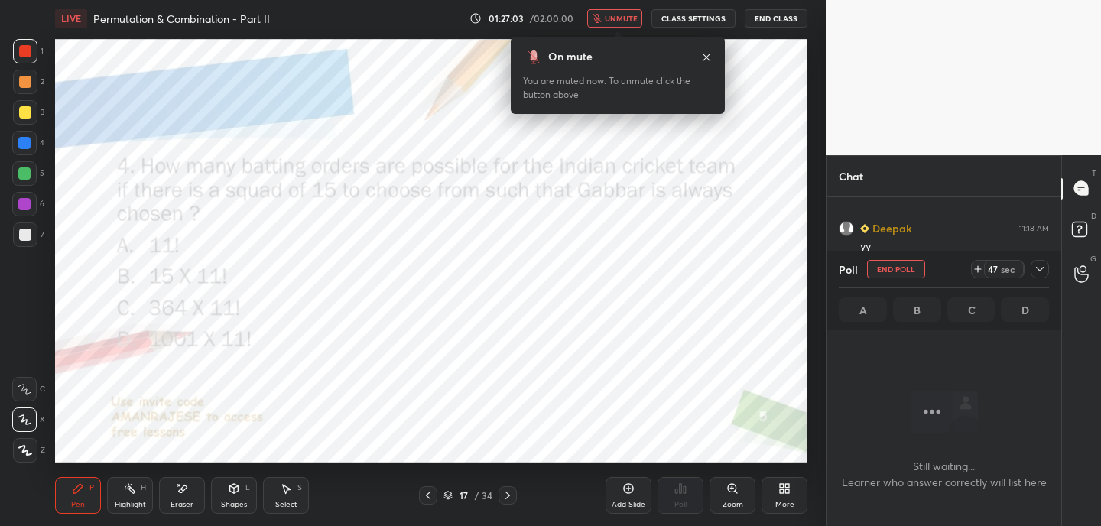
scroll to position [3006, 0]
click at [708, 59] on icon at bounding box center [707, 57] width 8 height 8
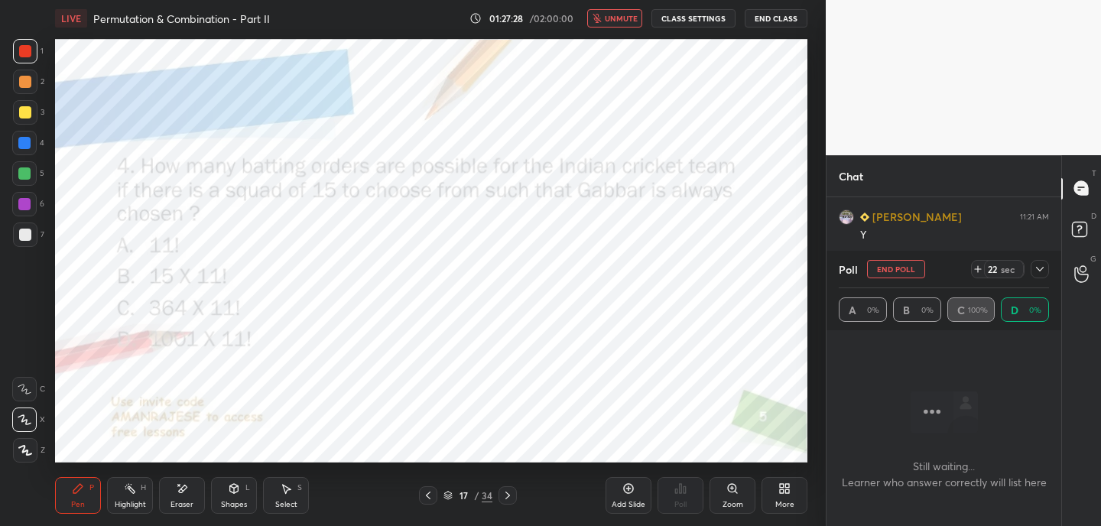
scroll to position [3042, 0]
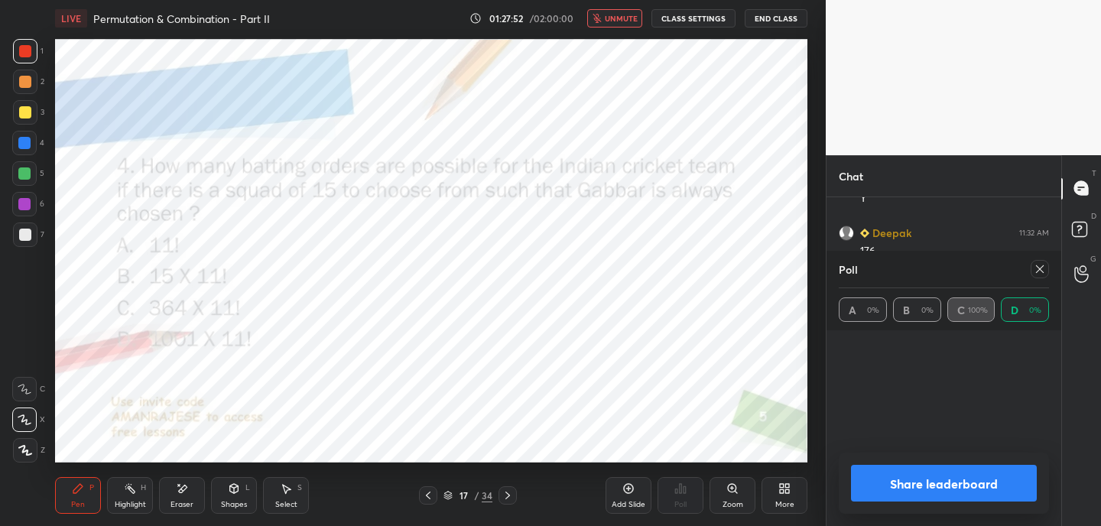
click at [1041, 266] on icon at bounding box center [1040, 269] width 8 height 8
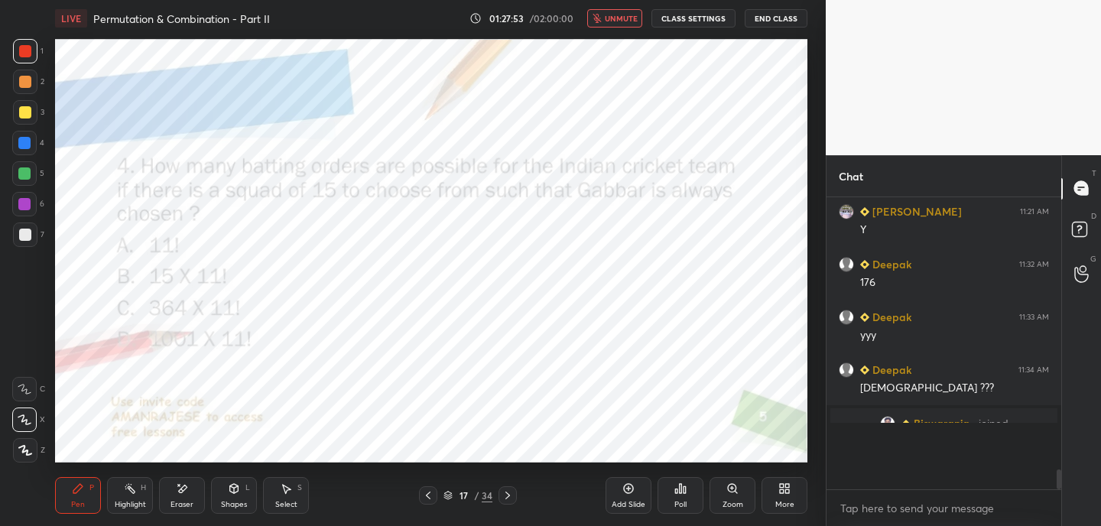
scroll to position [5, 5]
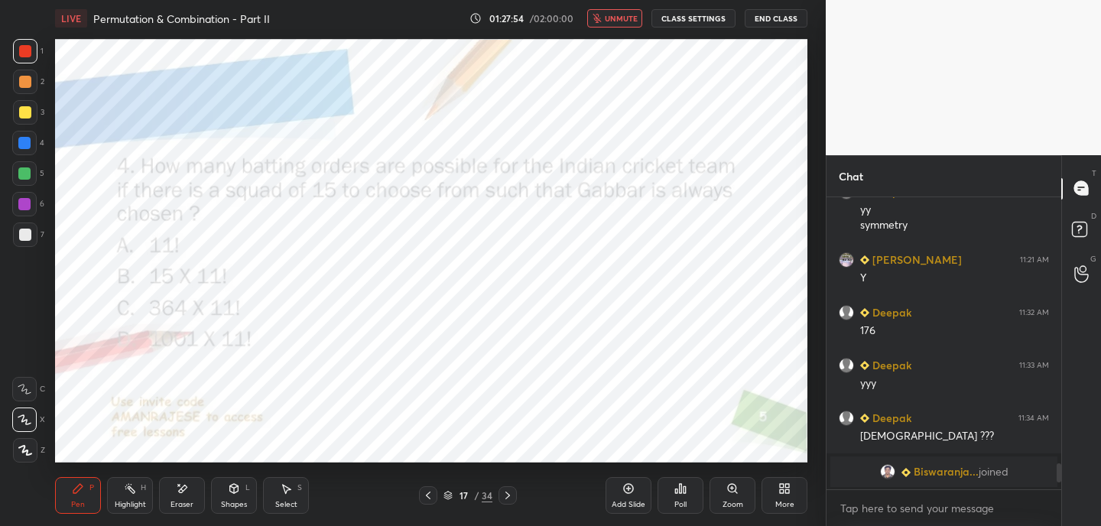
click at [680, 497] on div "Poll" at bounding box center [680, 495] width 46 height 37
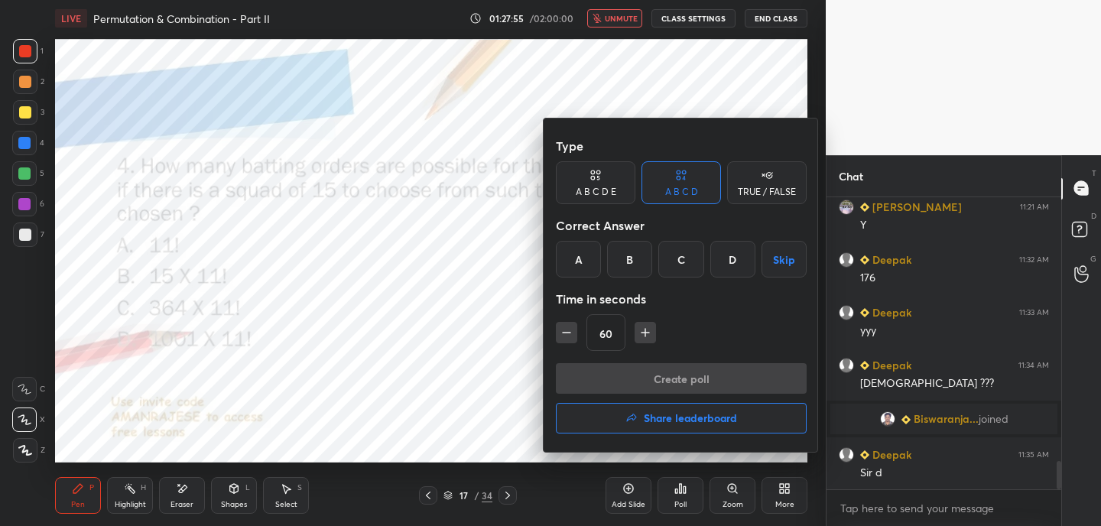
scroll to position [2717, 0]
click at [738, 265] on div "D" at bounding box center [732, 259] width 45 height 37
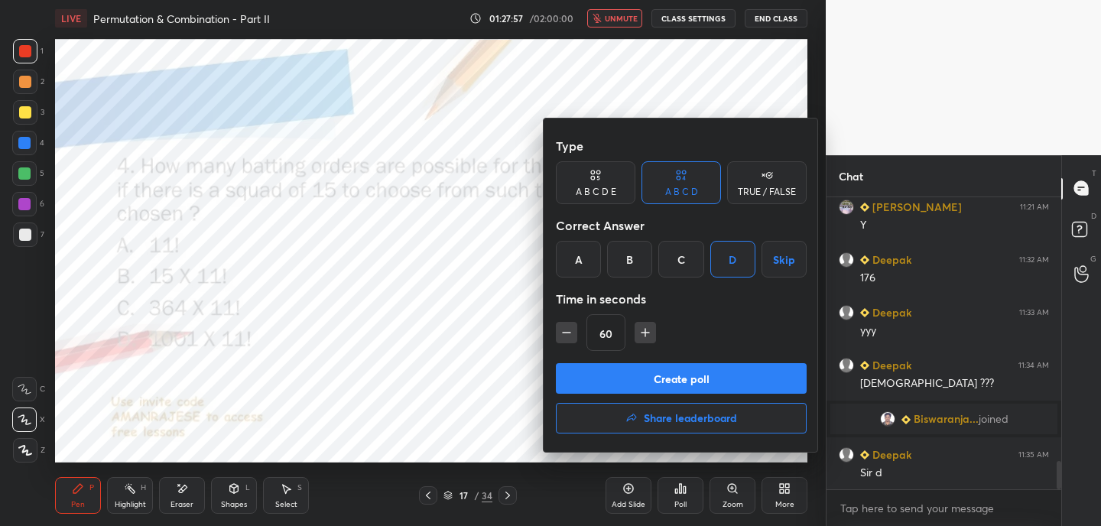
click at [707, 381] on button "Create poll" at bounding box center [681, 378] width 251 height 31
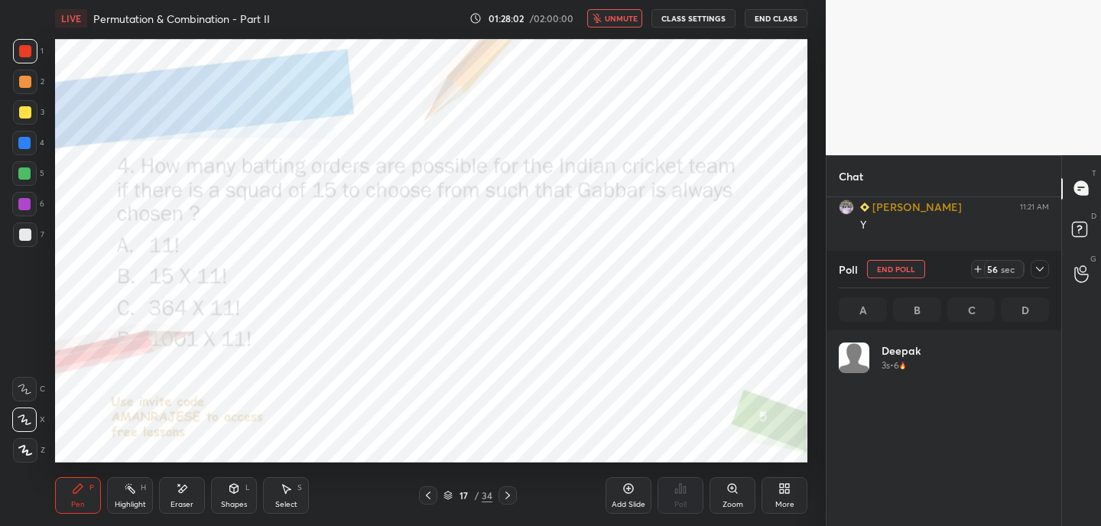
scroll to position [179, 206]
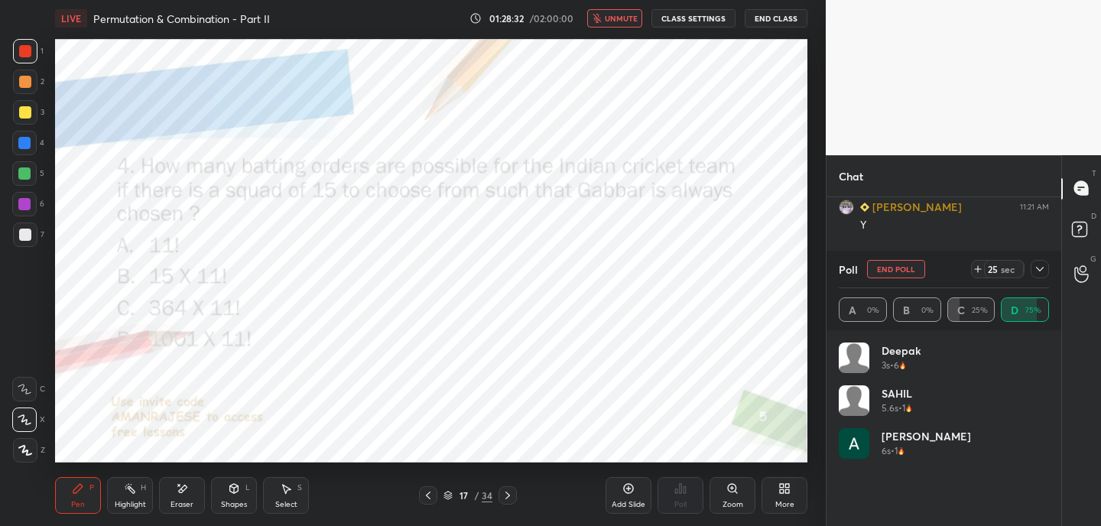
click at [617, 21] on span "unmute" at bounding box center [621, 18] width 33 height 11
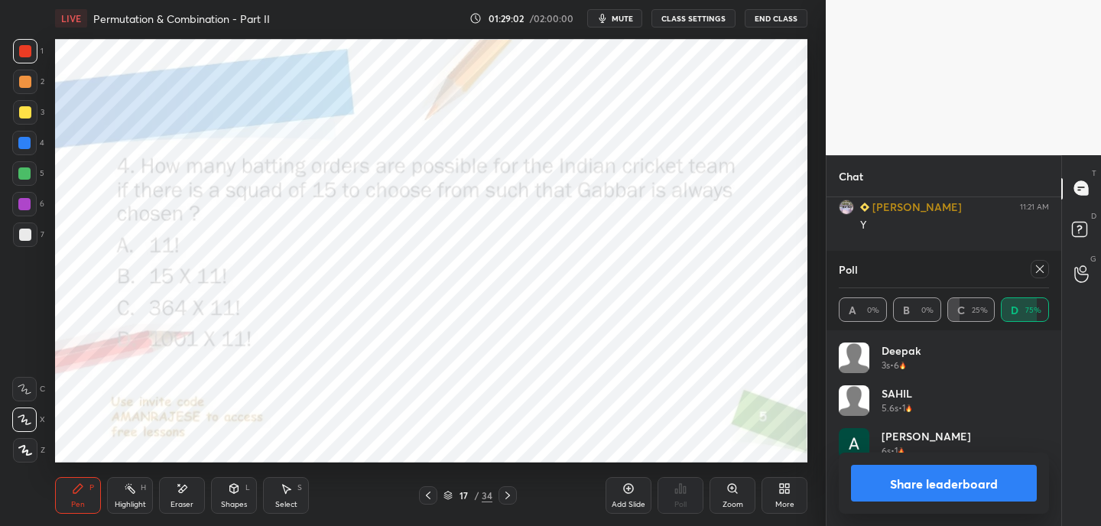
click at [1040, 271] on icon at bounding box center [1040, 269] width 12 height 12
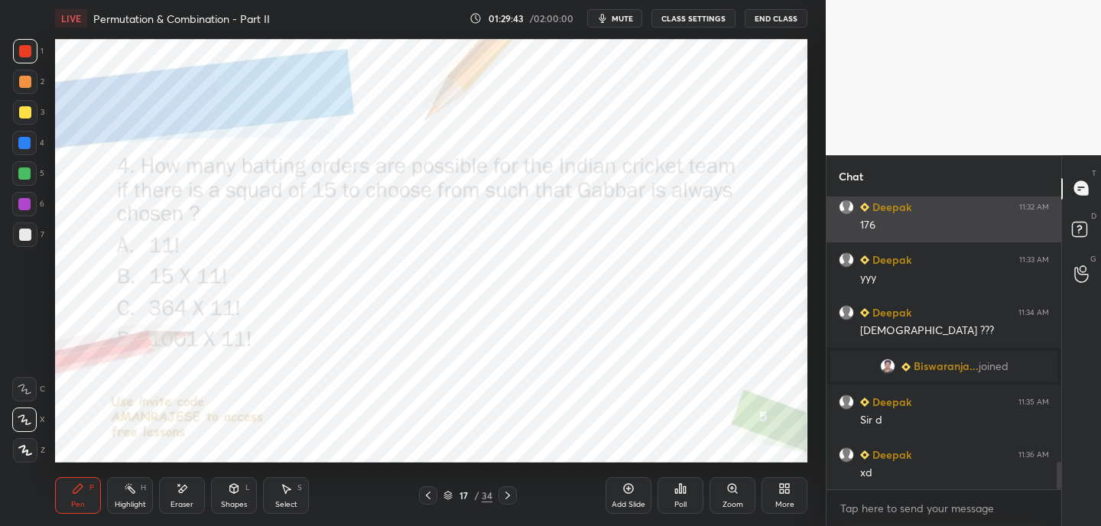
scroll to position [2822, 0]
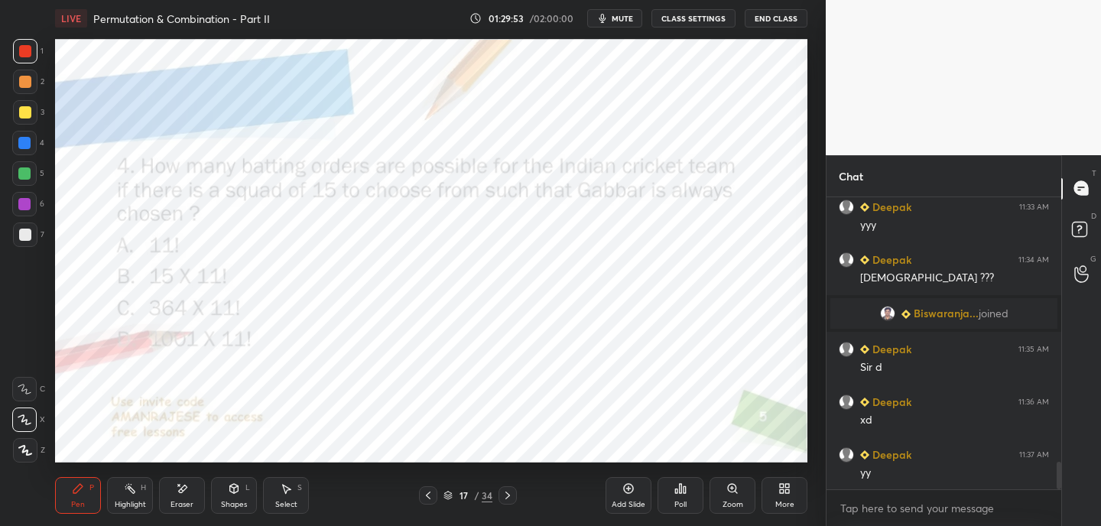
click at [511, 489] on icon at bounding box center [507, 495] width 12 height 12
click at [684, 495] on div "Poll" at bounding box center [680, 495] width 46 height 37
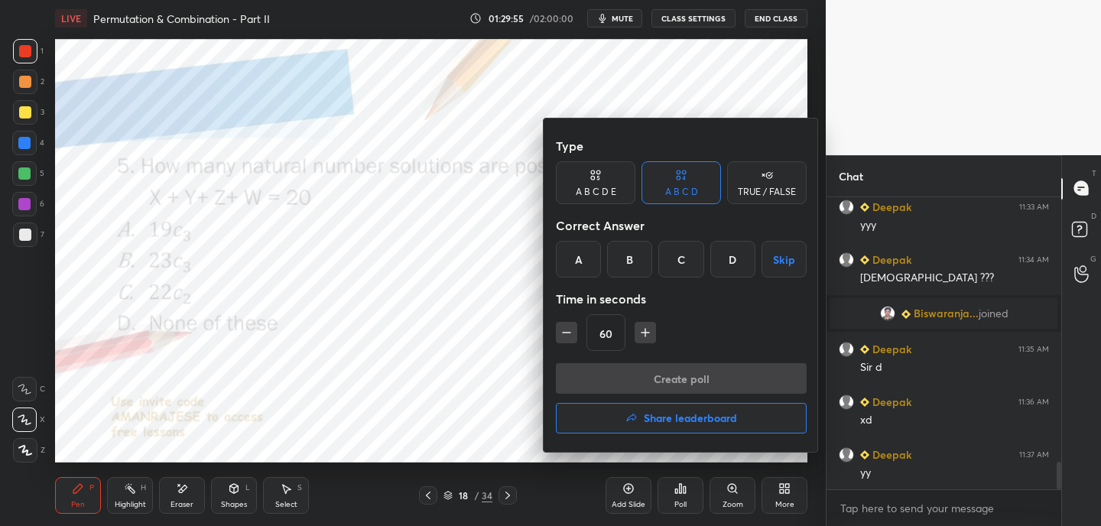
drag, startPoint x: 585, startPoint y: 269, endPoint x: 585, endPoint y: 294, distance: 24.5
click at [585, 269] on div "A" at bounding box center [578, 259] width 45 height 37
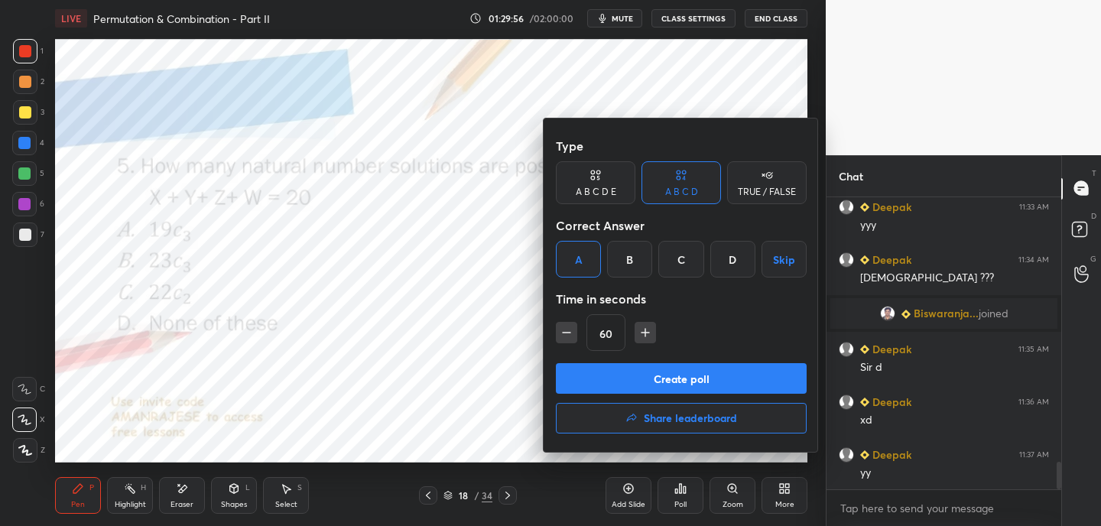
click at [602, 378] on button "Create poll" at bounding box center [681, 378] width 251 height 31
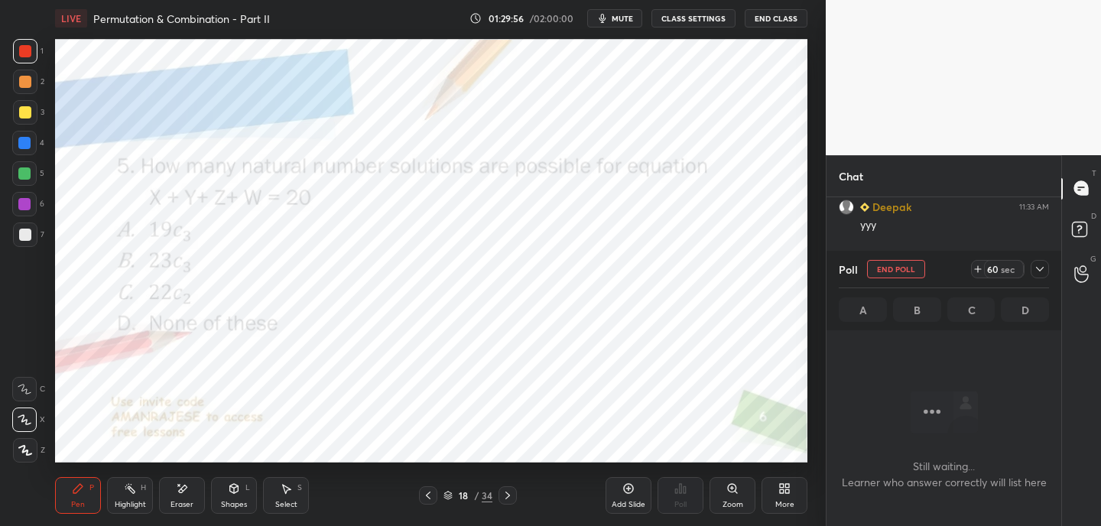
scroll to position [208, 230]
click at [982, 270] on div "60 sec" at bounding box center [998, 269] width 54 height 18
click at [981, 269] on icon at bounding box center [978, 269] width 12 height 12
click at [981, 269] on icon at bounding box center [978, 269] width 6 height 0
drag, startPoint x: 628, startPoint y: 21, endPoint x: 626, endPoint y: 8, distance: 13.9
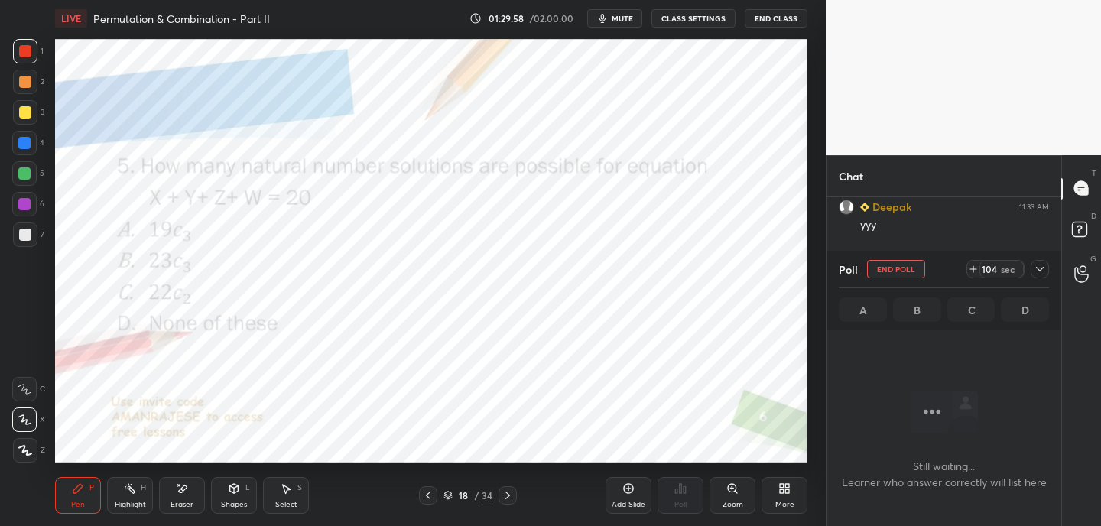
click at [628, 22] on span "mute" at bounding box center [622, 18] width 21 height 11
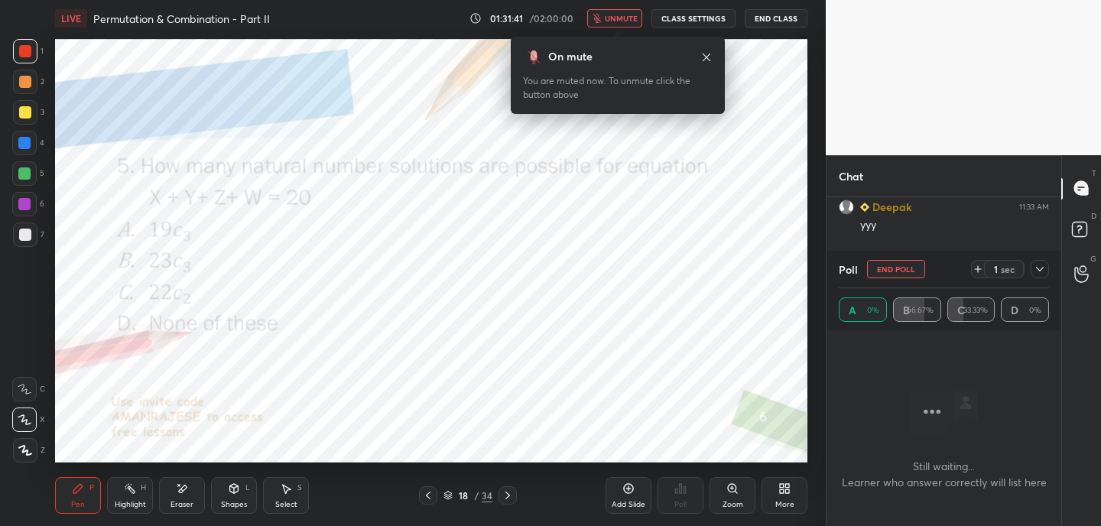
click at [628, 13] on span "unmute" at bounding box center [621, 18] width 33 height 11
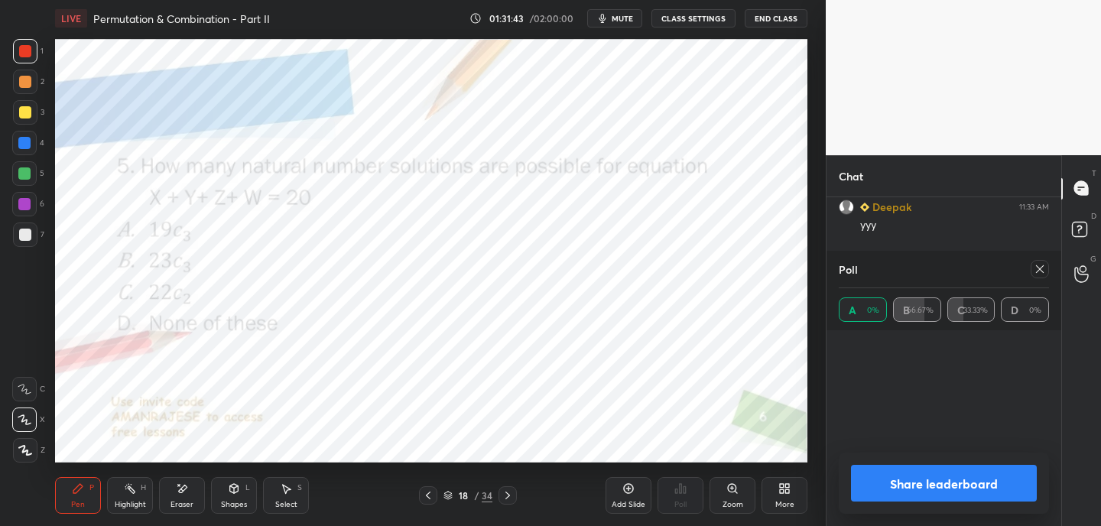
click at [1038, 270] on icon at bounding box center [1040, 269] width 8 height 8
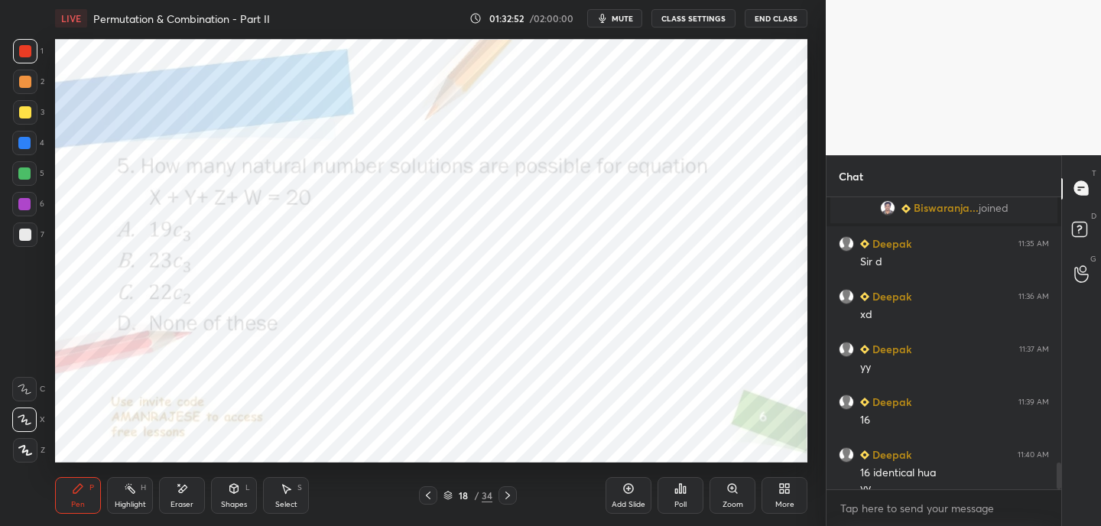
scroll to position [2943, 0]
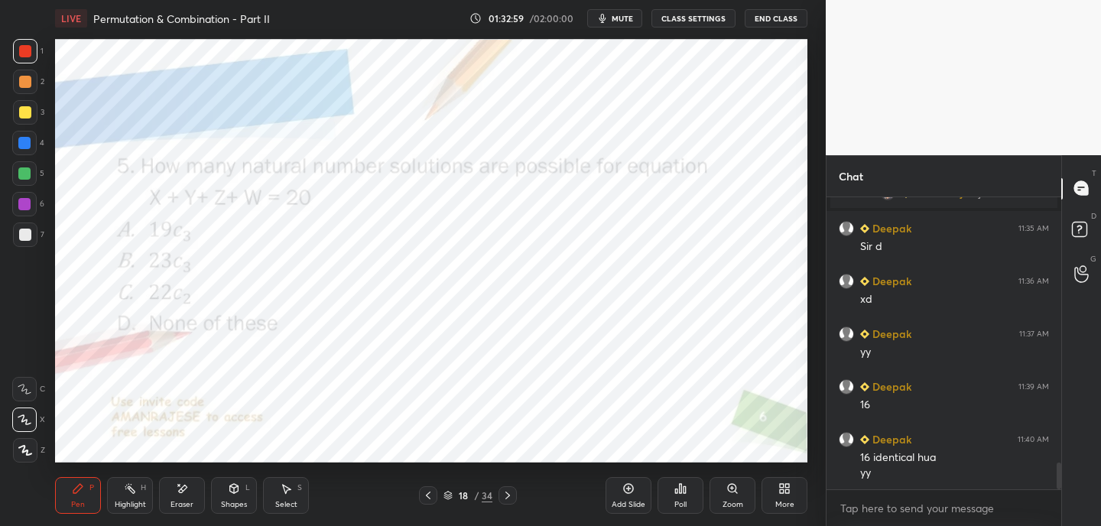
drag, startPoint x: 505, startPoint y: 495, endPoint x: 497, endPoint y: 472, distance: 24.2
click at [507, 494] on icon at bounding box center [507, 495] width 12 height 12
click at [680, 495] on div "Poll" at bounding box center [680, 495] width 46 height 37
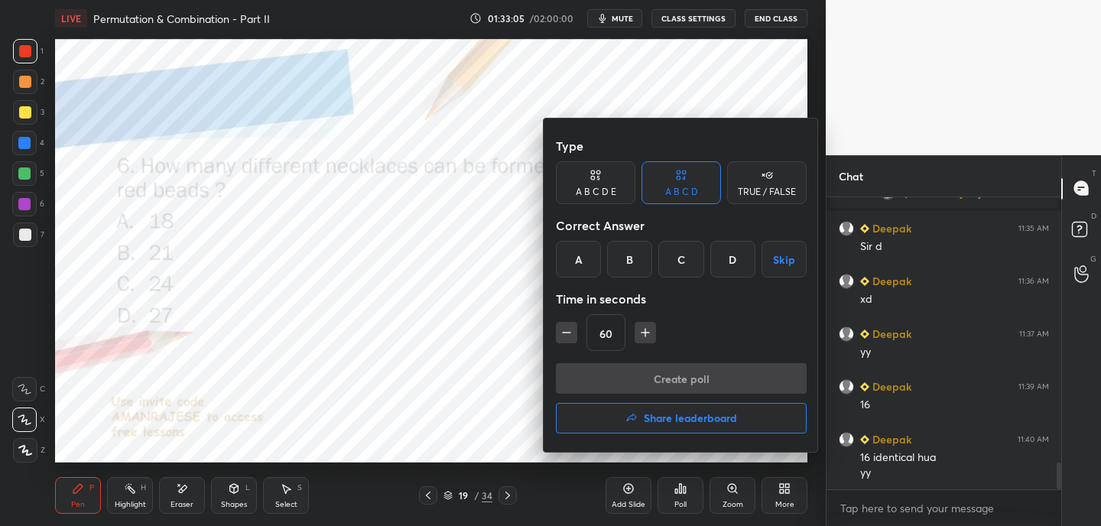
drag, startPoint x: 634, startPoint y: 263, endPoint x: 634, endPoint y: 294, distance: 30.6
click at [634, 263] on div "B" at bounding box center [629, 259] width 45 height 37
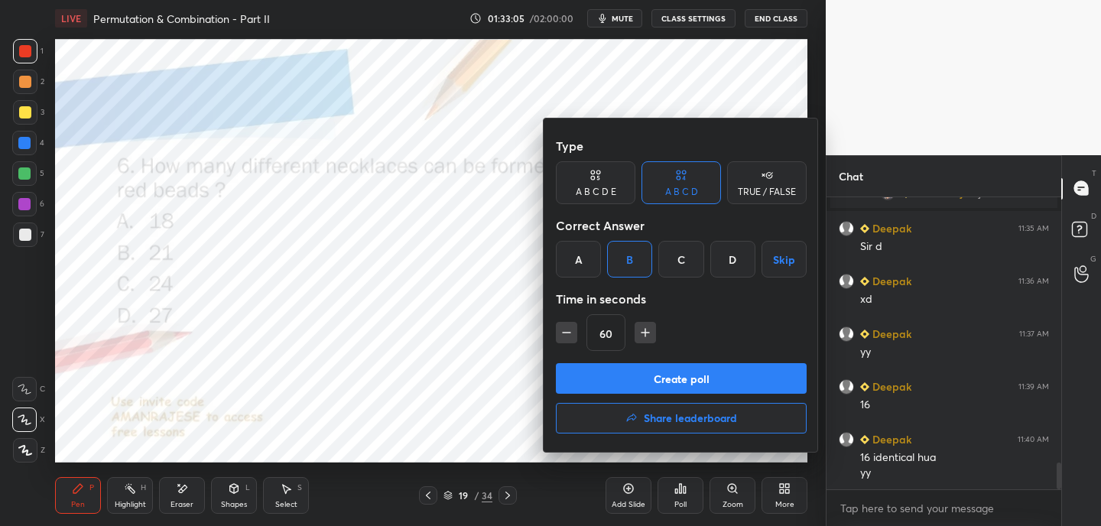
drag, startPoint x: 632, startPoint y: 375, endPoint x: 638, endPoint y: 344, distance: 31.0
click at [633, 375] on button "Create poll" at bounding box center [681, 378] width 251 height 31
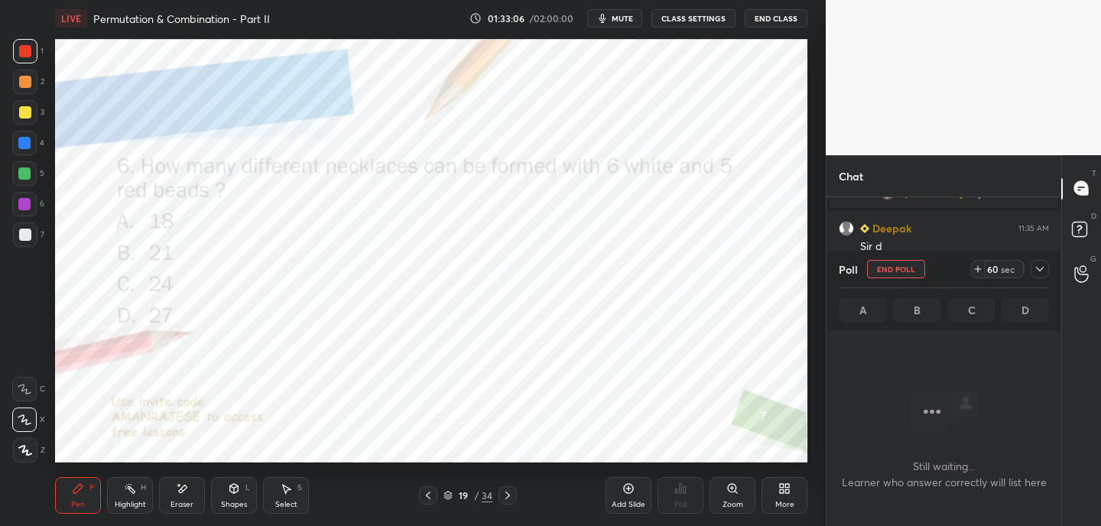
scroll to position [80, 230]
click at [625, 11] on button "mute" at bounding box center [614, 18] width 55 height 18
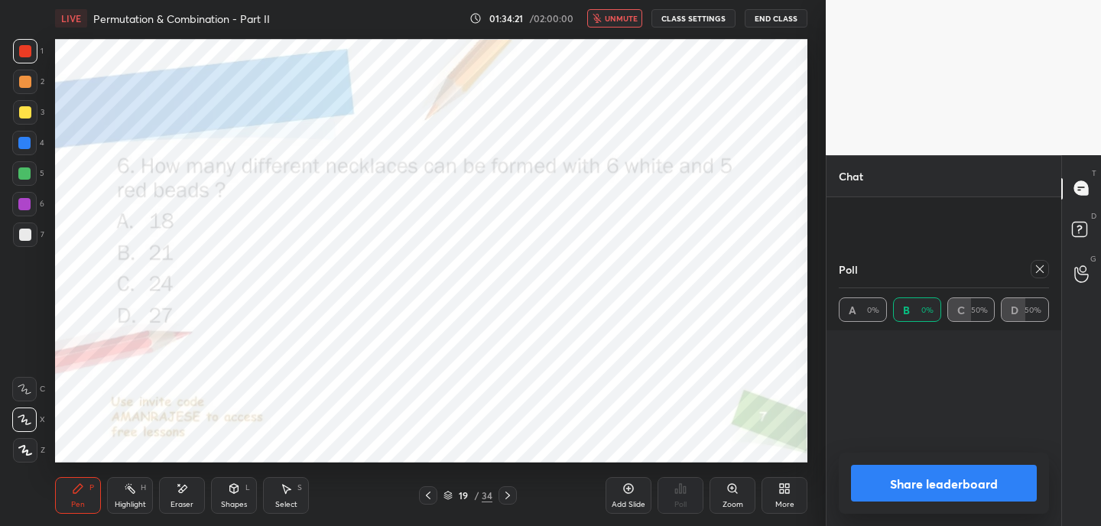
scroll to position [3075, 0]
click at [1042, 272] on icon at bounding box center [1040, 269] width 12 height 12
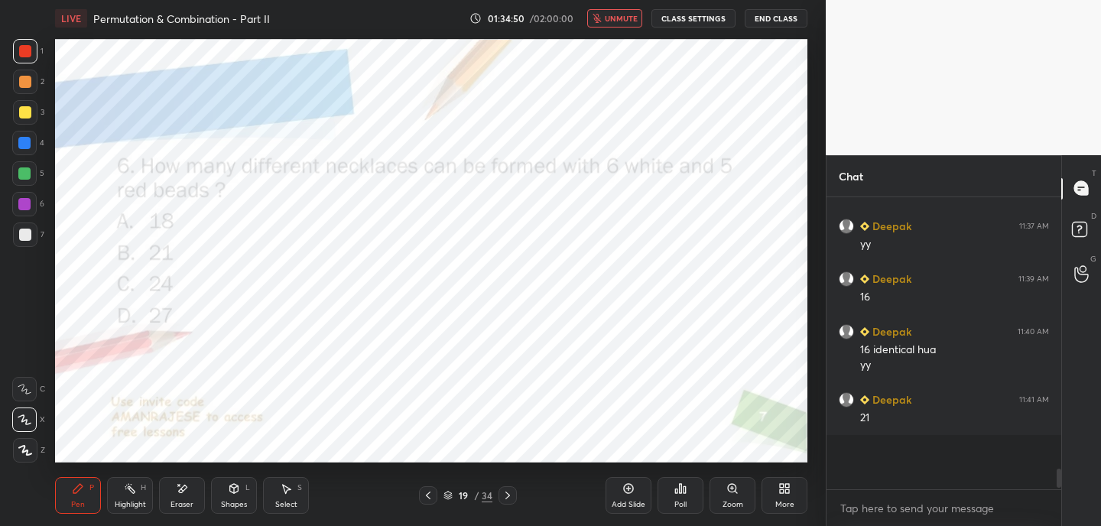
scroll to position [5, 5]
click at [627, 15] on span "unmute" at bounding box center [621, 18] width 33 height 11
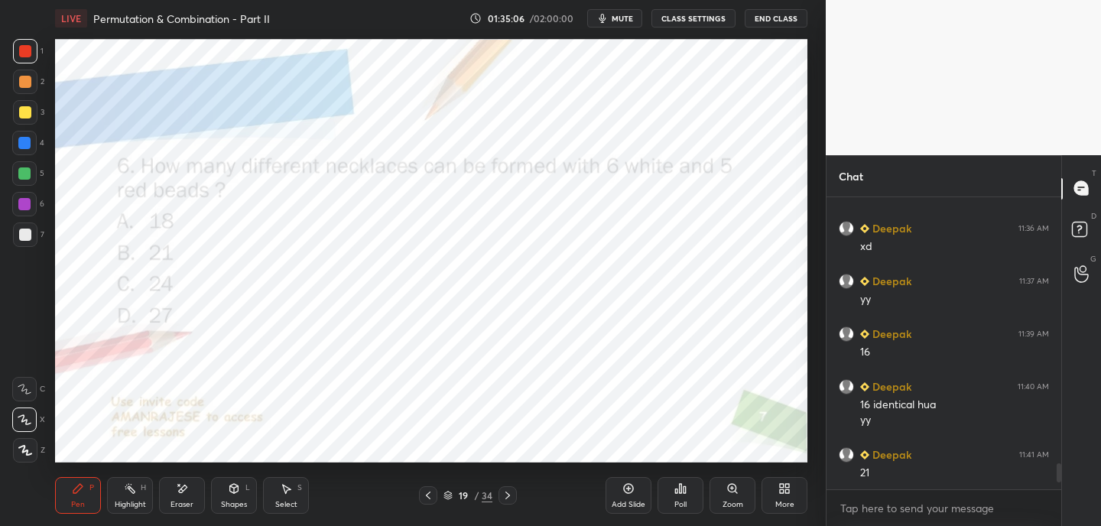
drag, startPoint x: 189, startPoint y: 492, endPoint x: 219, endPoint y: 471, distance: 36.7
click at [190, 492] on div "Eraser" at bounding box center [182, 495] width 46 height 37
click at [86, 479] on div "Pen P" at bounding box center [78, 495] width 46 height 37
drag, startPoint x: 187, startPoint y: 491, endPoint x: 203, endPoint y: 466, distance: 29.3
click at [189, 489] on div "Eraser" at bounding box center [182, 495] width 46 height 37
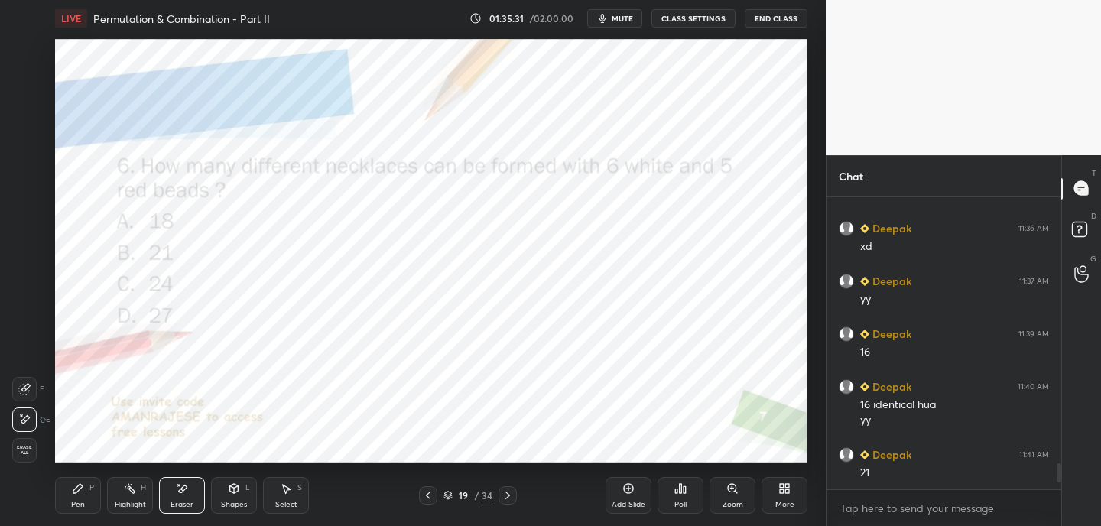
click at [90, 490] on div "P" at bounding box center [91, 488] width 5 height 8
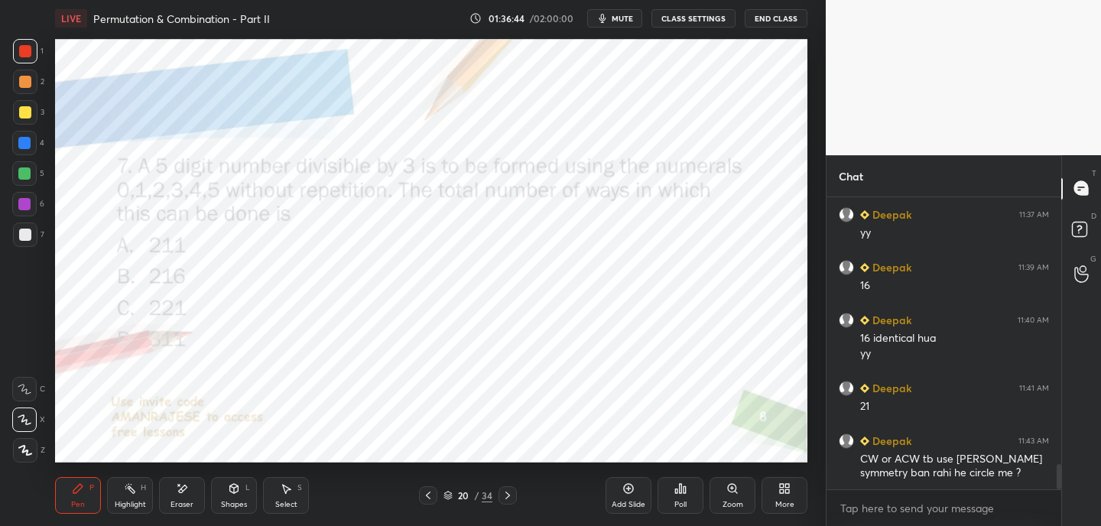
drag, startPoint x: 508, startPoint y: 492, endPoint x: 508, endPoint y: 475, distance: 16.8
click at [508, 491] on icon at bounding box center [507, 495] width 12 height 12
click at [612, 20] on button "mute" at bounding box center [614, 18] width 55 height 18
click at [673, 491] on div "Poll" at bounding box center [680, 495] width 46 height 37
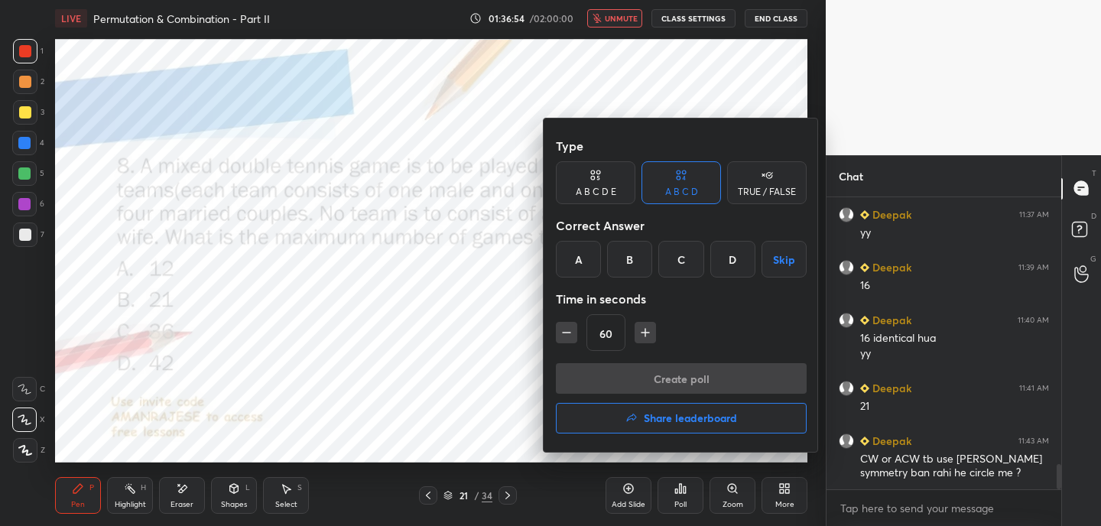
drag, startPoint x: 738, startPoint y: 256, endPoint x: 726, endPoint y: 277, distance: 24.0
click at [738, 257] on div "D" at bounding box center [732, 259] width 45 height 37
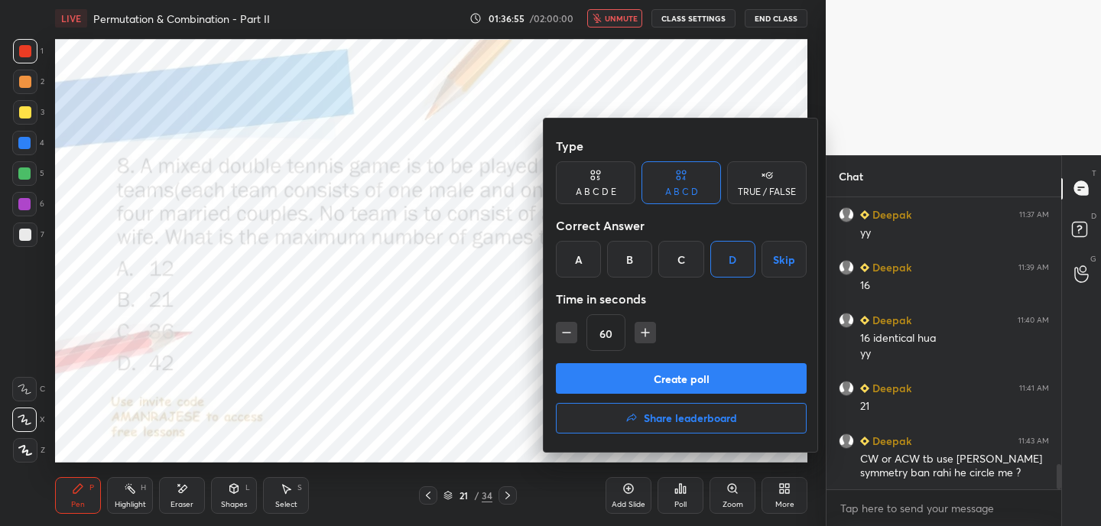
click at [669, 373] on button "Create poll" at bounding box center [681, 378] width 251 height 31
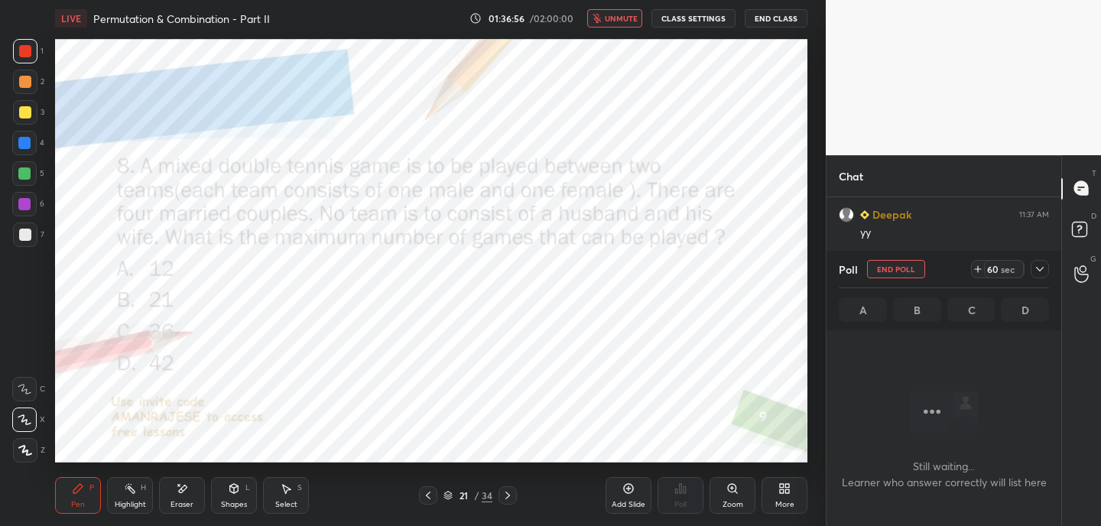
scroll to position [5, 5]
click at [980, 268] on icon at bounding box center [978, 269] width 12 height 12
click at [978, 270] on icon at bounding box center [978, 269] width 12 height 12
click at [978, 269] on icon at bounding box center [978, 269] width 12 height 12
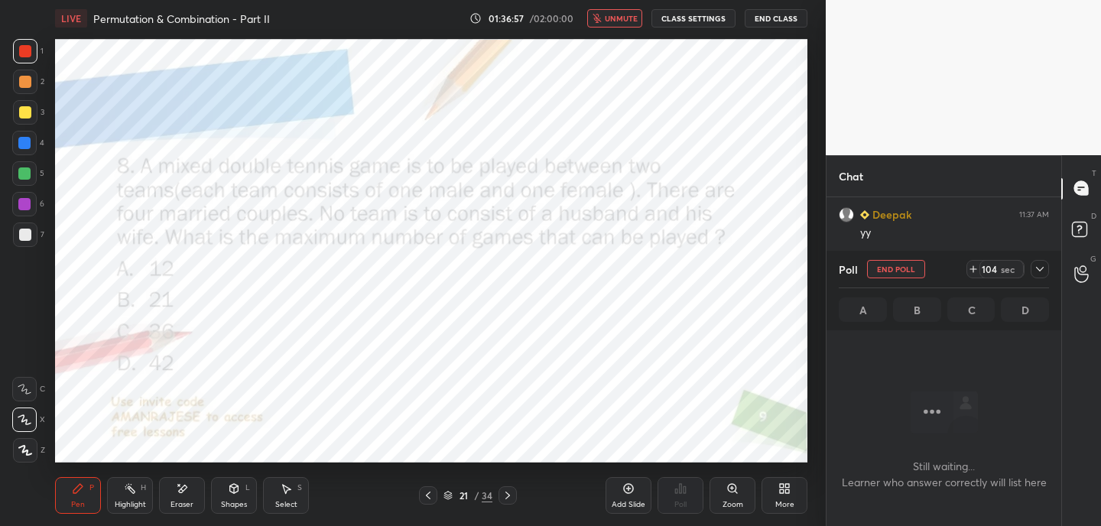
click at [978, 270] on icon at bounding box center [973, 269] width 12 height 12
click at [976, 269] on icon at bounding box center [973, 269] width 6 height 0
click at [977, 268] on icon at bounding box center [973, 269] width 12 height 12
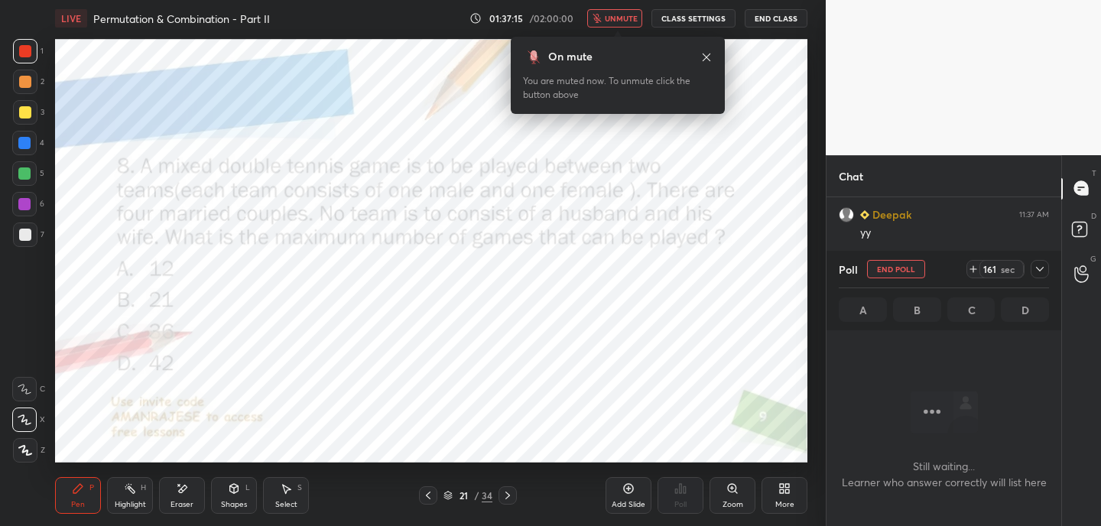
click at [707, 57] on icon at bounding box center [707, 57] width 8 height 8
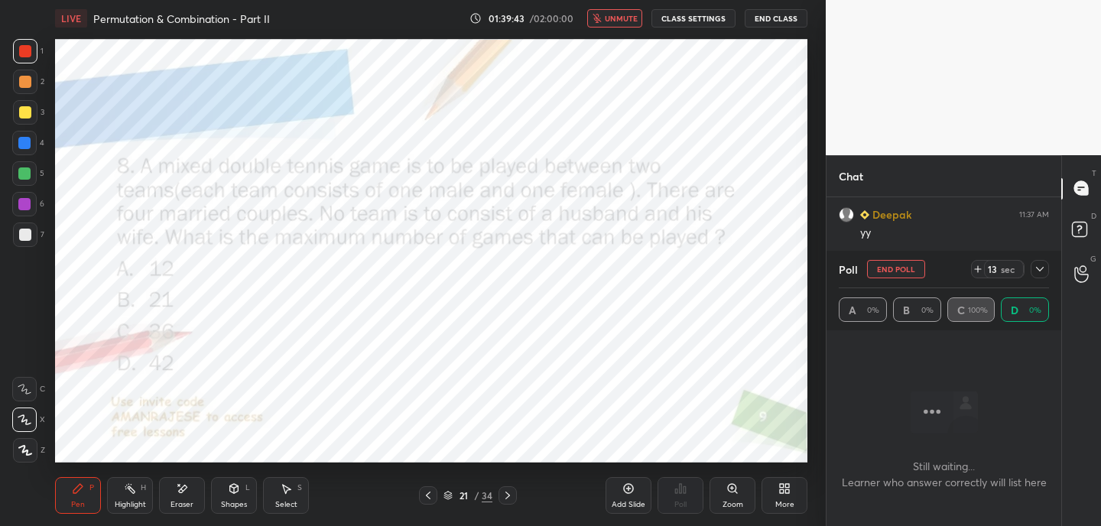
click at [978, 268] on icon at bounding box center [978, 269] width 12 height 12
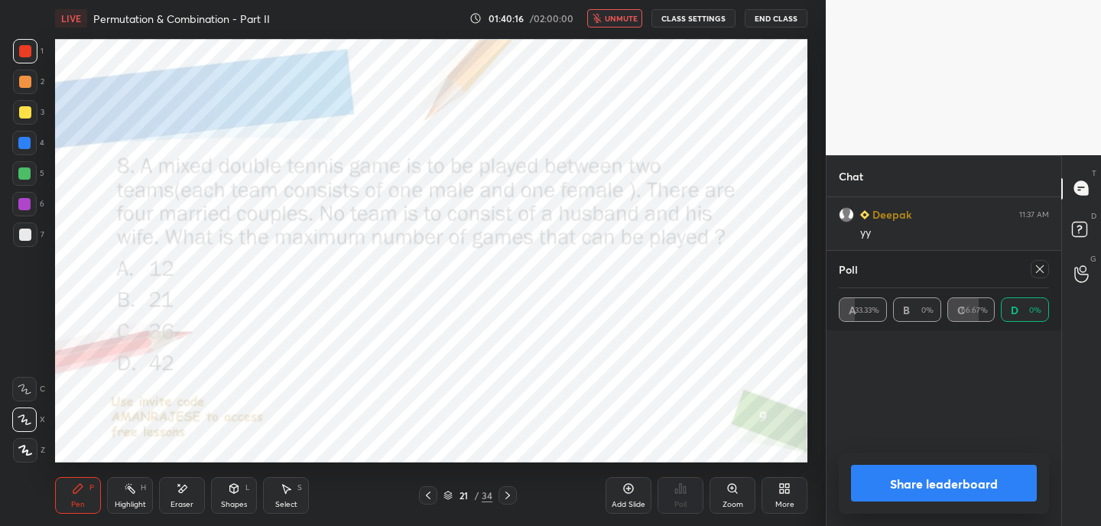
drag, startPoint x: 1047, startPoint y: 268, endPoint x: 1040, endPoint y: 259, distance: 10.4
click at [1046, 267] on div at bounding box center [1039, 269] width 18 height 18
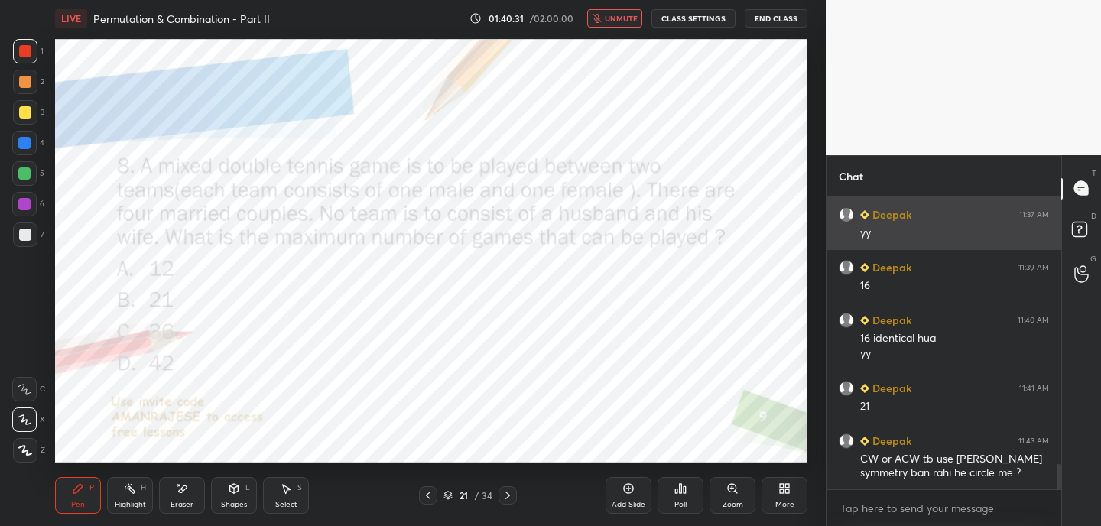
scroll to position [3115, 0]
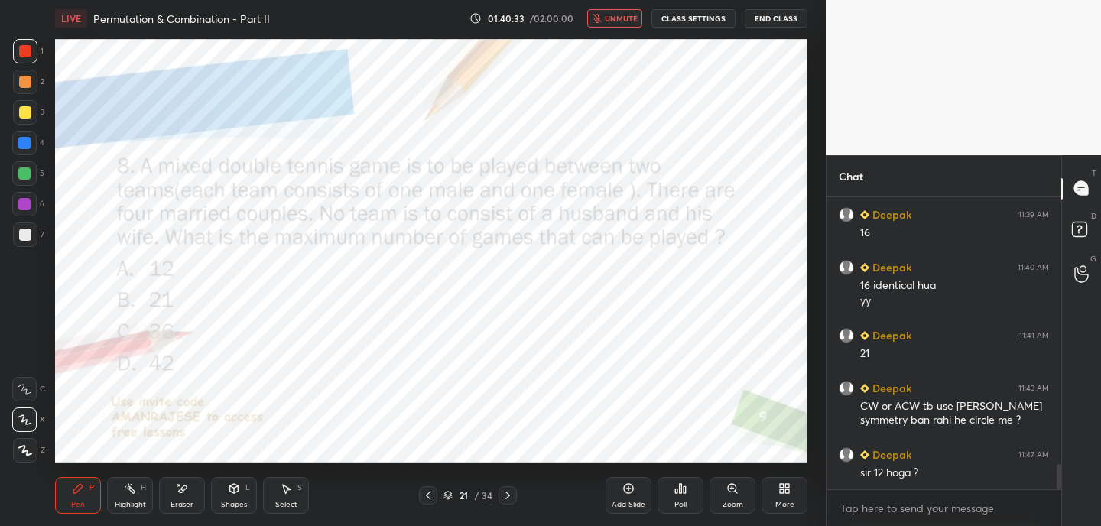
click at [621, 15] on span "unmute" at bounding box center [621, 18] width 33 height 11
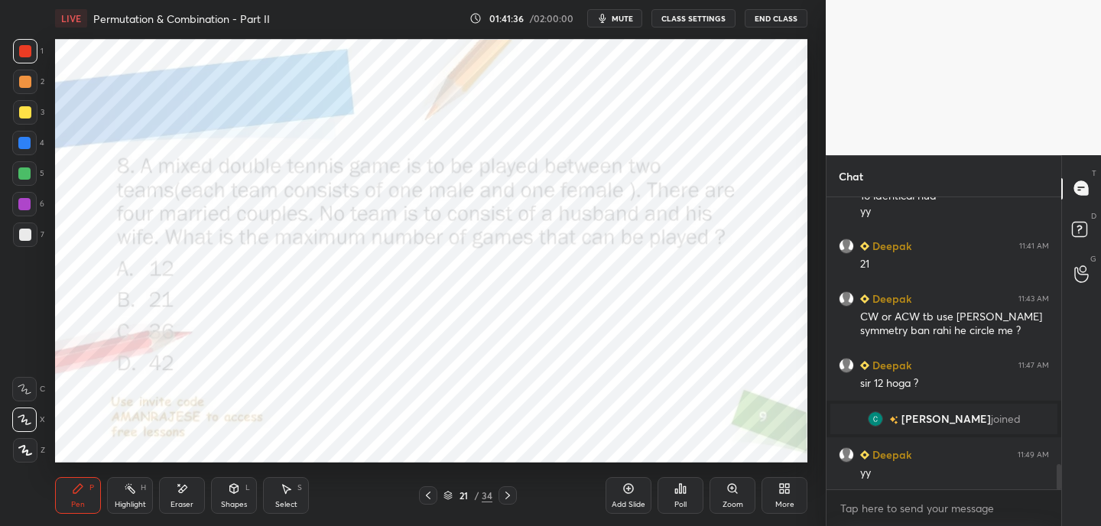
scroll to position [3091, 0]
click at [179, 495] on icon at bounding box center [182, 488] width 12 height 13
click at [80, 501] on div "Pen" at bounding box center [78, 505] width 14 height 8
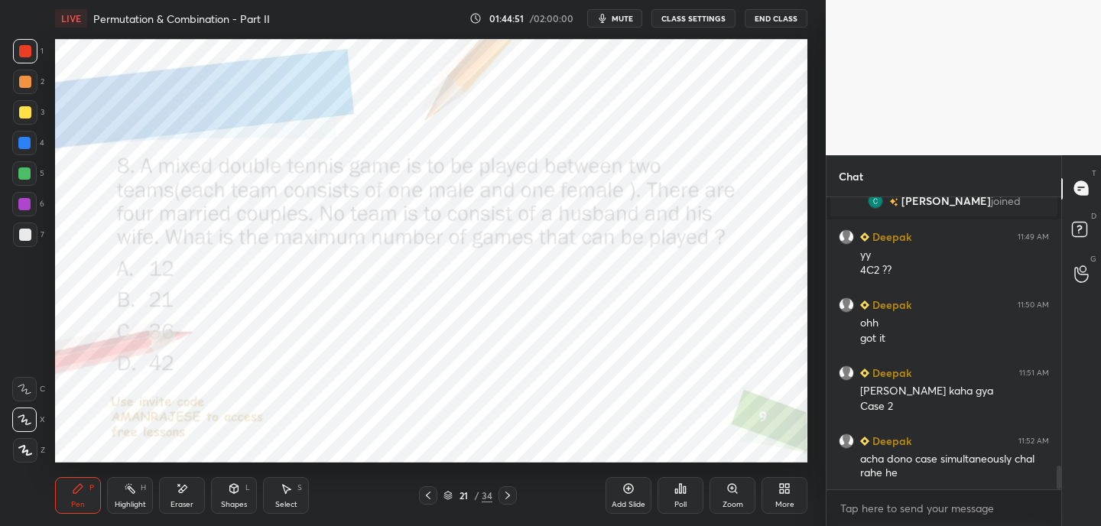
scroll to position [3325, 0]
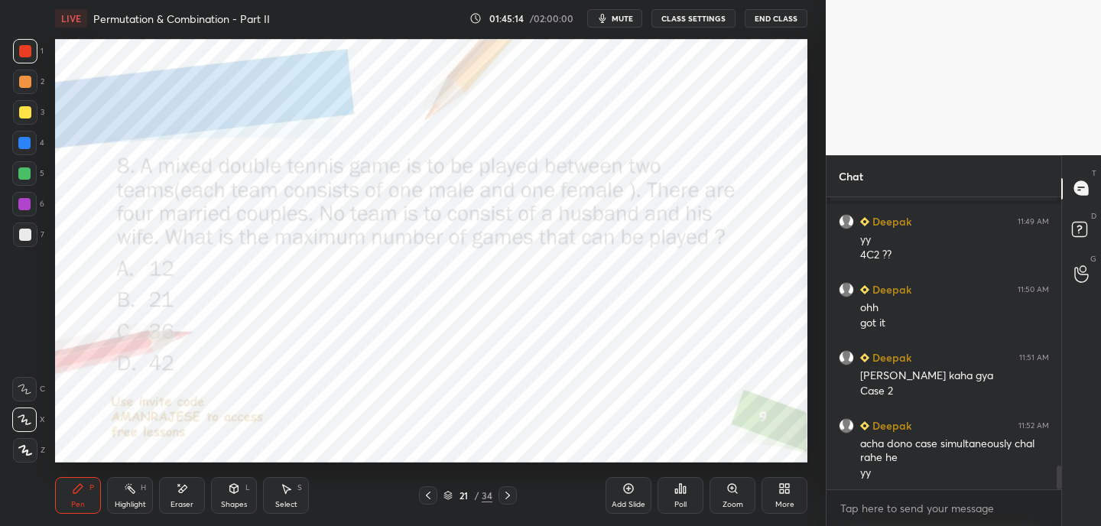
click at [510, 498] on icon at bounding box center [507, 495] width 12 height 12
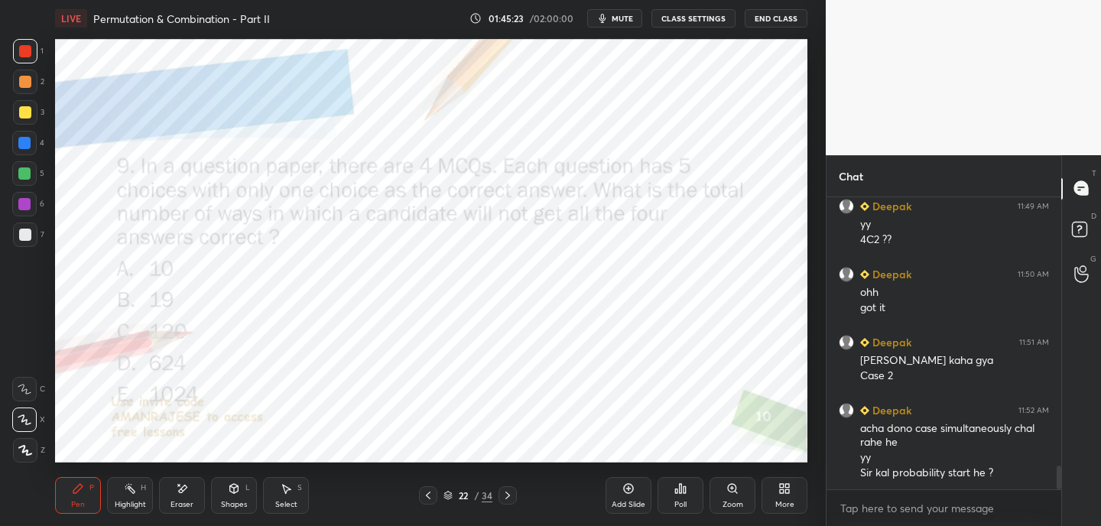
click at [449, 496] on icon at bounding box center [447, 495] width 9 height 9
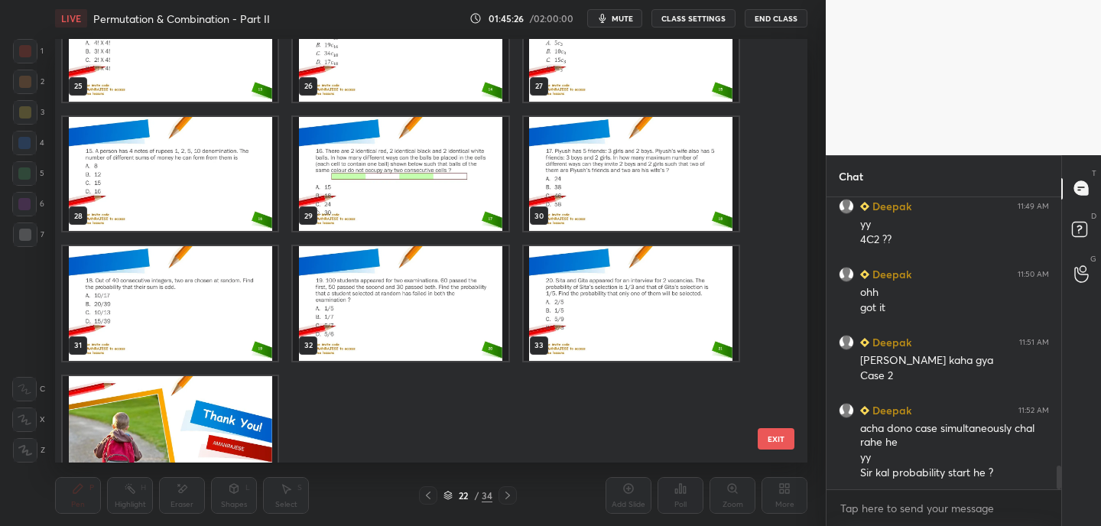
scroll to position [1131, 0]
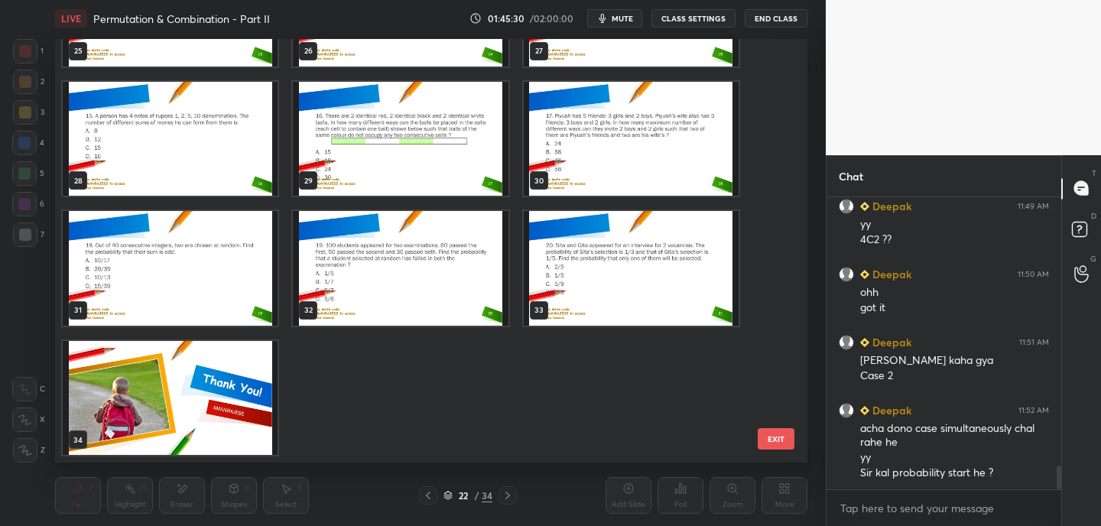
click at [634, 305] on img "grid" at bounding box center [631, 268] width 215 height 115
click at [575, 260] on img "grid" at bounding box center [631, 268] width 215 height 115
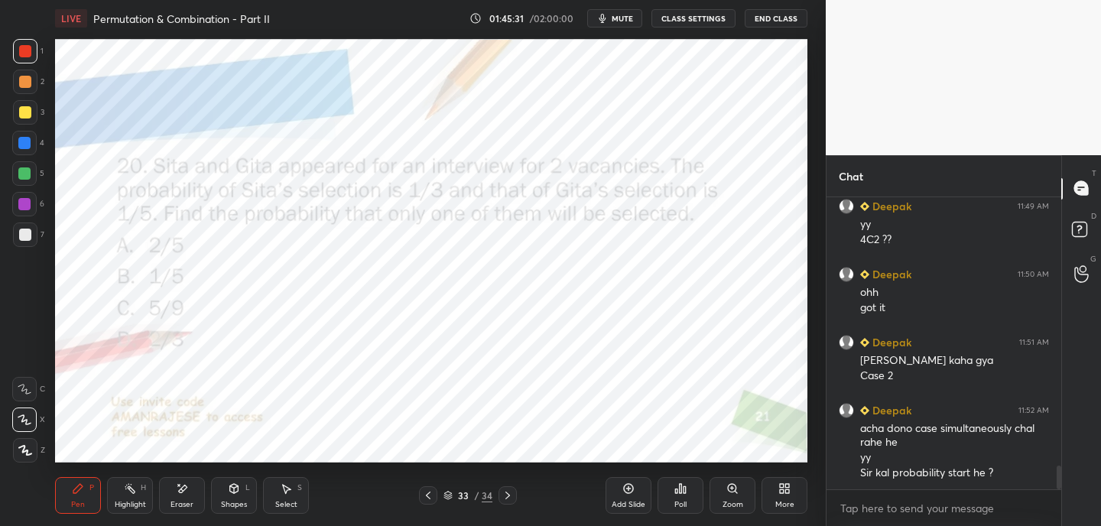
drag, startPoint x: 575, startPoint y: 260, endPoint x: 568, endPoint y: 254, distance: 9.2
click at [575, 260] on img "grid" at bounding box center [631, 268] width 215 height 115
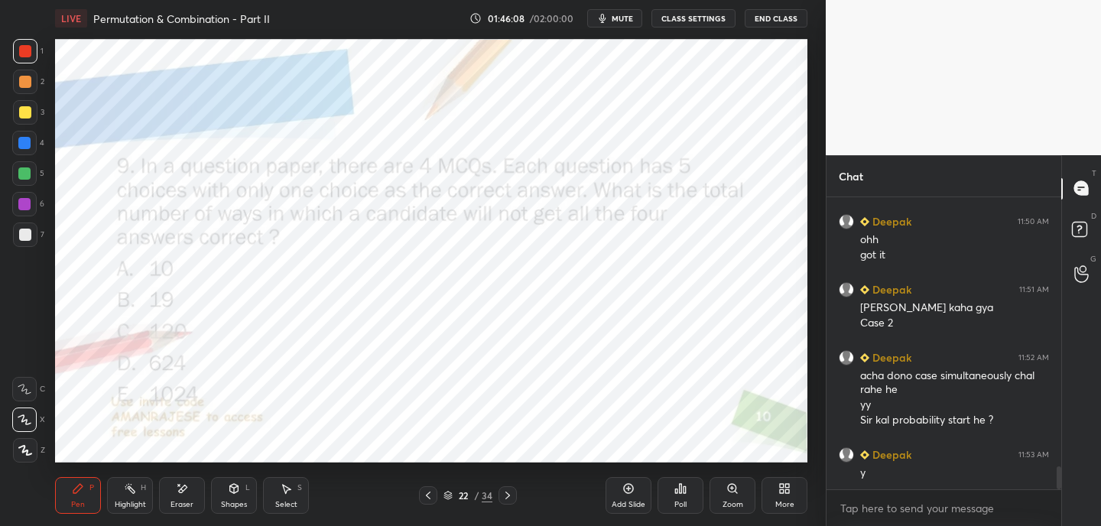
click at [625, 15] on span "mute" at bounding box center [622, 18] width 21 height 11
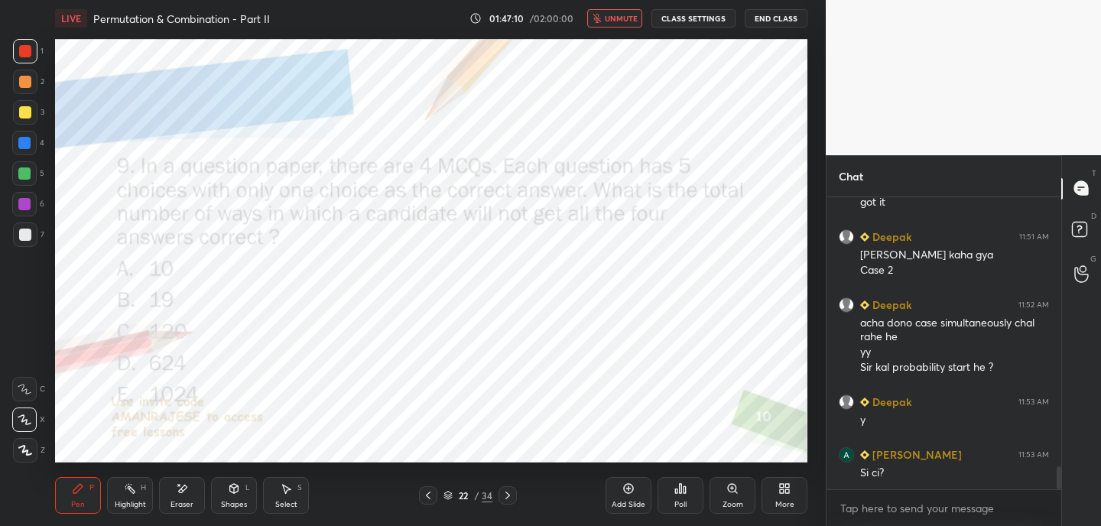
scroll to position [3553, 0]
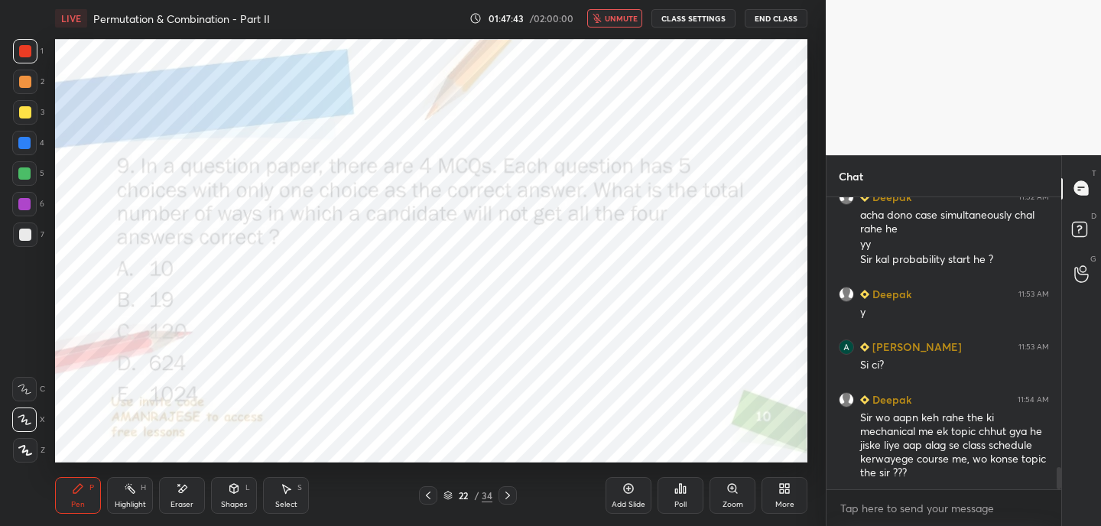
click at [622, 18] on span "unmute" at bounding box center [621, 18] width 33 height 11
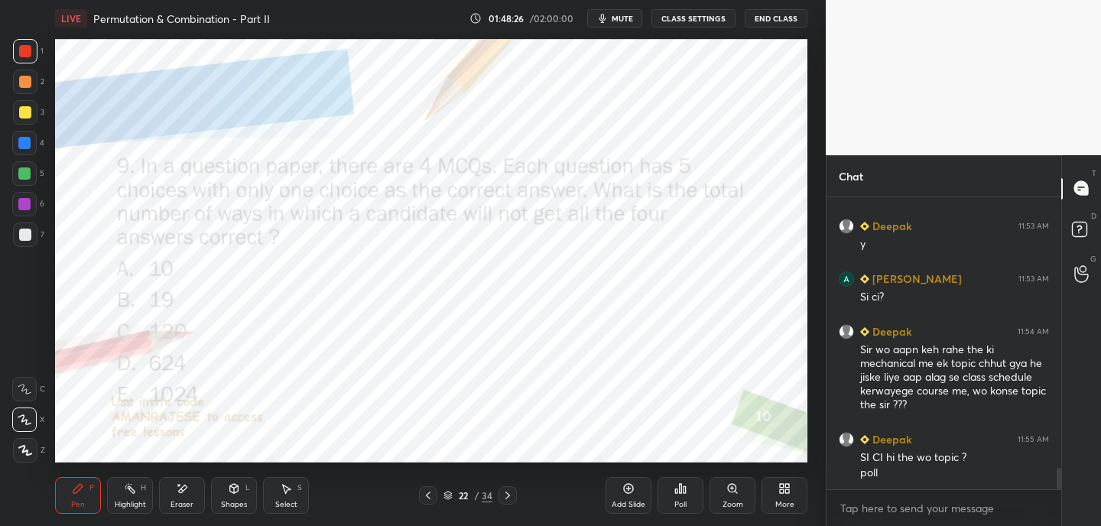
scroll to position [3658, 0]
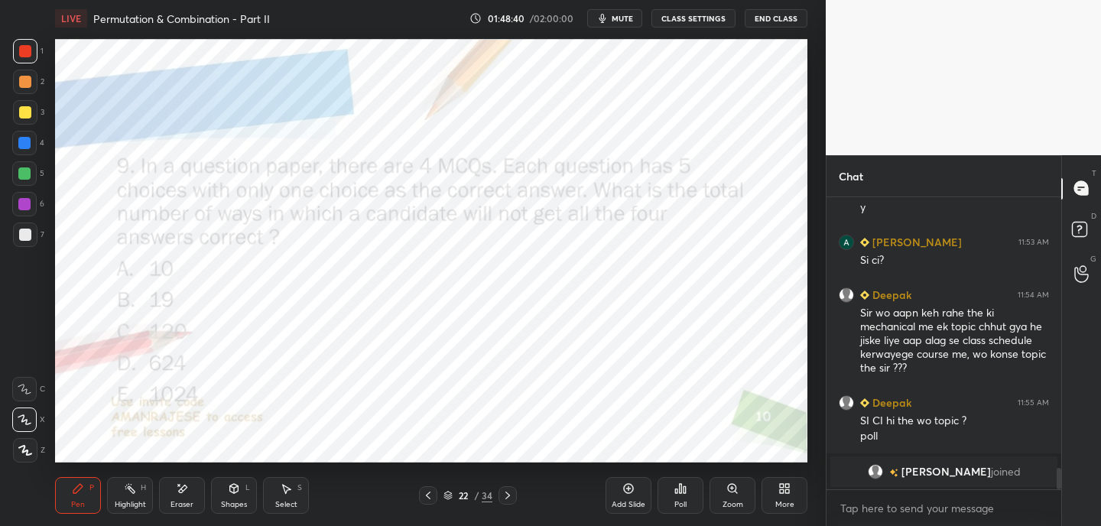
click at [683, 501] on div "Poll" at bounding box center [680, 505] width 12 height 8
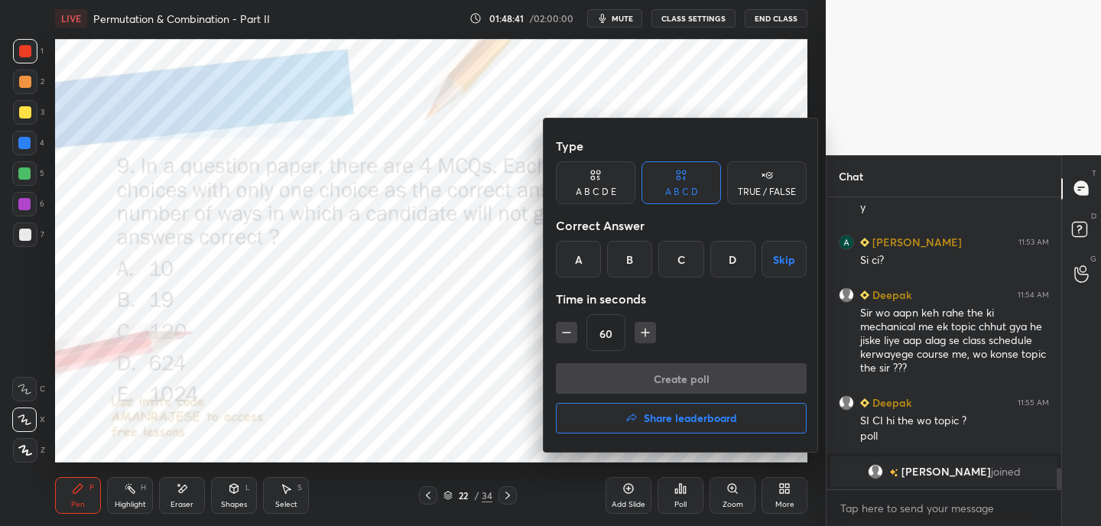
drag, startPoint x: 731, startPoint y: 256, endPoint x: 721, endPoint y: 274, distance: 20.9
click at [732, 256] on div "D" at bounding box center [732, 259] width 45 height 37
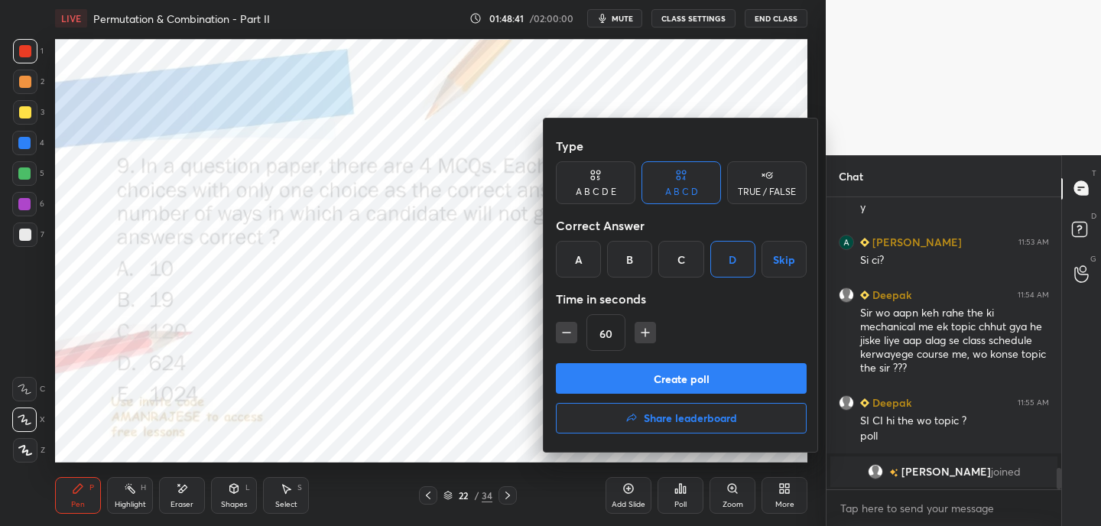
click at [681, 373] on button "Create poll" at bounding box center [681, 378] width 251 height 31
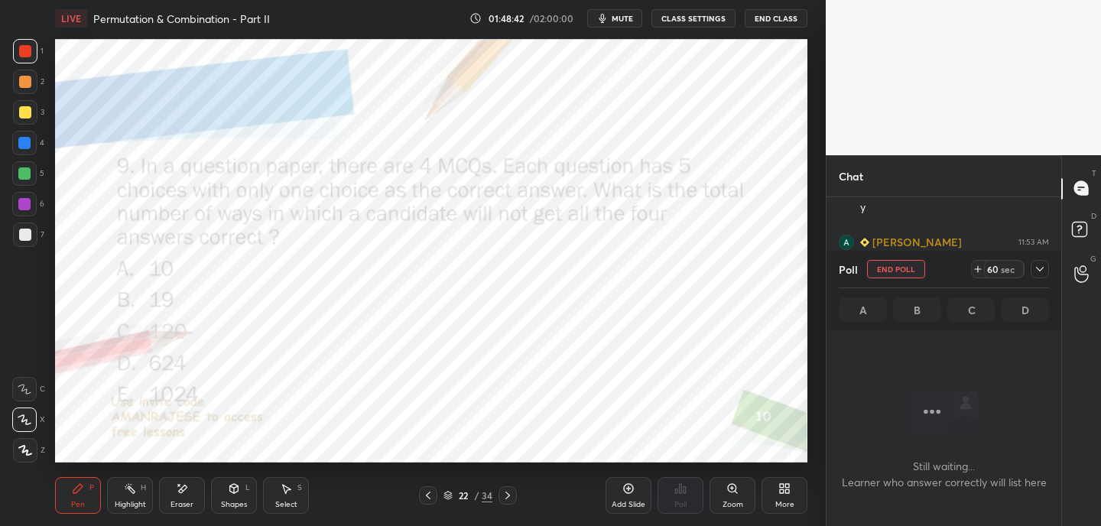
scroll to position [5, 5]
click at [980, 265] on icon at bounding box center [978, 269] width 12 height 12
click at [980, 266] on icon at bounding box center [978, 269] width 12 height 12
click at [979, 264] on icon at bounding box center [978, 269] width 12 height 12
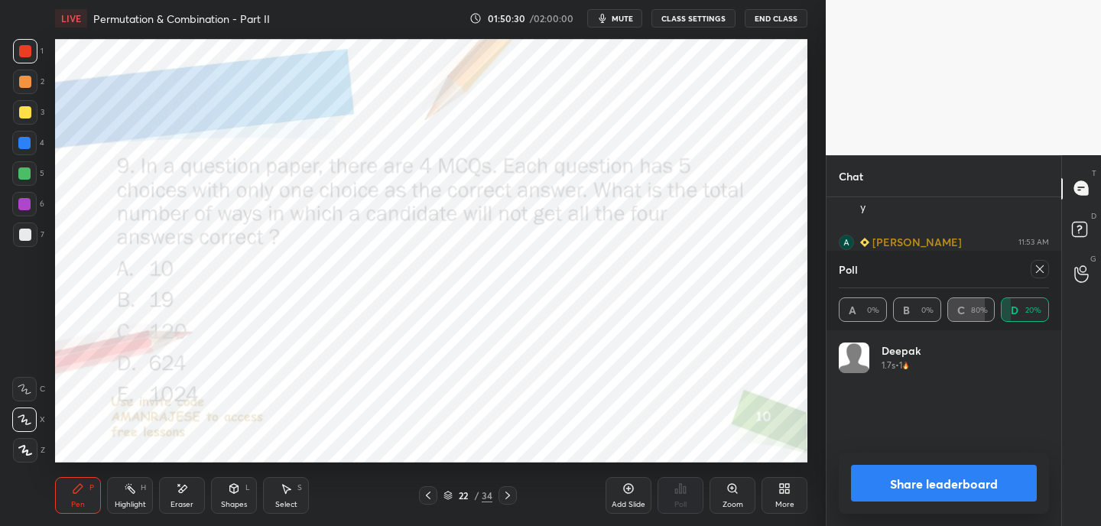
click at [1042, 271] on icon at bounding box center [1040, 269] width 8 height 8
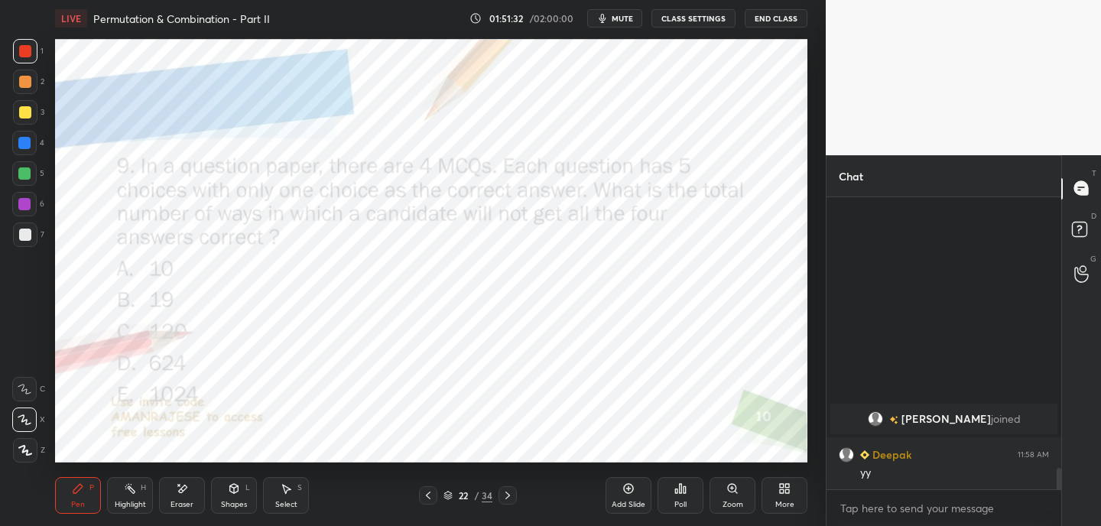
scroll to position [3552, 0]
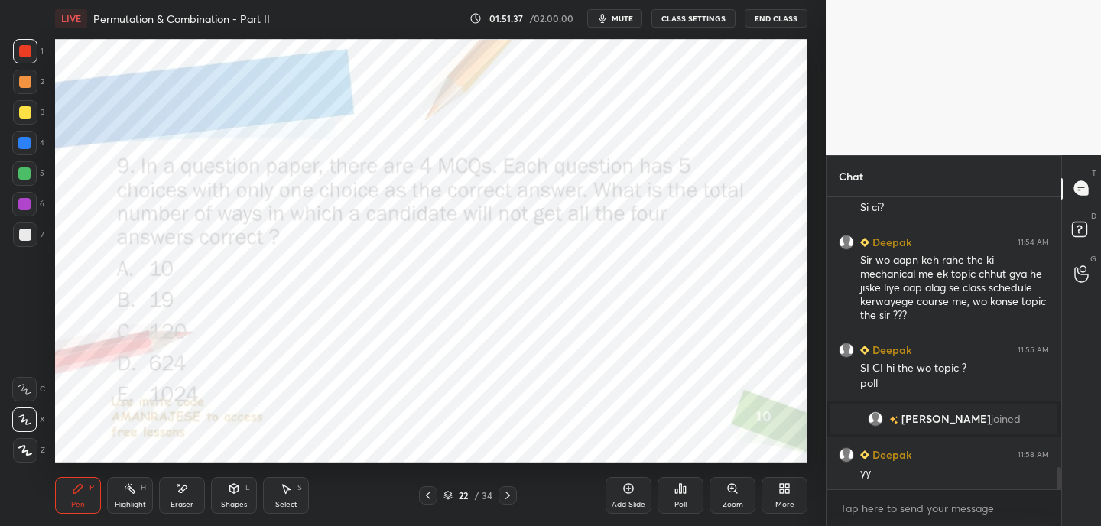
drag, startPoint x: 515, startPoint y: 494, endPoint x: 513, endPoint y: 507, distance: 13.2
click at [515, 494] on div at bounding box center [507, 495] width 18 height 18
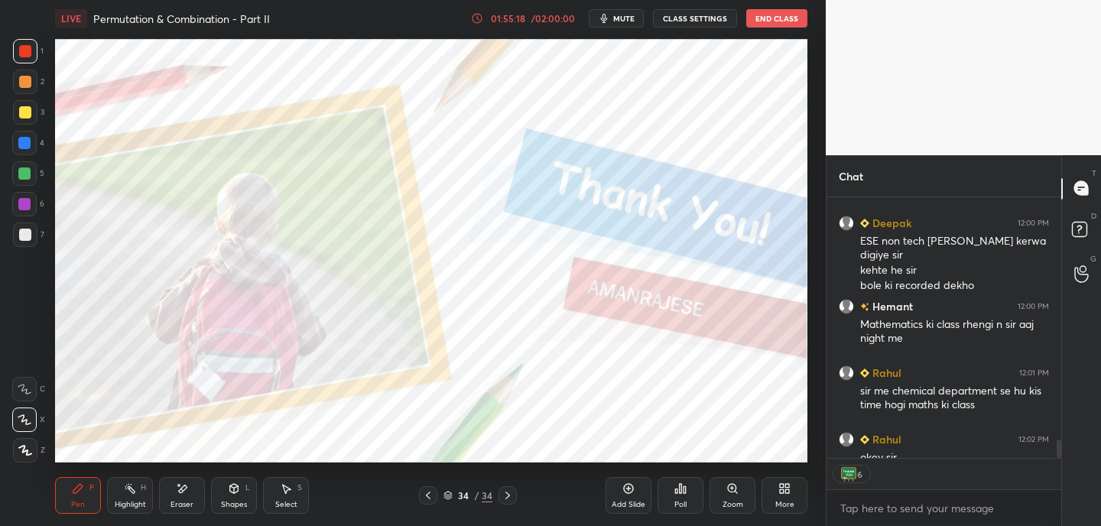
scroll to position [3973, 0]
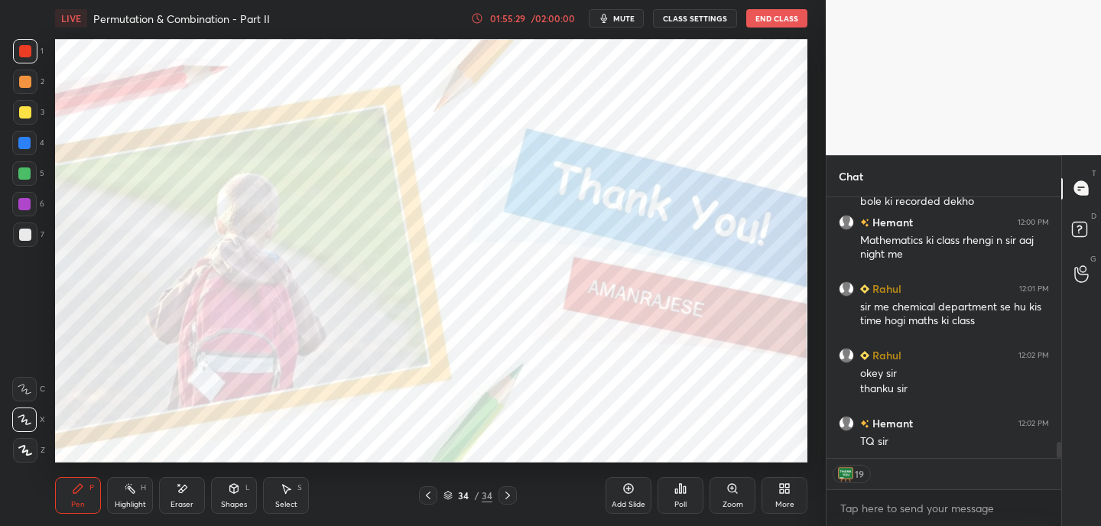
click at [787, 17] on button "End Class" at bounding box center [776, 18] width 61 height 18
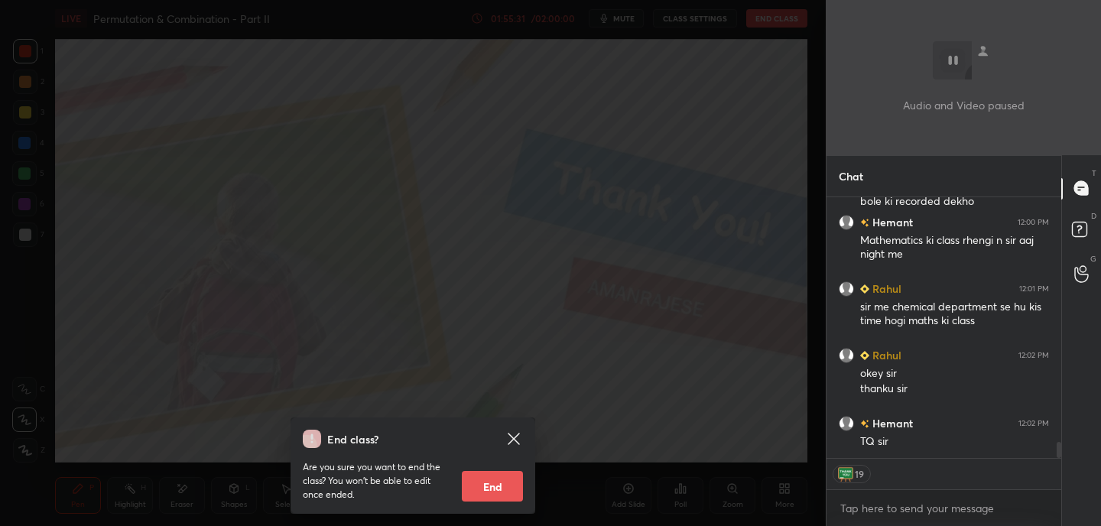
click at [497, 480] on button "End" at bounding box center [492, 486] width 61 height 31
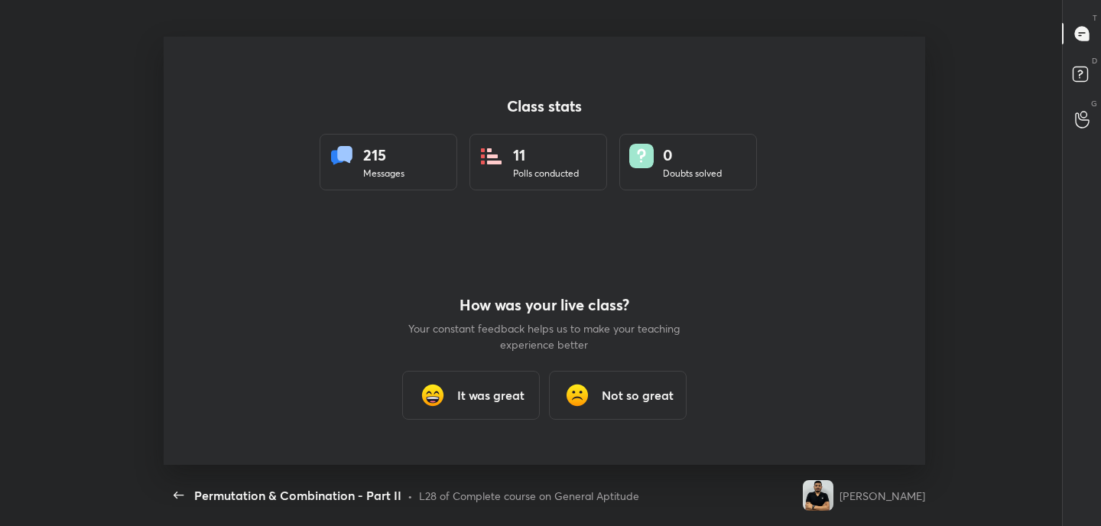
scroll to position [0, 0]
type textarea "x"
click at [482, 400] on h3 "It was great" at bounding box center [490, 395] width 67 height 18
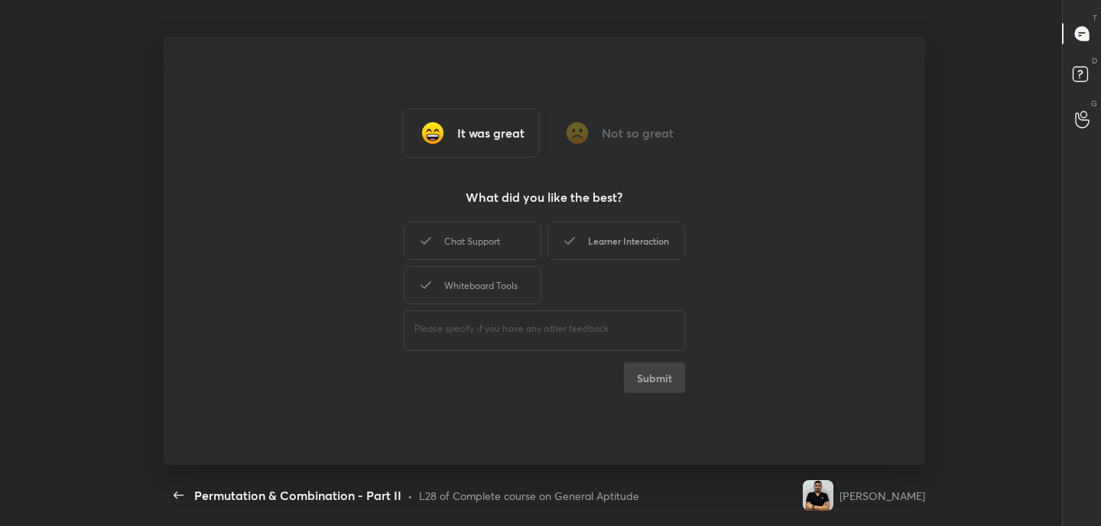
click at [589, 247] on div "Learner Interaction" at bounding box center [616, 241] width 138 height 38
click at [655, 381] on button "Submit" at bounding box center [654, 377] width 61 height 31
